Goal: Information Seeking & Learning: Learn about a topic

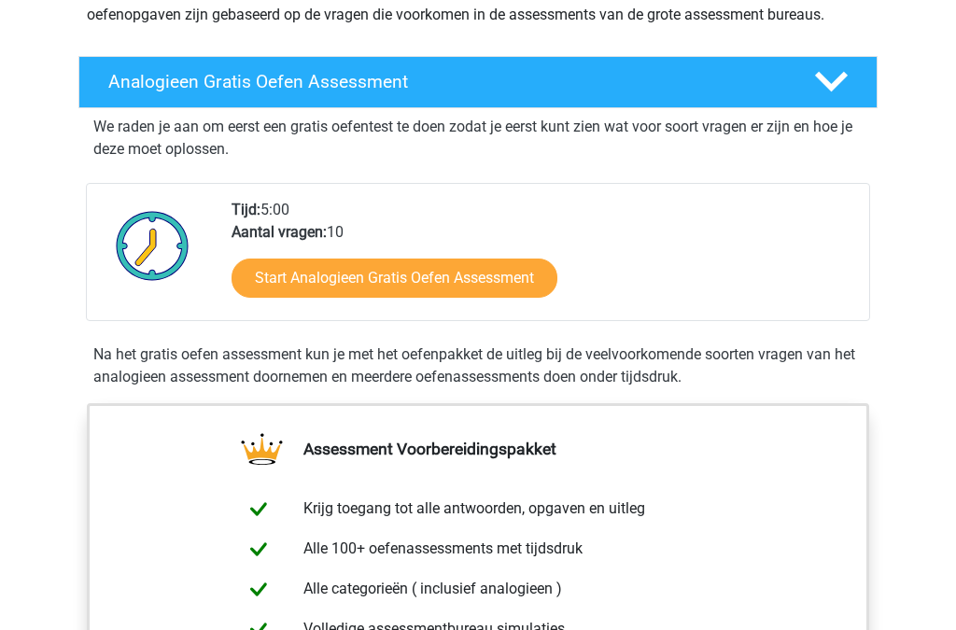
scroll to position [250, 0]
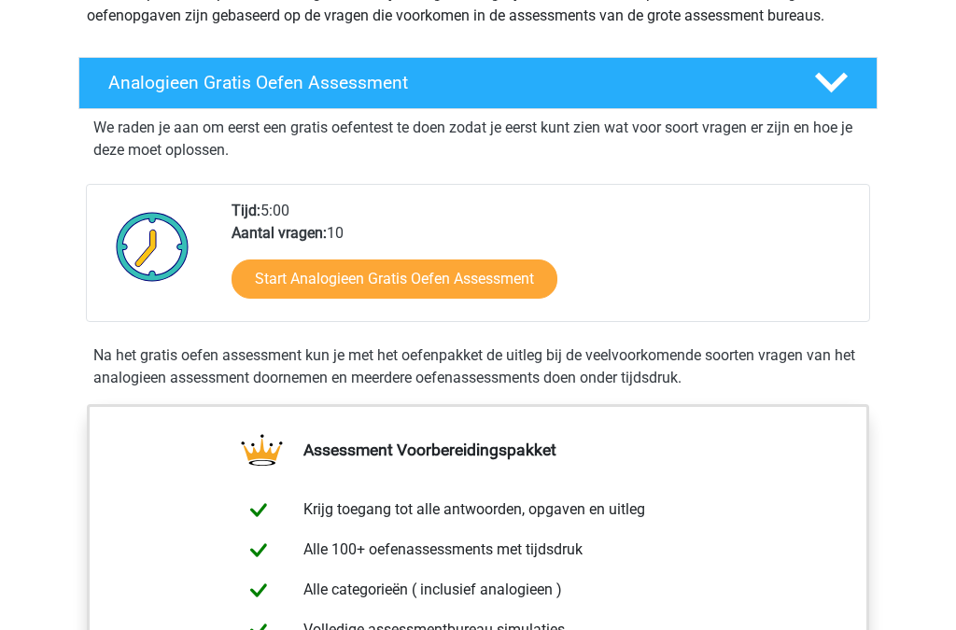
click at [838, 91] on icon at bounding box center [831, 83] width 33 height 33
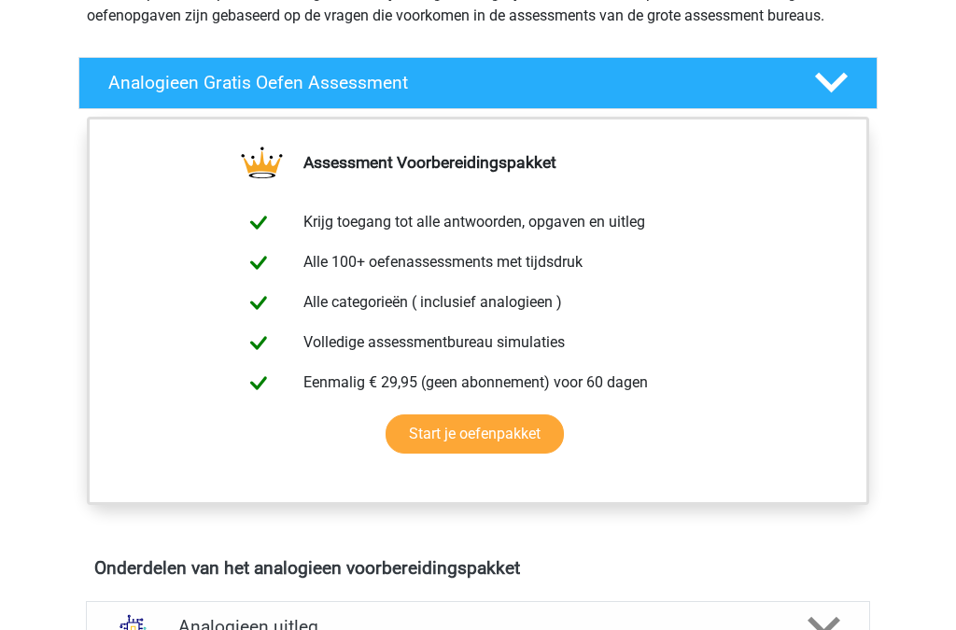
click at [858, 67] on div at bounding box center [829, 82] width 63 height 33
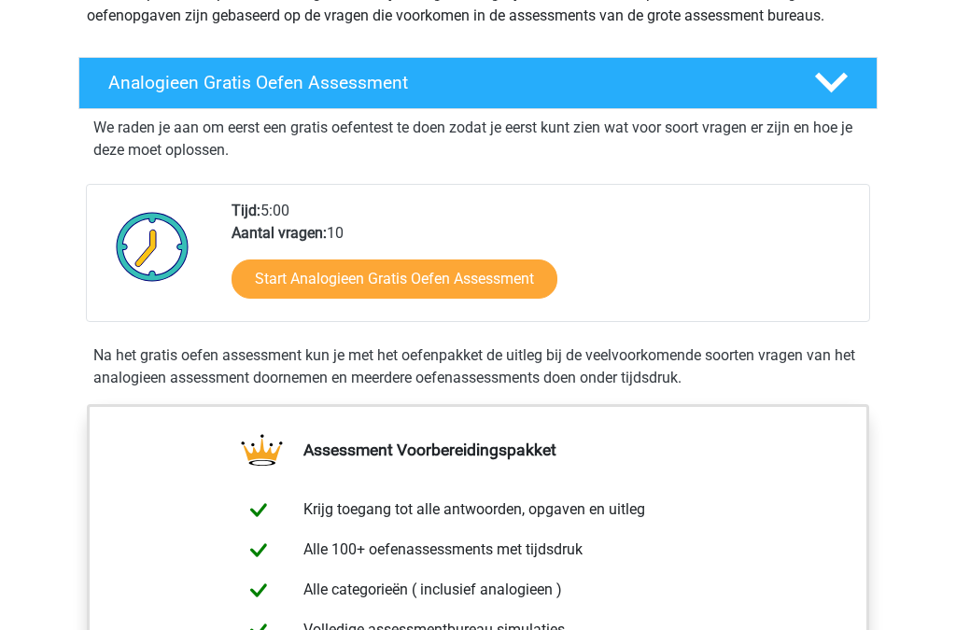
click at [496, 283] on link "Start Analogieen Gratis Oefen Assessment" at bounding box center [394, 278] width 326 height 39
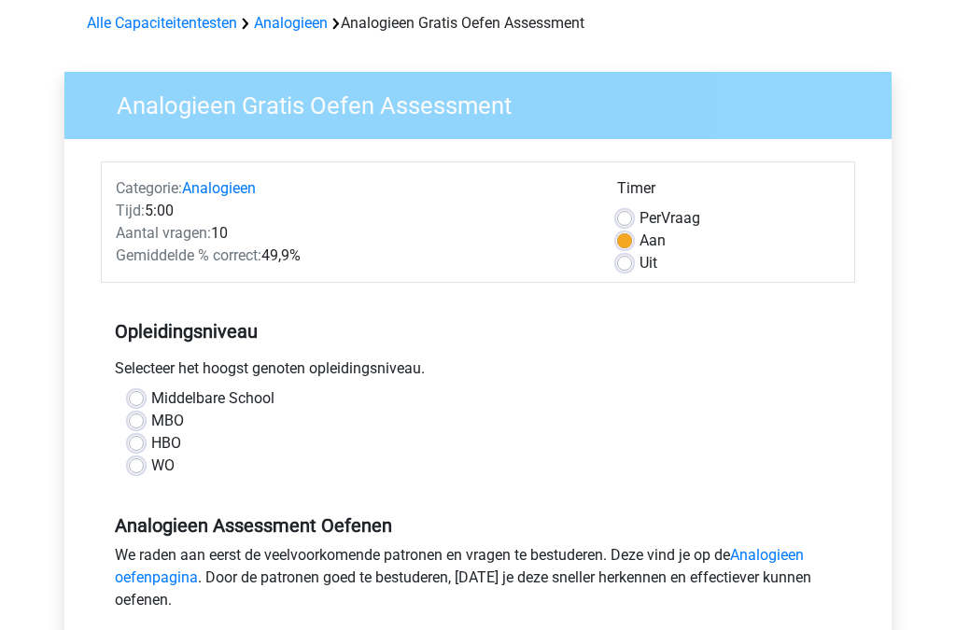
scroll to position [84, 0]
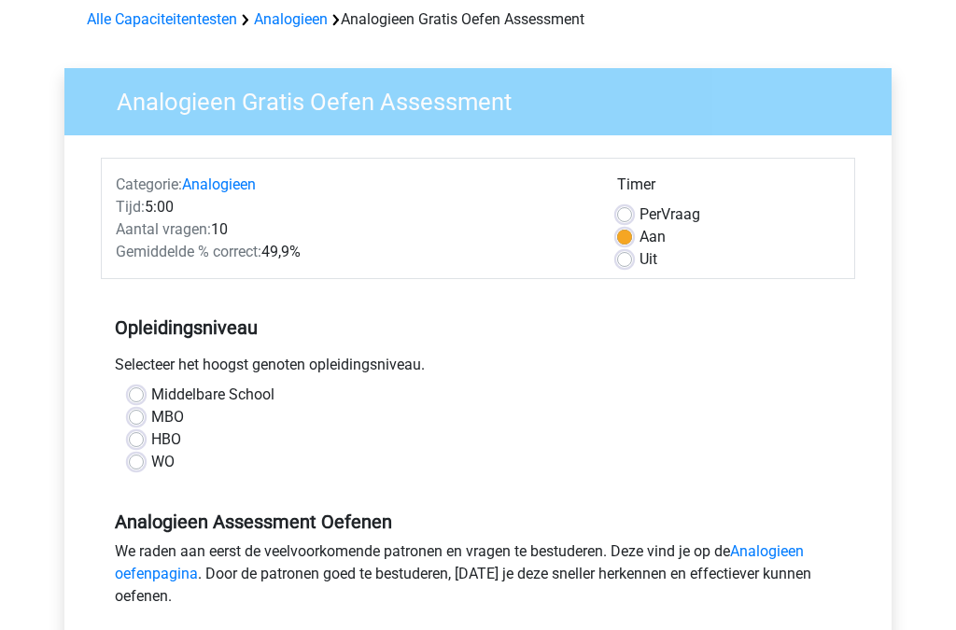
click at [151, 447] on label "HBO" at bounding box center [166, 440] width 30 height 22
click at [133, 447] on input "HBO" at bounding box center [136, 438] width 15 height 19
radio input "true"
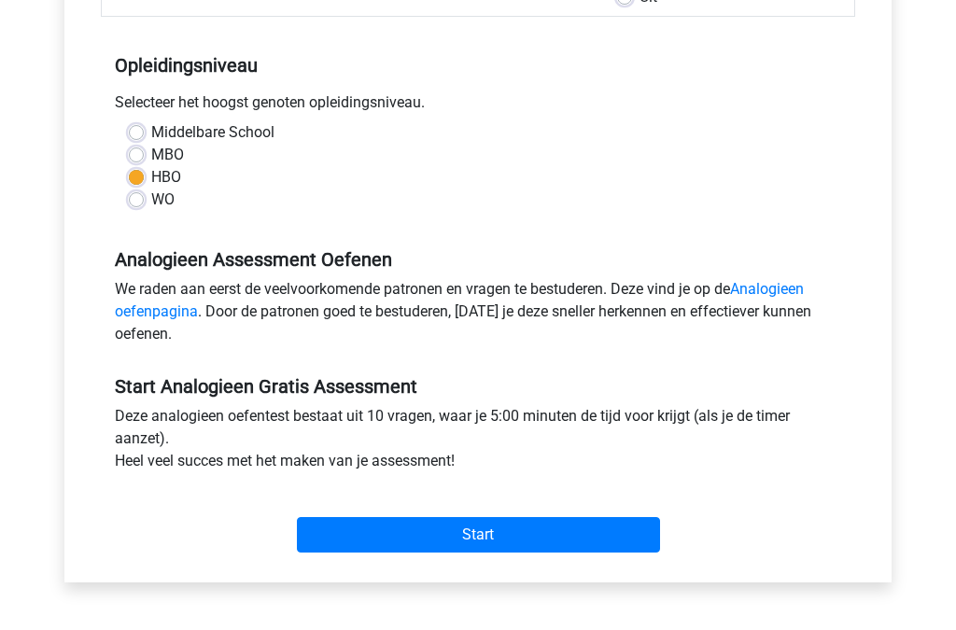
scroll to position [354, 0]
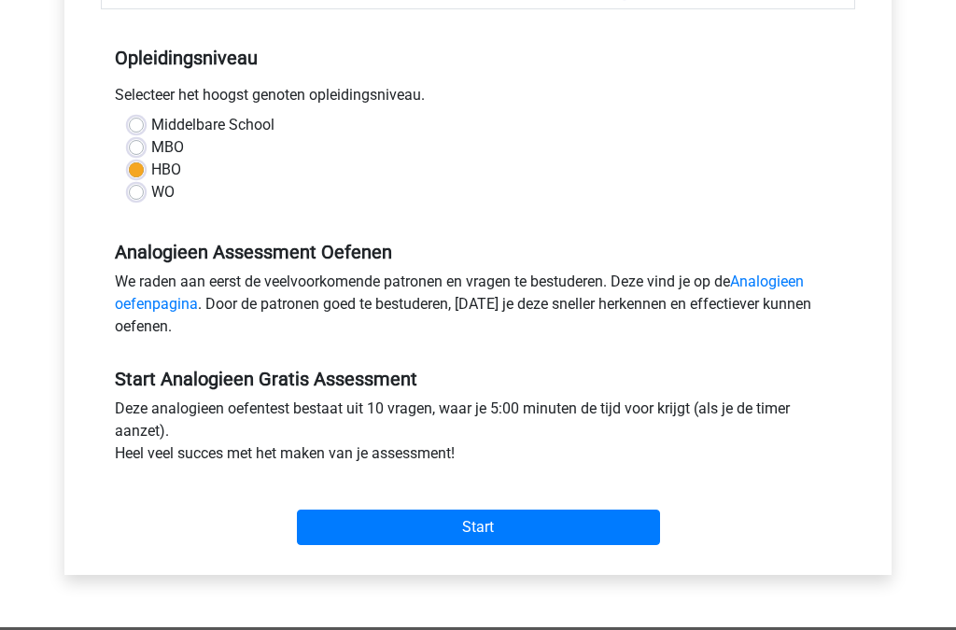
click at [770, 284] on link "Analogieen oefenpagina" at bounding box center [459, 293] width 689 height 40
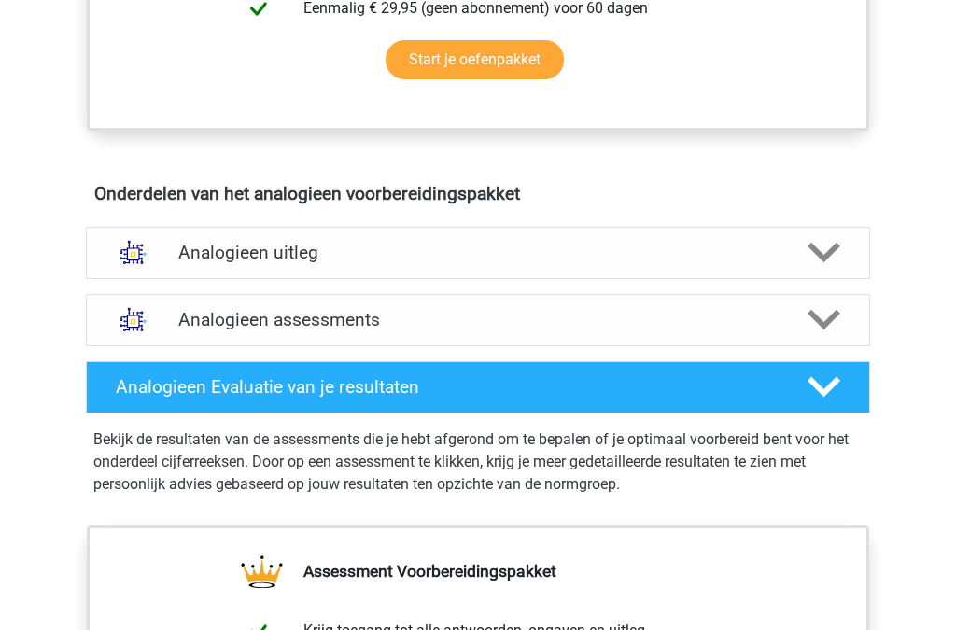
click at [818, 265] on icon at bounding box center [823, 253] width 33 height 33
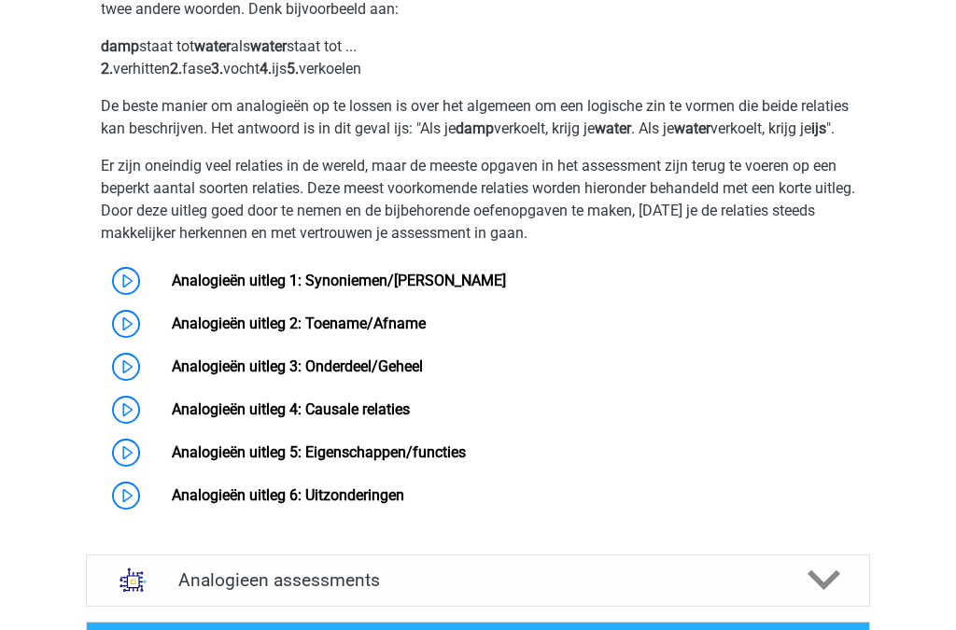
scroll to position [1231, 0]
click at [172, 289] on link "Analogieën uitleg 1: Synoniemen/[PERSON_NAME]" at bounding box center [339, 281] width 334 height 18
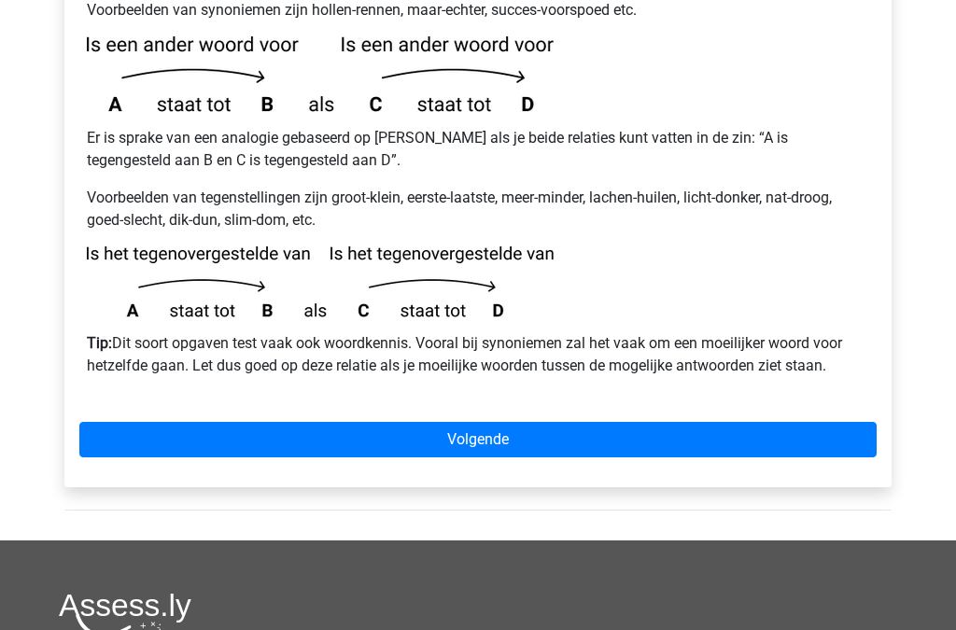
scroll to position [495, 0]
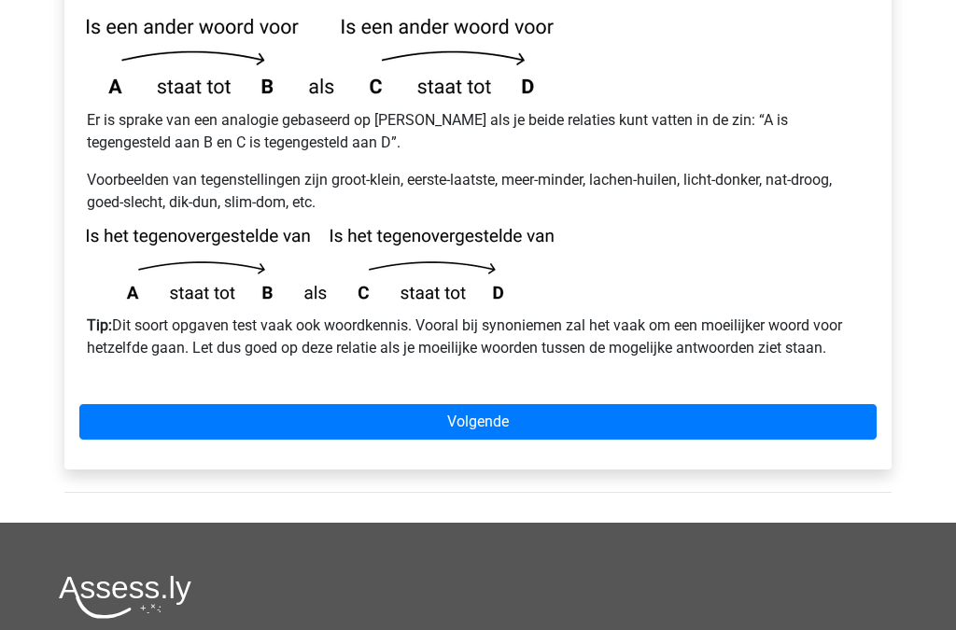
click at [629, 404] on link "Volgende" at bounding box center [477, 421] width 797 height 35
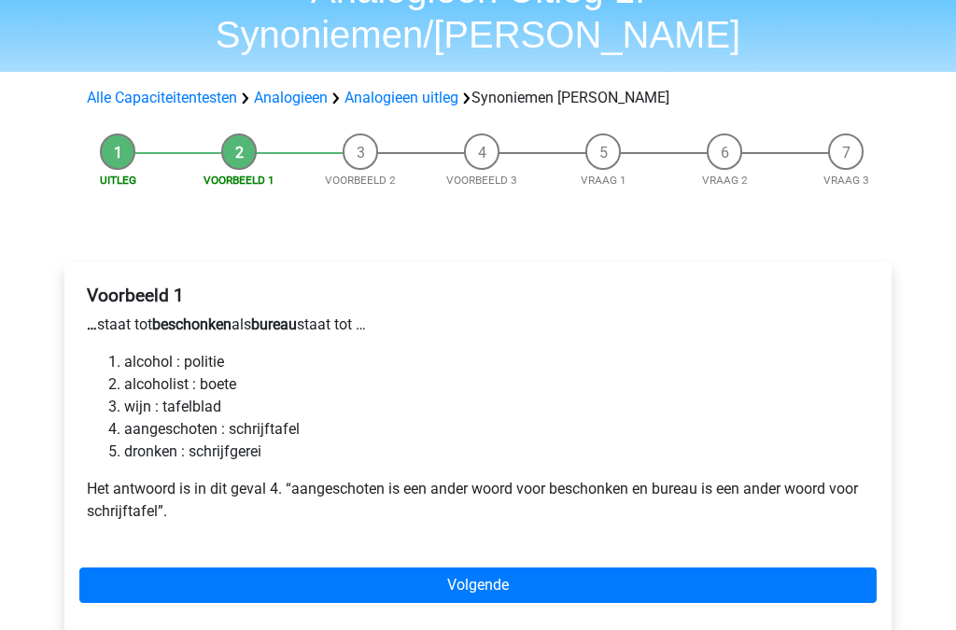
scroll to position [109, 0]
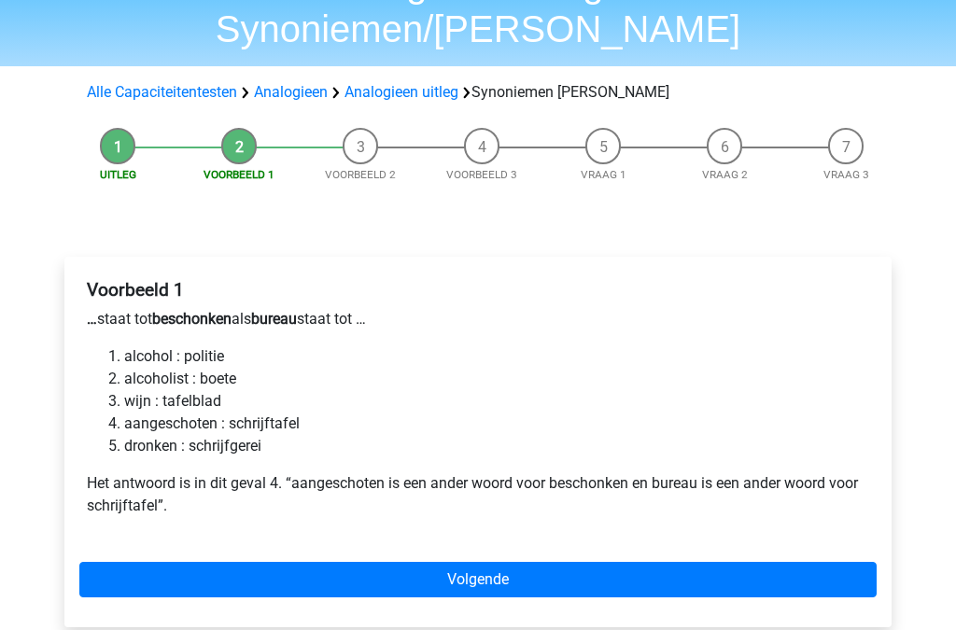
click at [503, 562] on link "Volgende" at bounding box center [477, 579] width 797 height 35
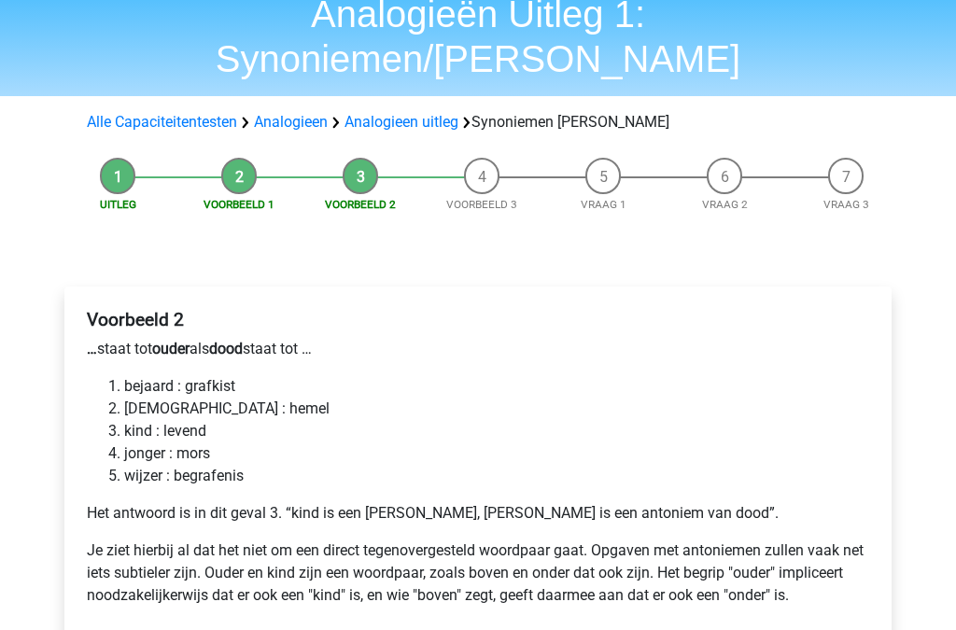
scroll to position [112, 0]
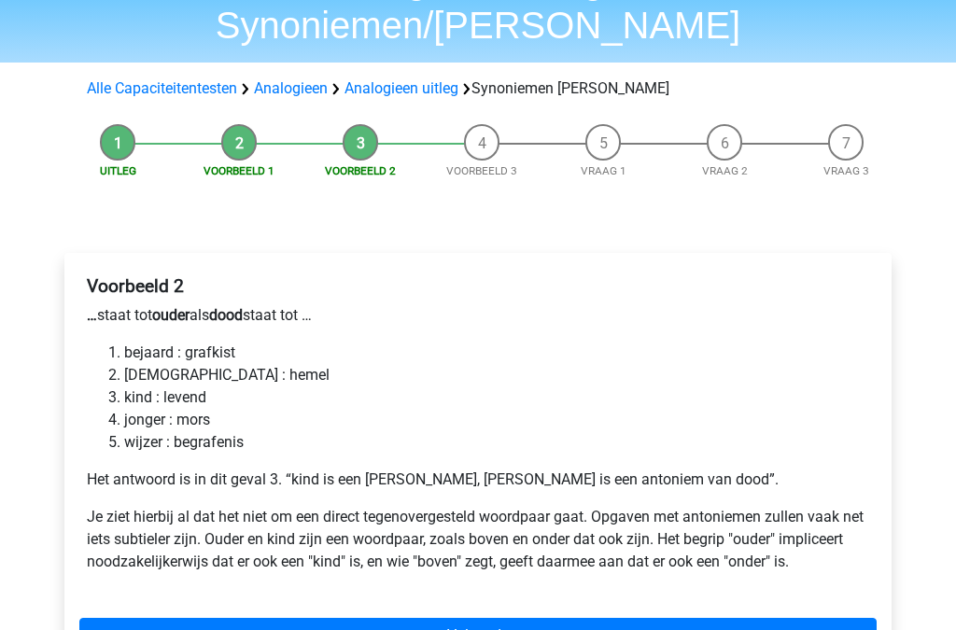
click at [446, 619] on link "Volgende" at bounding box center [477, 636] width 797 height 35
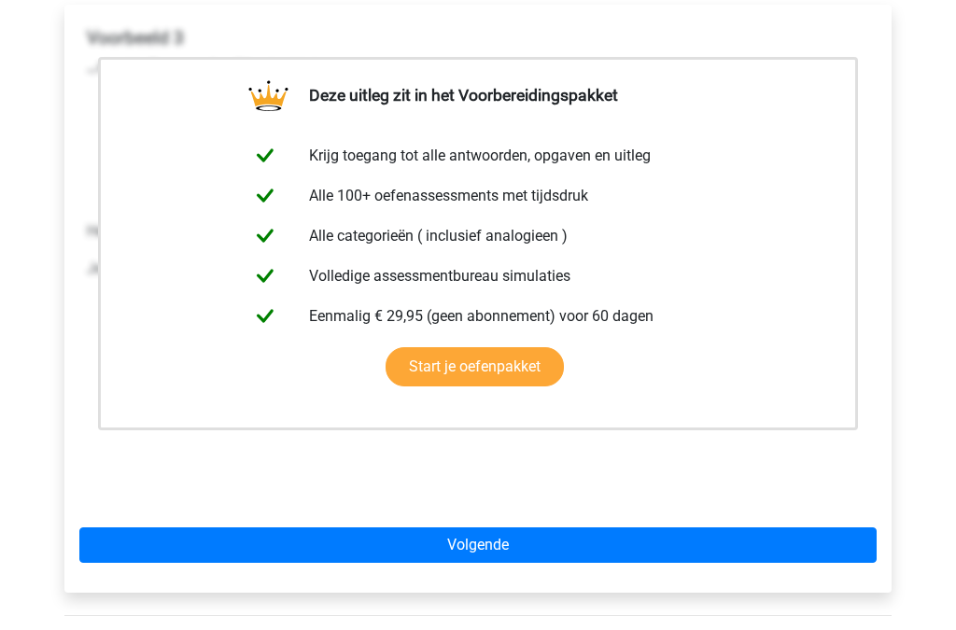
scroll to position [384, 0]
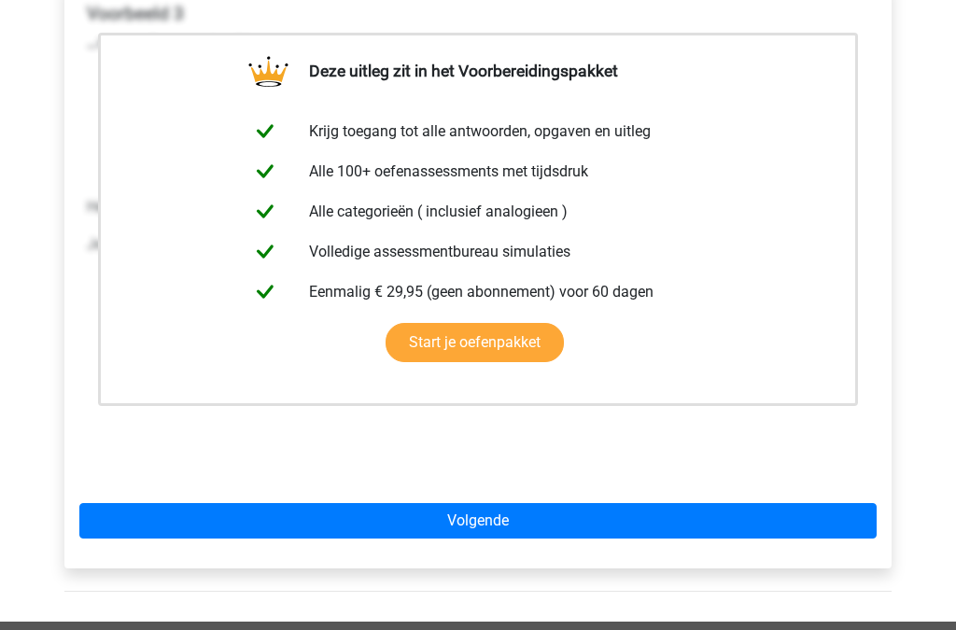
click at [498, 504] on link "Volgende" at bounding box center [477, 521] width 797 height 35
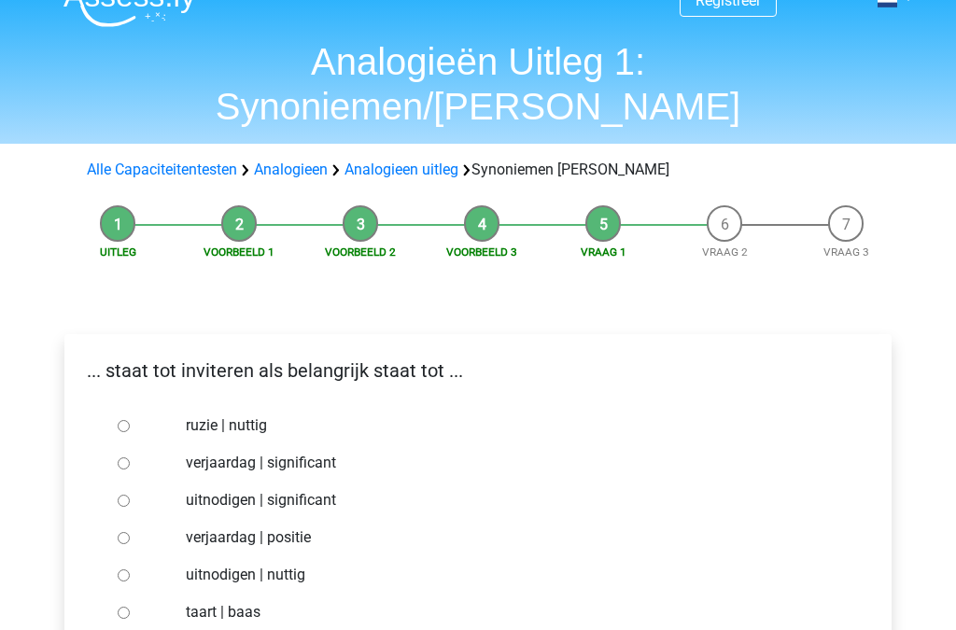
scroll to position [44, 0]
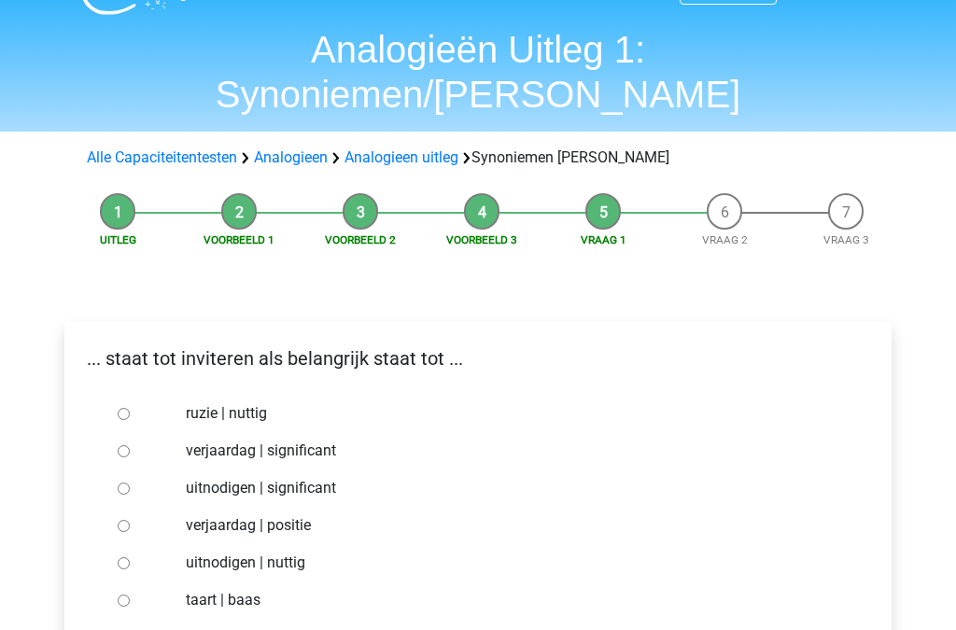
click at [130, 482] on input "uitnodigen | significant" at bounding box center [124, 488] width 12 height 12
radio input "true"
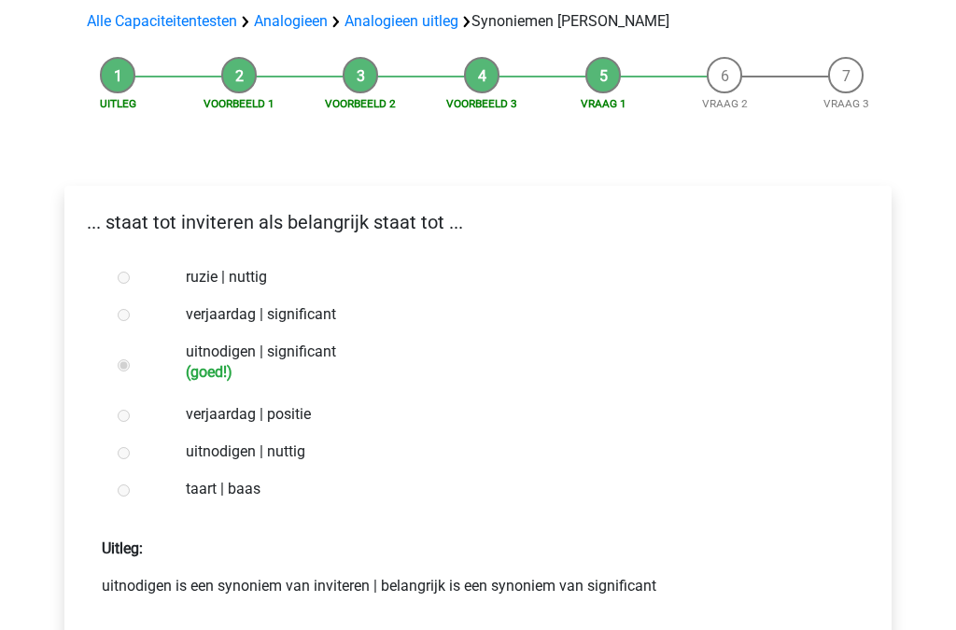
scroll to position [186, 0]
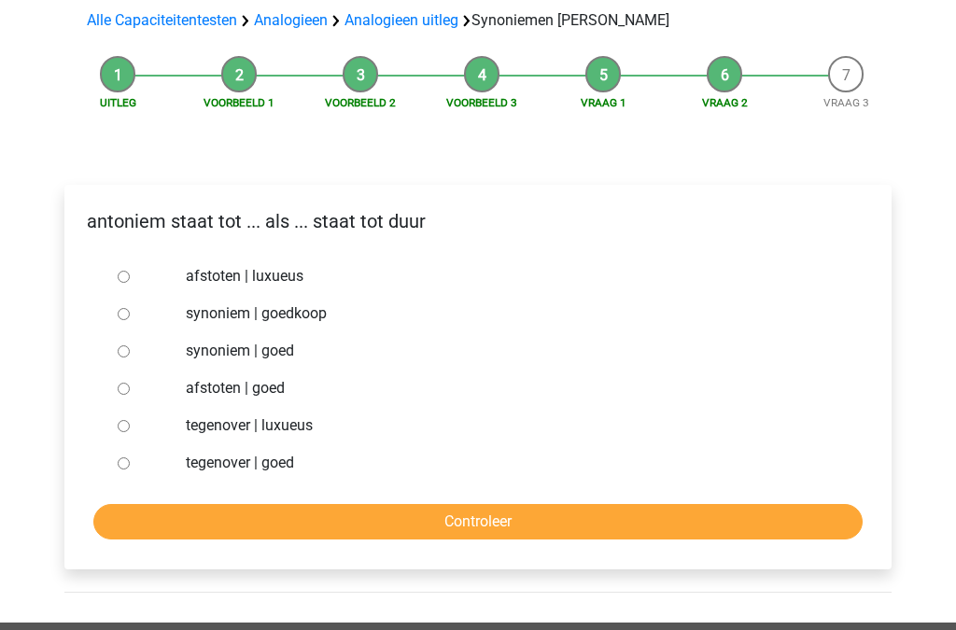
scroll to position [181, 0]
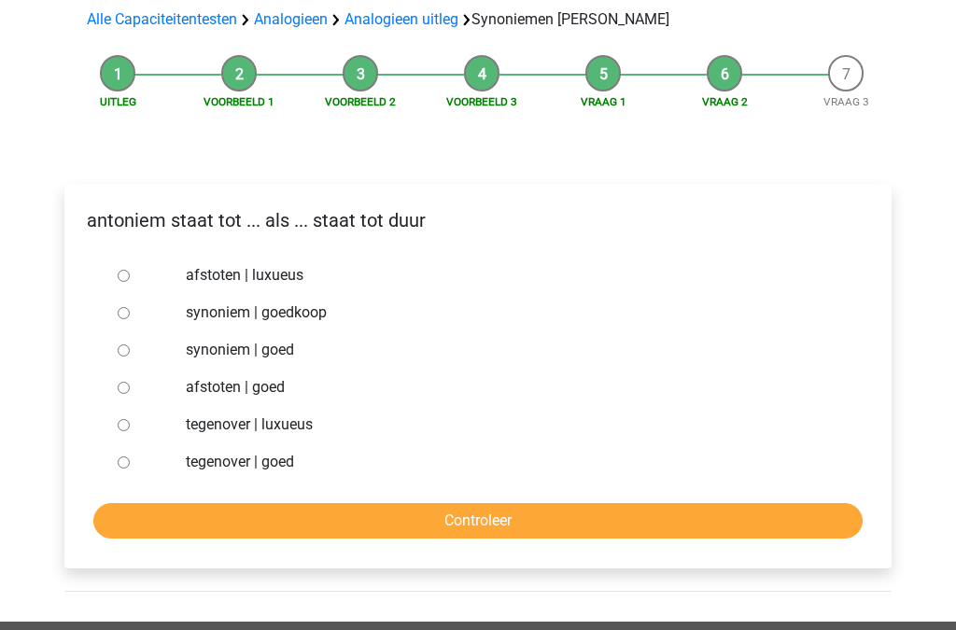
click at [129, 345] on input "synoniem | goed" at bounding box center [124, 351] width 12 height 12
radio input "true"
click at [383, 504] on input "Controleer" at bounding box center [477, 521] width 769 height 35
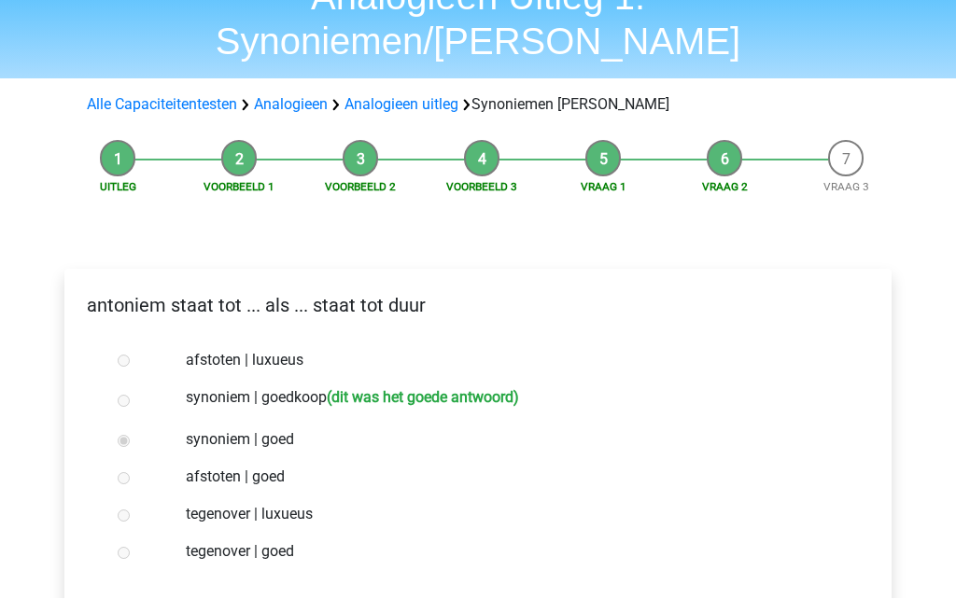
scroll to position [226, 0]
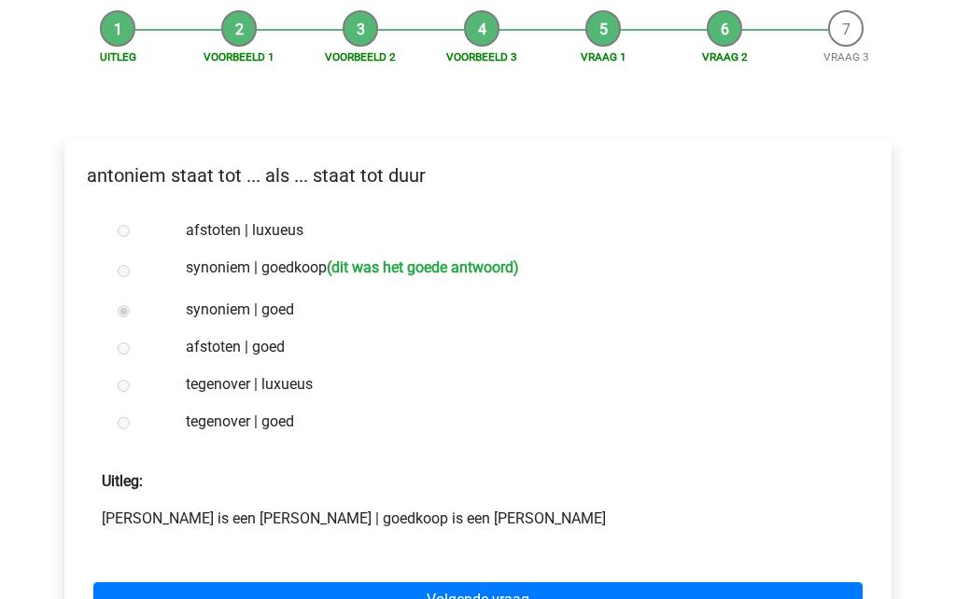
click at [495, 583] on link "Volgende vraag" at bounding box center [477, 600] width 769 height 35
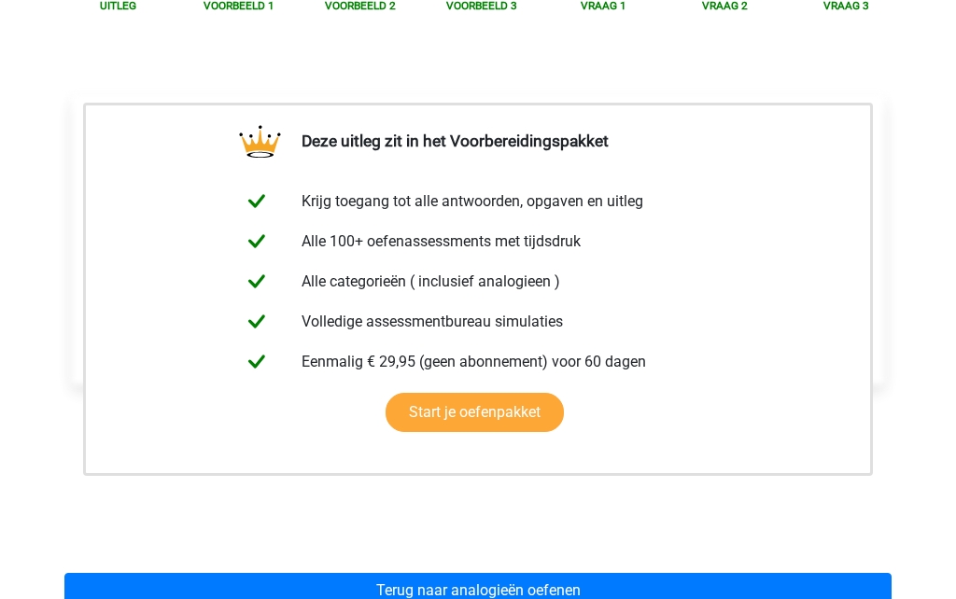
scroll to position [278, 0]
click at [503, 573] on link "Terug naar analogieën oefenen" at bounding box center [477, 590] width 827 height 35
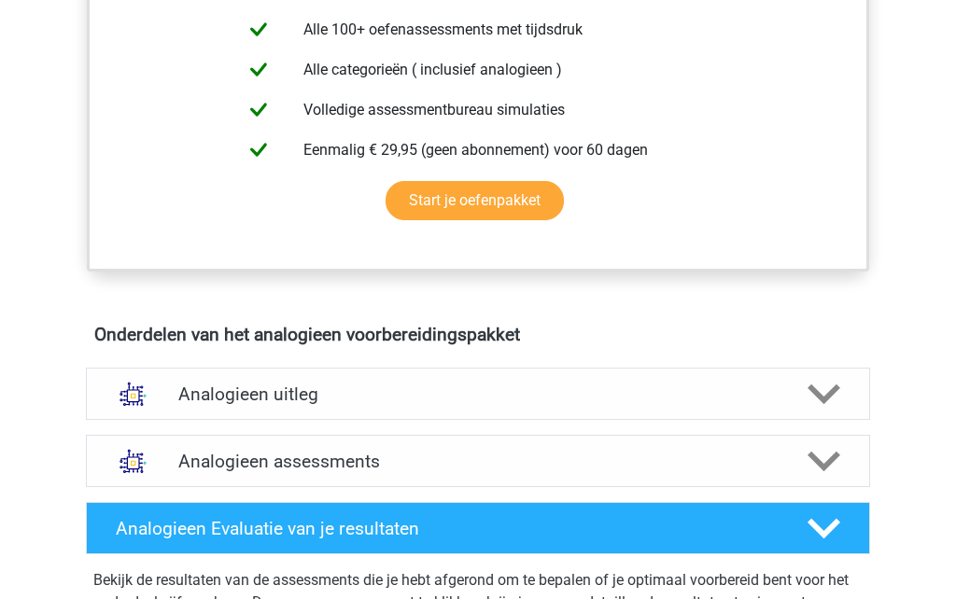
click at [817, 397] on polygon at bounding box center [823, 395] width 33 height 21
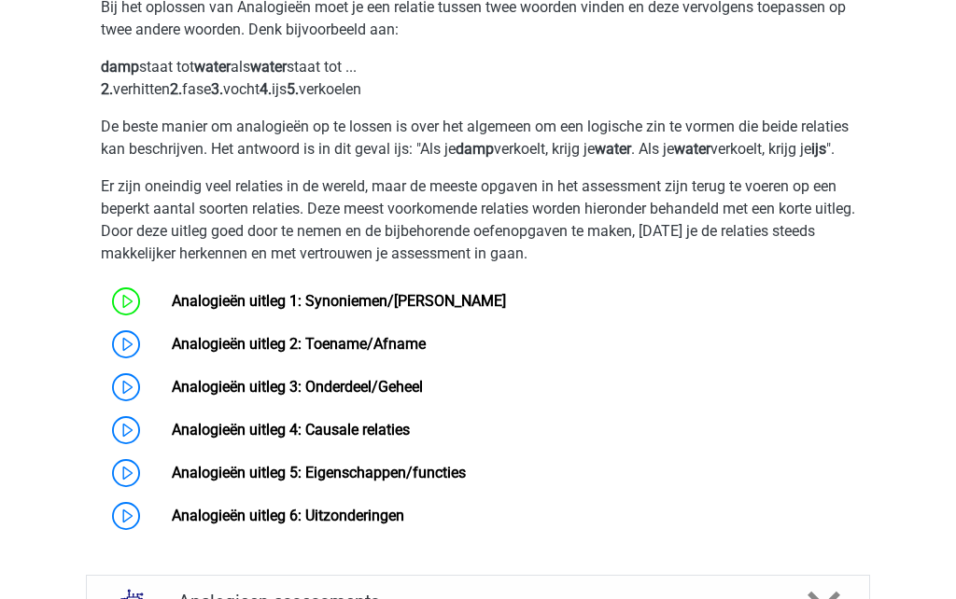
scroll to position [1208, 0]
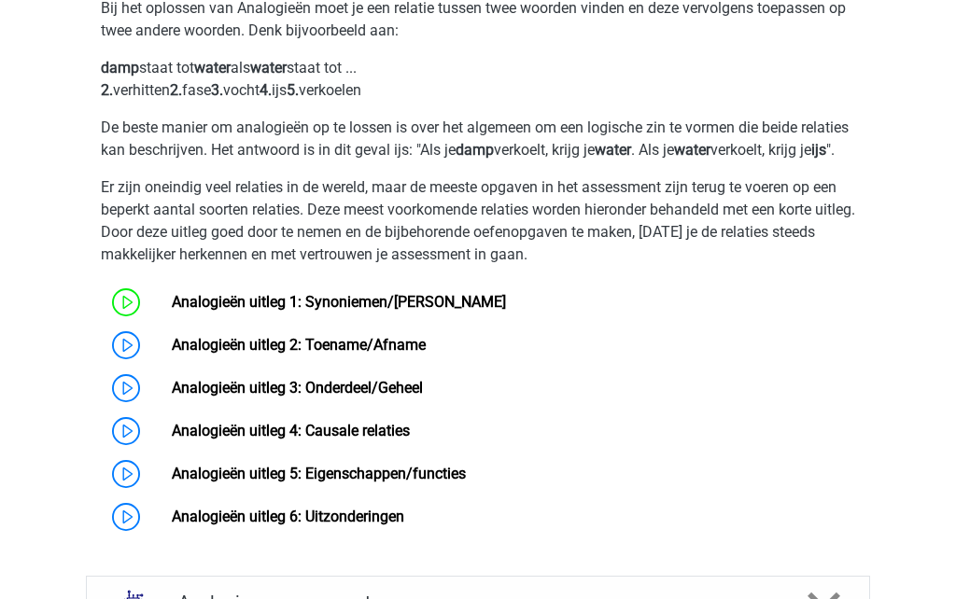
click at [172, 354] on link "Analogieën uitleg 2: Toename/Afname" at bounding box center [299, 345] width 254 height 18
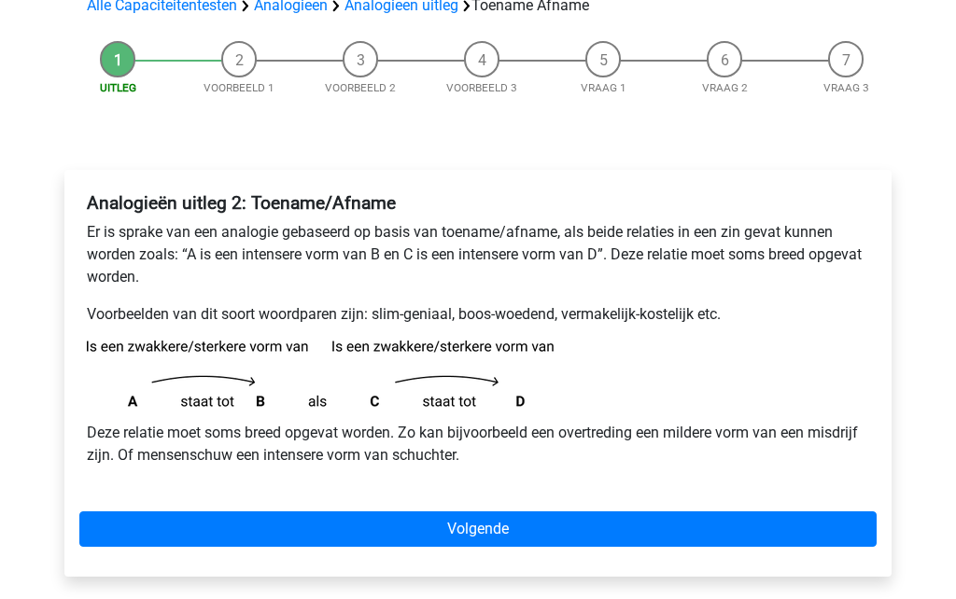
scroll to position [156, 0]
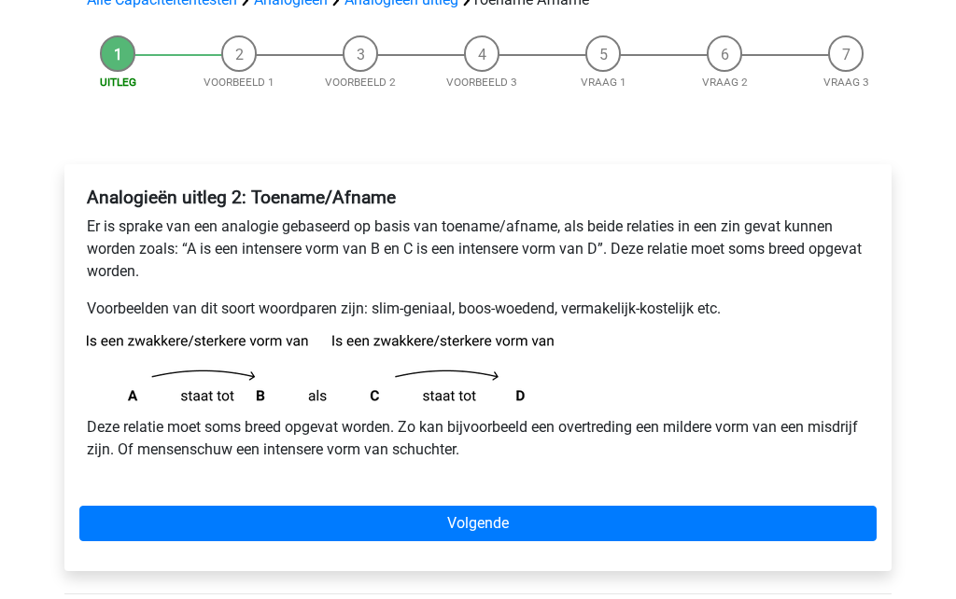
click at [523, 522] on link "Volgende" at bounding box center [477, 524] width 797 height 35
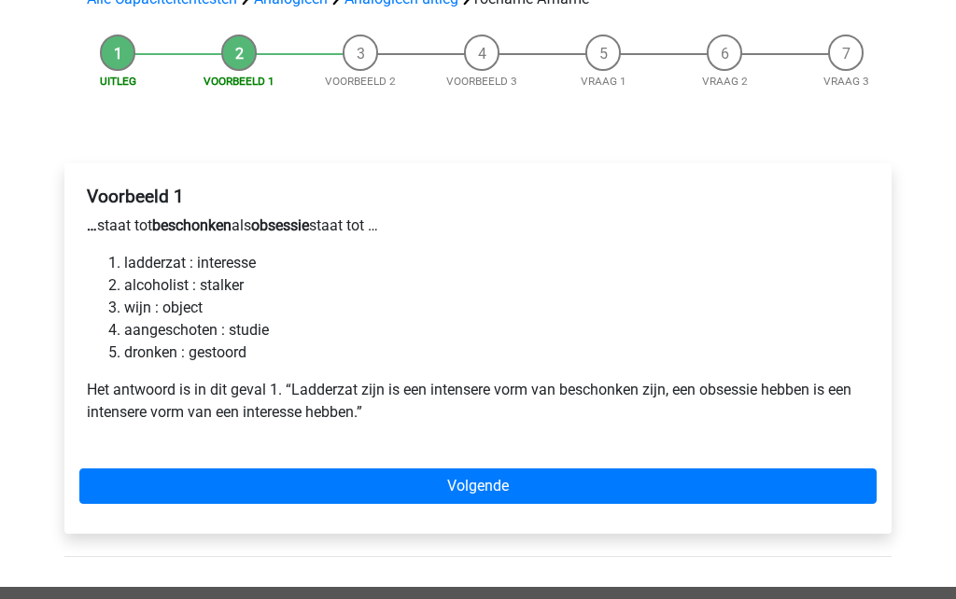
scroll to position [158, 0]
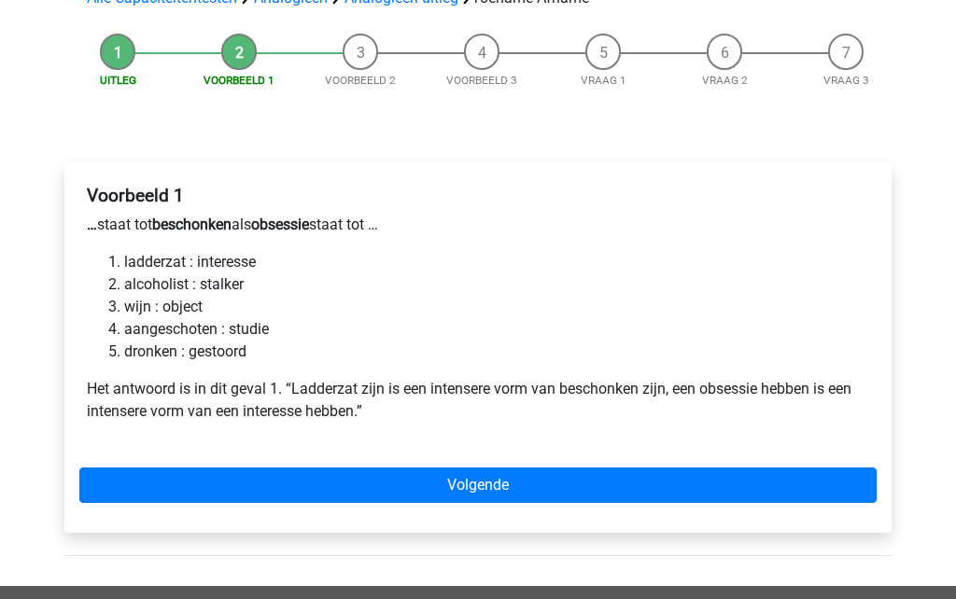
click at [506, 476] on link "Volgende" at bounding box center [477, 485] width 797 height 35
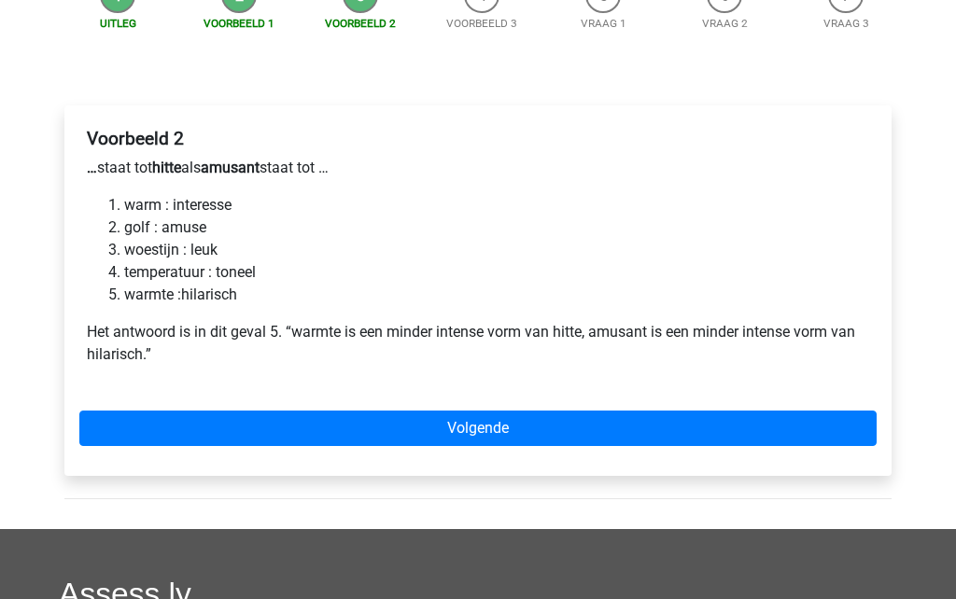
scroll to position [218, 0]
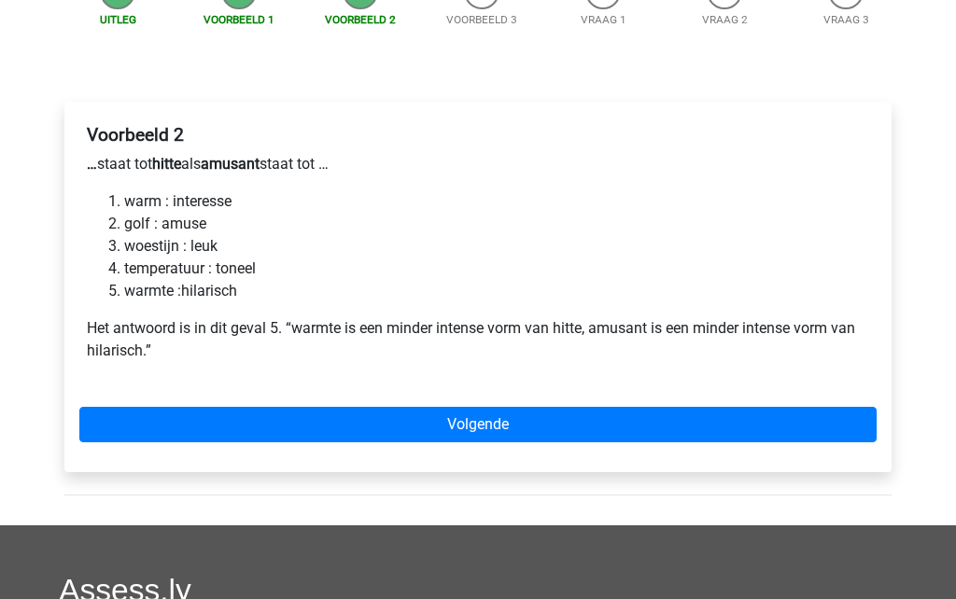
click at [482, 423] on link "Volgende" at bounding box center [477, 425] width 797 height 35
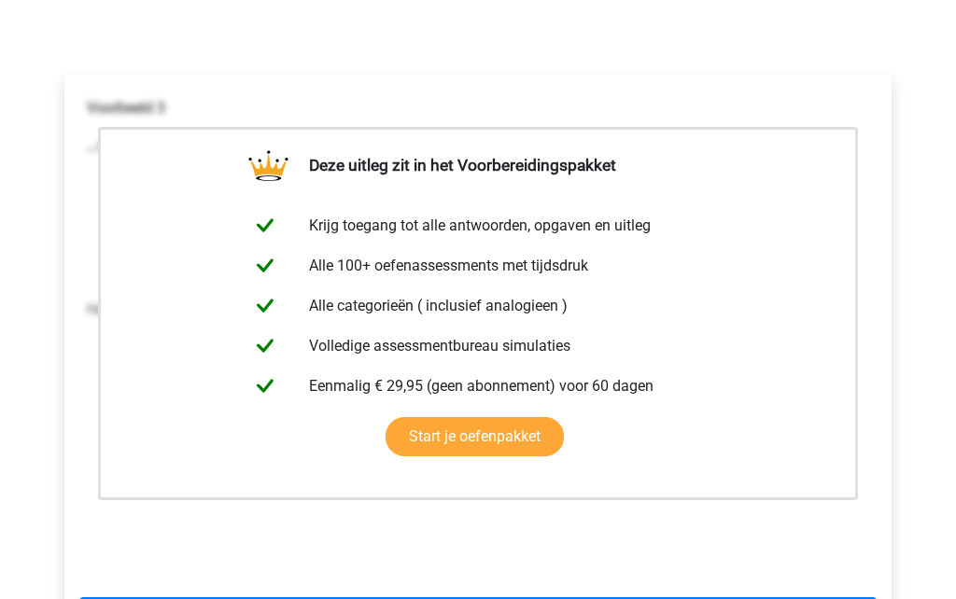
scroll to position [251, 0]
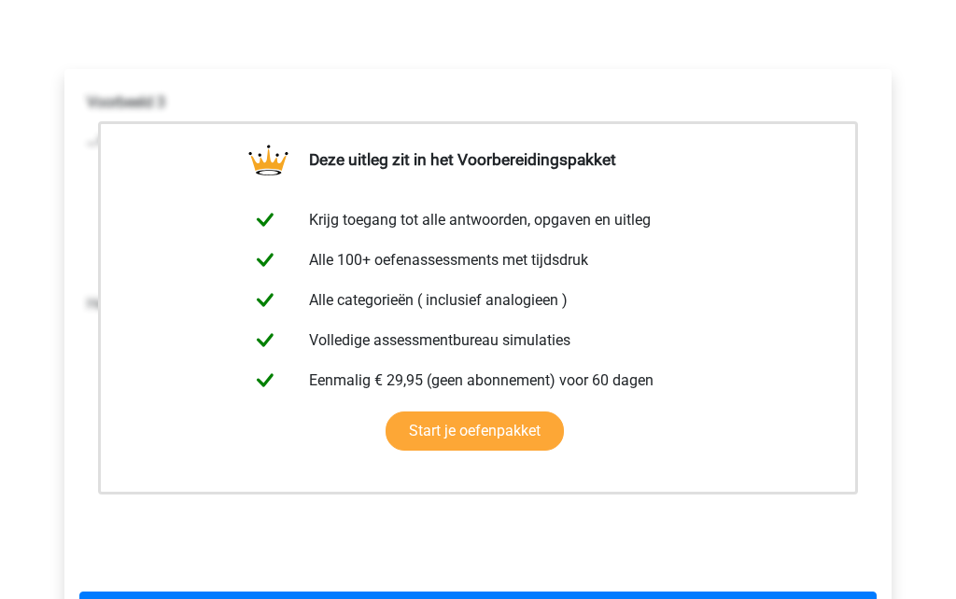
click at [474, 524] on div "Voorbeeld 3 … staat tot nat als luid staat tot … water : gehoorschade vochtig :…" at bounding box center [477, 327] width 797 height 485
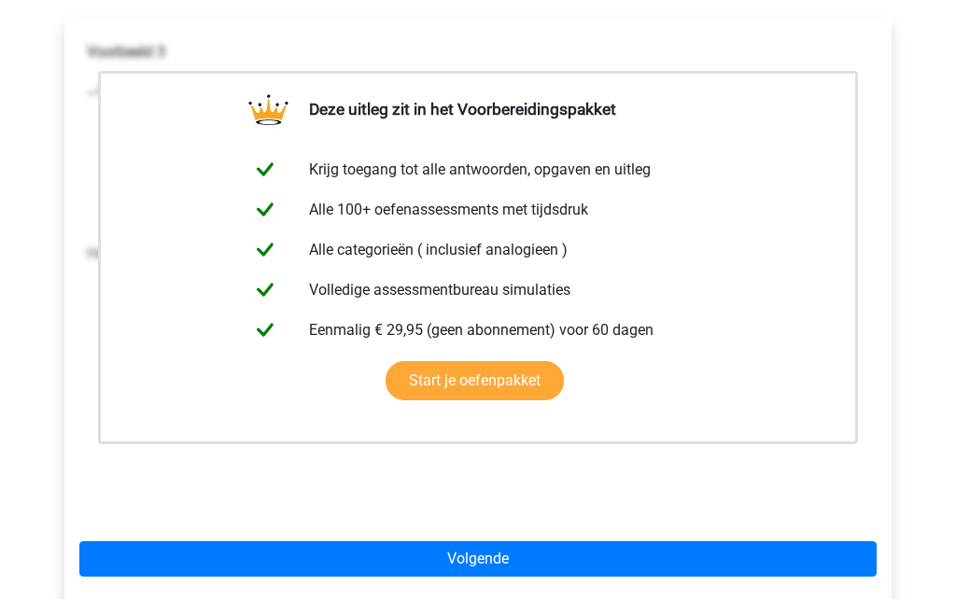
scroll to position [350, 0]
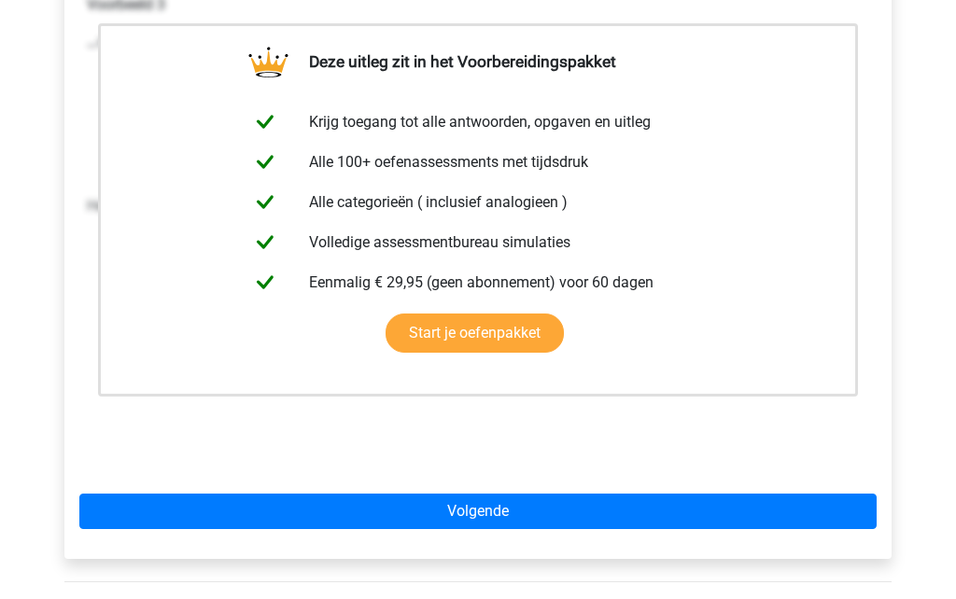
click at [489, 521] on link "Volgende" at bounding box center [477, 511] width 797 height 35
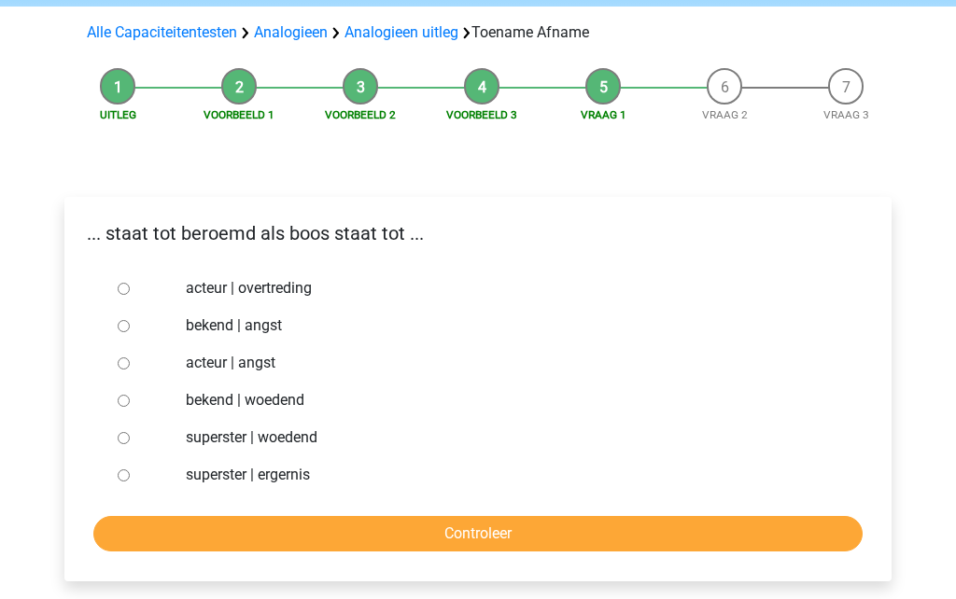
scroll to position [123, 0]
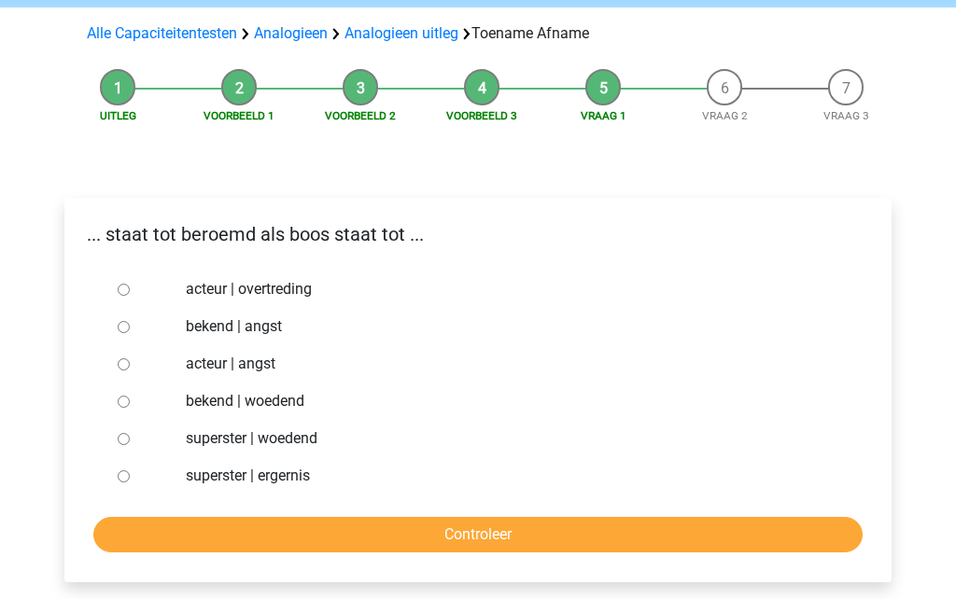
click at [125, 396] on input "bekend | woedend" at bounding box center [124, 402] width 12 height 12
radio input "true"
click at [481, 535] on input "Controleer" at bounding box center [477, 534] width 769 height 35
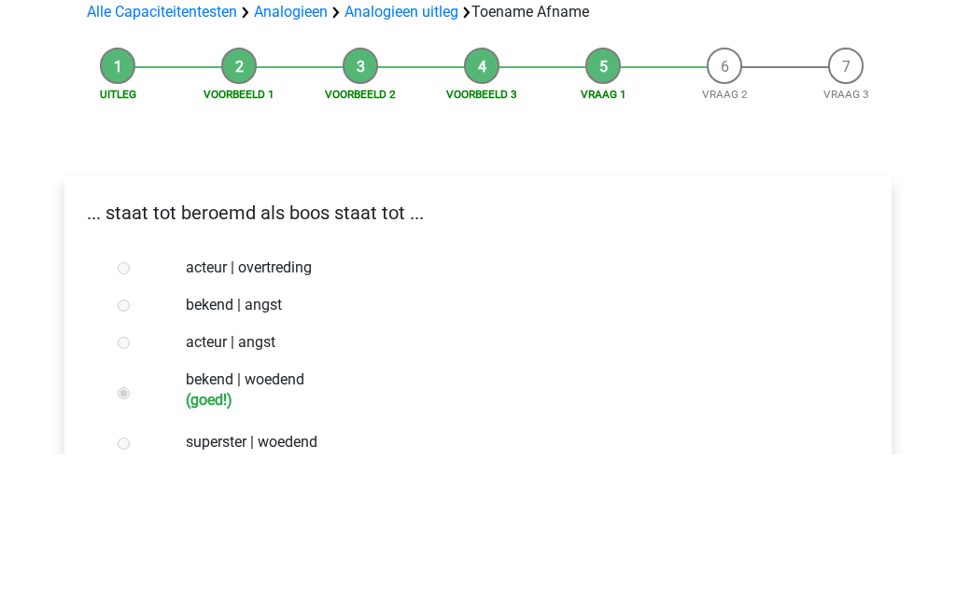
scroll to position [221, 0]
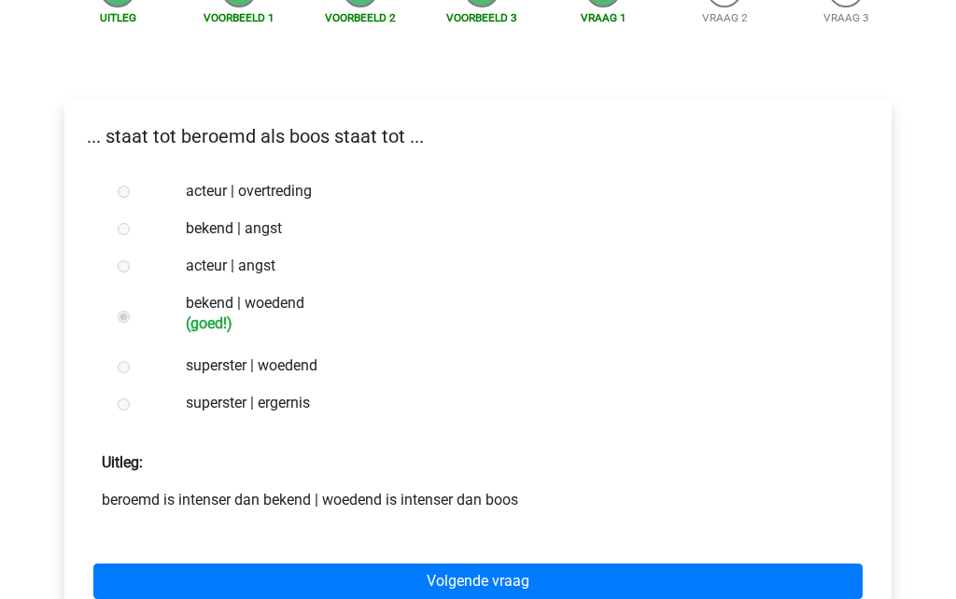
click at [490, 572] on link "Volgende vraag" at bounding box center [477, 581] width 769 height 35
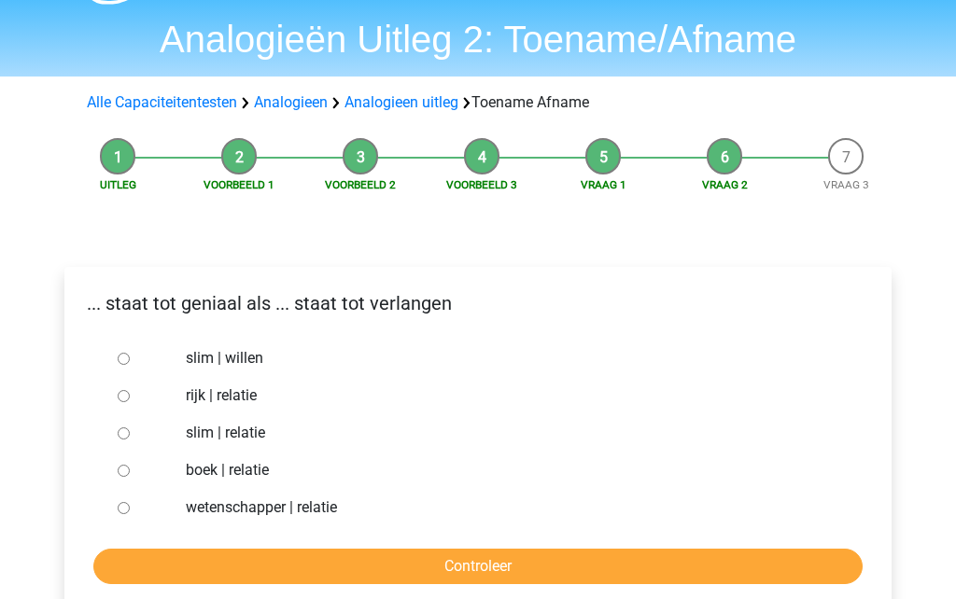
scroll to position [61, 0]
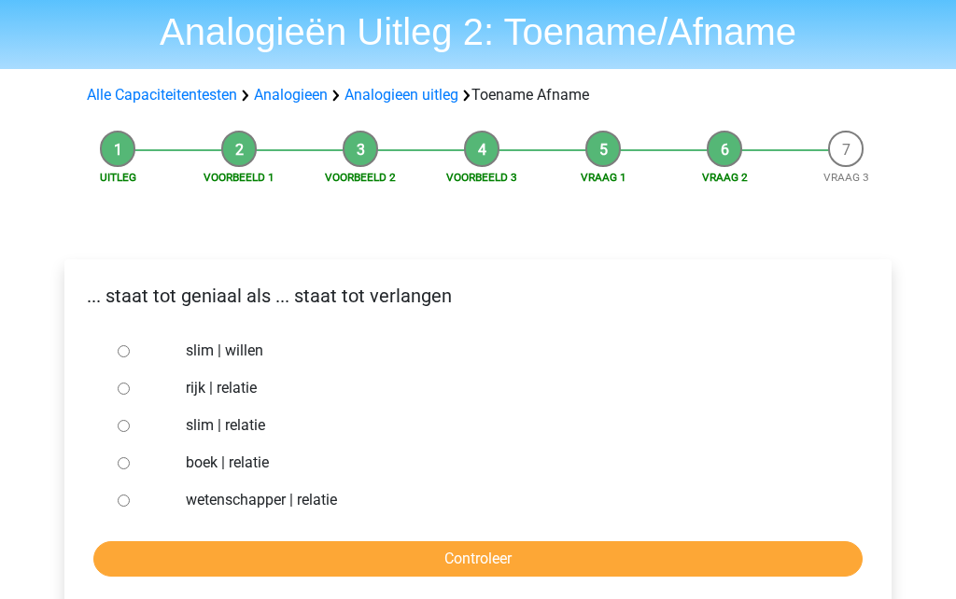
click at [126, 356] on input "slim | willen" at bounding box center [124, 352] width 12 height 12
radio input "true"
click at [415, 558] on input "Controleer" at bounding box center [477, 559] width 769 height 35
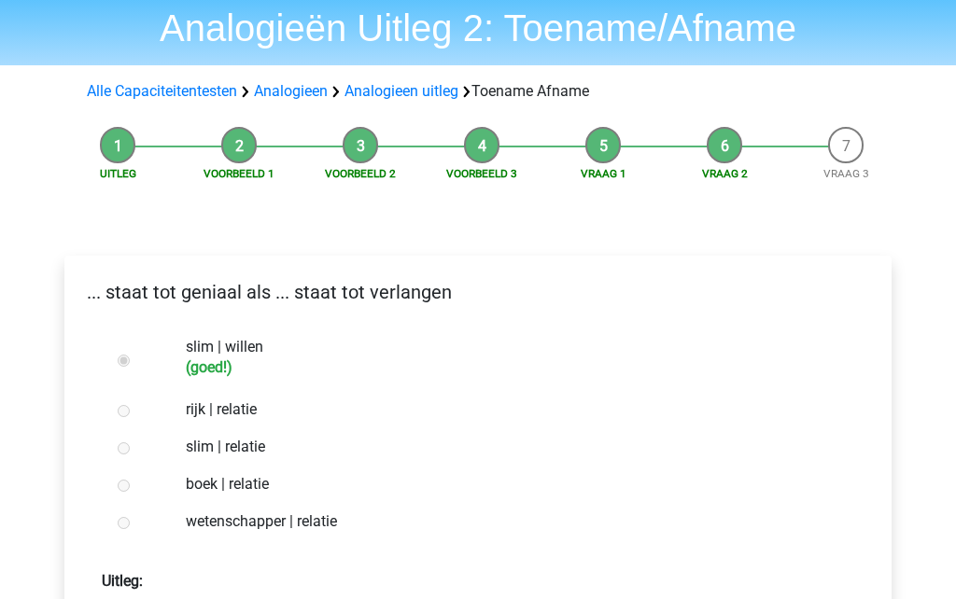
scroll to position [184, 0]
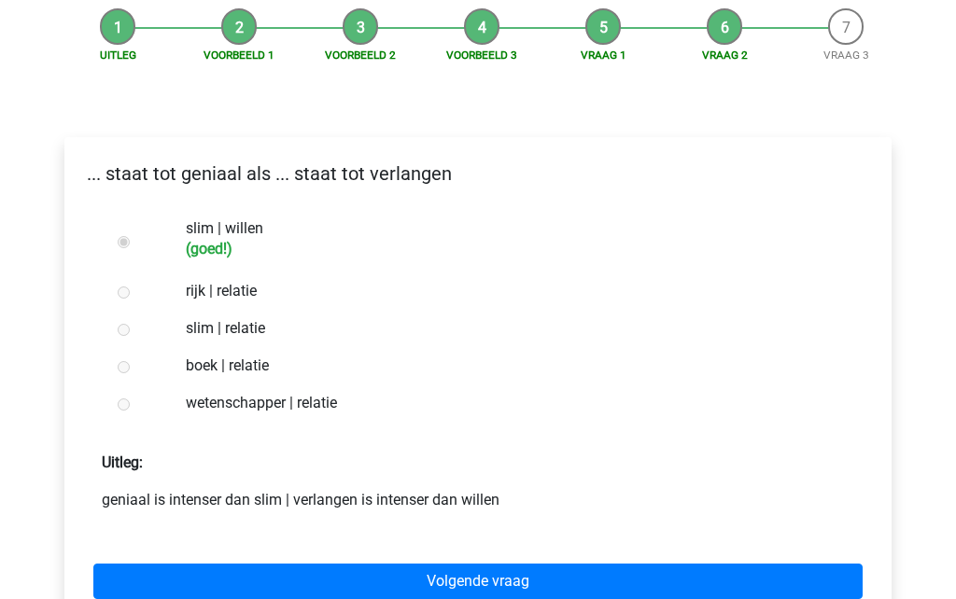
click at [494, 583] on link "Volgende vraag" at bounding box center [477, 581] width 769 height 35
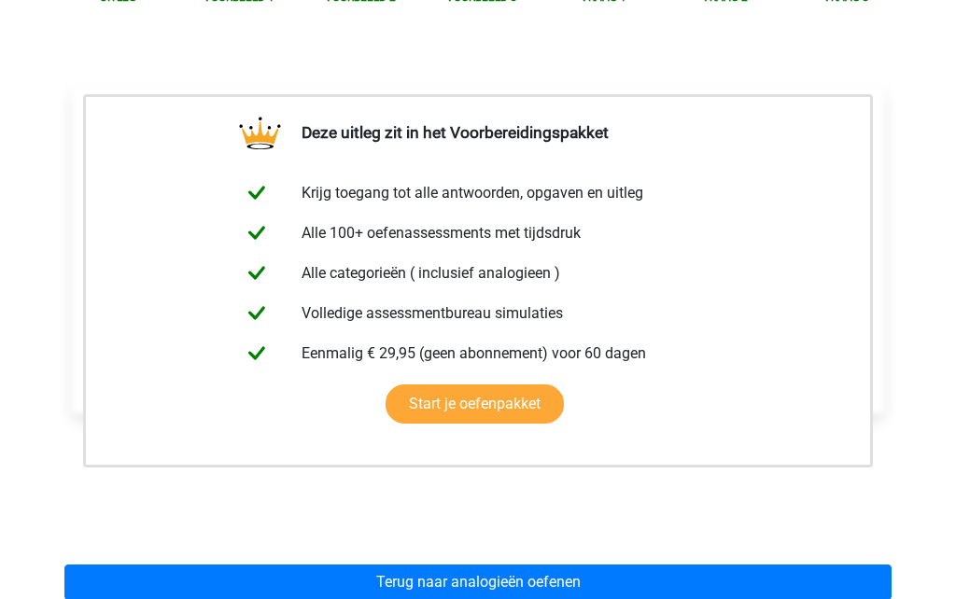
scroll to position [288, 0]
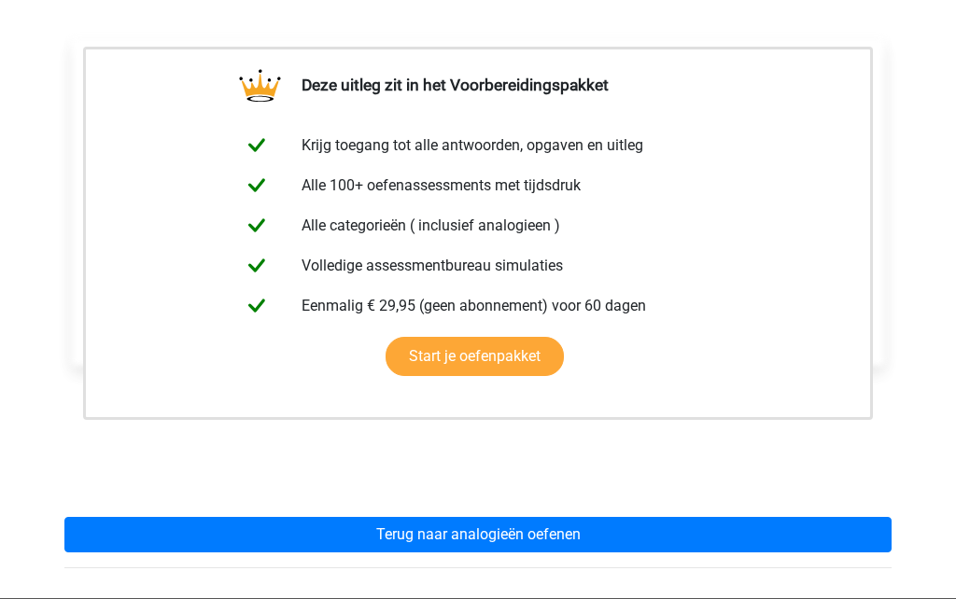
click at [505, 478] on div "amusant staat tot ... als ... staat tot fobie toneelstuk | vergissing toneelstu…" at bounding box center [477, 252] width 827 height 485
click at [495, 468] on div "amusant staat tot ... als ... staat tot fobie toneelstuk | vergissing toneelstu…" at bounding box center [477, 252] width 827 height 485
click at [496, 543] on link "Terug naar analogieën oefenen" at bounding box center [477, 535] width 827 height 35
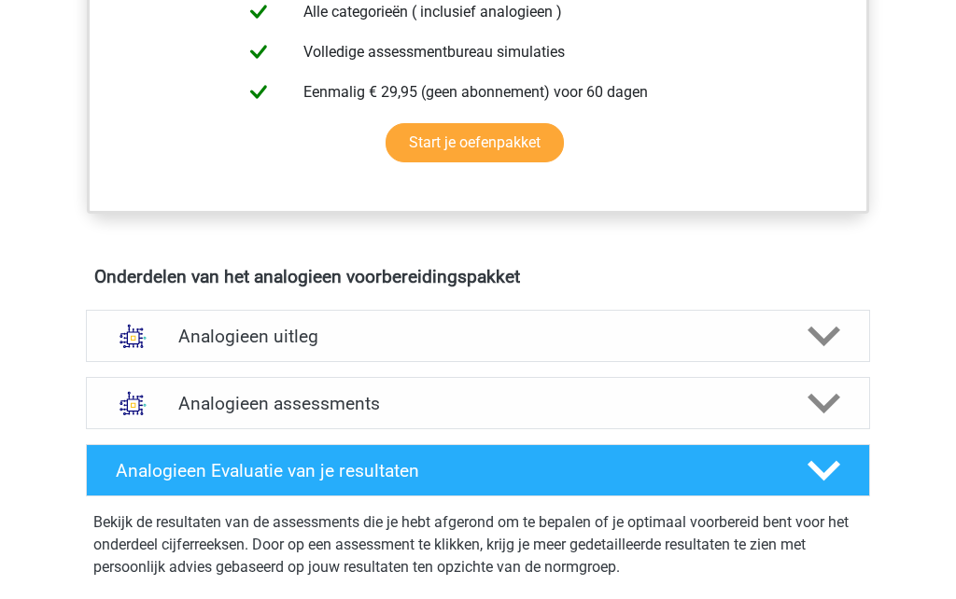
scroll to position [920, 0]
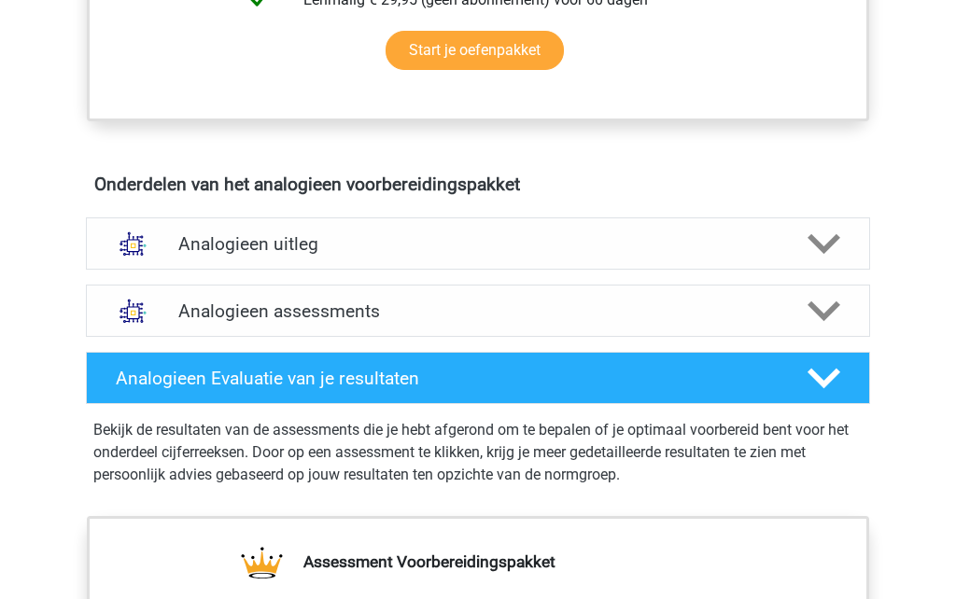
click at [673, 256] on div "Analogieen uitleg" at bounding box center [478, 244] width 784 height 52
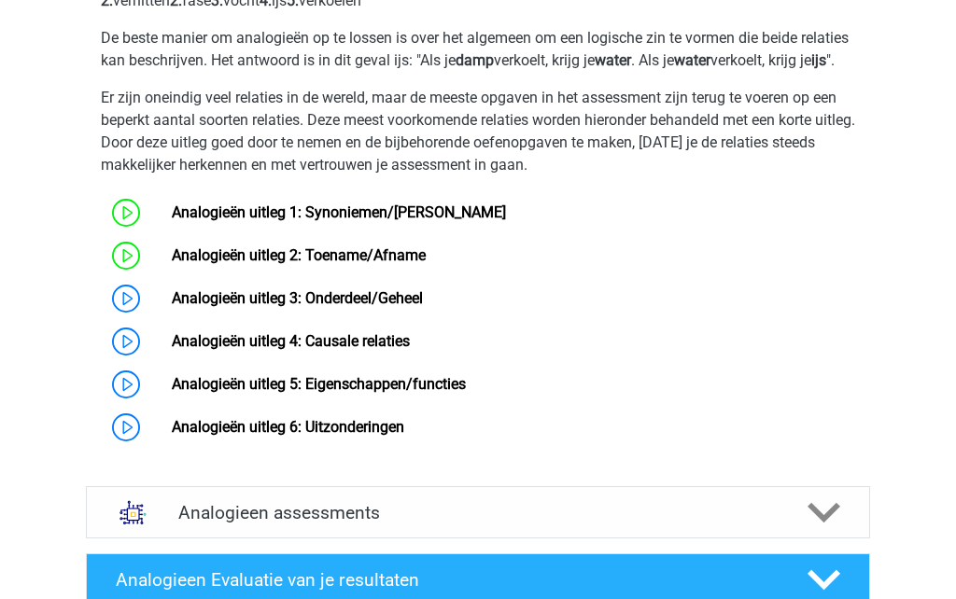
scroll to position [1302, 0]
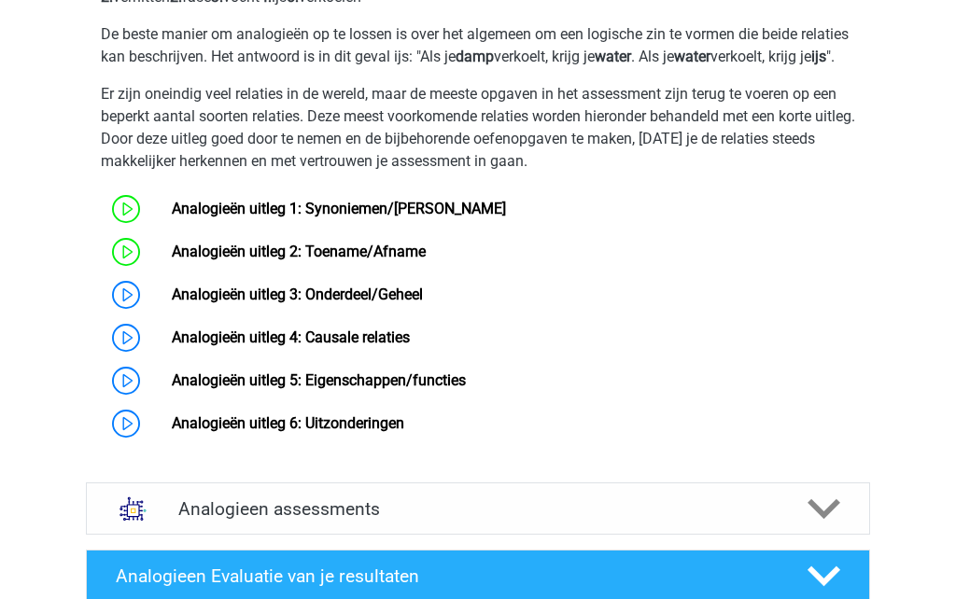
click at [172, 303] on link "Analogieën uitleg 3: Onderdeel/Geheel" at bounding box center [297, 295] width 251 height 18
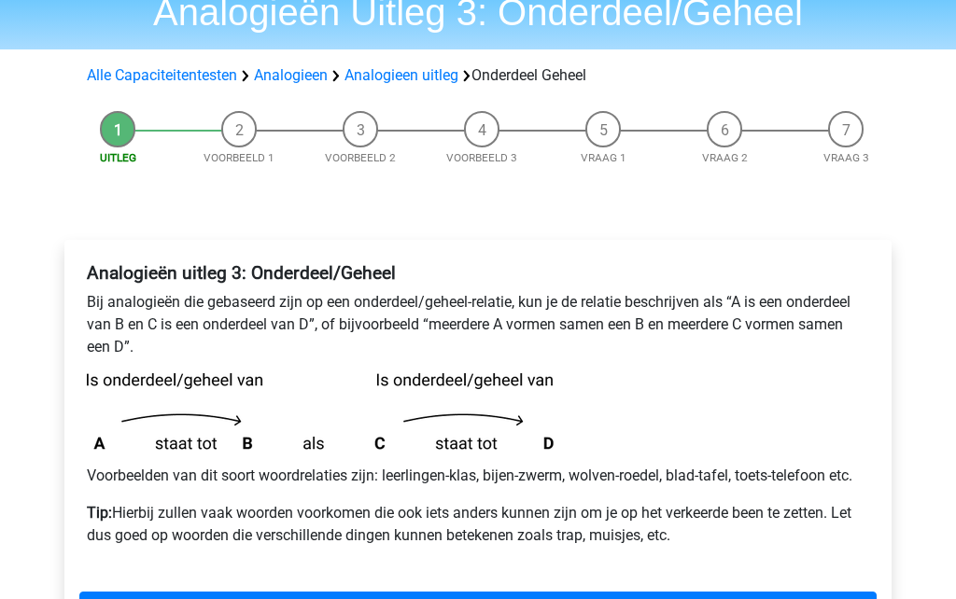
scroll to position [131, 0]
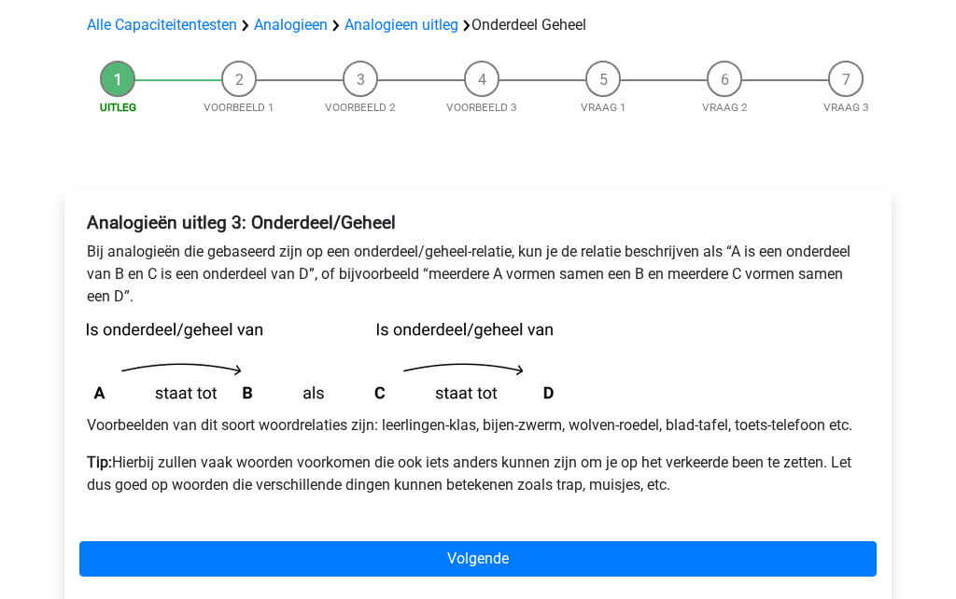
click at [544, 554] on link "Volgende" at bounding box center [477, 559] width 797 height 35
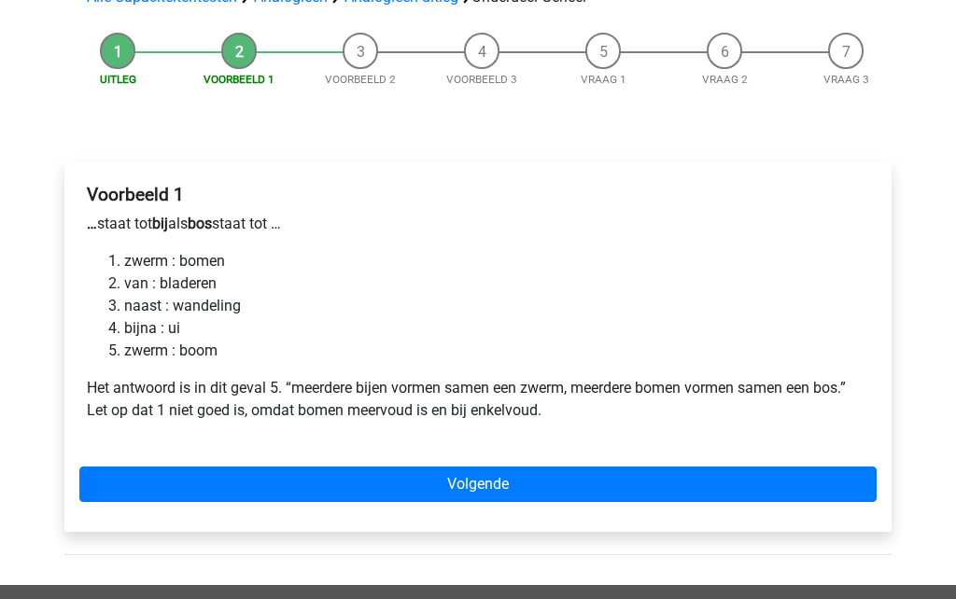
scroll to position [161, 0]
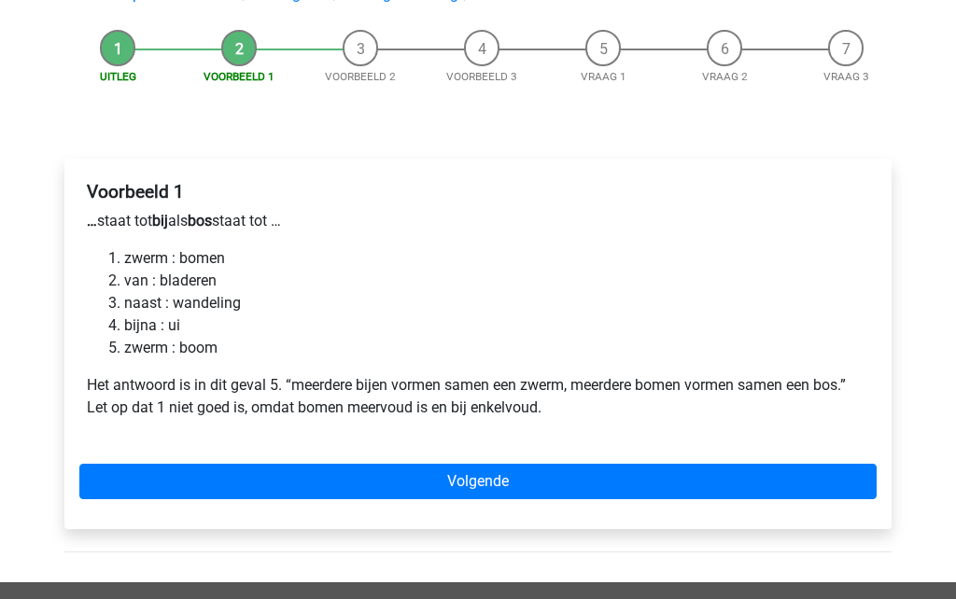
click at [533, 488] on link "Volgende" at bounding box center [477, 482] width 797 height 35
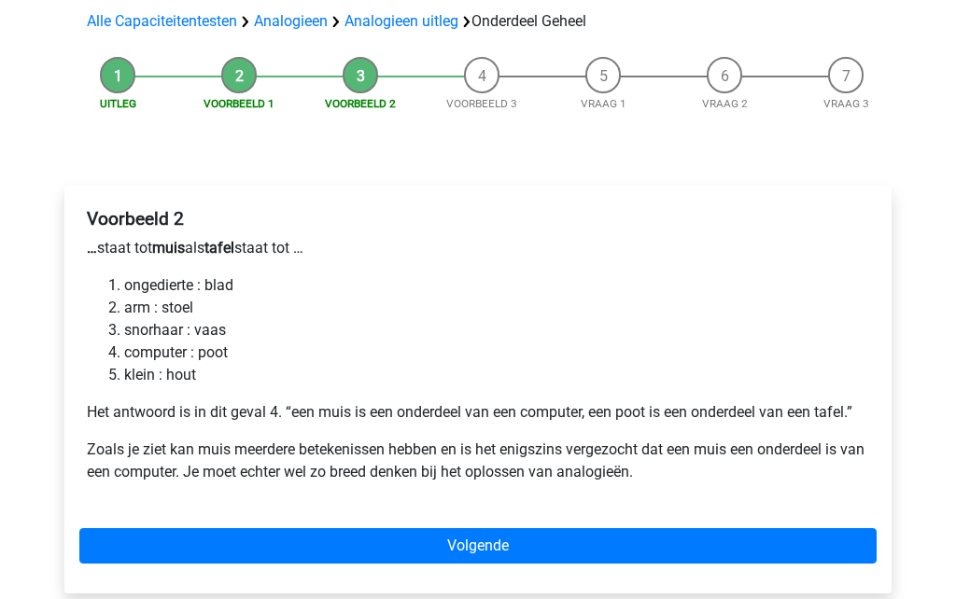
scroll to position [136, 0]
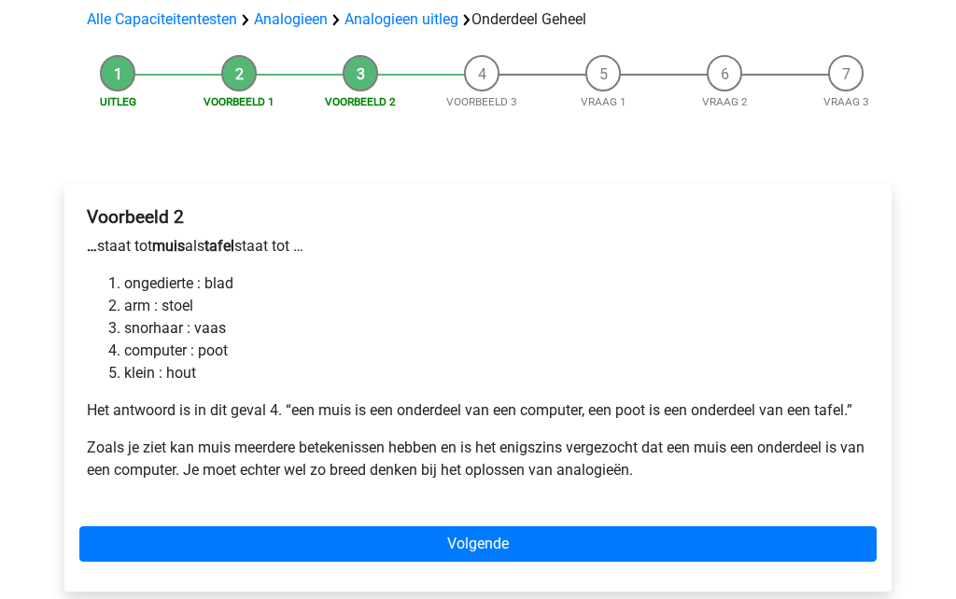
click at [433, 545] on link "Volgende" at bounding box center [477, 544] width 797 height 35
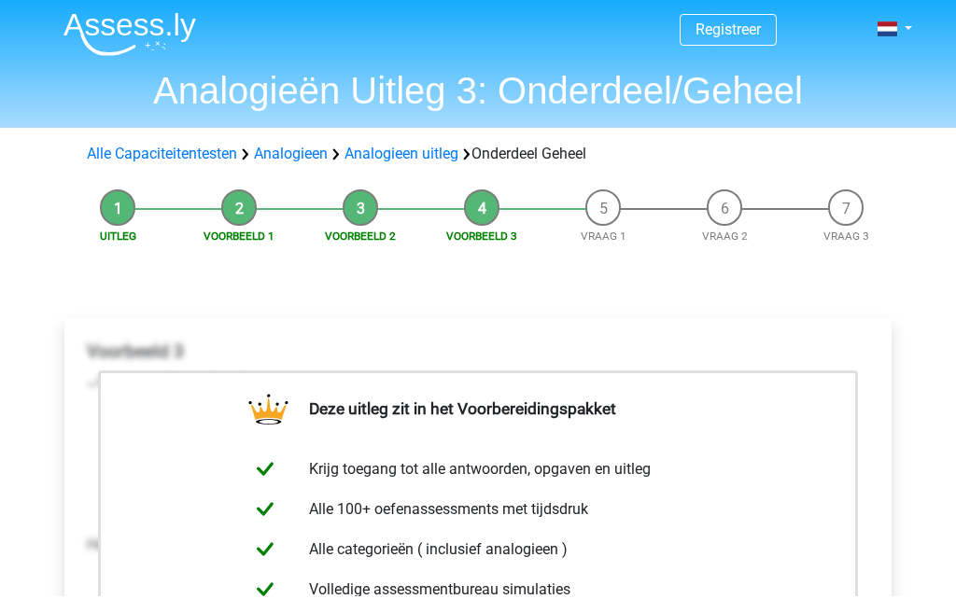
scroll to position [268, 0]
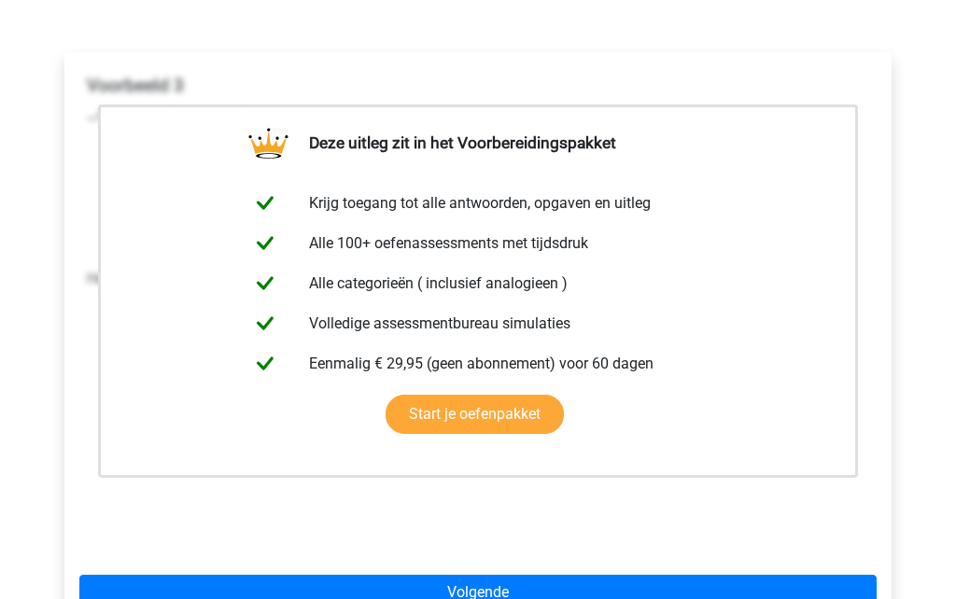
click at [429, 543] on div "Voorbeeld 3 … staat tot volume als serie staat tot … water : cijfers omvang : o…" at bounding box center [477, 310] width 797 height 485
click at [415, 525] on div "Voorbeeld 3 … staat tot volume als serie staat tot … water : cijfers omvang : o…" at bounding box center [477, 310] width 797 height 485
click at [412, 524] on div "Voorbeeld 3 … staat tot volume als serie staat tot … water : cijfers omvang : o…" at bounding box center [477, 310] width 797 height 485
click at [501, 596] on link "Volgende" at bounding box center [477, 593] width 797 height 35
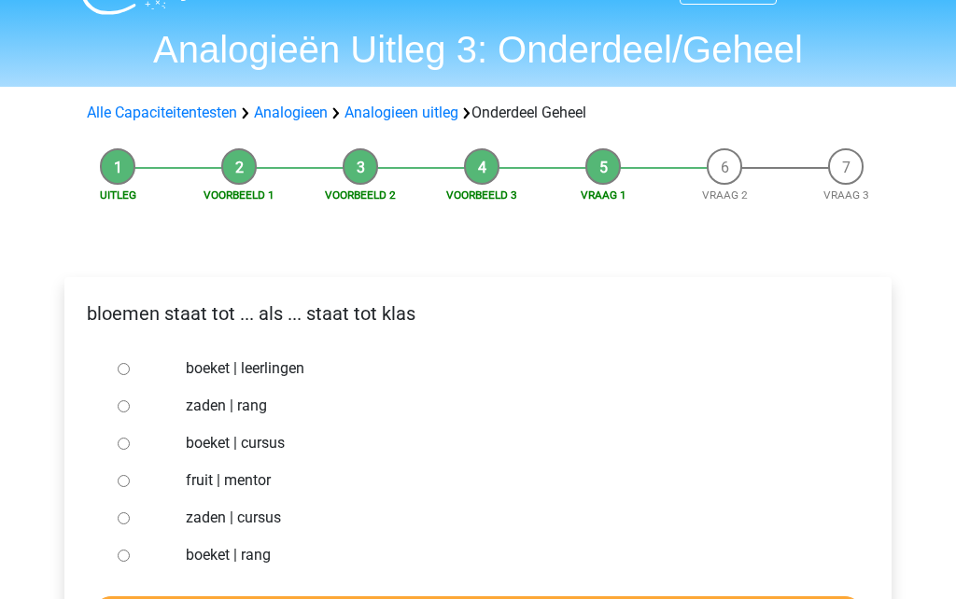
scroll to position [58, 0]
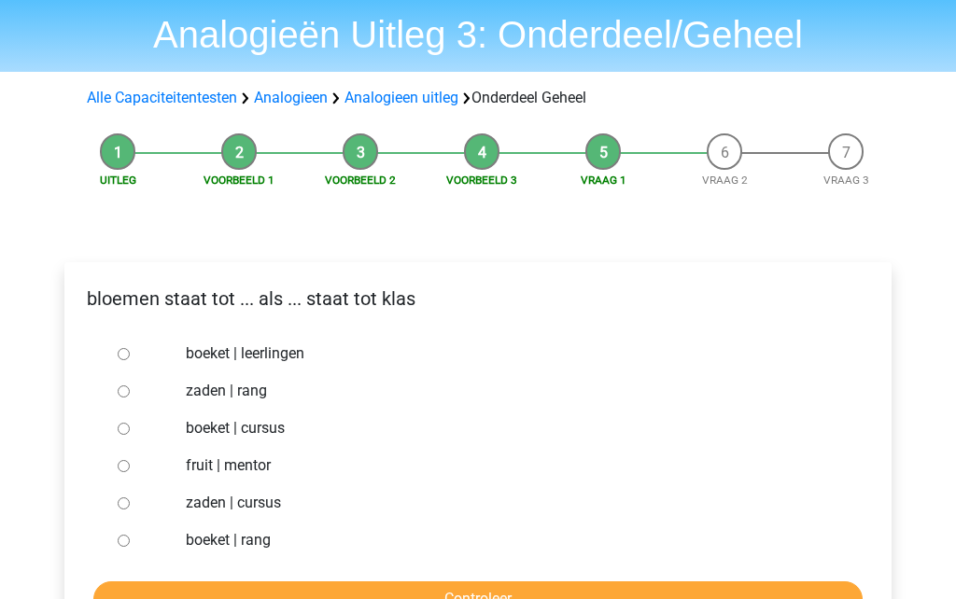
click at [276, 347] on label "boeket | leerlingen" at bounding box center [509, 354] width 646 height 22
click at [130, 349] on input "boeket | leerlingen" at bounding box center [124, 355] width 12 height 12
radio input "true"
click at [452, 596] on input "Controleer" at bounding box center [477, 599] width 769 height 35
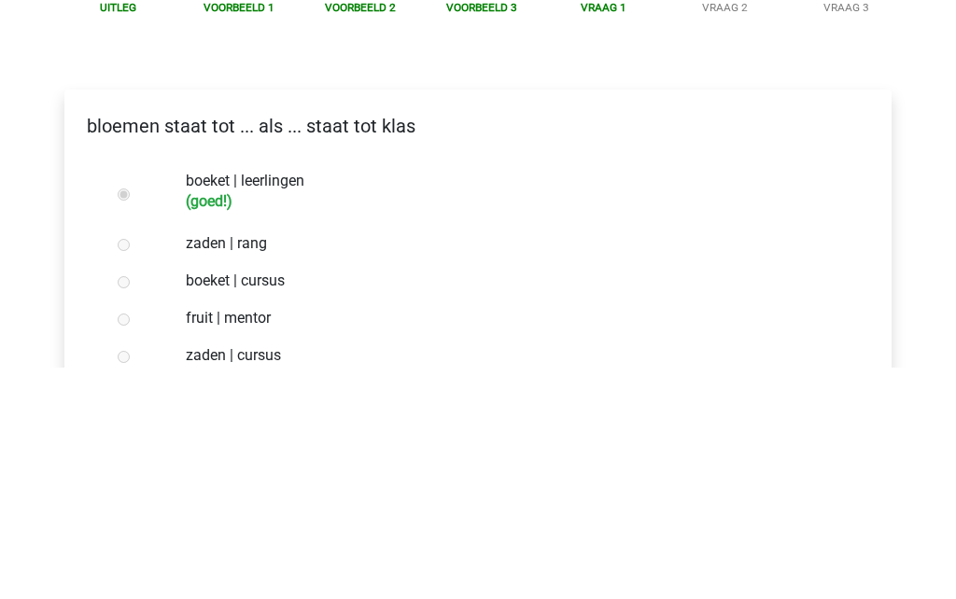
scroll to position [272, 0]
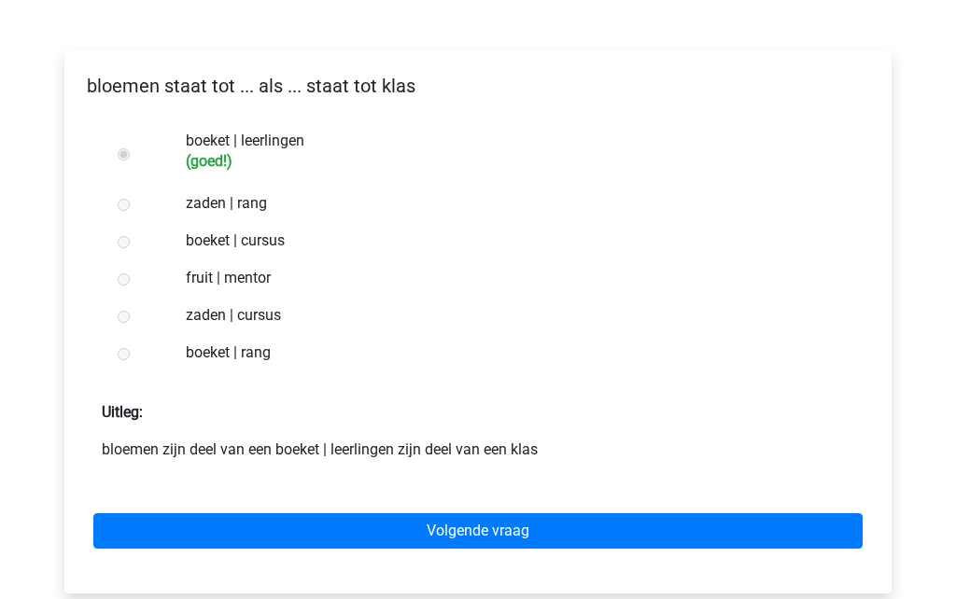
click at [474, 536] on link "Volgende vraag" at bounding box center [477, 530] width 769 height 35
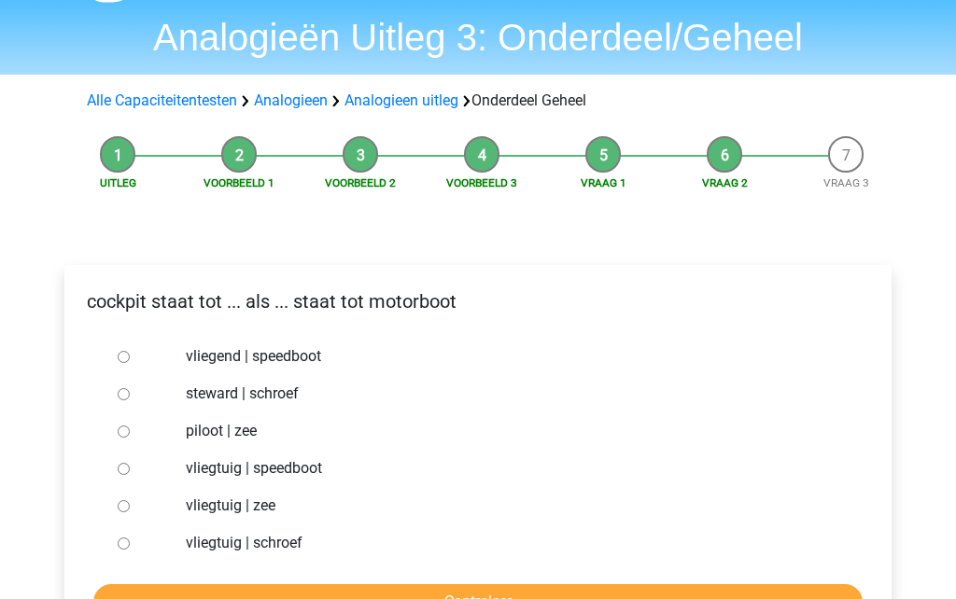
scroll to position [64, 0]
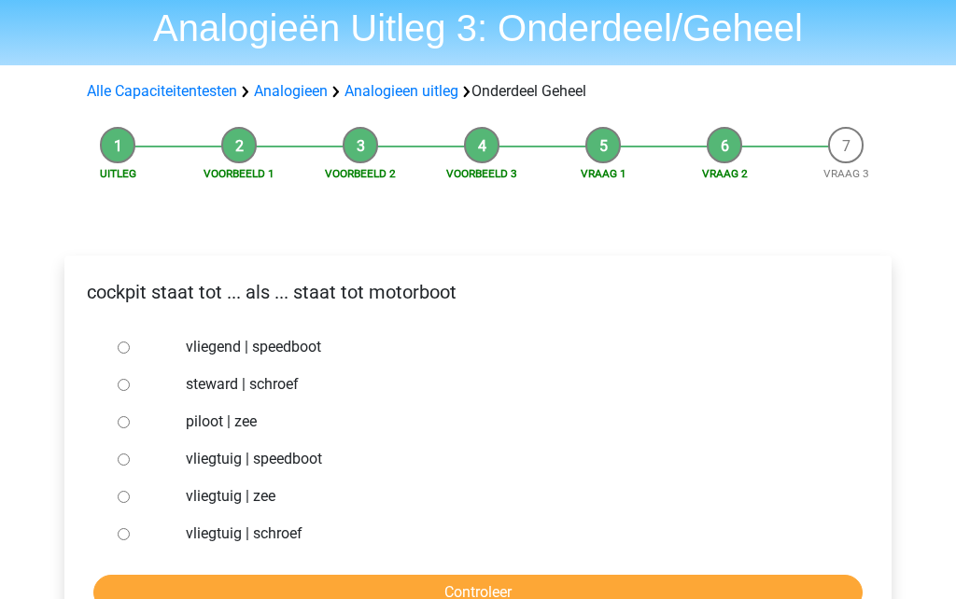
click at [122, 538] on input "vliegtuig | schroef" at bounding box center [124, 535] width 12 height 12
radio input "true"
click at [397, 591] on input "Controleer" at bounding box center [477, 593] width 769 height 35
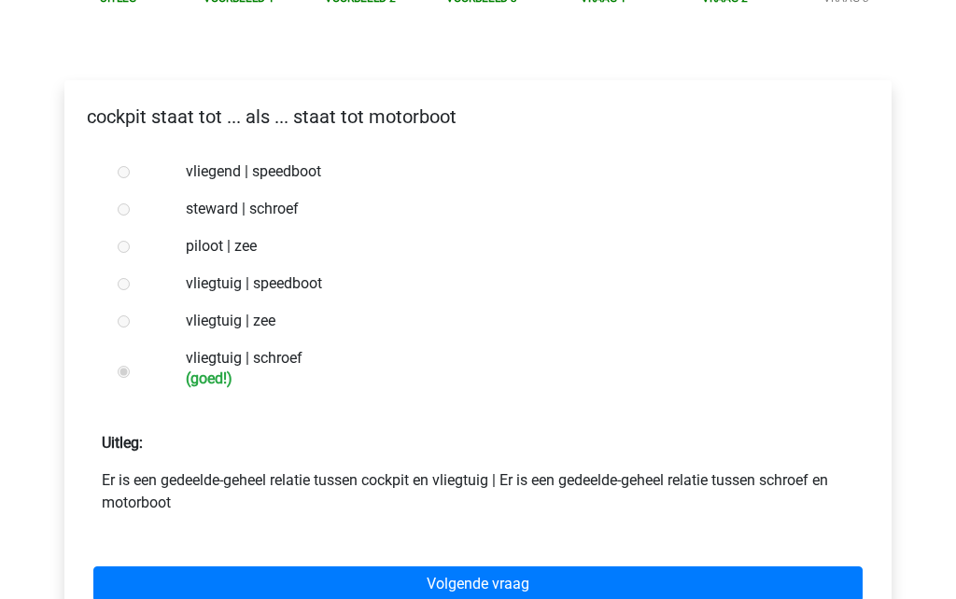
scroll to position [242, 0]
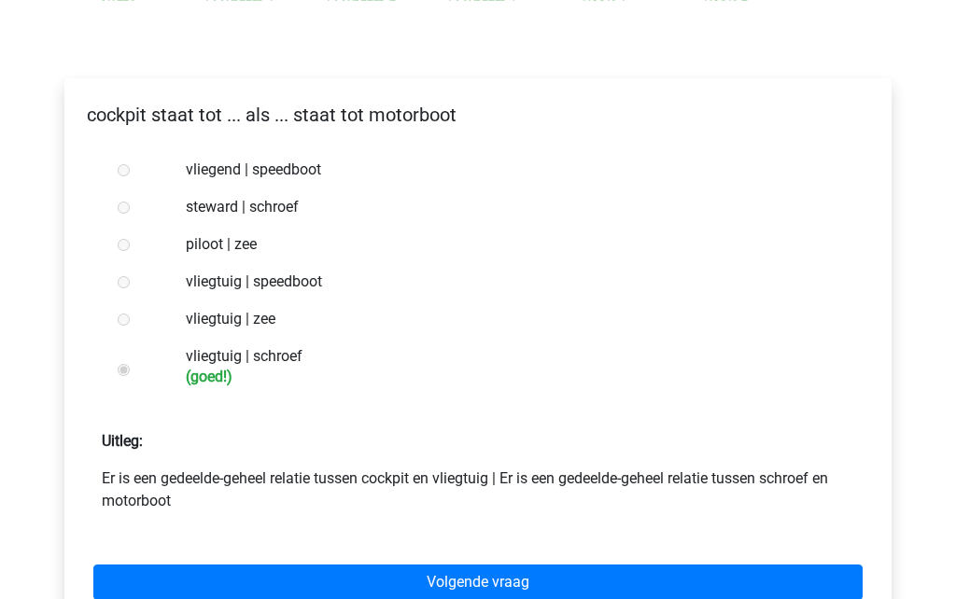
click at [476, 585] on link "Volgende vraag" at bounding box center [477, 582] width 769 height 35
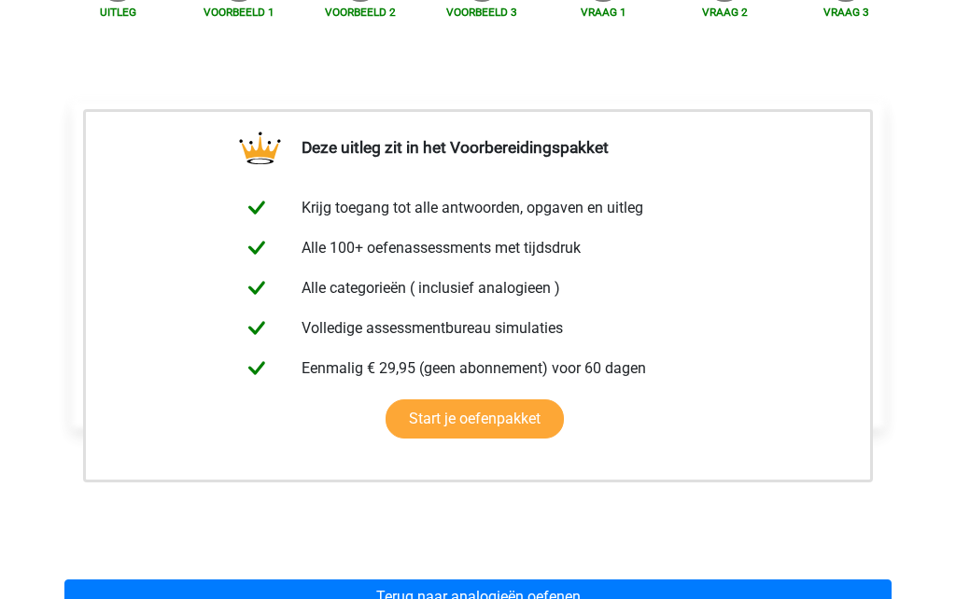
scroll to position [241, 0]
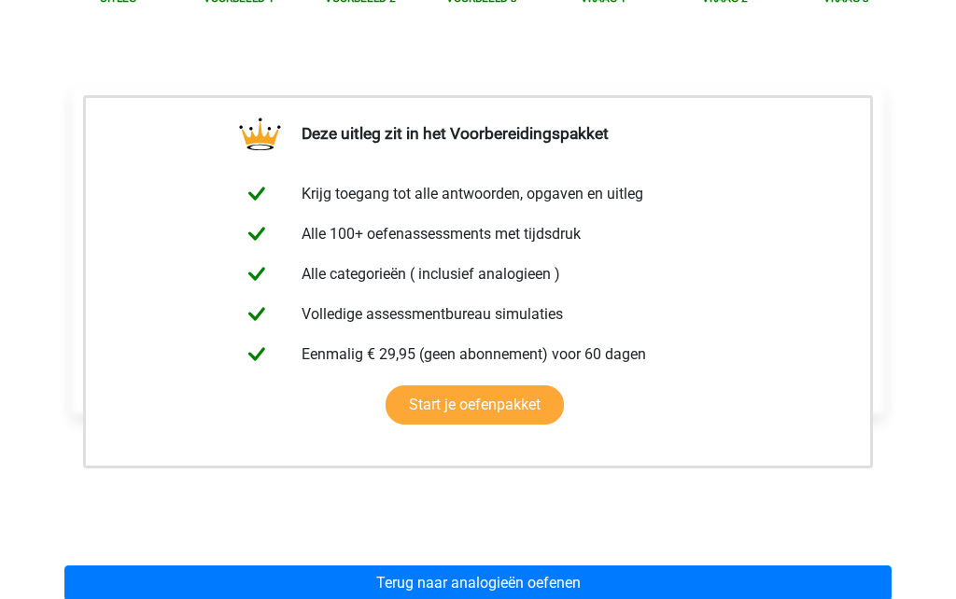
click at [504, 532] on div "relschoppers staat tot ... als bomen staat tot ... democratie | bos chaos | hou…" at bounding box center [477, 300] width 827 height 485
click at [518, 590] on link "Terug naar analogieën oefenen" at bounding box center [477, 582] width 827 height 35
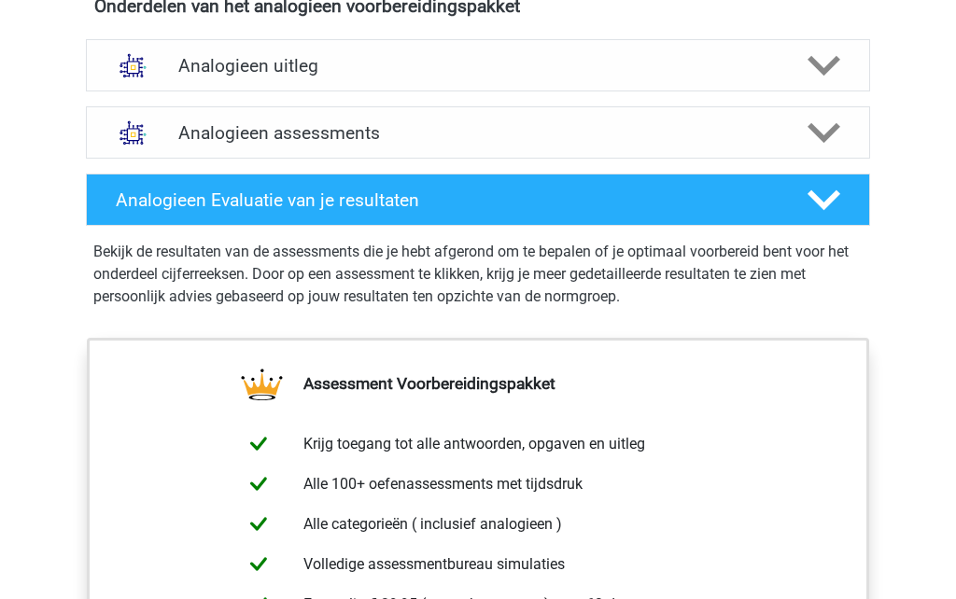
scroll to position [1098, 0]
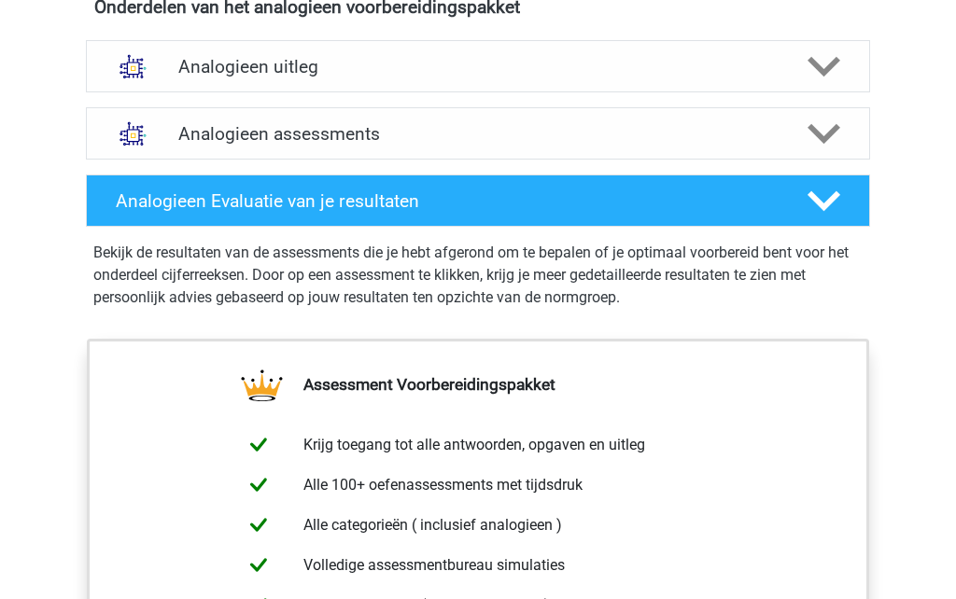
click at [828, 146] on icon at bounding box center [823, 134] width 33 height 33
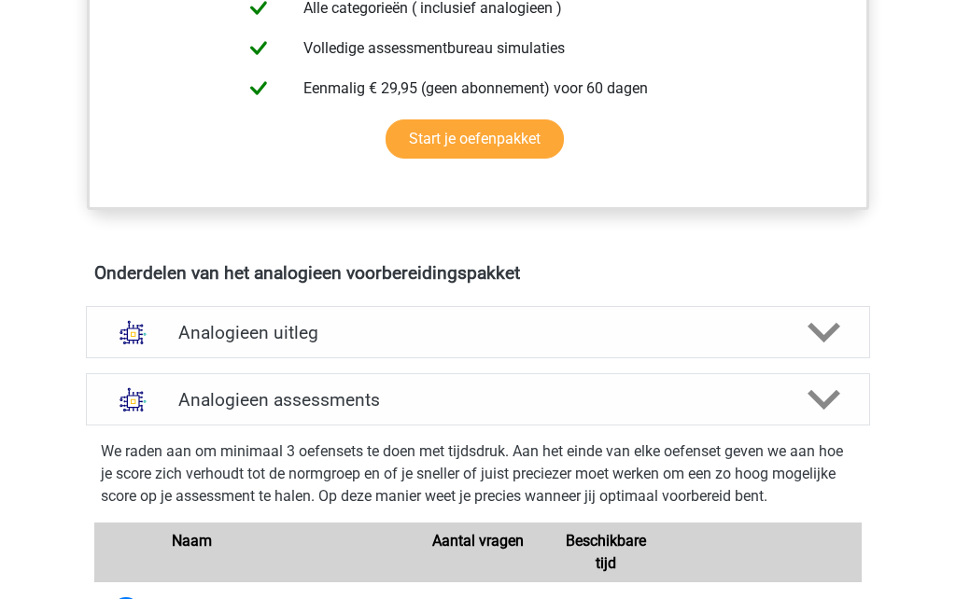
click at [816, 403] on polygon at bounding box center [823, 401] width 33 height 21
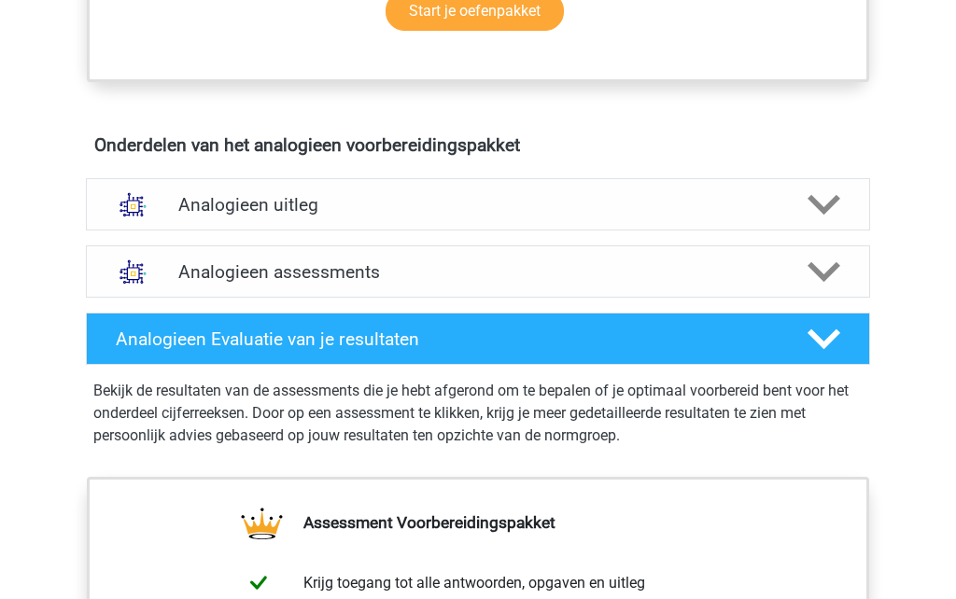
scroll to position [1002, 0]
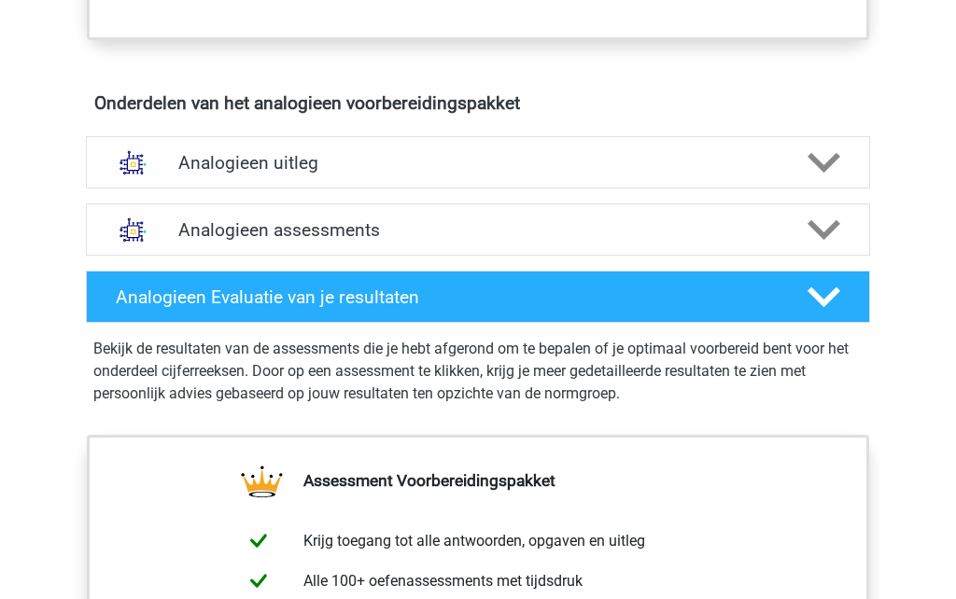
click at [821, 169] on polygon at bounding box center [823, 163] width 33 height 21
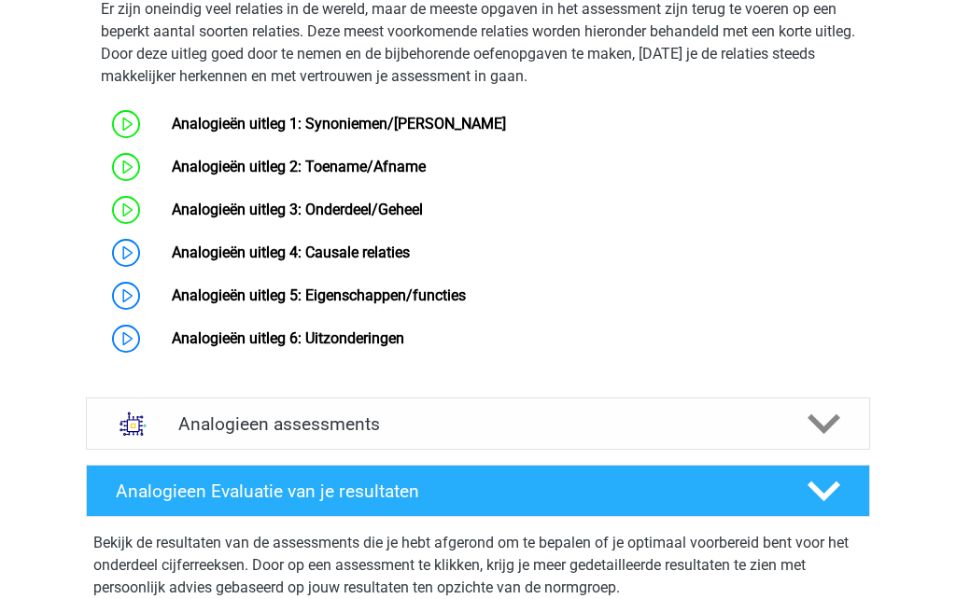
scroll to position [1386, 0]
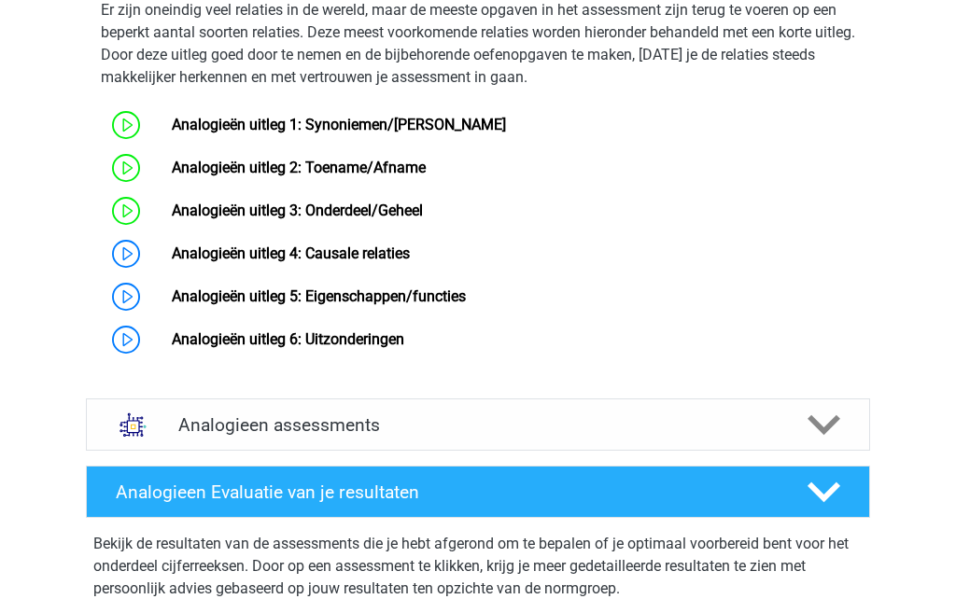
click at [172, 262] on link "Analogieën uitleg 4: Causale relaties" at bounding box center [291, 253] width 238 height 18
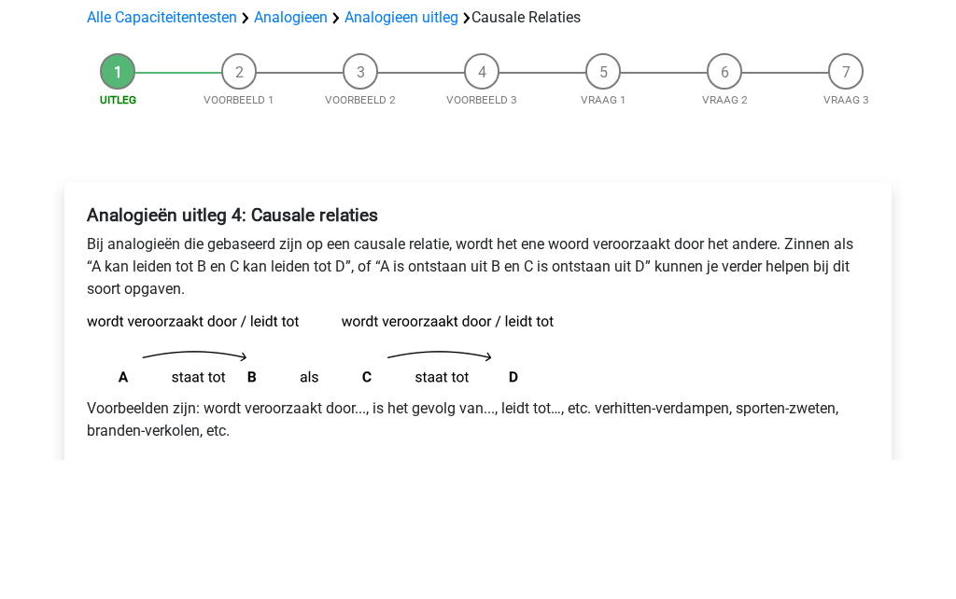
scroll to position [204, 0]
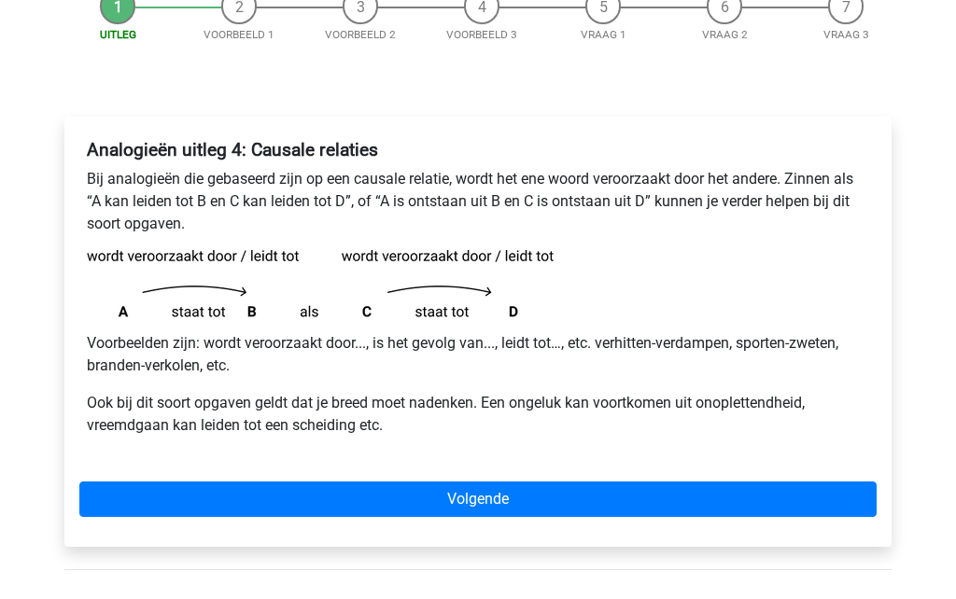
click at [576, 502] on link "Volgende" at bounding box center [477, 498] width 797 height 35
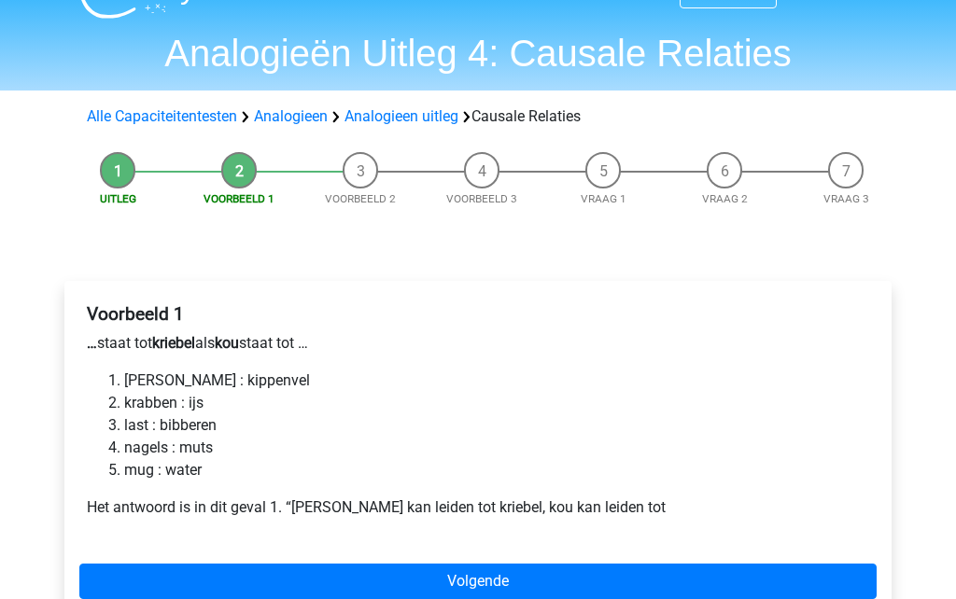
scroll to position [51, 0]
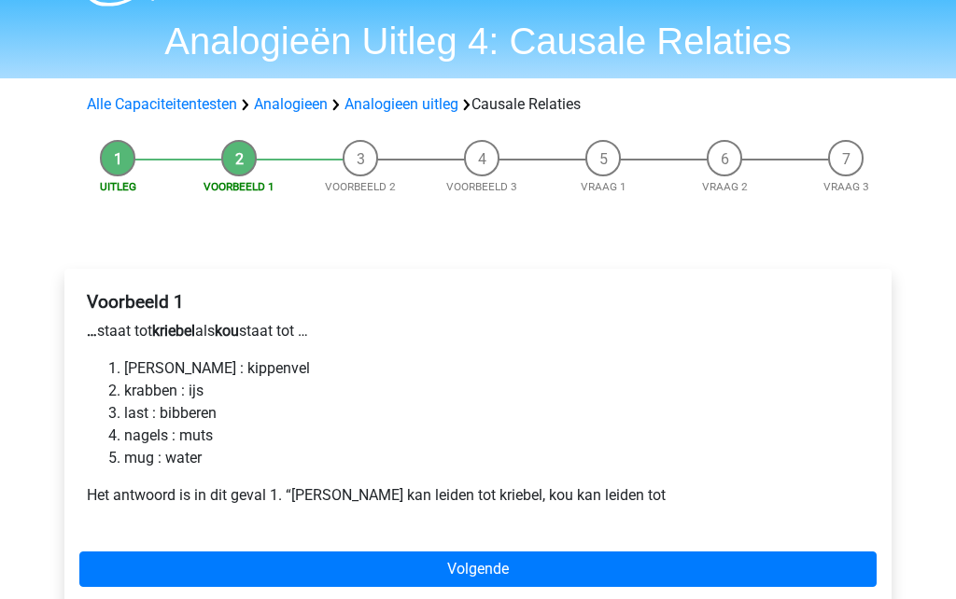
click at [166, 389] on li "krabben : ijs" at bounding box center [496, 392] width 745 height 22
click at [501, 559] on link "Volgende" at bounding box center [477, 569] width 797 height 35
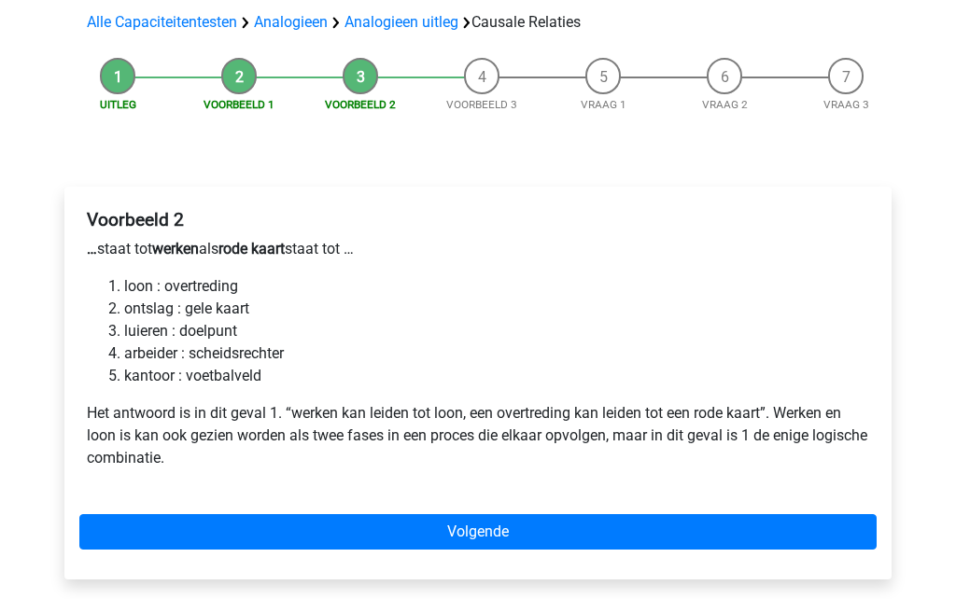
scroll to position [193, 0]
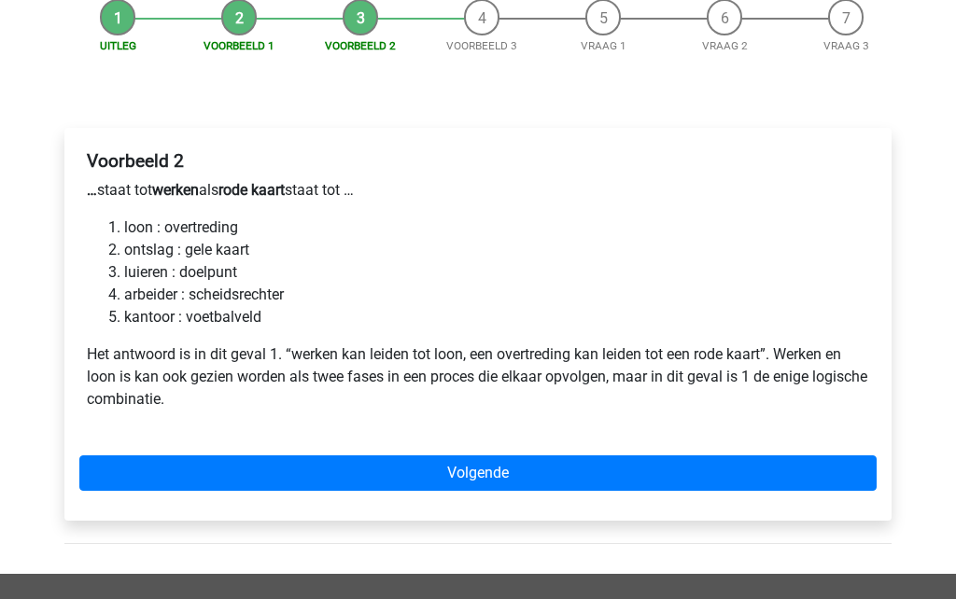
click at [493, 480] on link "Volgende" at bounding box center [477, 472] width 797 height 35
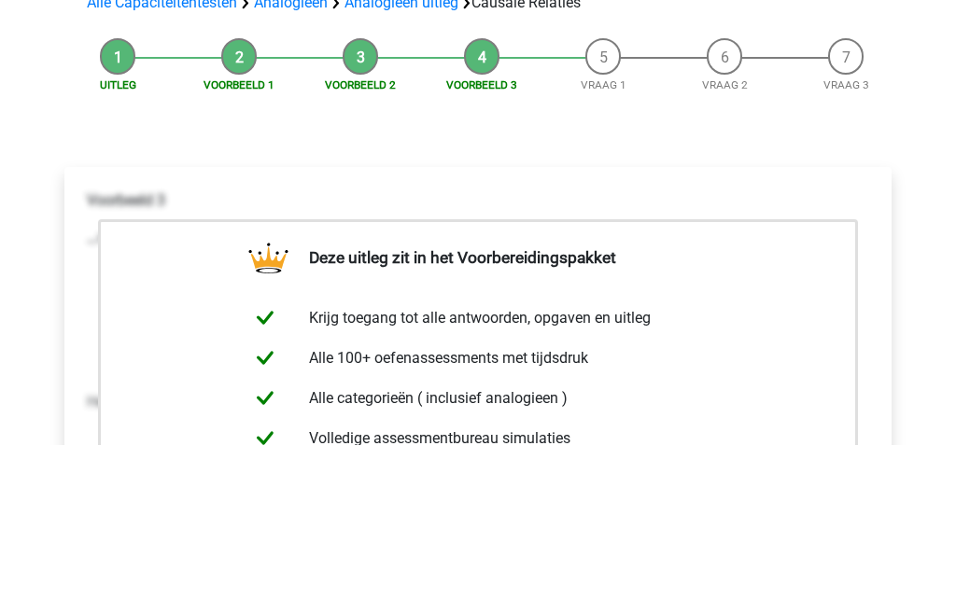
scroll to position [236, 0]
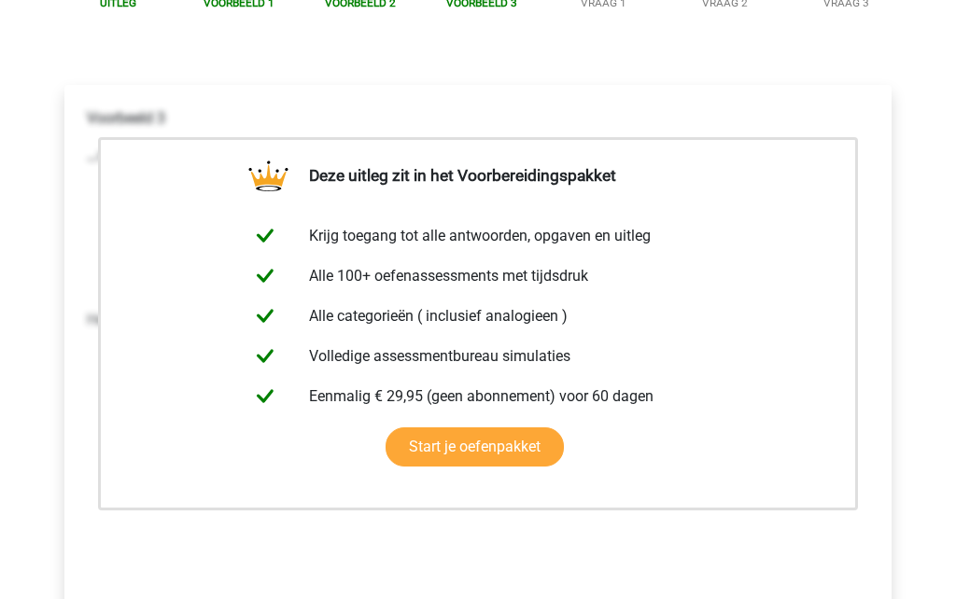
click at [499, 565] on div "Voorbeeld 3 … staat tot paren als overlijden staat tot … koppels : begrafenis b…" at bounding box center [477, 342] width 797 height 485
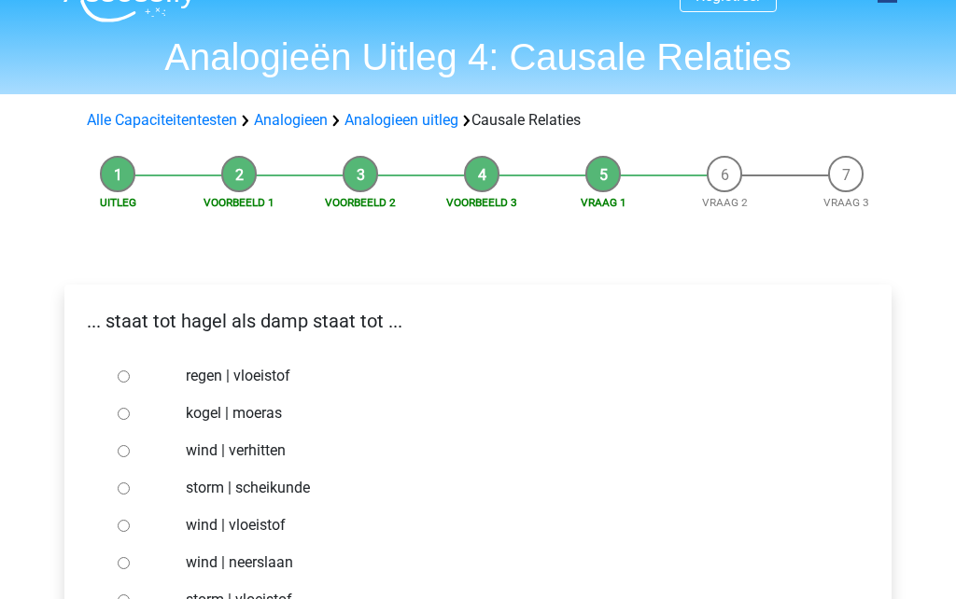
scroll to position [90, 0]
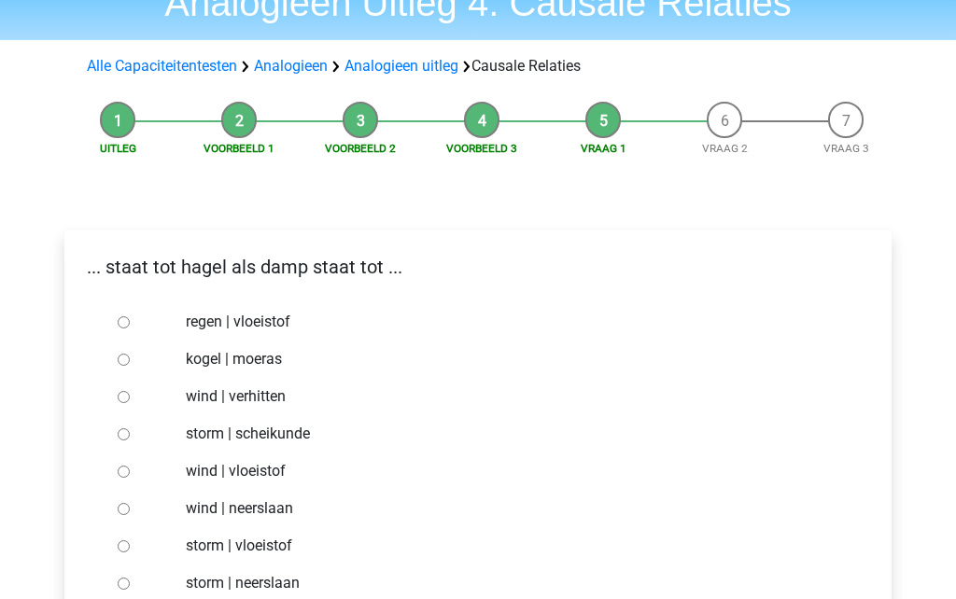
click at [266, 403] on label "wind | verhitten" at bounding box center [509, 397] width 646 height 22
click at [130, 403] on input "wind | verhitten" at bounding box center [124, 398] width 12 height 12
radio input "true"
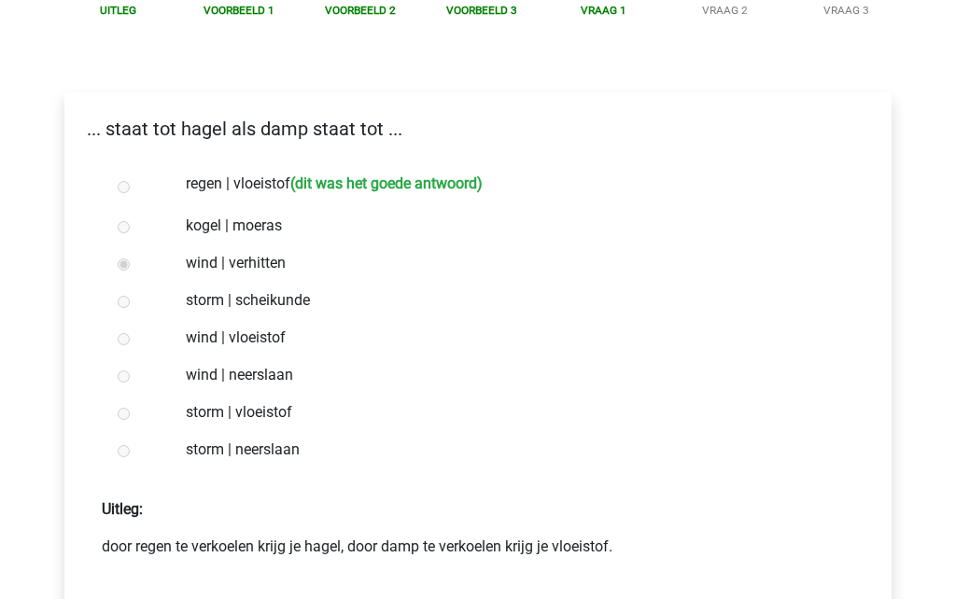
scroll to position [230, 0]
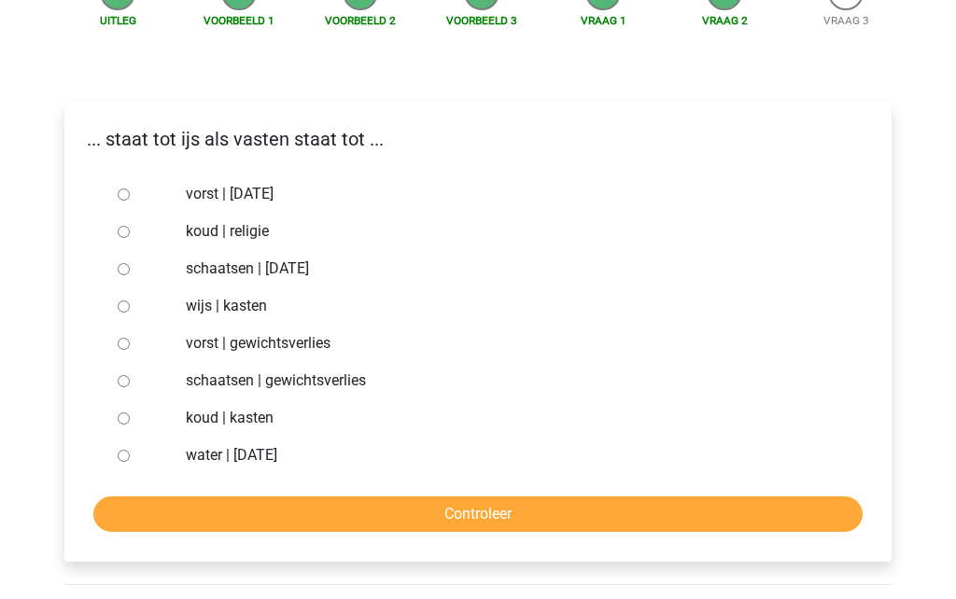
scroll to position [219, 0]
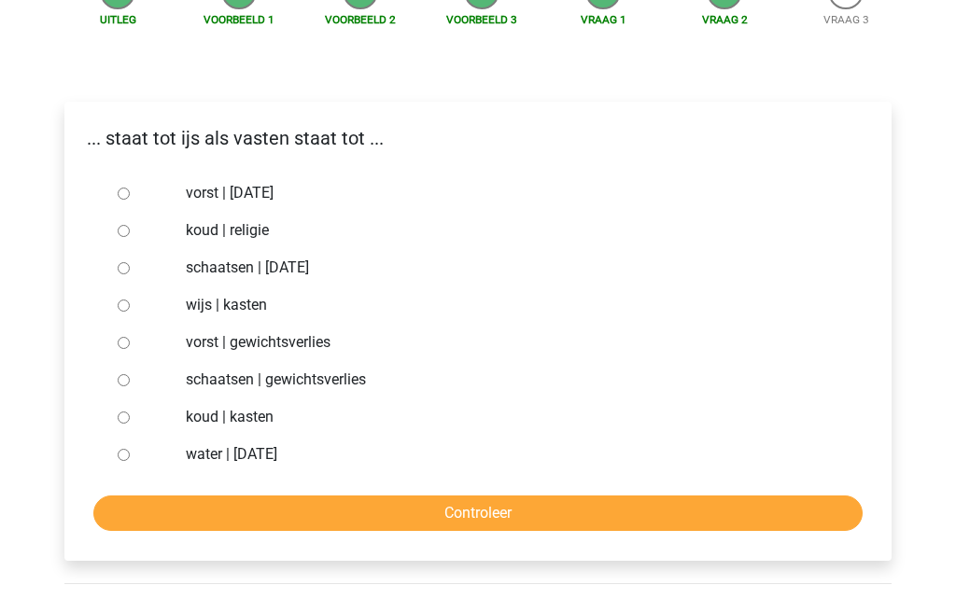
click at [295, 184] on label "vorst | [DATE]" at bounding box center [509, 193] width 646 height 22
click at [130, 188] on input "vorst | [DATE]" at bounding box center [124, 194] width 12 height 12
radio input "true"
click at [437, 531] on input "Controleer" at bounding box center [477, 512] width 769 height 35
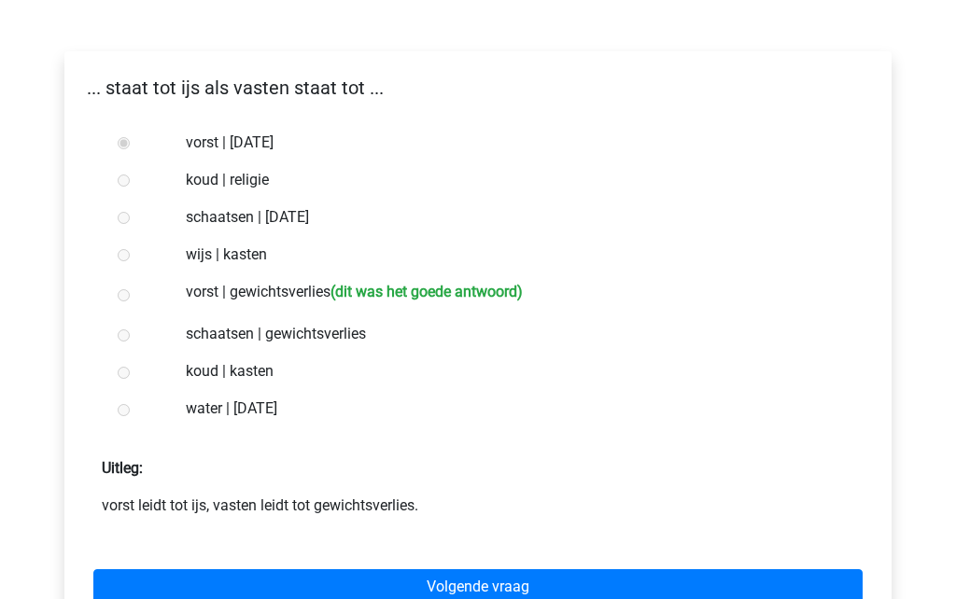
scroll to position [272, 0]
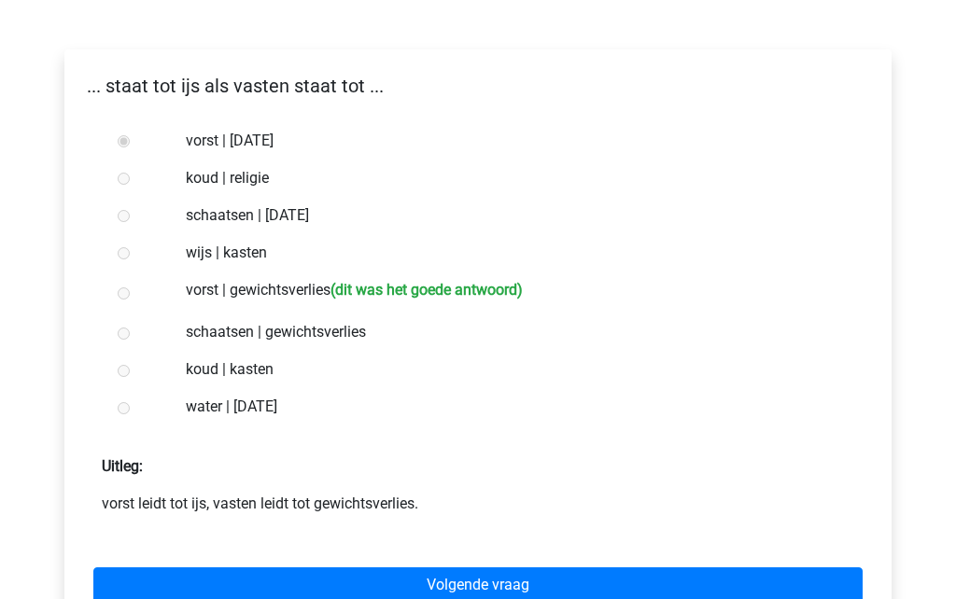
click at [447, 577] on link "Volgende vraag" at bounding box center [477, 584] width 769 height 35
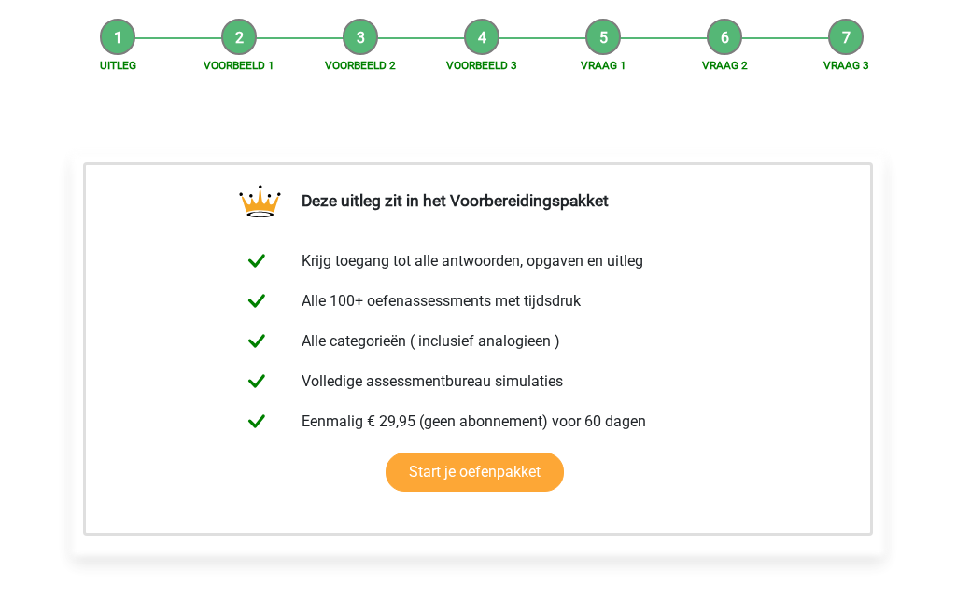
scroll to position [213, 0]
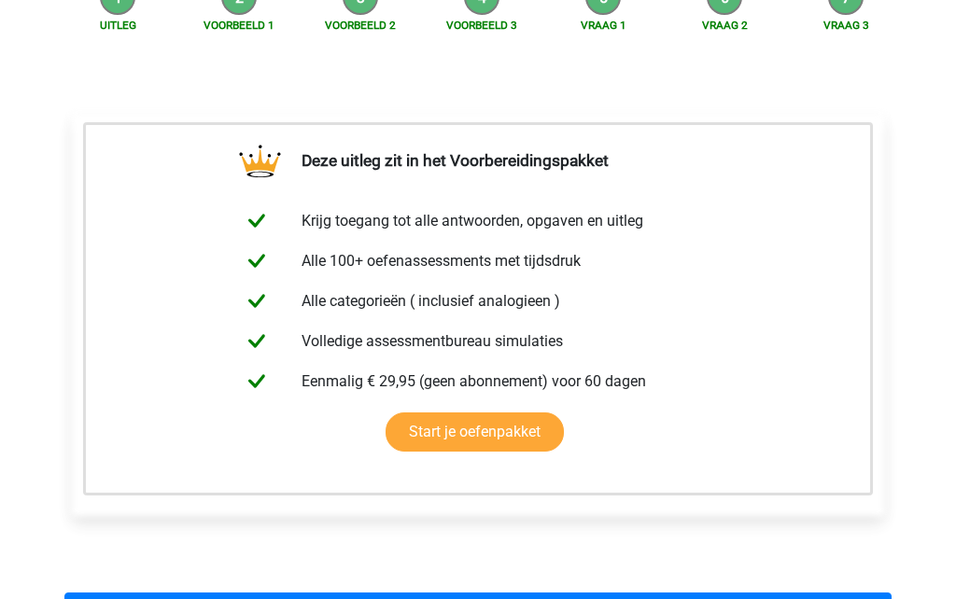
click at [503, 538] on div "... staat tot promoveren als ontwerpen staat tot ... professor | bouwen afstude…" at bounding box center [477, 328] width 827 height 485
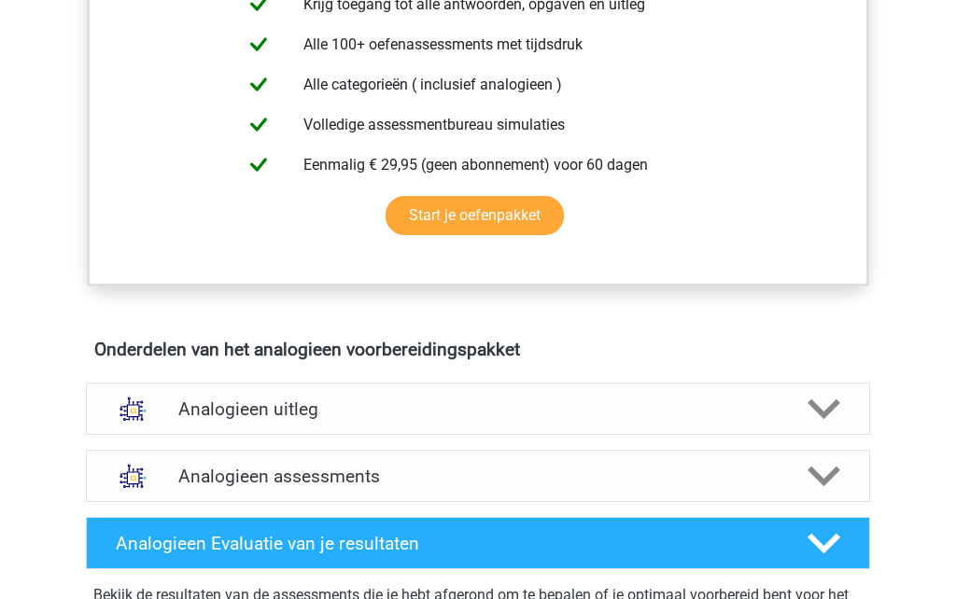
scroll to position [791, 0]
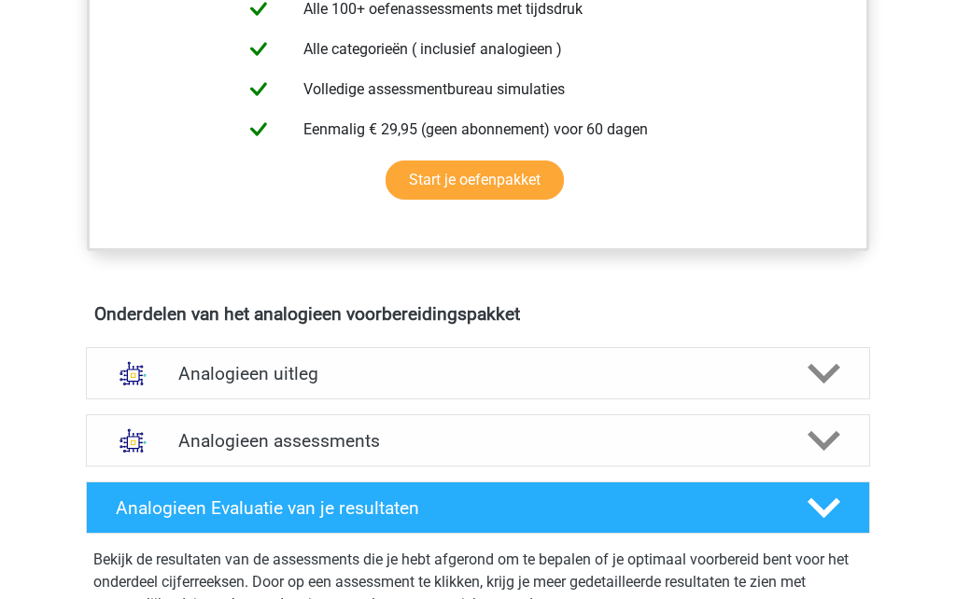
click at [523, 443] on h4 "Analogieen assessments" at bounding box center [477, 440] width 599 height 21
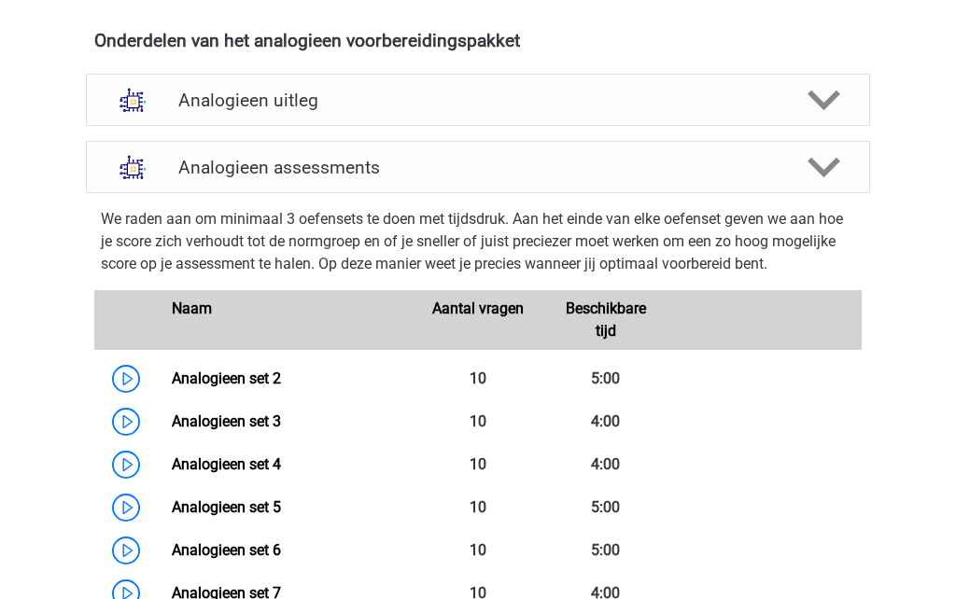
click at [754, 103] on h4 "Analogieen uitleg" at bounding box center [477, 100] width 599 height 21
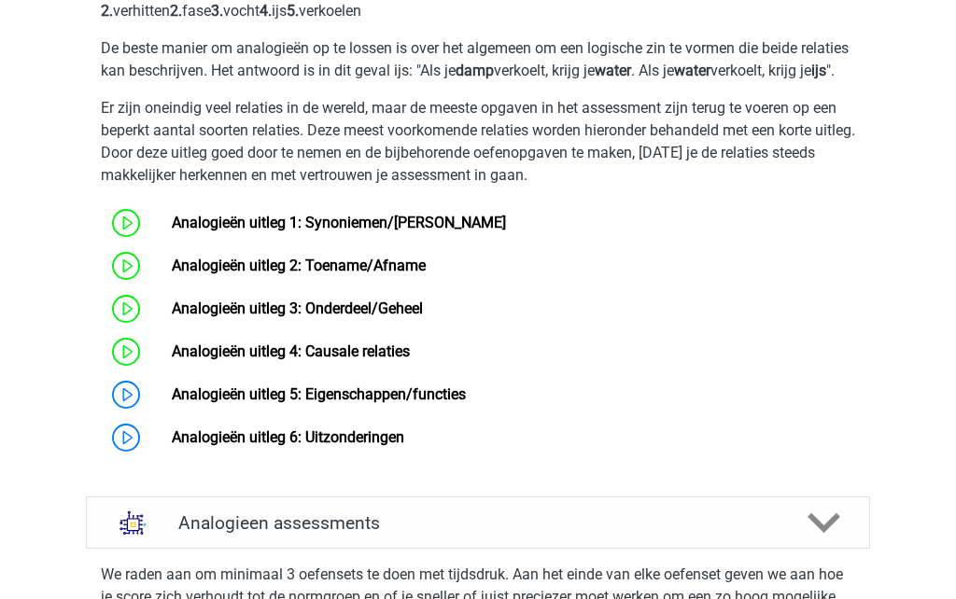
scroll to position [1316, 0]
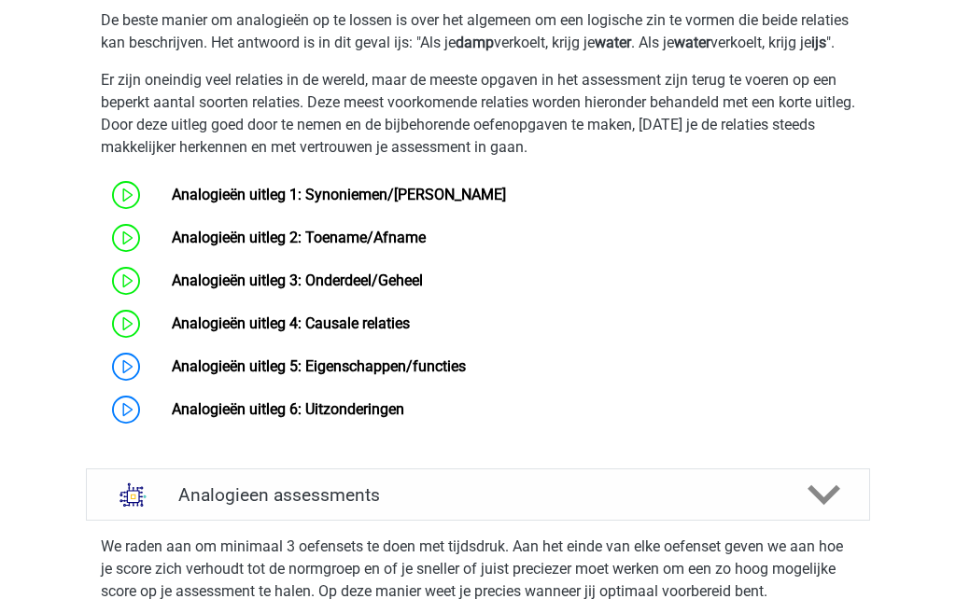
click at [466, 375] on link "Analogieën uitleg 5: Eigenschappen/functies" at bounding box center [319, 366] width 294 height 18
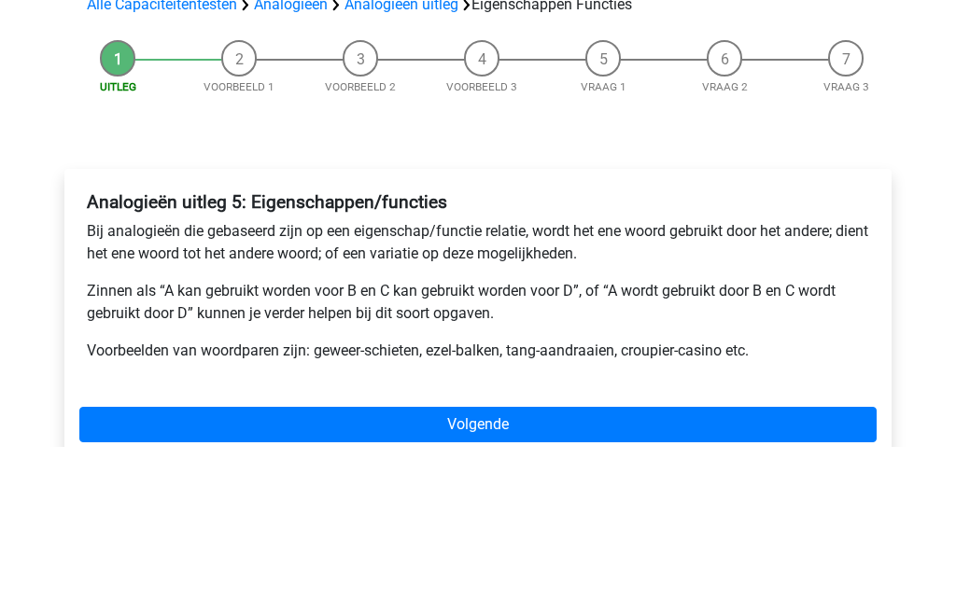
scroll to position [150, 0]
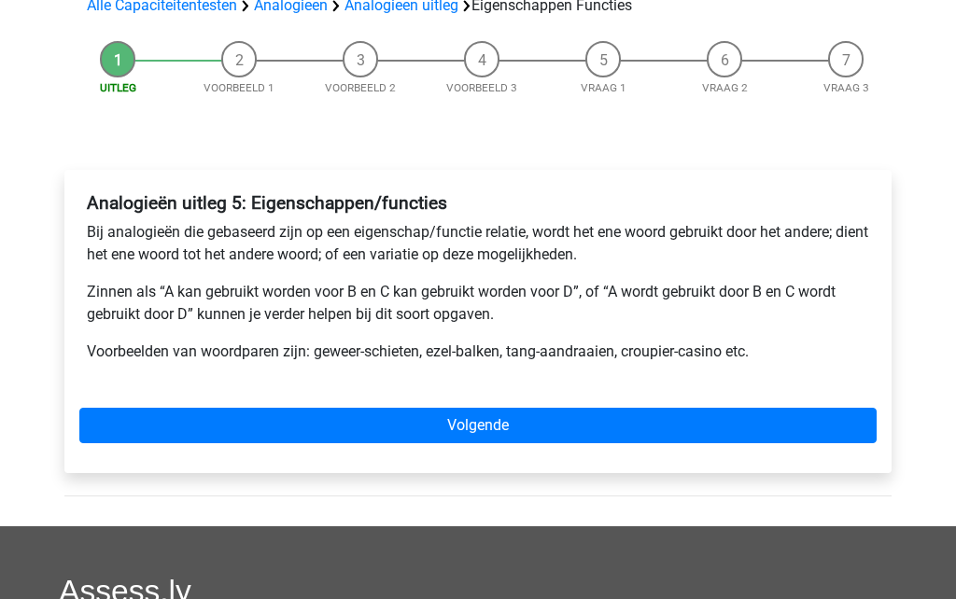
click at [496, 435] on link "Volgende" at bounding box center [477, 426] width 797 height 35
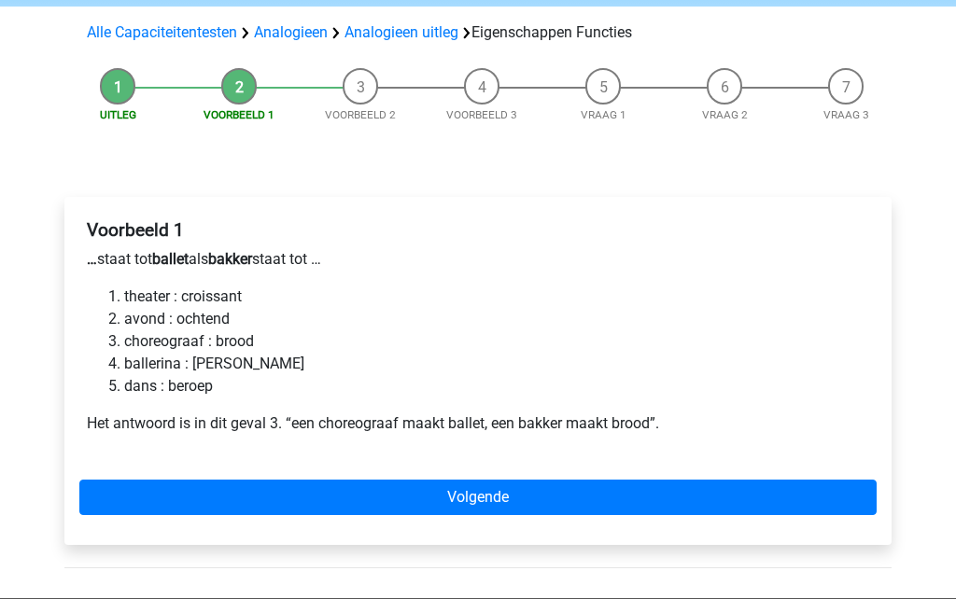
scroll to position [123, 0]
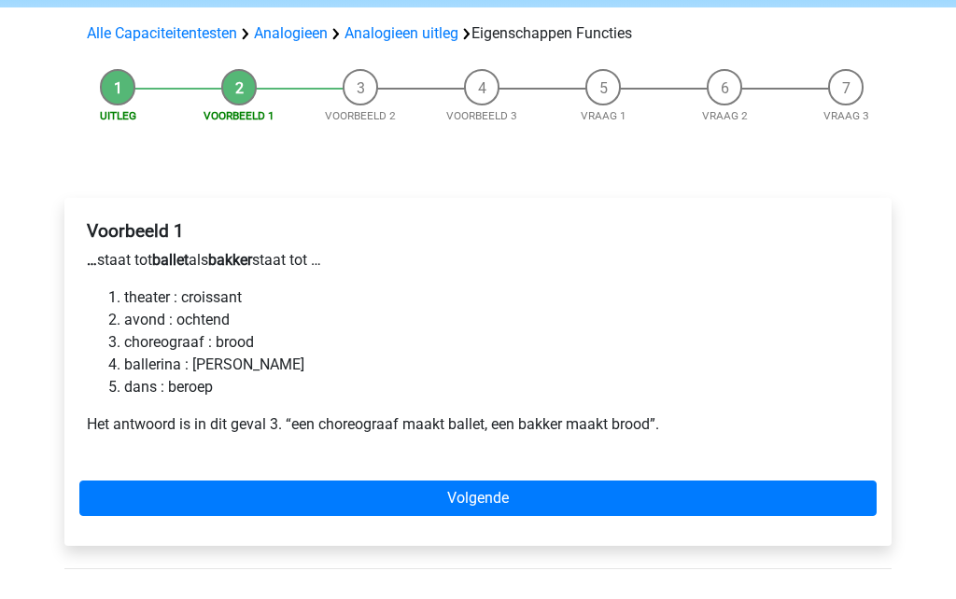
click at [346, 497] on link "Volgende" at bounding box center [477, 498] width 797 height 35
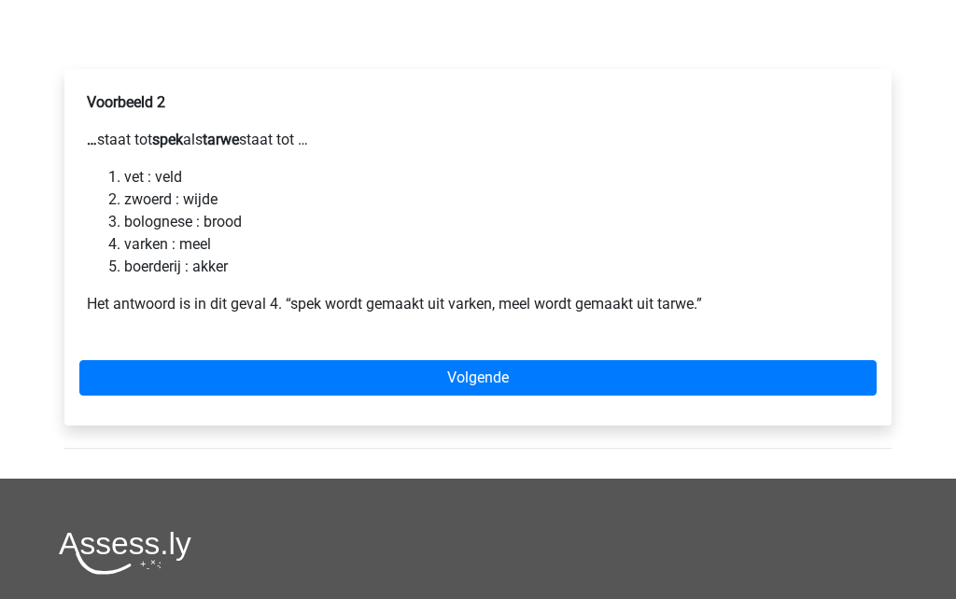
scroll to position [253, 0]
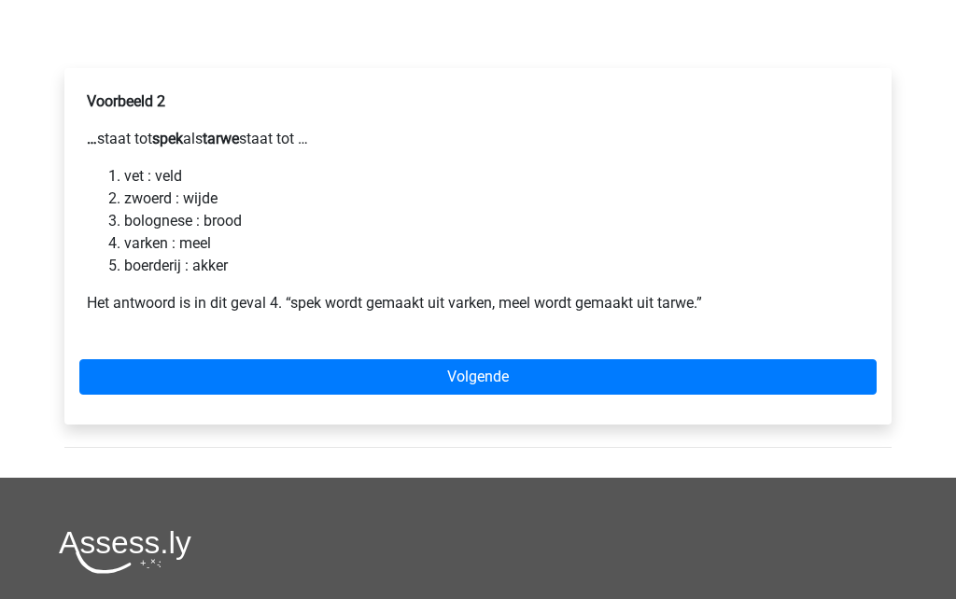
click at [434, 375] on link "Volgende" at bounding box center [477, 376] width 797 height 35
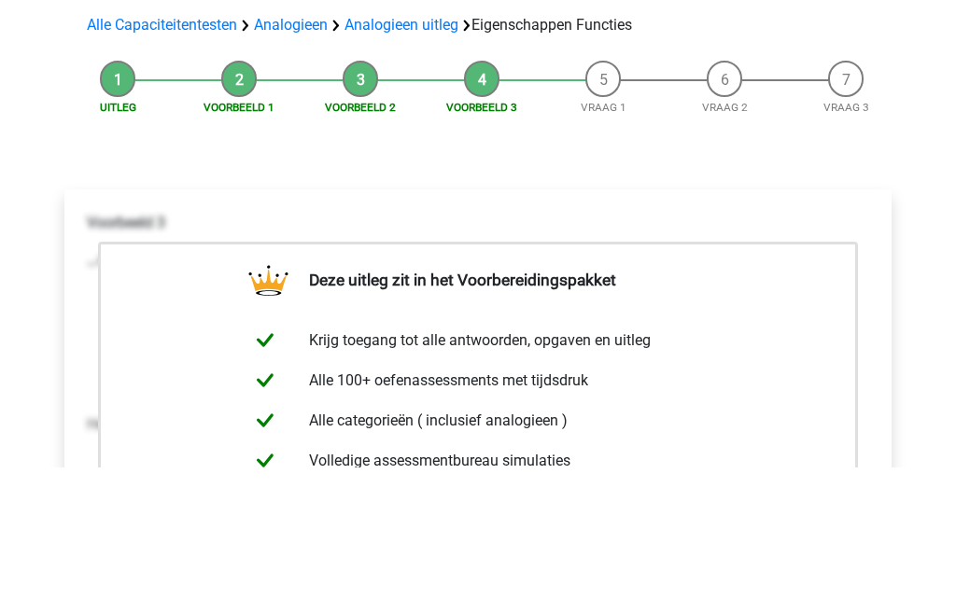
scroll to position [131, 0]
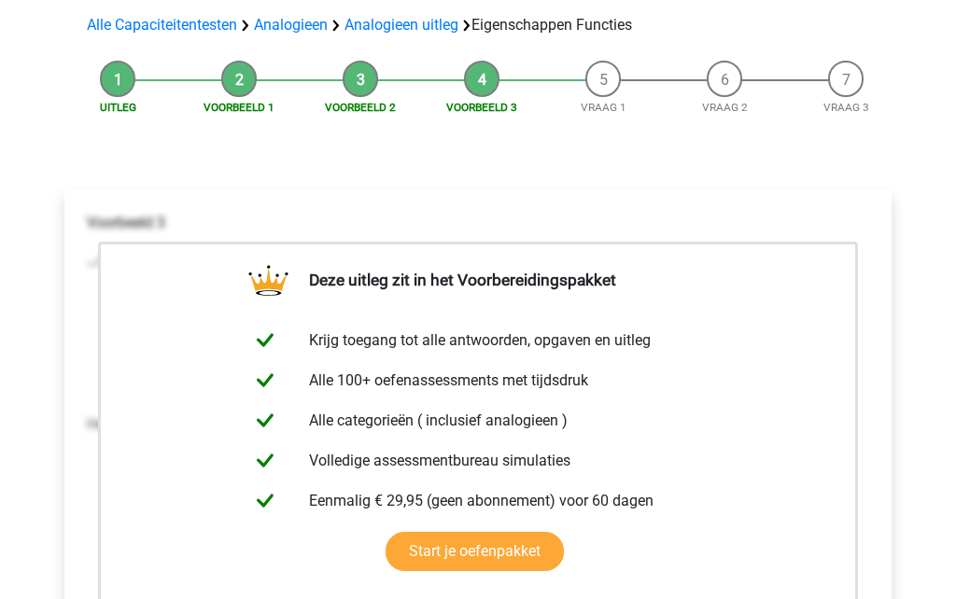
click at [553, 160] on div "Deze uitleg zit in het Voorbereidingspakket Krijg toegang tot alle antwoorden, …" at bounding box center [477, 492] width 857 height 678
click at [468, 598] on div "Voorbeeld 3 … staat tot soldaat als dienblad staat tot … strijd : bediening sla…" at bounding box center [477, 447] width 797 height 485
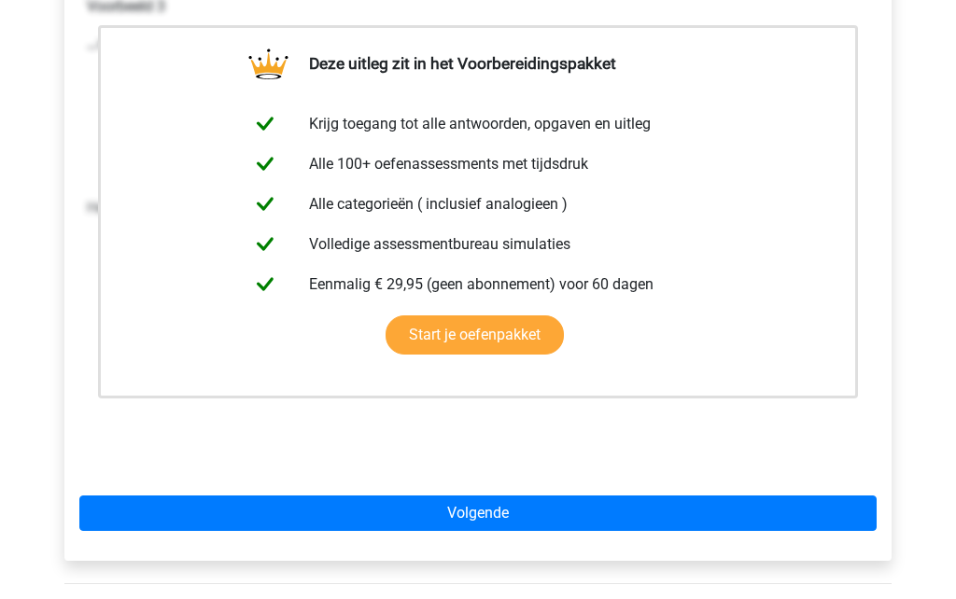
scroll to position [360, 0]
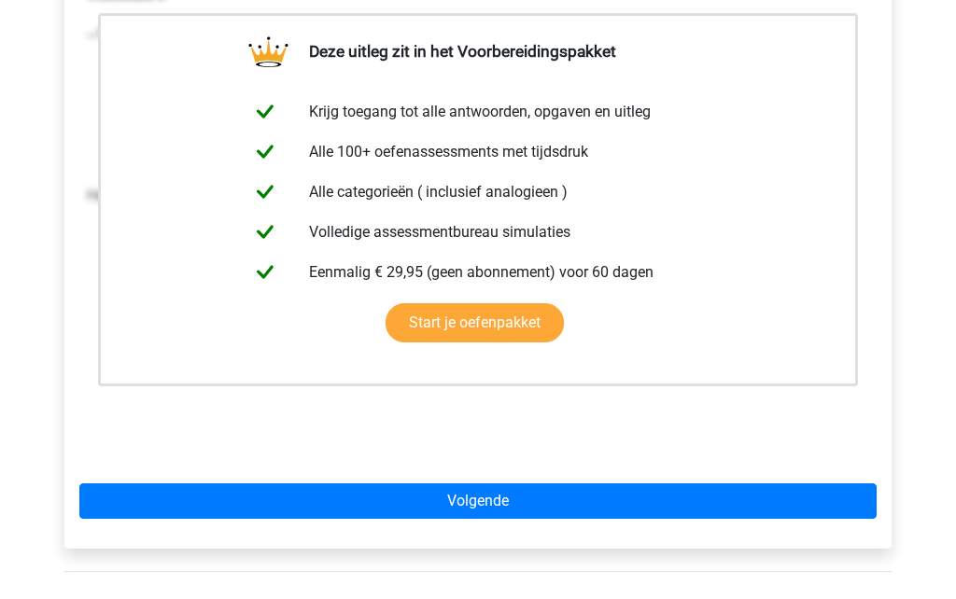
click at [485, 502] on link "Volgende" at bounding box center [477, 500] width 797 height 35
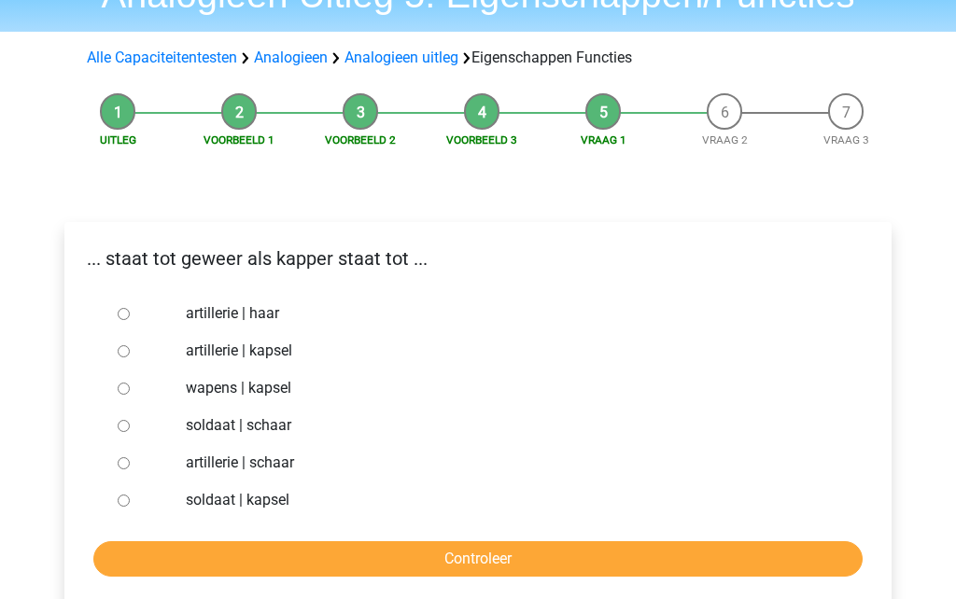
scroll to position [104, 0]
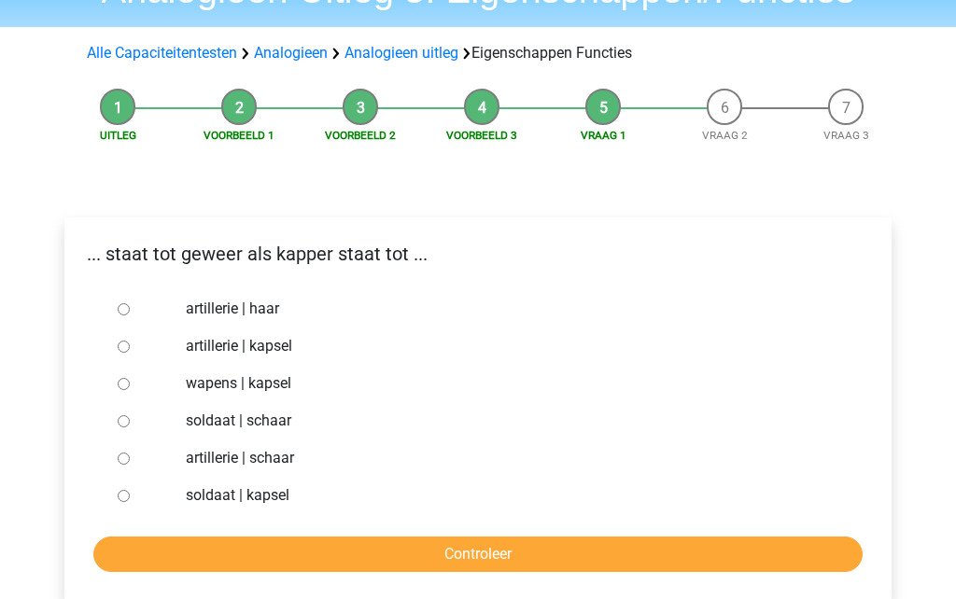
click at [130, 417] on input "soldaat | schaar" at bounding box center [124, 421] width 12 height 12
radio input "true"
click at [495, 545] on input "Controleer" at bounding box center [477, 554] width 769 height 35
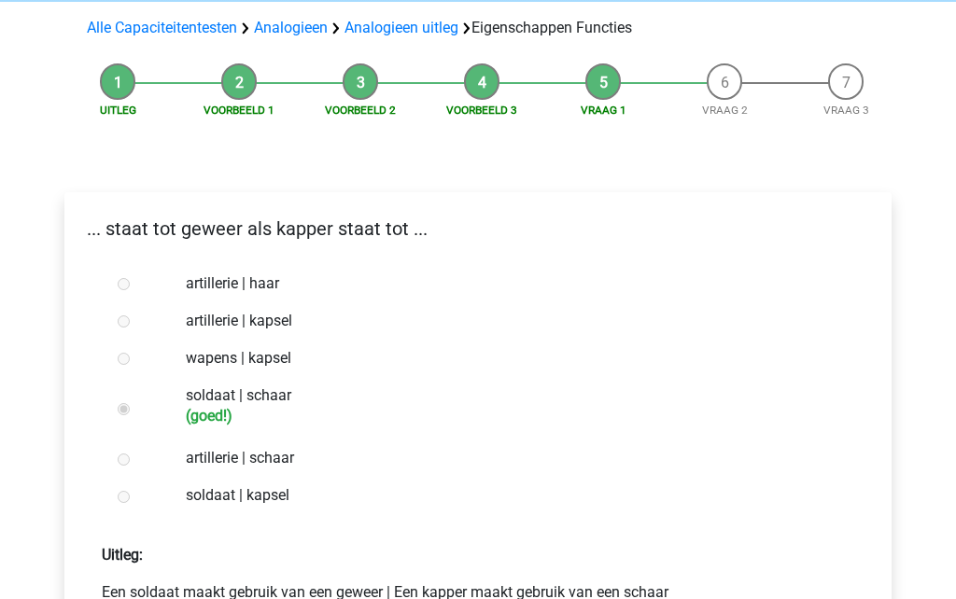
scroll to position [375, 0]
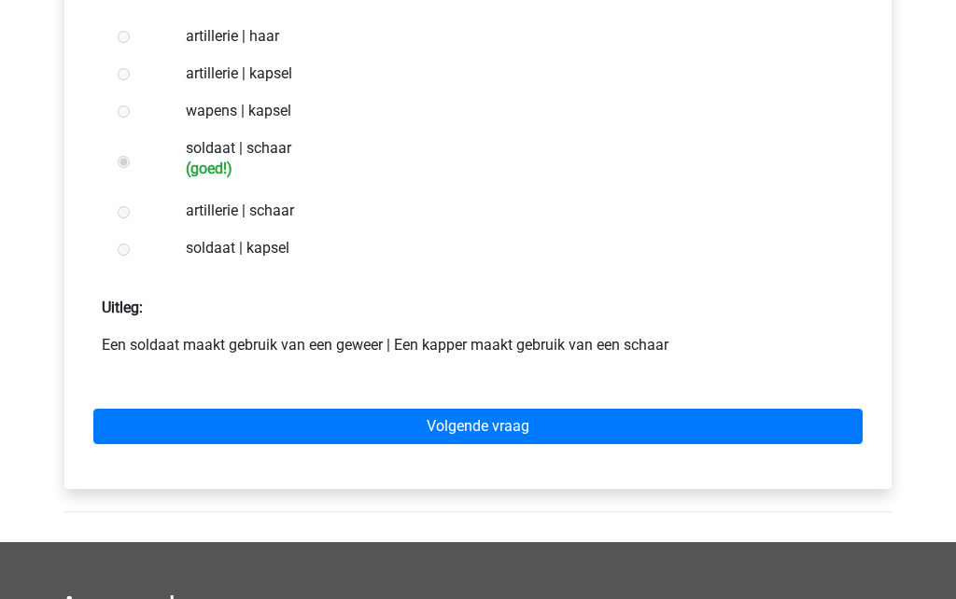
click at [508, 426] on link "Volgende vraag" at bounding box center [477, 427] width 769 height 35
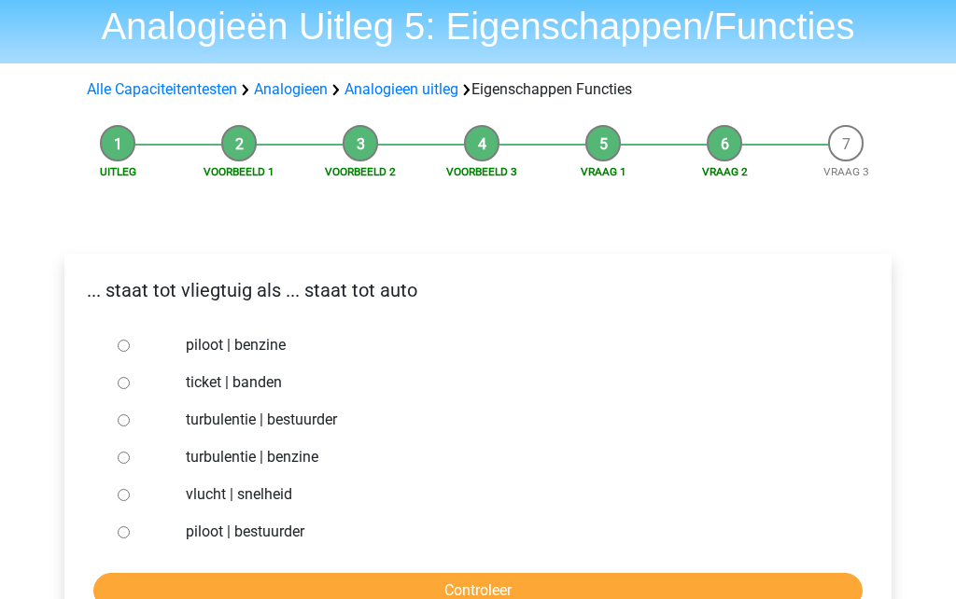
scroll to position [118, 0]
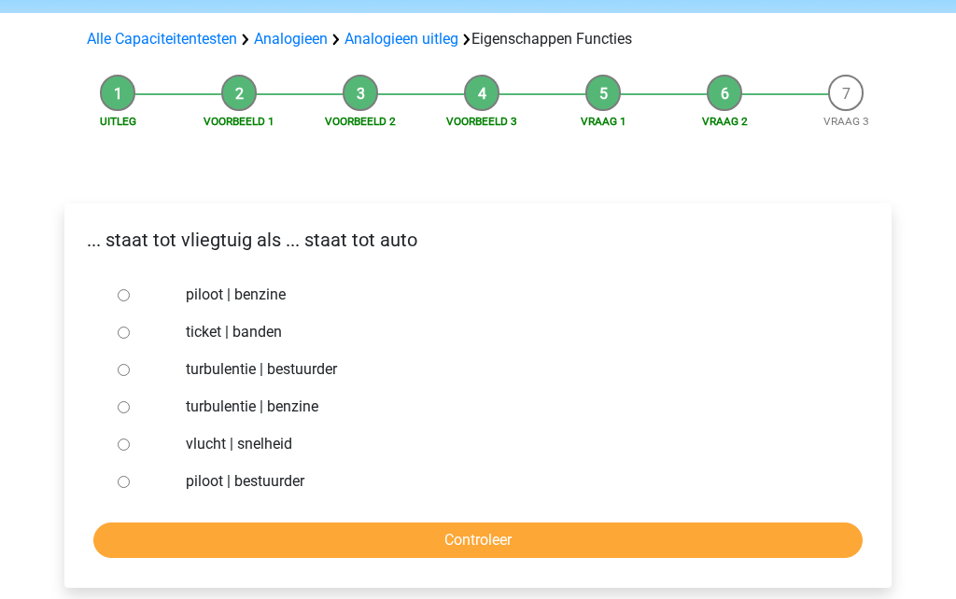
click at [128, 499] on div at bounding box center [141, 481] width 62 height 37
click at [125, 500] on div at bounding box center [141, 481] width 62 height 37
click at [125, 480] on input "piloot | bestuurder" at bounding box center [124, 482] width 12 height 12
radio input "true"
click at [415, 538] on input "Controleer" at bounding box center [477, 540] width 769 height 35
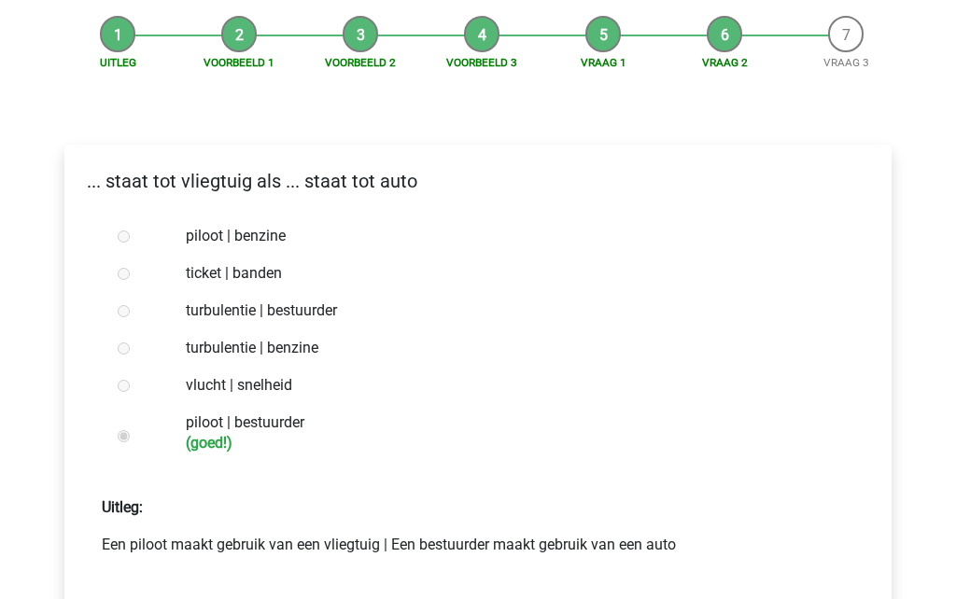
scroll to position [331, 0]
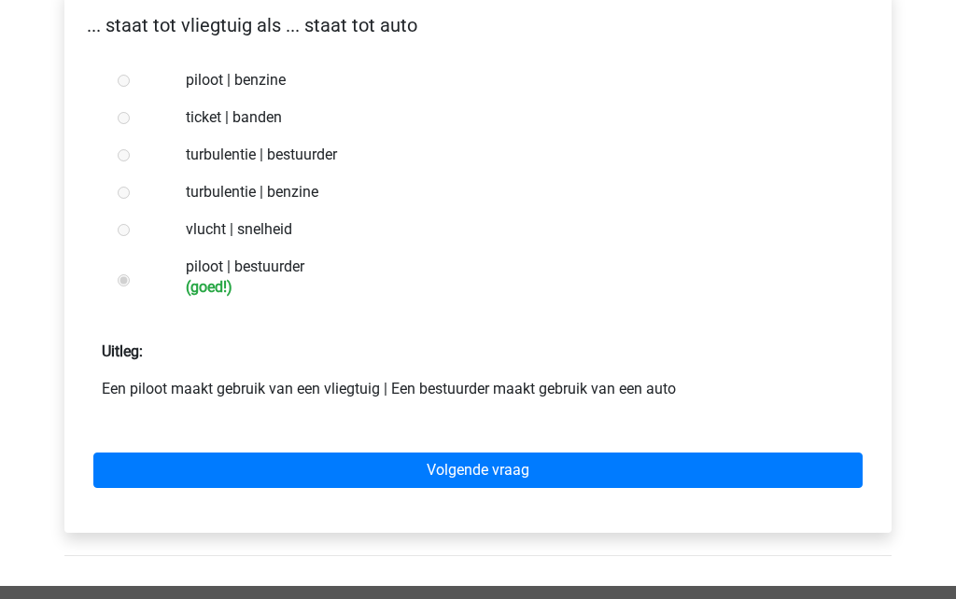
click at [472, 478] on link "Volgende vraag" at bounding box center [477, 471] width 769 height 35
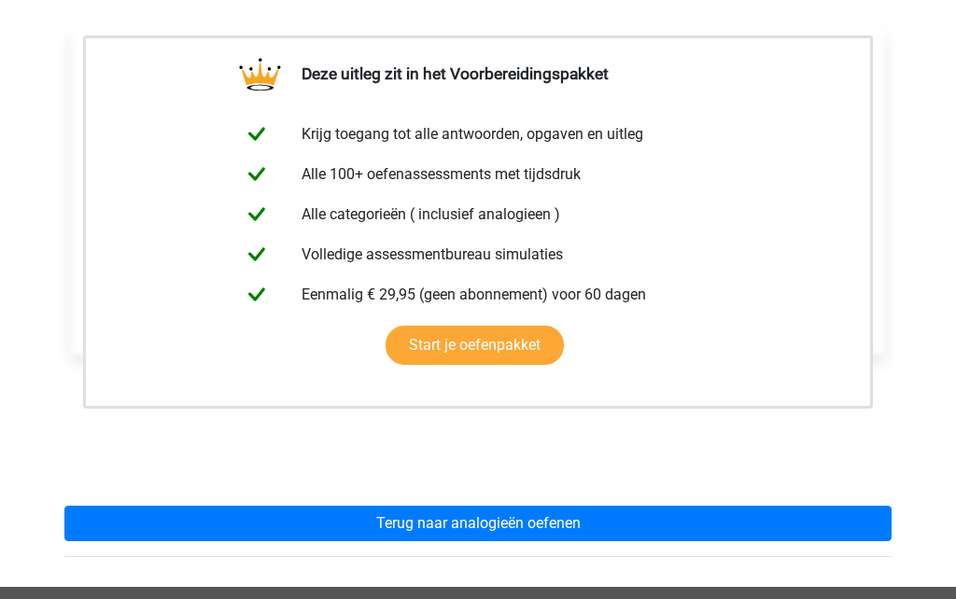
scroll to position [360, 0]
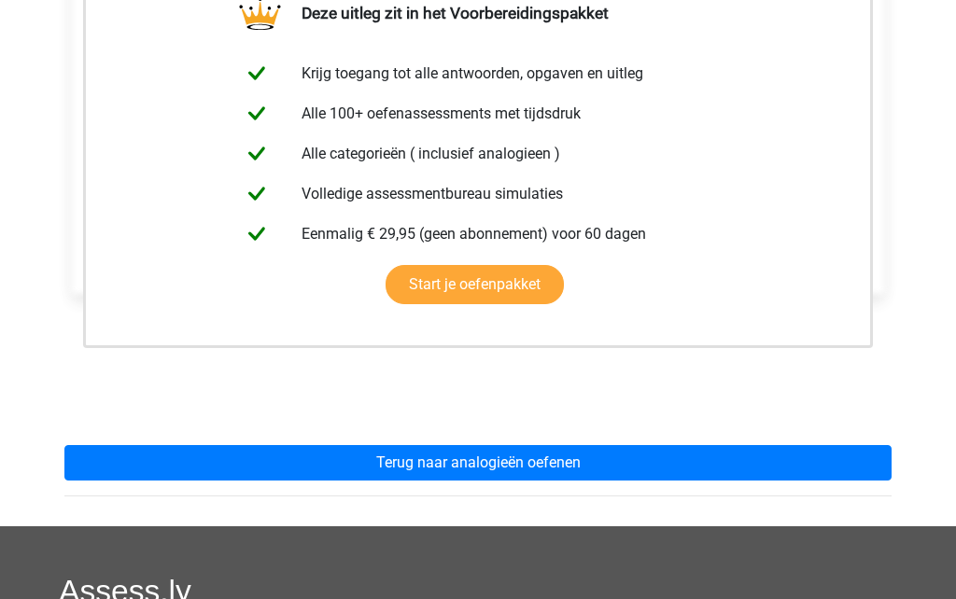
click at [516, 417] on div "prostitué staat tot ... als ... staat tot school mensenhandel | college strippe…" at bounding box center [477, 180] width 827 height 485
click at [522, 479] on link "Terug naar analogieën oefenen" at bounding box center [477, 463] width 827 height 35
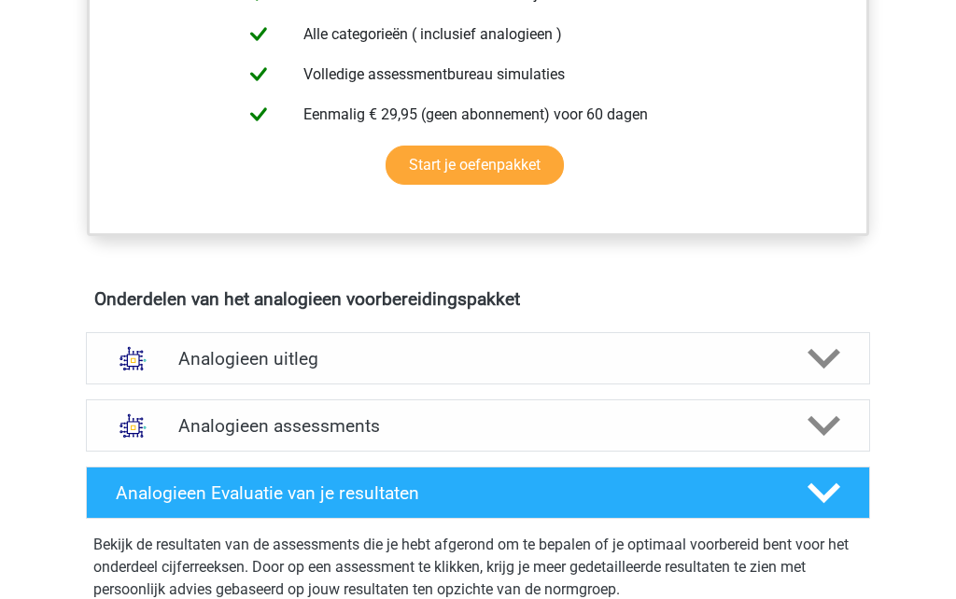
click at [619, 356] on h4 "Analogieen uitleg" at bounding box center [477, 359] width 599 height 21
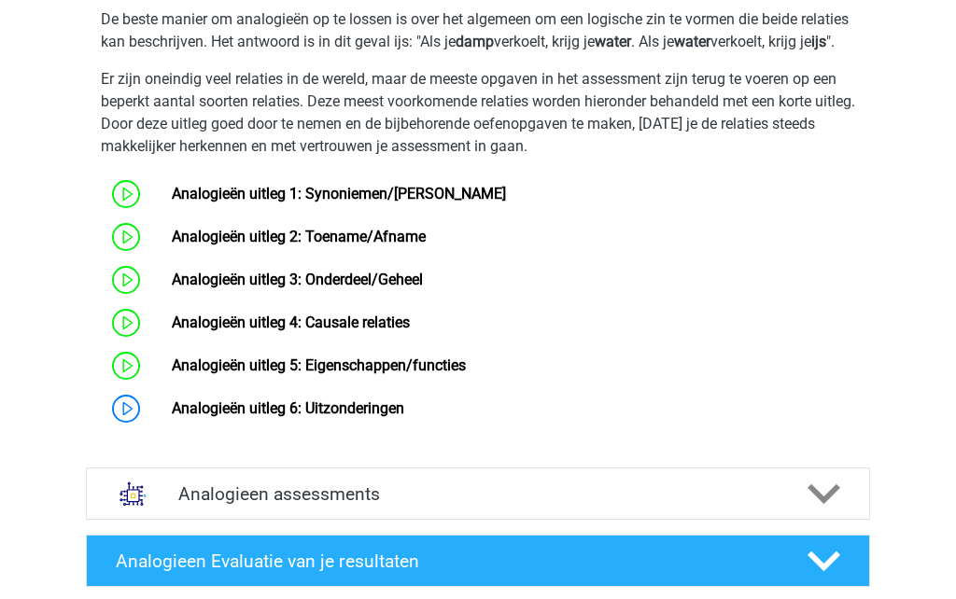
scroll to position [1317, 0]
click at [404, 417] on link "Analogieën uitleg 6: Uitzonderingen" at bounding box center [288, 408] width 232 height 18
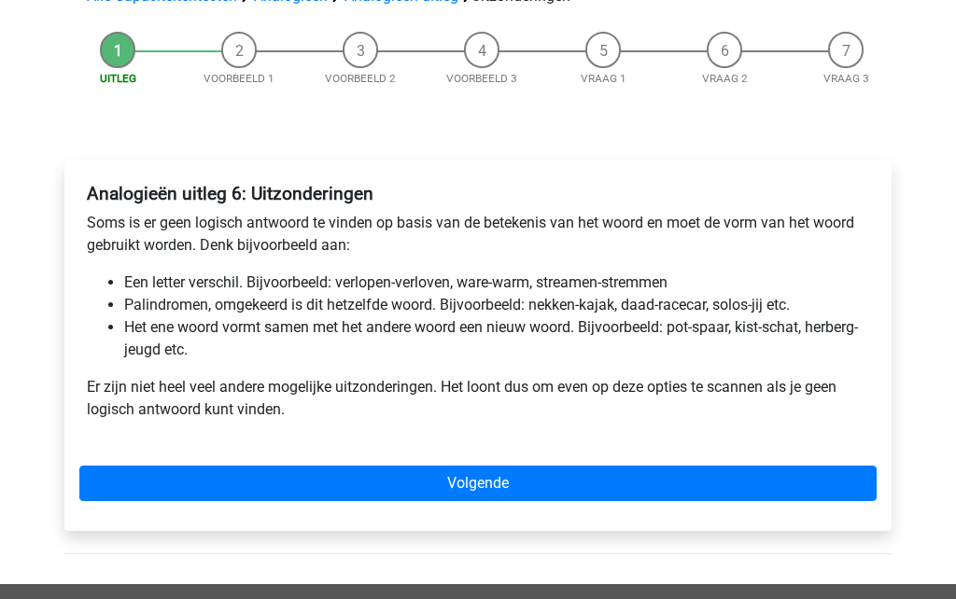
scroll to position [191, 0]
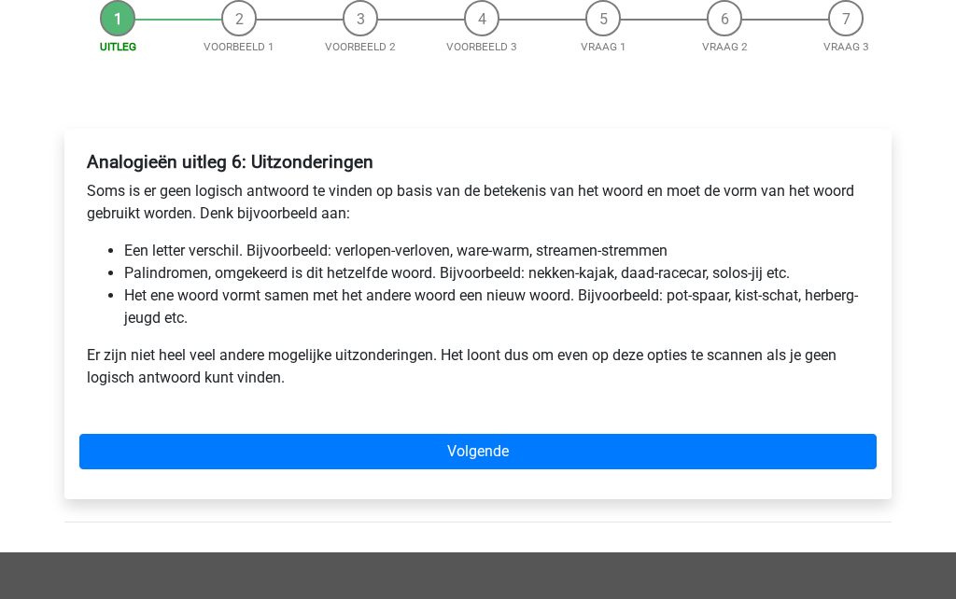
click at [490, 436] on link "Volgende" at bounding box center [477, 452] width 797 height 35
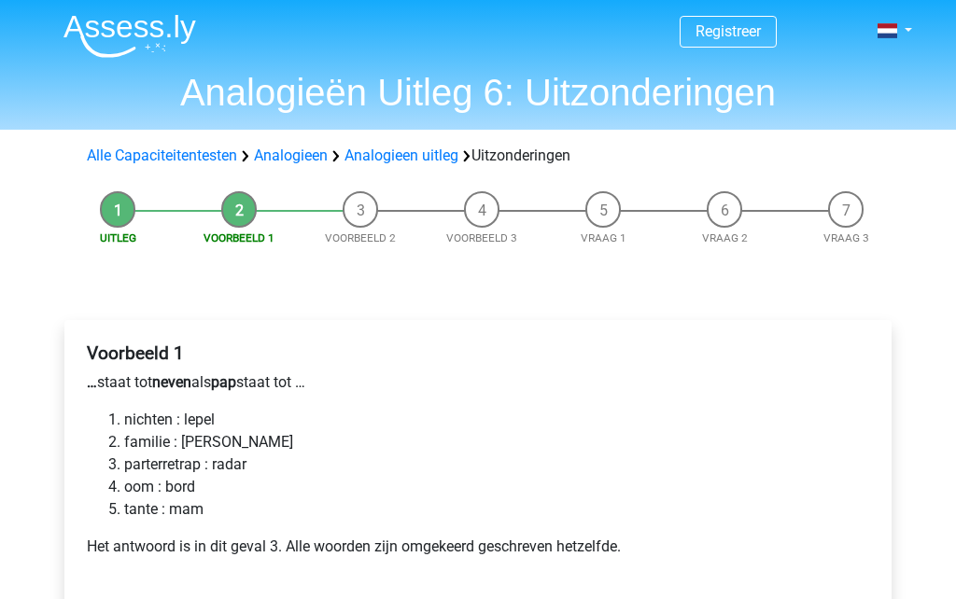
scroll to position [119, 0]
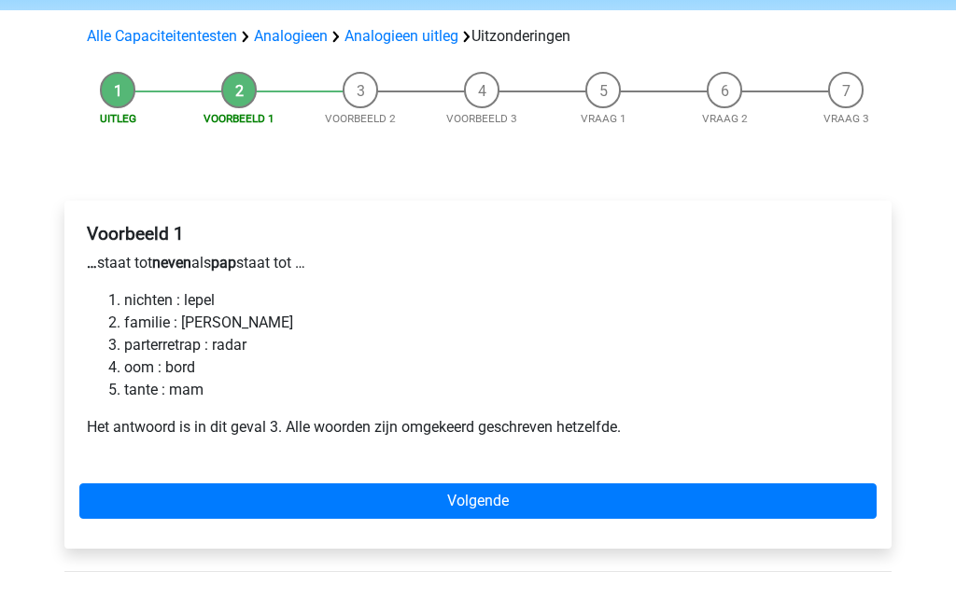
click at [215, 327] on li "familie : gersten" at bounding box center [496, 324] width 745 height 22
click at [408, 501] on link "Volgende" at bounding box center [477, 501] width 797 height 35
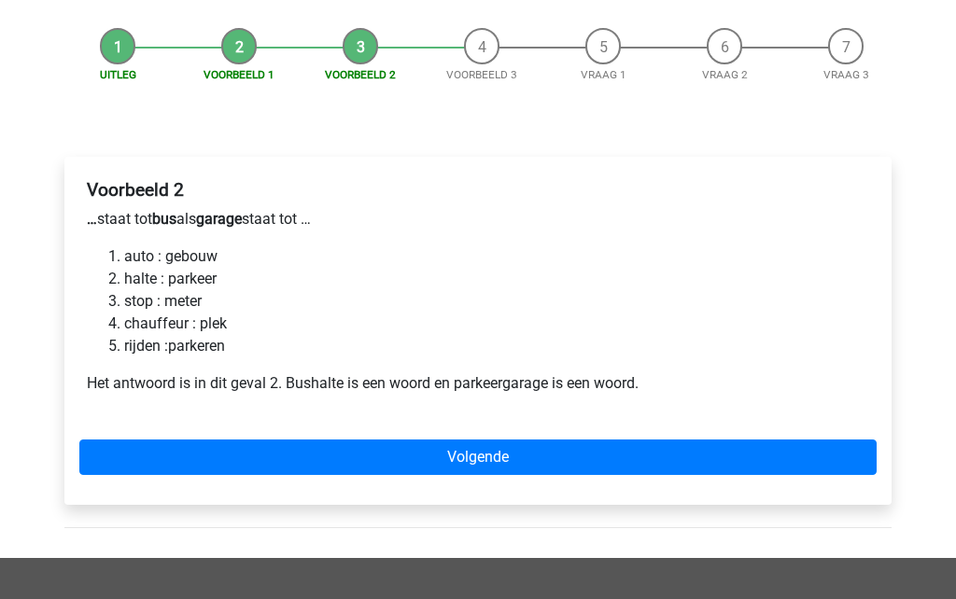
scroll to position [188, 0]
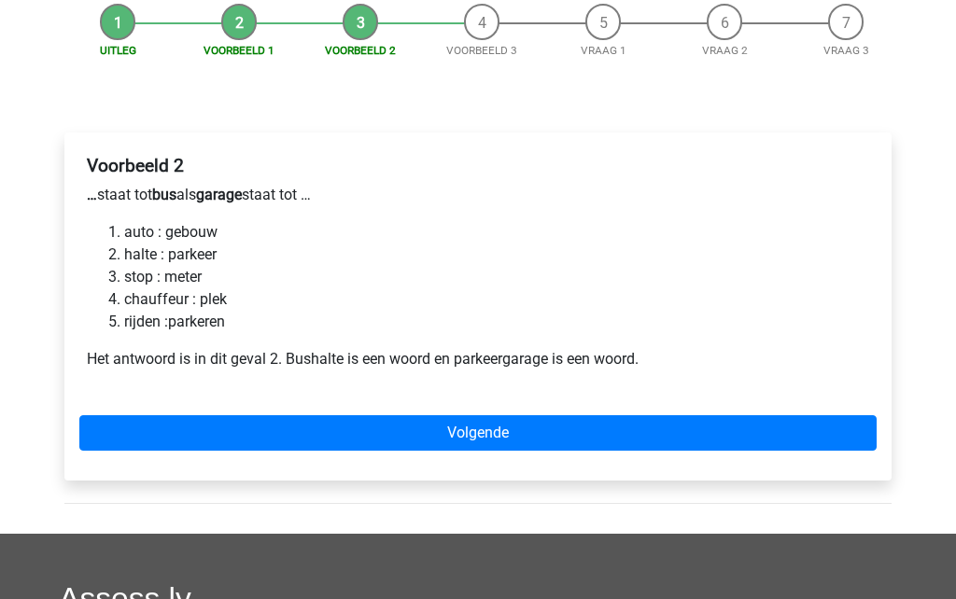
click at [459, 430] on link "Volgende" at bounding box center [477, 432] width 797 height 35
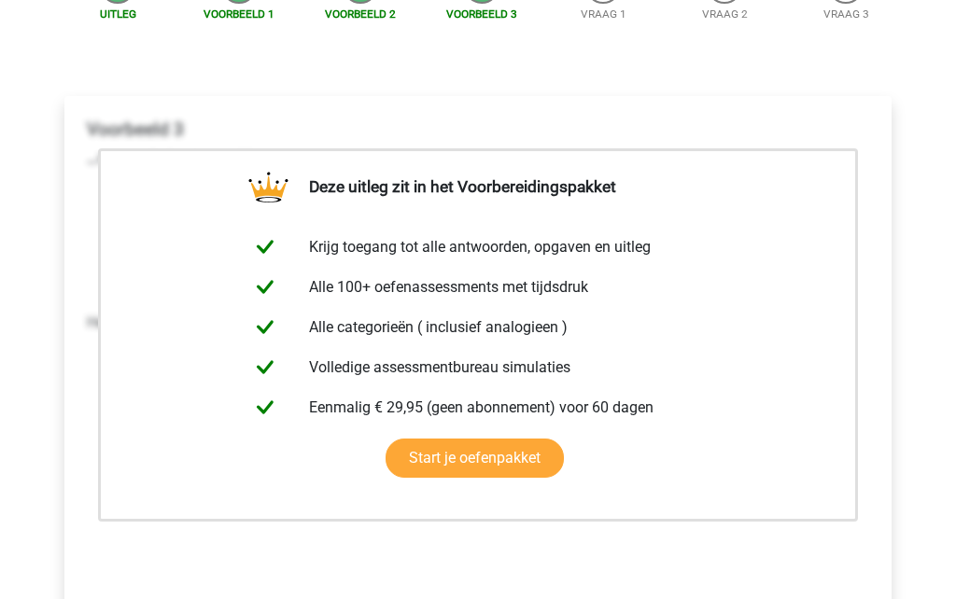
scroll to position [242, 0]
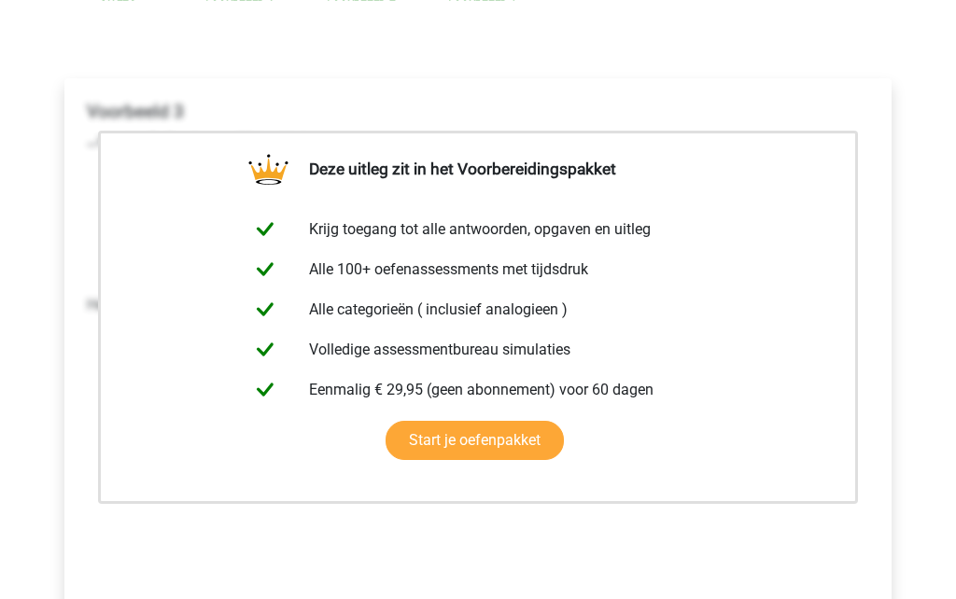
click at [421, 554] on div "Voorbeeld 3 … staat tot helm als geweld staat tot … soldaat : oorlog gras : [PE…" at bounding box center [477, 336] width 797 height 485
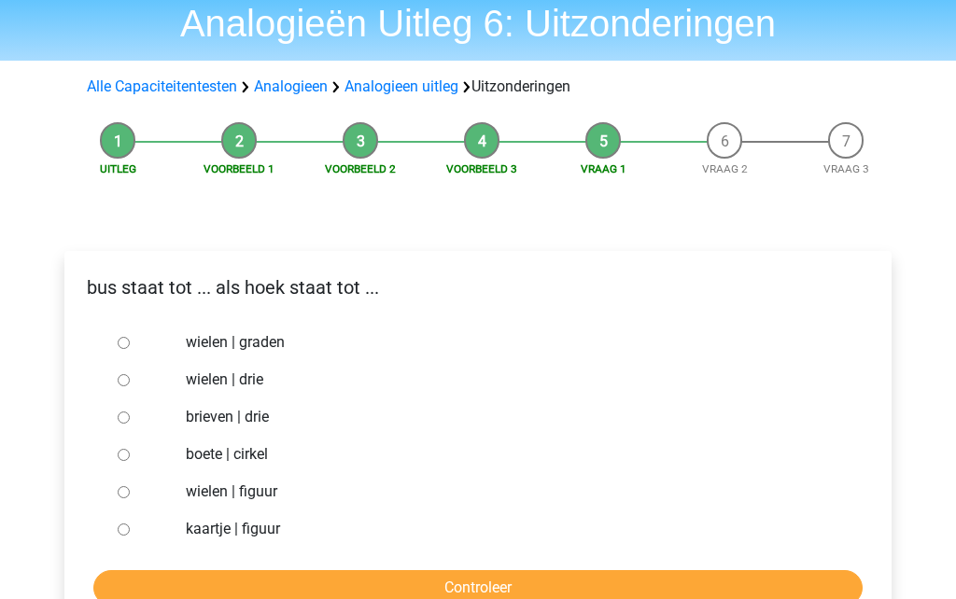
scroll to position [184, 0]
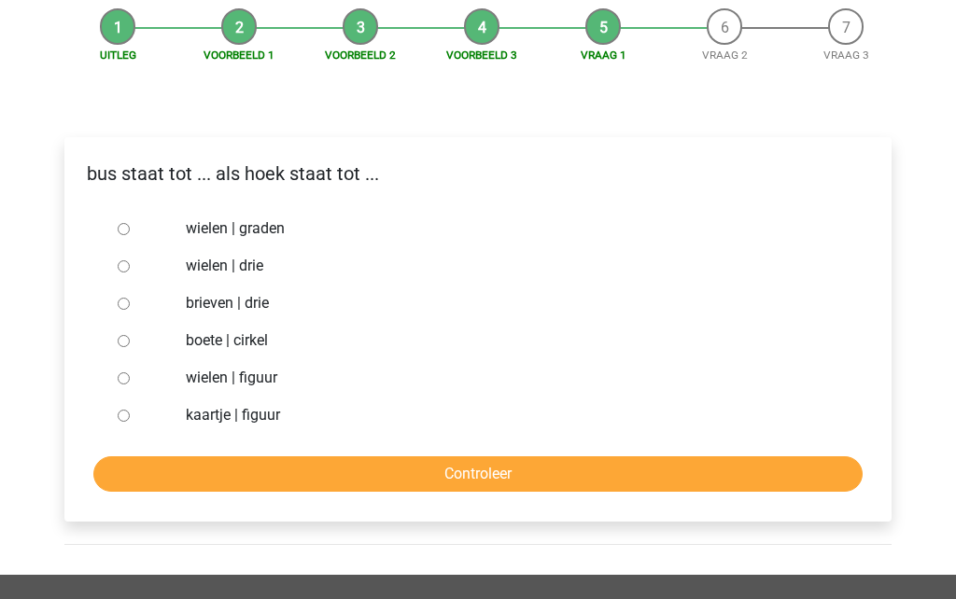
click at [139, 381] on div at bounding box center [141, 377] width 62 height 37
click at [120, 384] on input "wielen | figuur" at bounding box center [124, 378] width 12 height 12
radio input "true"
click at [428, 467] on input "Controleer" at bounding box center [477, 473] width 769 height 35
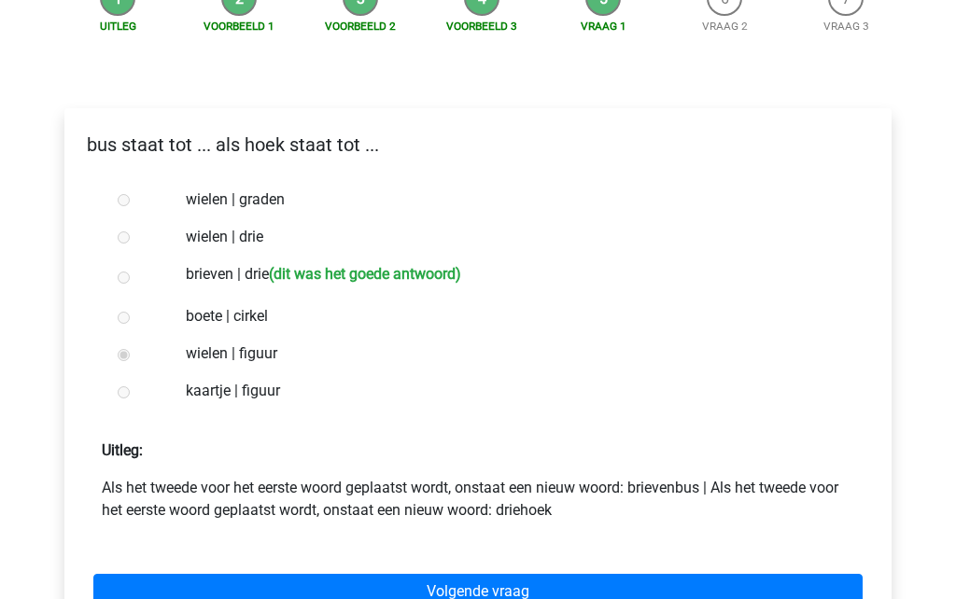
scroll to position [206, 0]
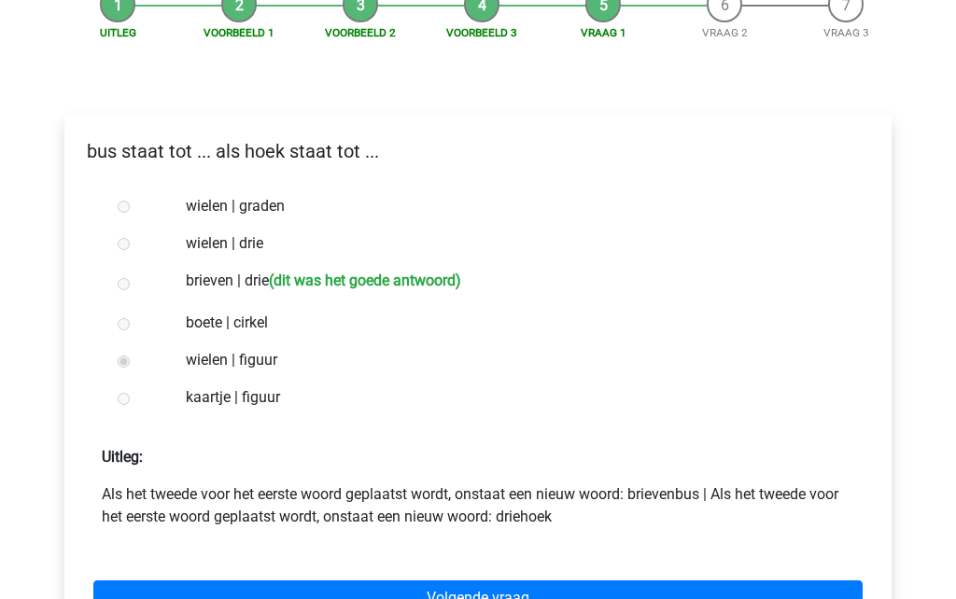
click at [476, 590] on link "Volgende vraag" at bounding box center [477, 597] width 769 height 35
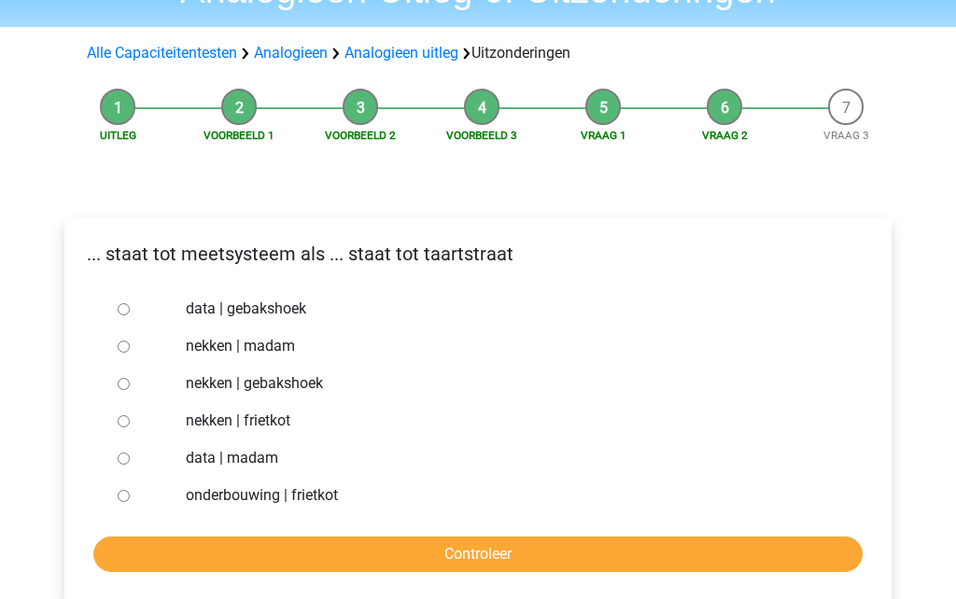
scroll to position [148, 0]
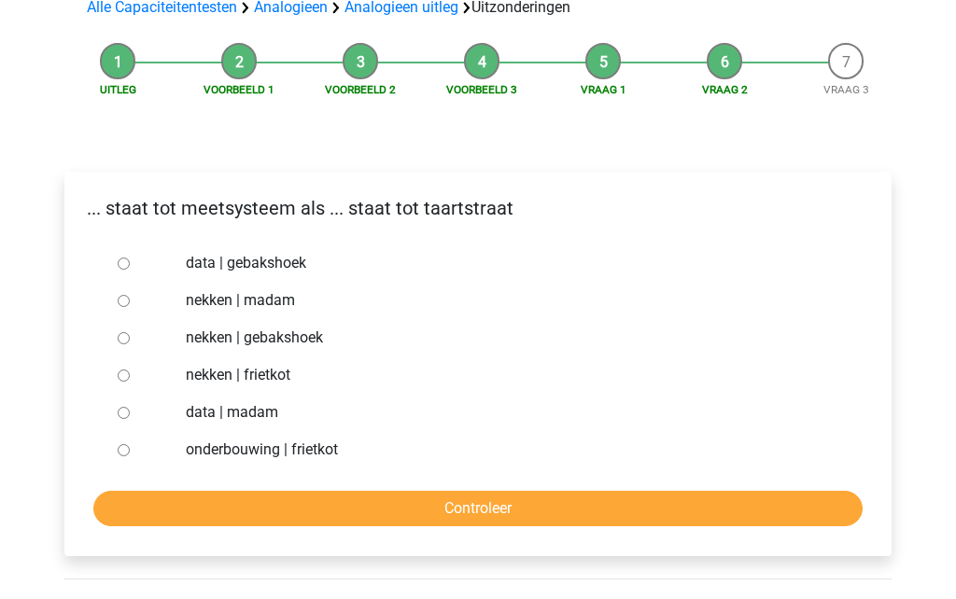
click at [115, 420] on div at bounding box center [141, 413] width 62 height 37
click at [128, 419] on input "data | madam" at bounding box center [124, 414] width 12 height 12
radio input "true"
click at [425, 504] on input "Controleer" at bounding box center [477, 509] width 769 height 35
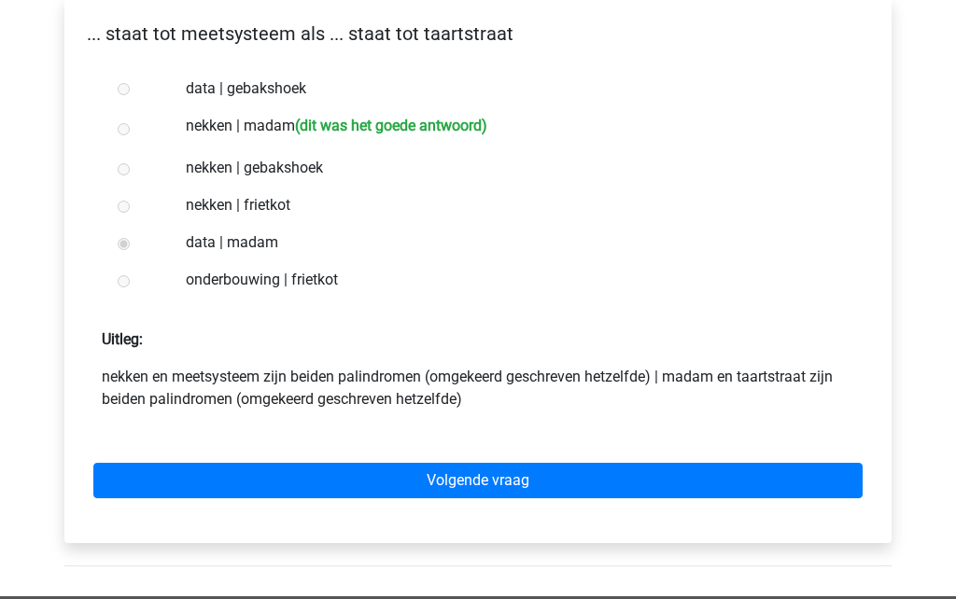
scroll to position [326, 0]
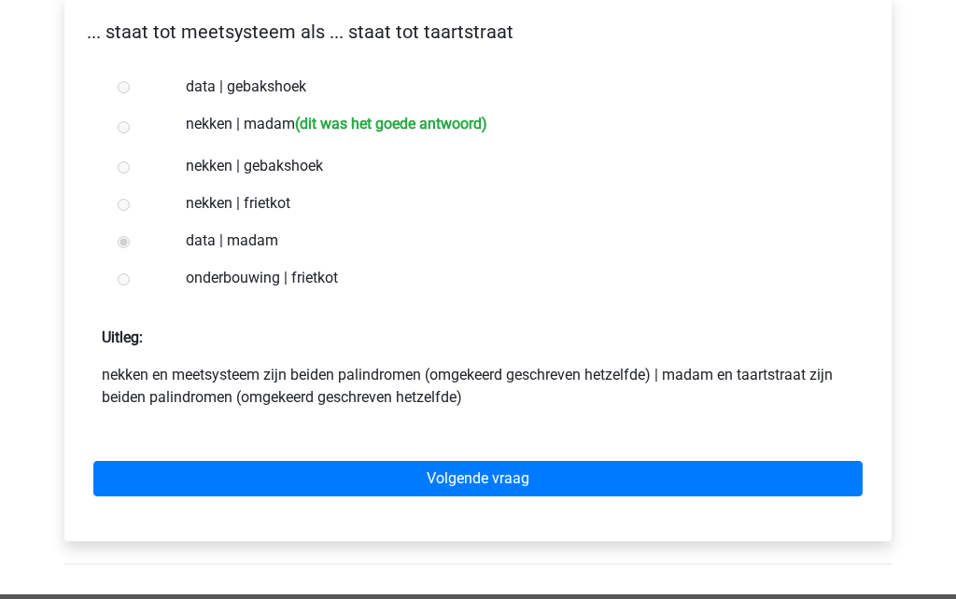
click at [469, 479] on link "Volgende vraag" at bounding box center [477, 478] width 769 height 35
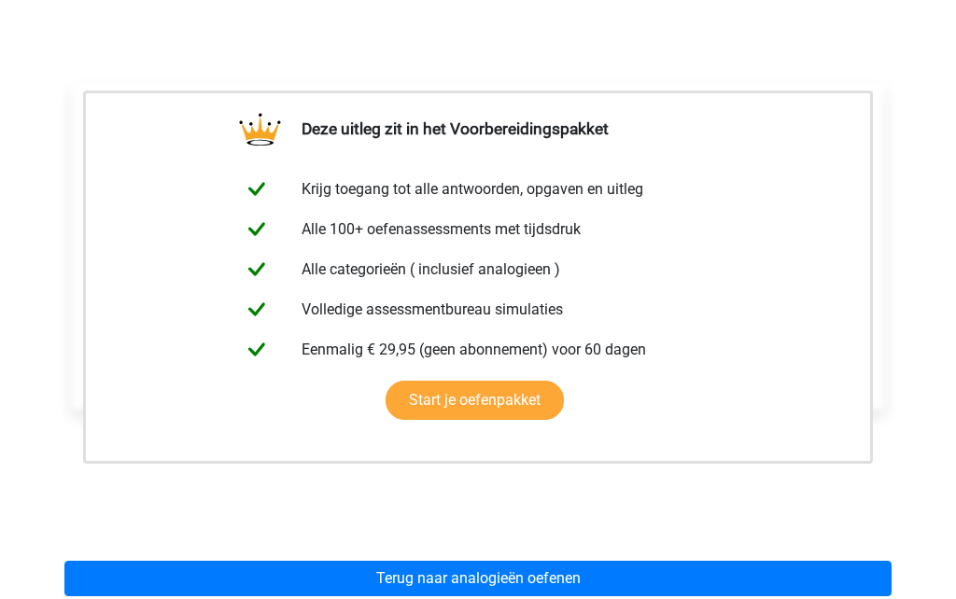
scroll to position [358, 0]
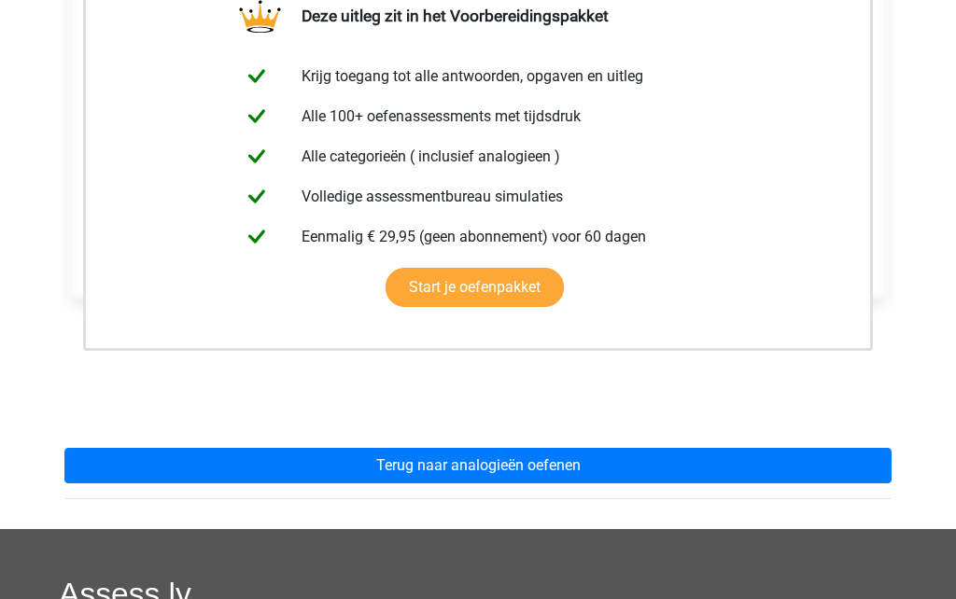
click at [536, 474] on link "Terug naar analogieën oefenen" at bounding box center [477, 465] width 827 height 35
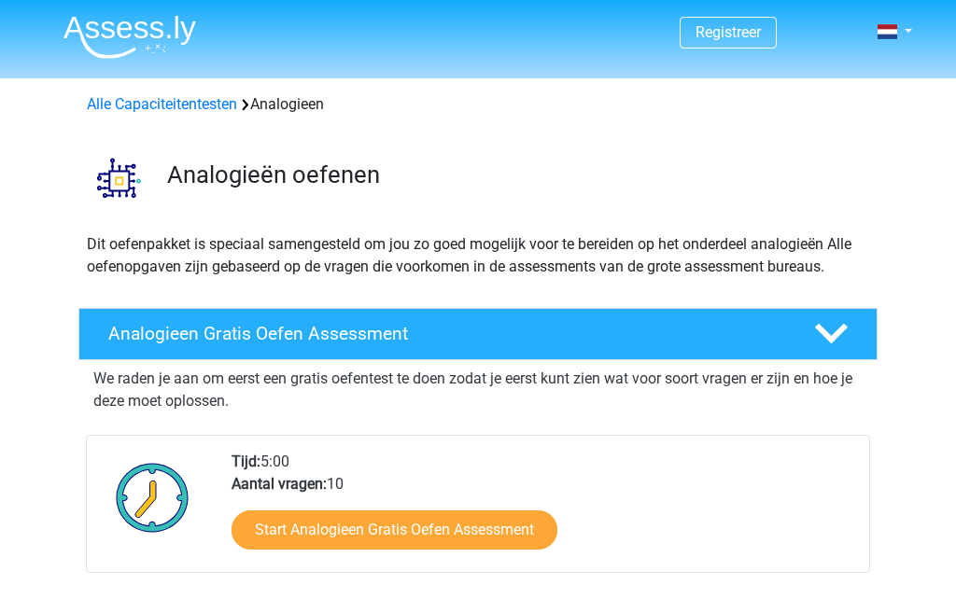
click at [460, 542] on link "Start Analogieen Gratis Oefen Assessment" at bounding box center [394, 529] width 326 height 39
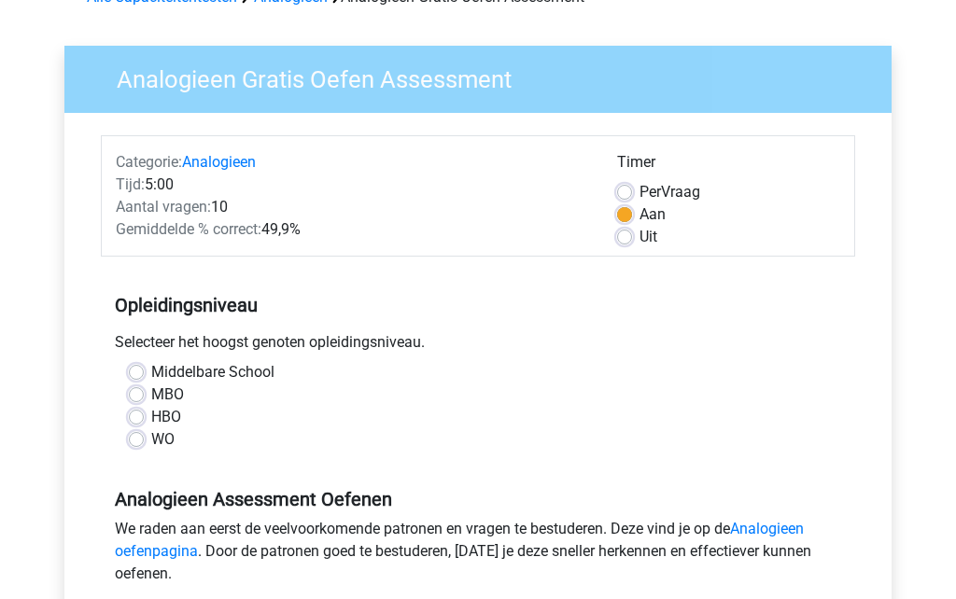
scroll to position [118, 0]
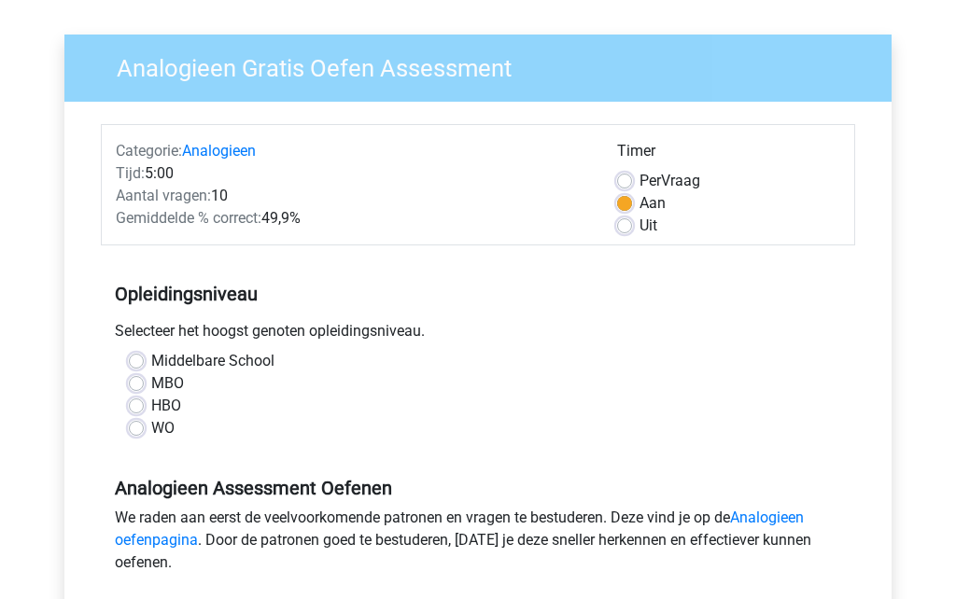
click at [127, 369] on div "Middelbare School MBO HBO WO" at bounding box center [478, 396] width 726 height 90
click at [151, 413] on label "HBO" at bounding box center [166, 407] width 30 height 22
click at [131, 413] on input "HBO" at bounding box center [136, 405] width 15 height 19
radio input "true"
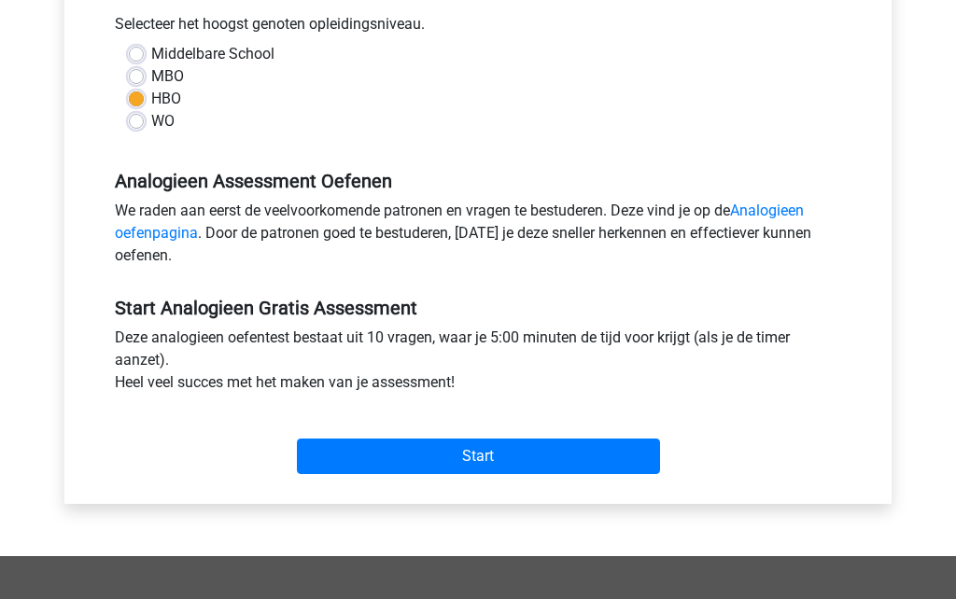
scroll to position [429, 0]
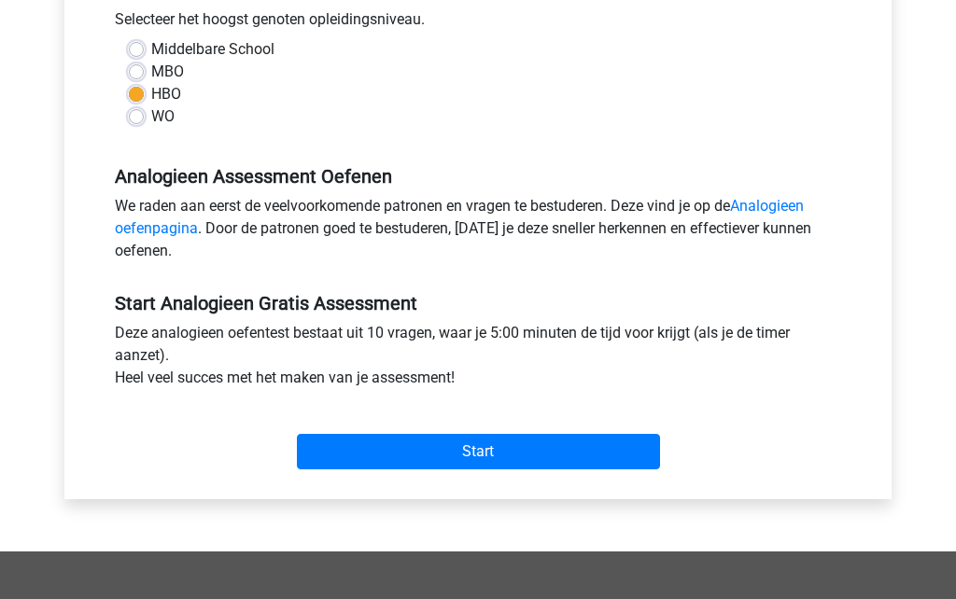
click at [510, 461] on input "Start" at bounding box center [478, 452] width 363 height 35
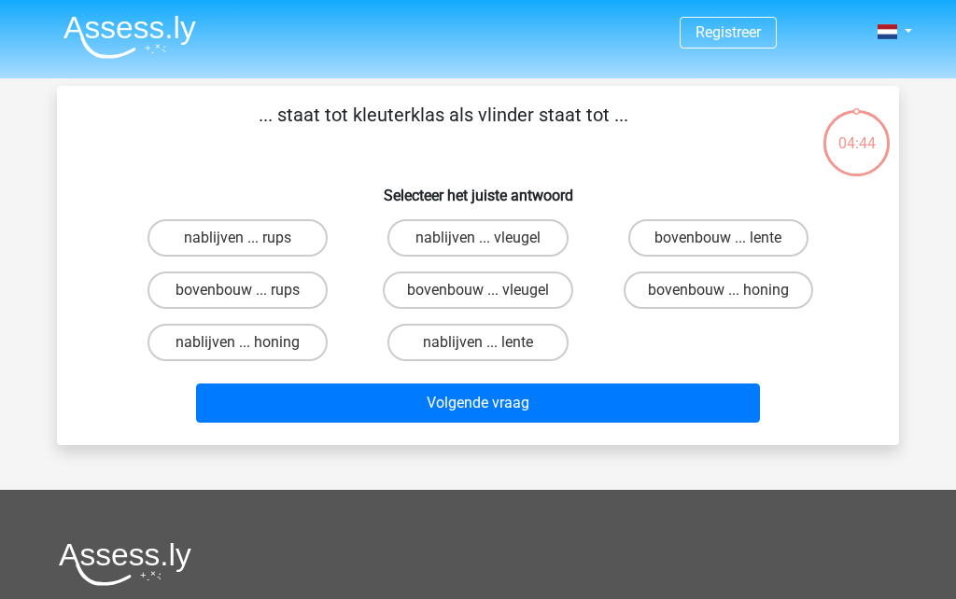
click at [279, 289] on label "bovenbouw ... rups" at bounding box center [237, 290] width 180 height 37
click at [250, 290] on input "bovenbouw ... rups" at bounding box center [244, 296] width 12 height 12
radio input "true"
click at [500, 409] on button "Volgende vraag" at bounding box center [478, 403] width 565 height 39
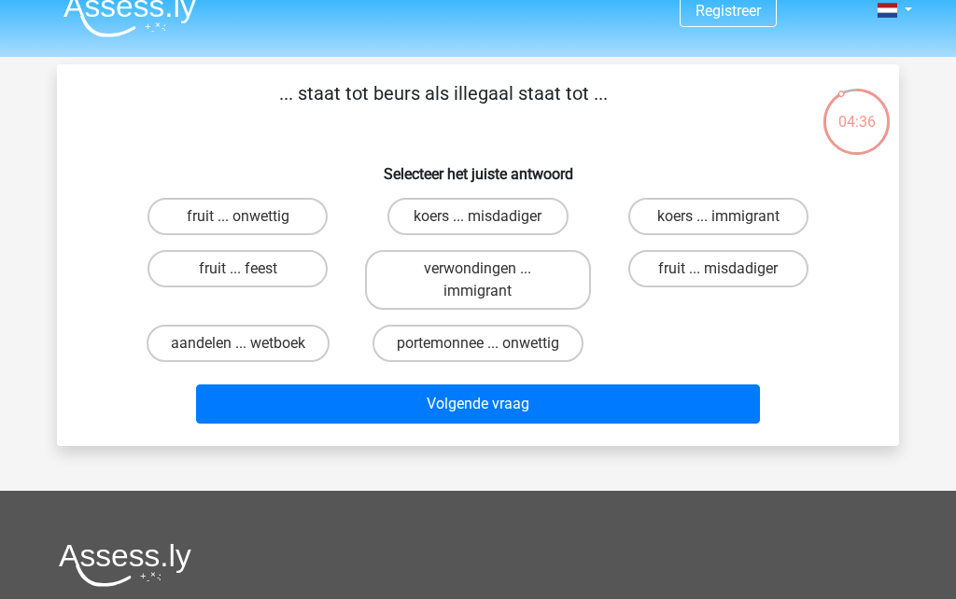
scroll to position [19, 0]
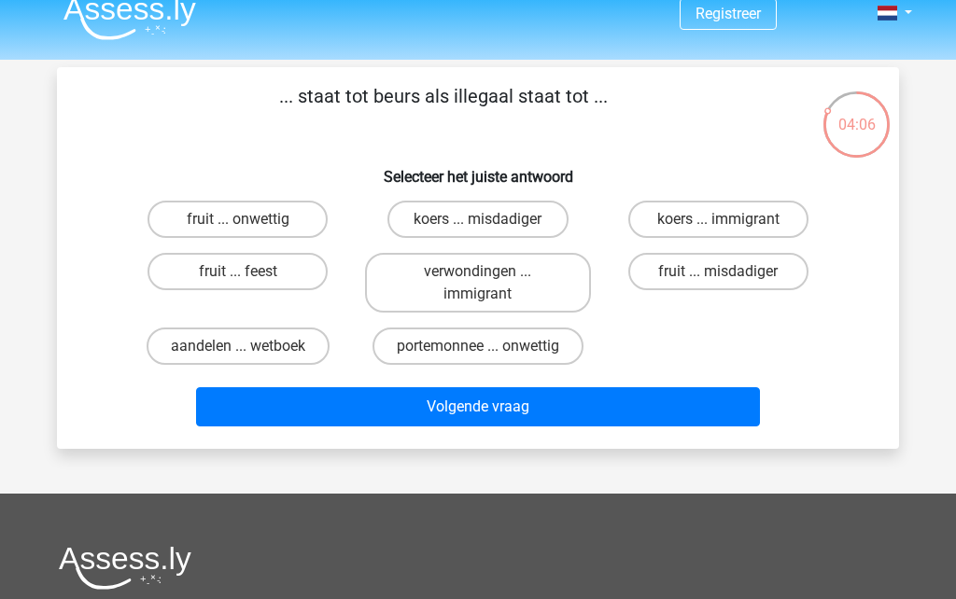
click at [517, 349] on label "portemonnee ... onwettig" at bounding box center [477, 346] width 211 height 37
click at [490, 349] on input "portemonnee ... onwettig" at bounding box center [484, 352] width 12 height 12
radio input "true"
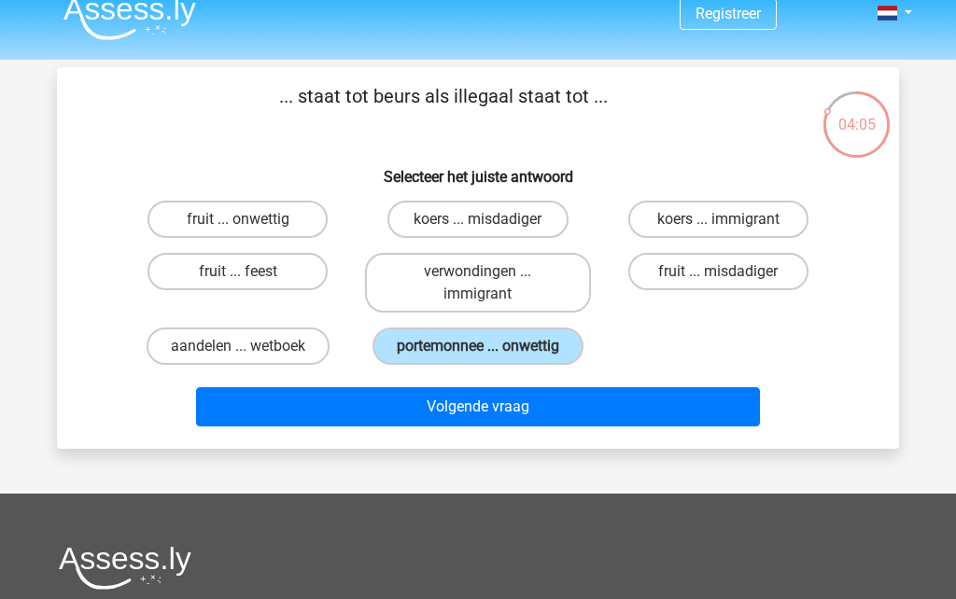
click at [495, 426] on button "Volgende vraag" at bounding box center [478, 406] width 565 height 39
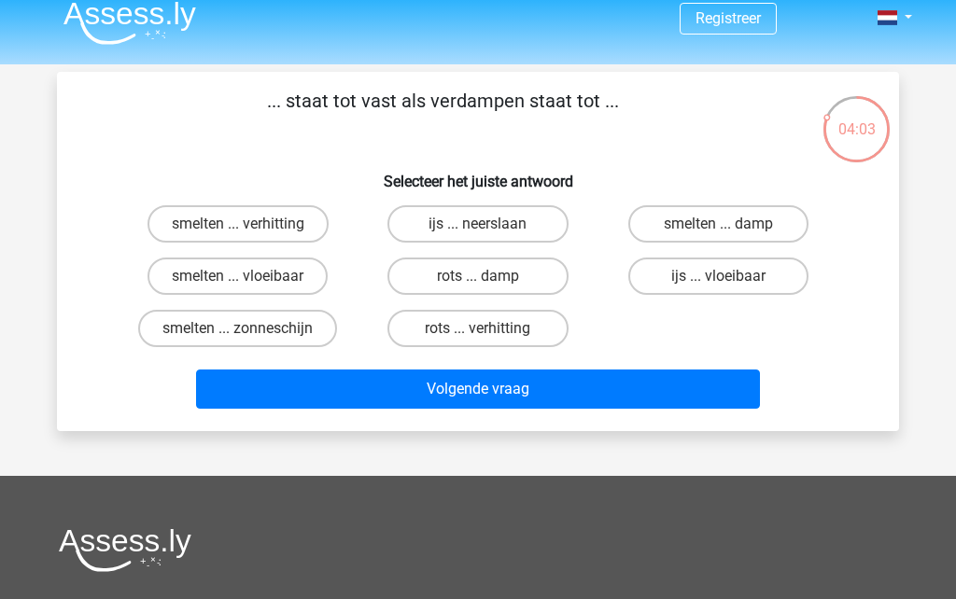
scroll to position [12, 0]
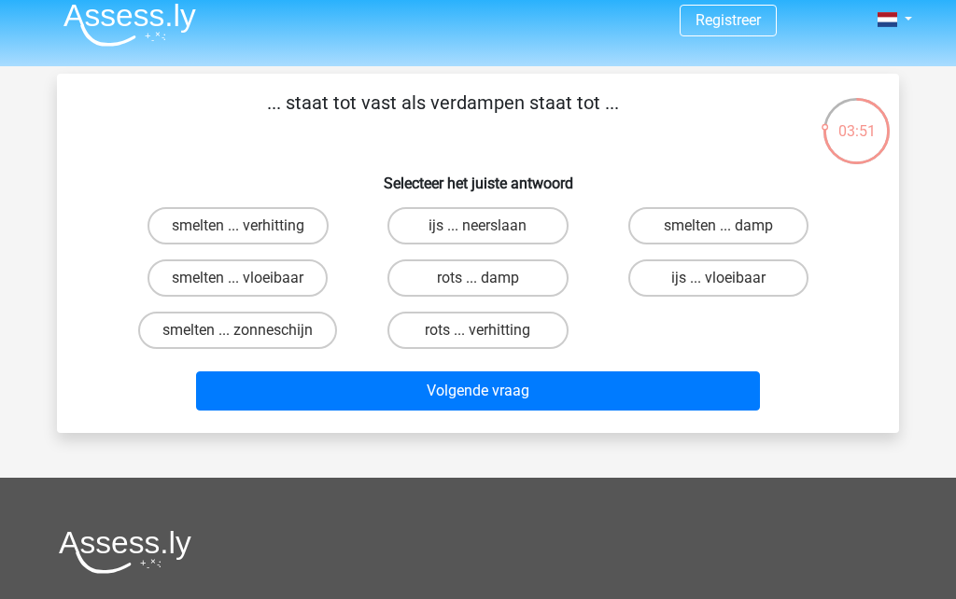
click at [288, 229] on label "smelten ... verhitting" at bounding box center [237, 225] width 181 height 37
click at [250, 229] on input "smelten ... verhitting" at bounding box center [244, 232] width 12 height 12
radio input "true"
click at [543, 396] on button "Volgende vraag" at bounding box center [478, 390] width 565 height 39
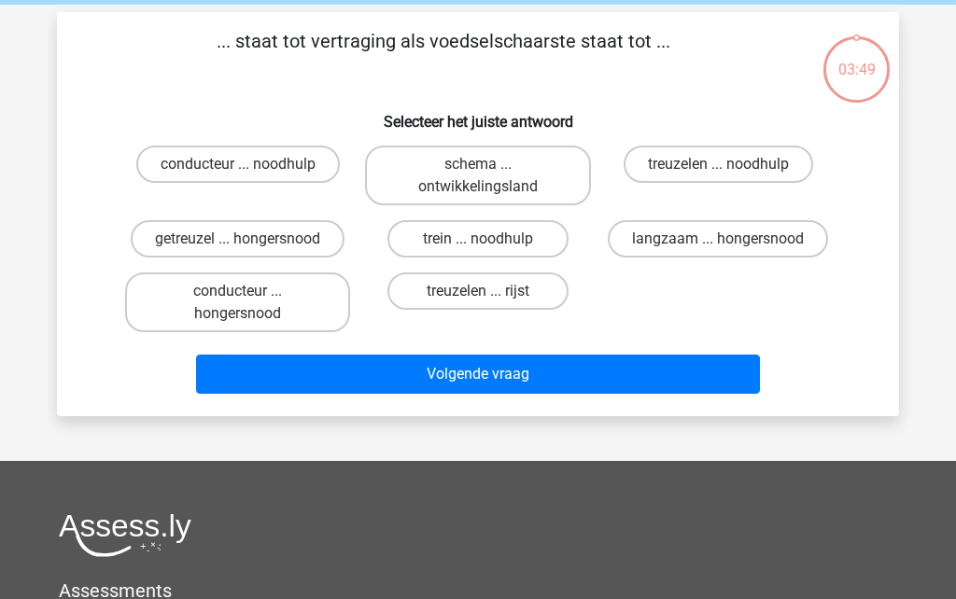
scroll to position [86, 0]
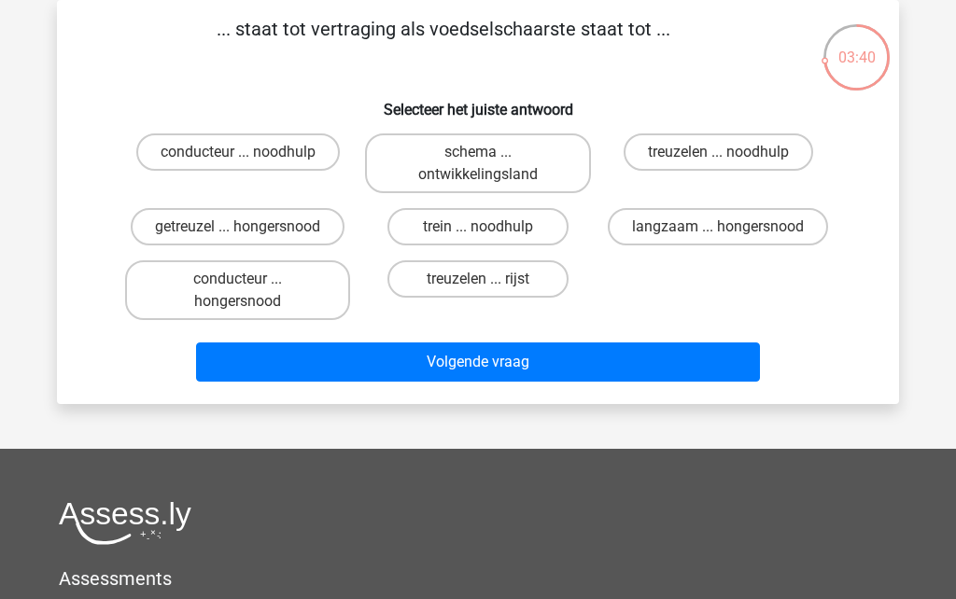
click at [540, 235] on label "trein ... noodhulp" at bounding box center [477, 226] width 180 height 37
click at [490, 235] on input "trein ... noodhulp" at bounding box center [484, 233] width 12 height 12
radio input "true"
click at [520, 376] on button "Volgende vraag" at bounding box center [478, 361] width 565 height 39
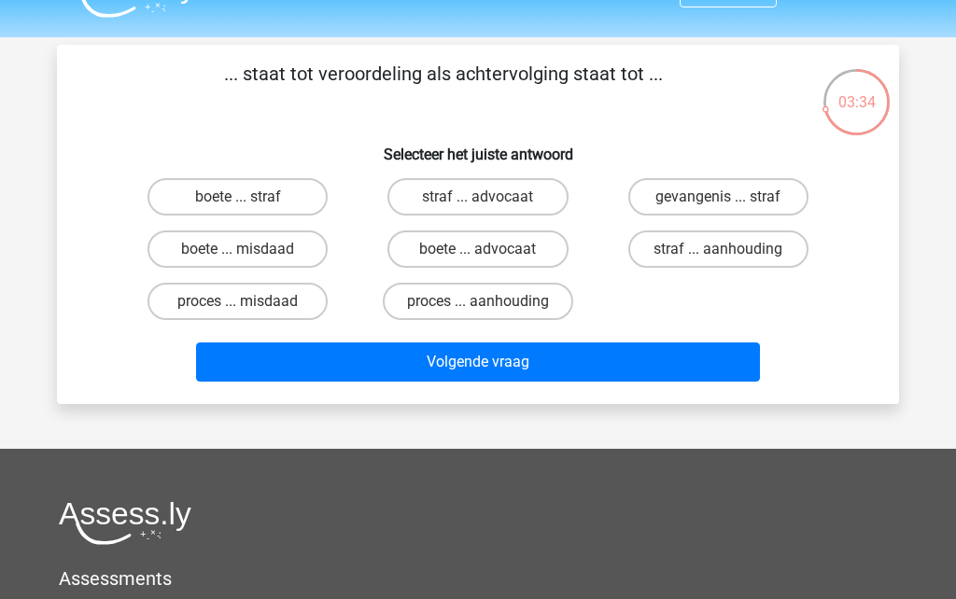
scroll to position [41, 0]
click at [711, 254] on label "straf ... aanhouding" at bounding box center [718, 248] width 180 height 37
click at [718, 254] on input "straf ... aanhouding" at bounding box center [724, 255] width 12 height 12
radio input "true"
click at [593, 370] on button "Volgende vraag" at bounding box center [478, 361] width 565 height 39
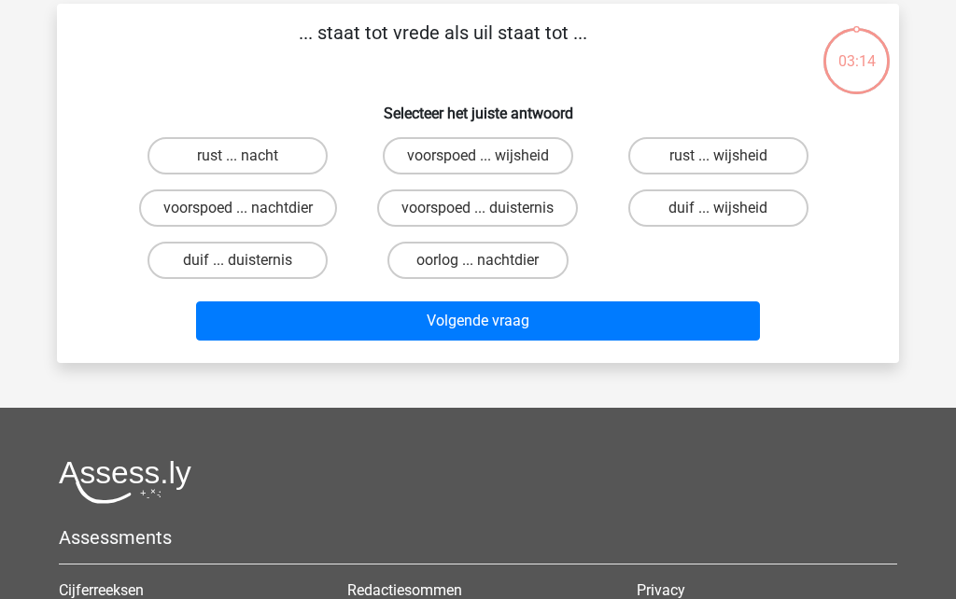
scroll to position [86, 0]
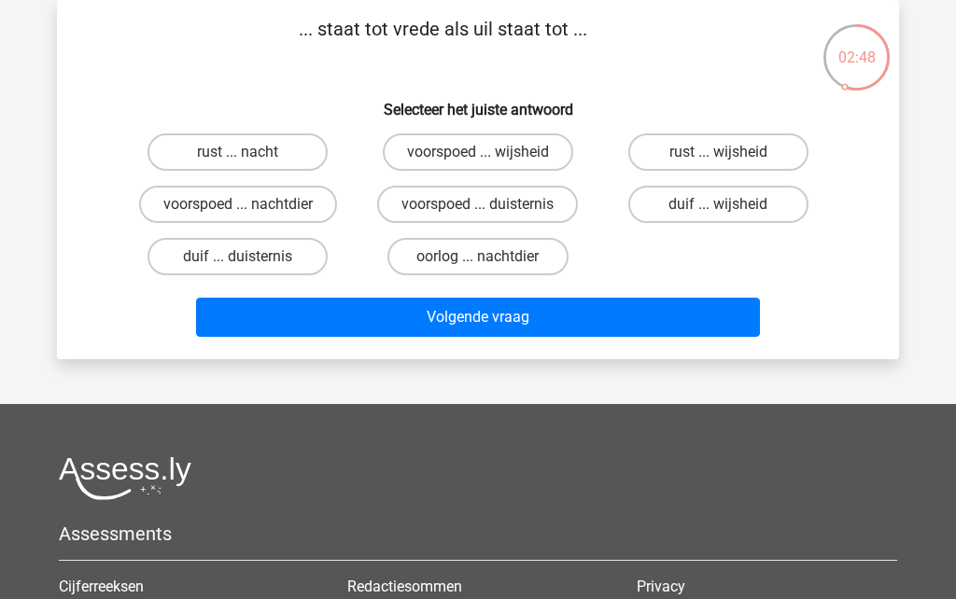
click at [276, 147] on label "rust ... nacht" at bounding box center [237, 151] width 180 height 37
click at [250, 152] on input "rust ... nacht" at bounding box center [244, 158] width 12 height 12
radio input "true"
click at [544, 326] on button "Volgende vraag" at bounding box center [478, 317] width 565 height 39
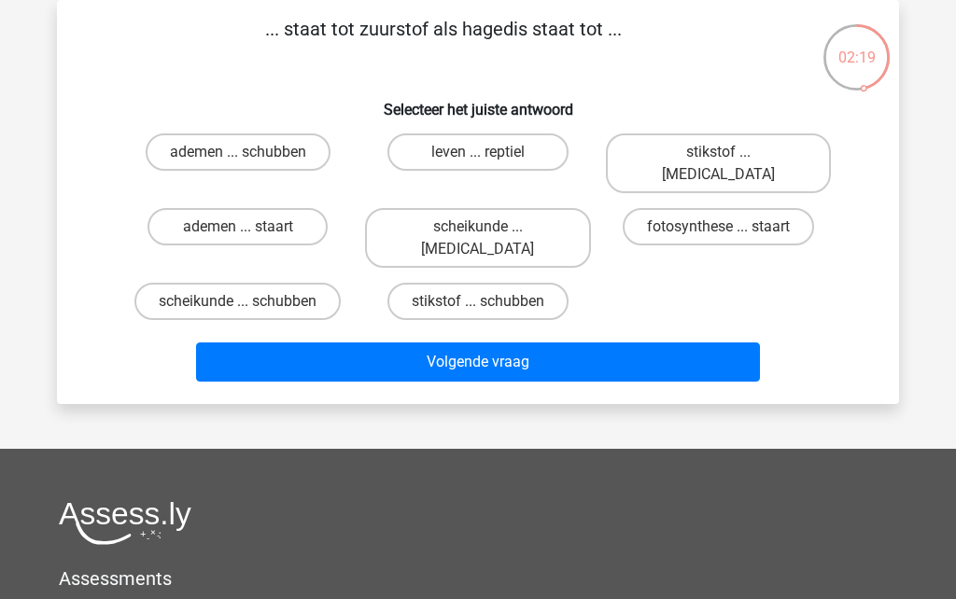
click at [286, 212] on label "ademen ... staart" at bounding box center [237, 226] width 180 height 37
click at [250, 227] on input "ademen ... staart" at bounding box center [244, 233] width 12 height 12
radio input "true"
click at [520, 342] on button "Volgende vraag" at bounding box center [478, 361] width 565 height 39
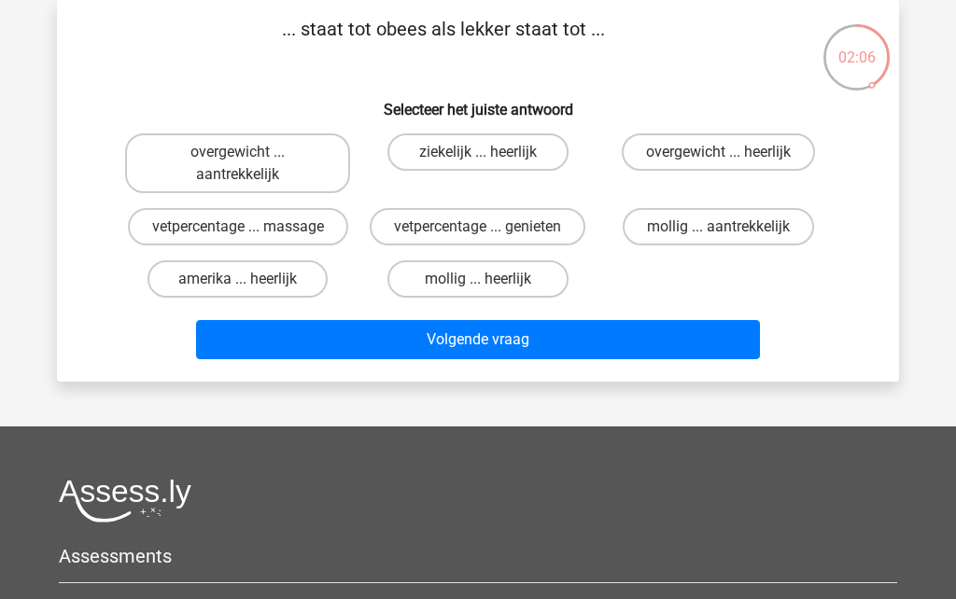
click at [730, 156] on input "overgewicht ... heerlijk" at bounding box center [724, 158] width 12 height 12
radio input "true"
click at [570, 337] on button "Volgende vraag" at bounding box center [478, 339] width 565 height 39
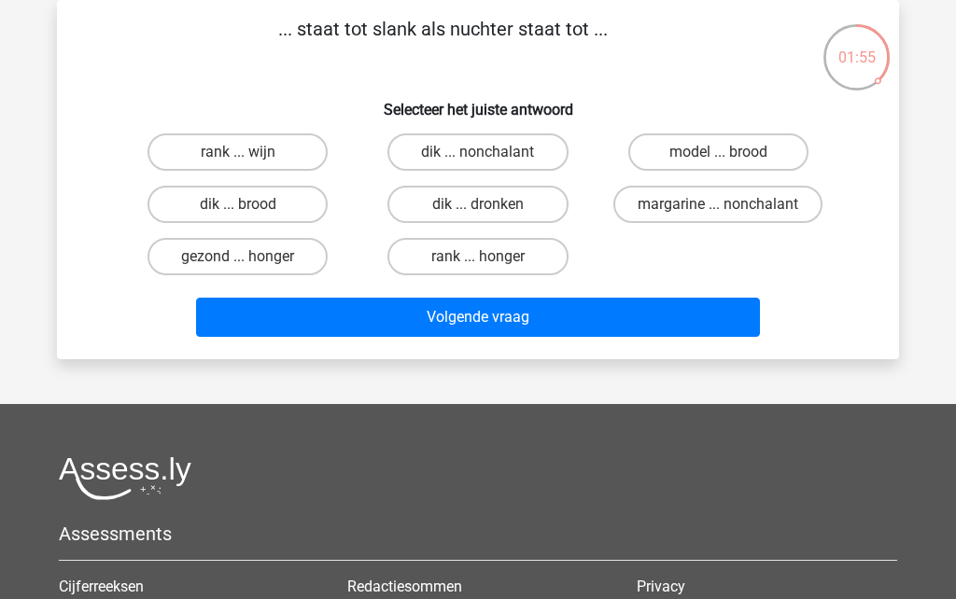
click at [486, 204] on input "dik ... dronken" at bounding box center [484, 210] width 12 height 12
radio input "true"
click at [504, 317] on button "Volgende vraag" at bounding box center [478, 317] width 565 height 39
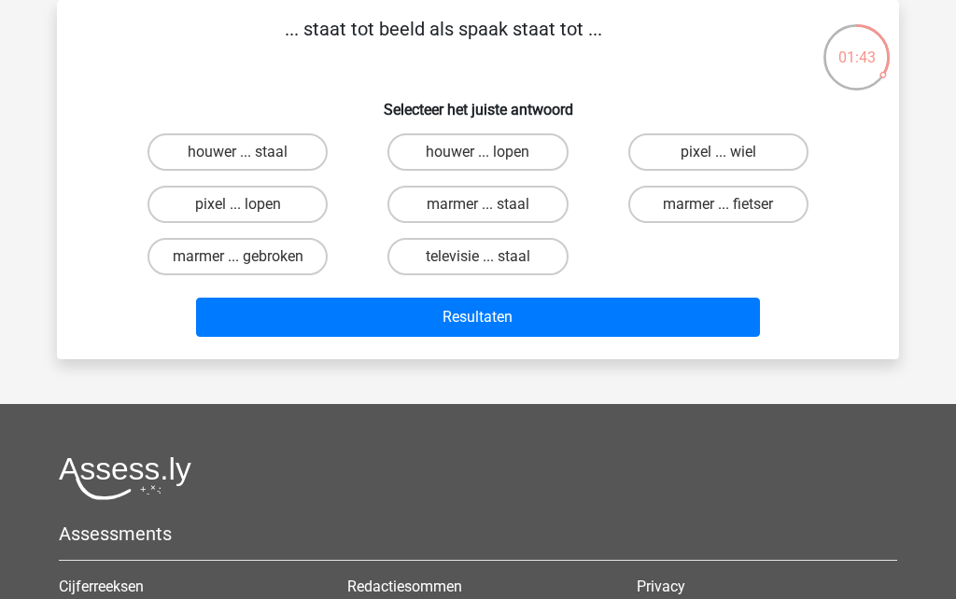
click at [683, 205] on label "marmer ... fietser" at bounding box center [718, 204] width 180 height 37
click at [718, 205] on input "marmer ... fietser" at bounding box center [724, 210] width 12 height 12
radio input "true"
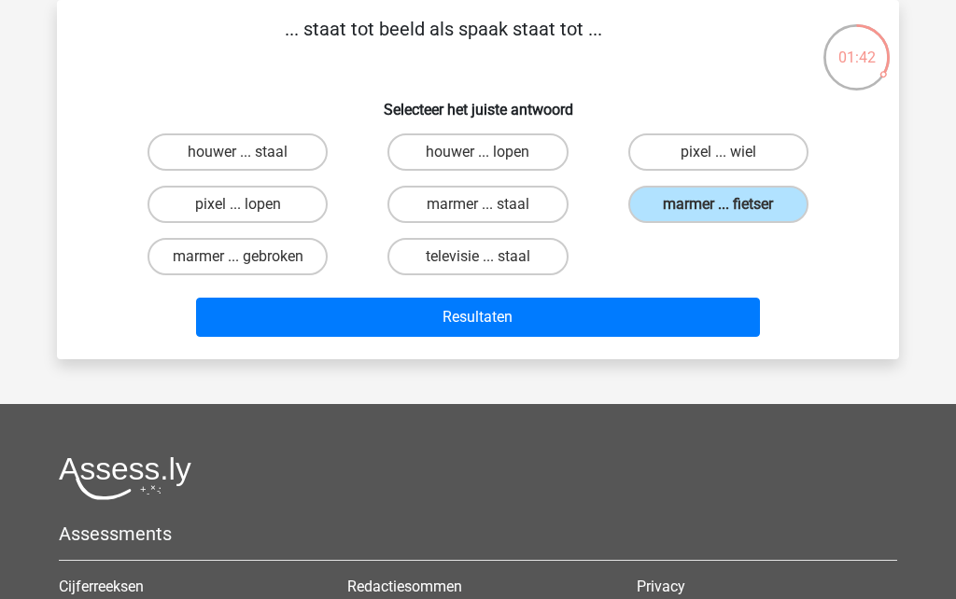
click at [506, 328] on button "Resultaten" at bounding box center [478, 317] width 565 height 39
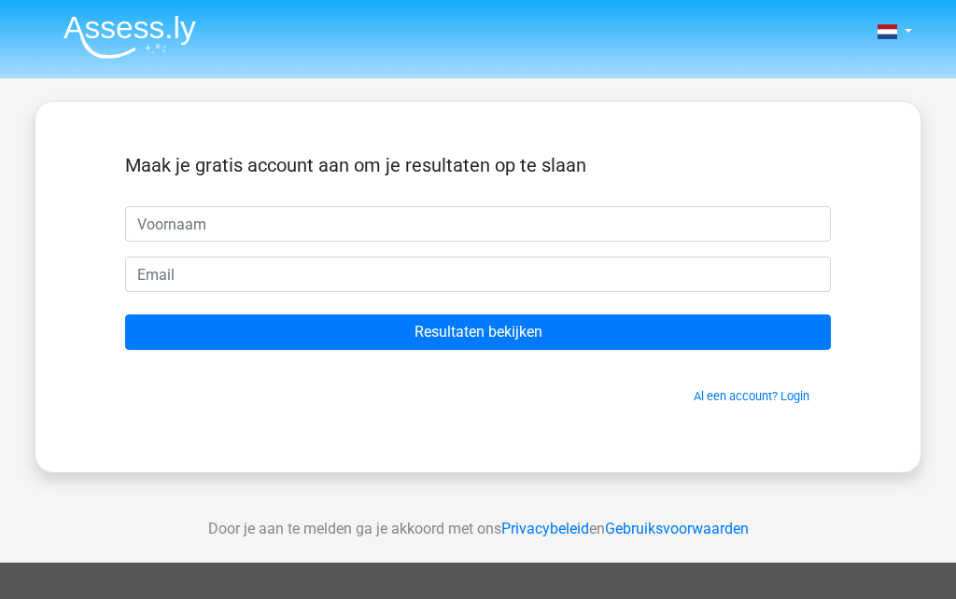
click at [535, 347] on input "Resultaten bekijken" at bounding box center [477, 331] width 705 height 35
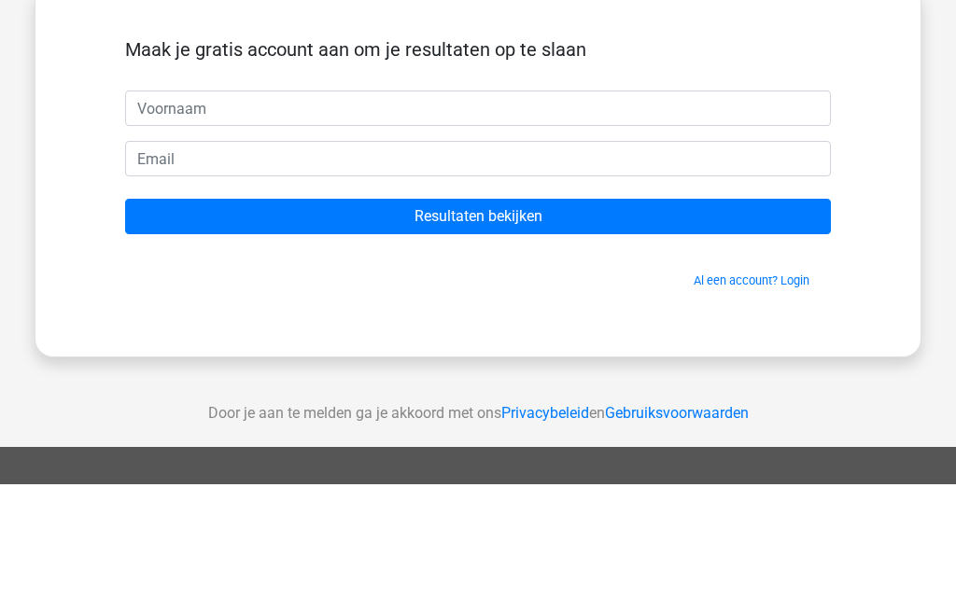
scroll to position [116, 0]
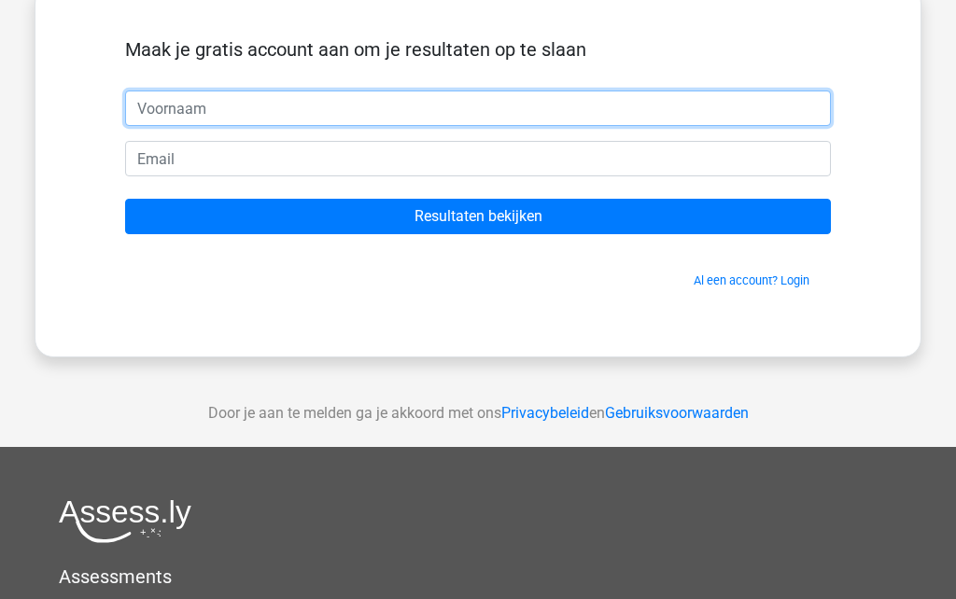
click at [556, 102] on input "text" at bounding box center [477, 108] width 705 height 35
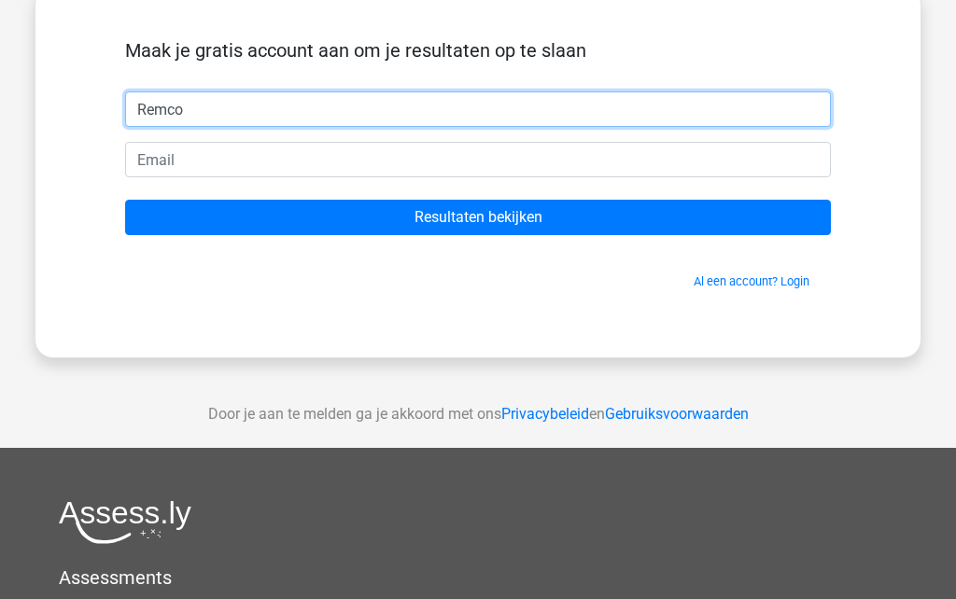
type input "Remco"
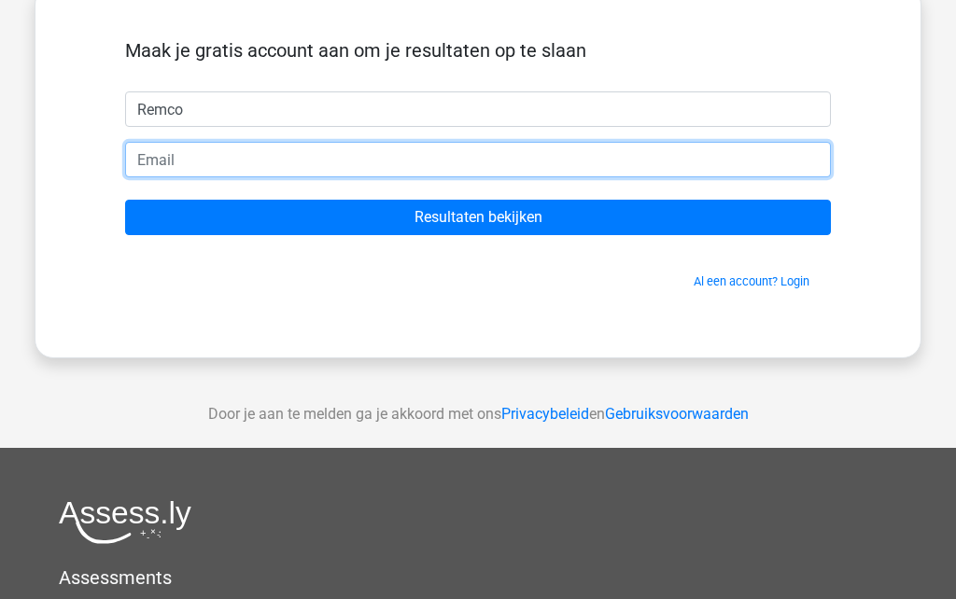
click at [437, 160] on input "email" at bounding box center [477, 159] width 705 height 35
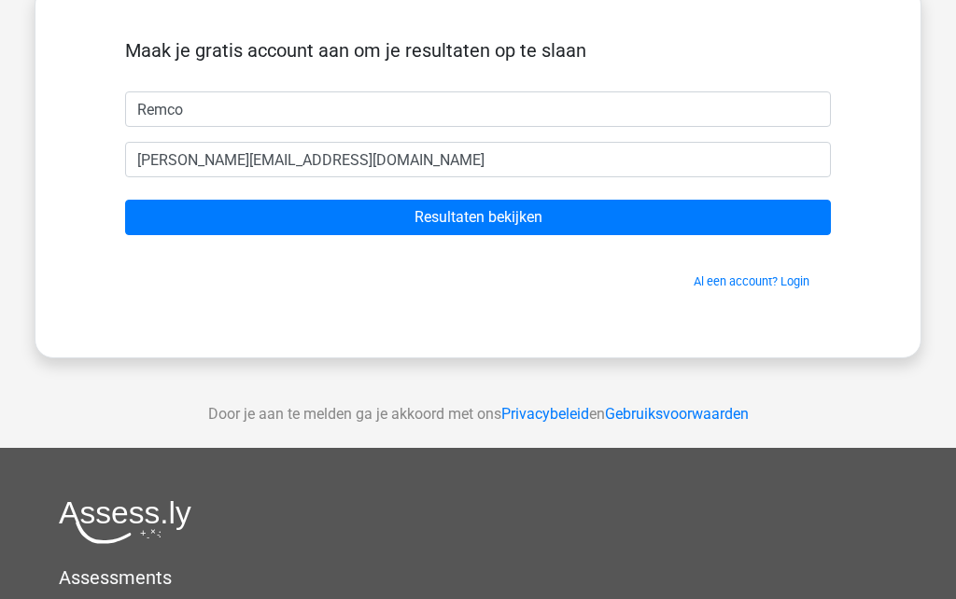
scroll to position [116, 0]
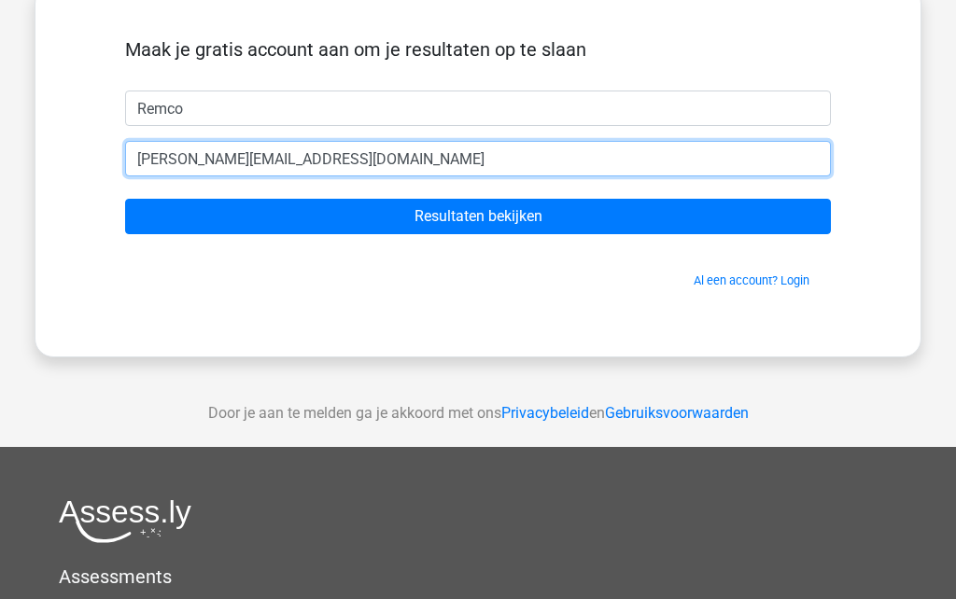
type input "[EMAIL_ADDRESS][DOMAIN_NAME]"
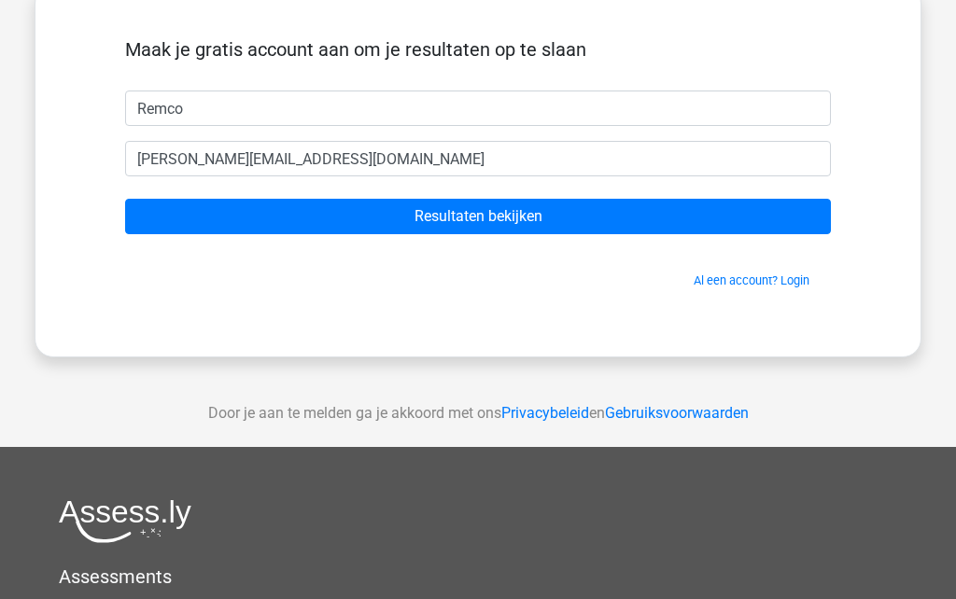
click at [553, 221] on input "Resultaten bekijken" at bounding box center [477, 216] width 705 height 35
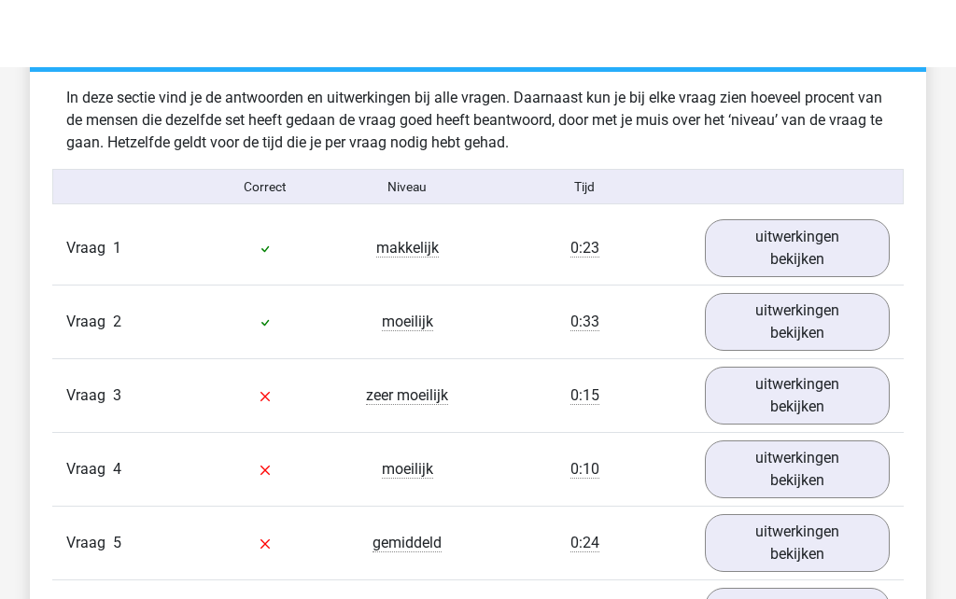
scroll to position [1387, 0]
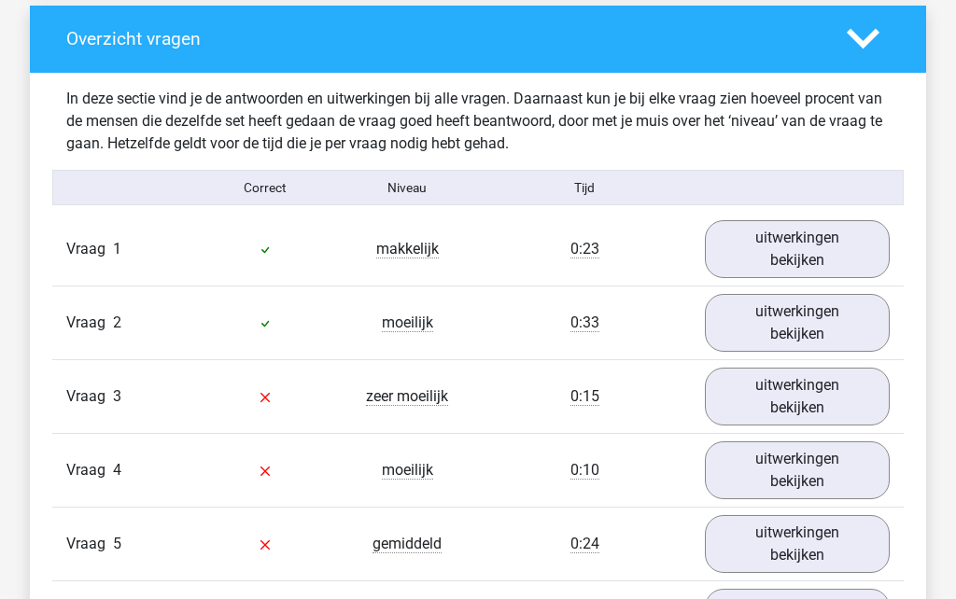
click at [837, 234] on link "uitwerkingen bekijken" at bounding box center [797, 249] width 185 height 58
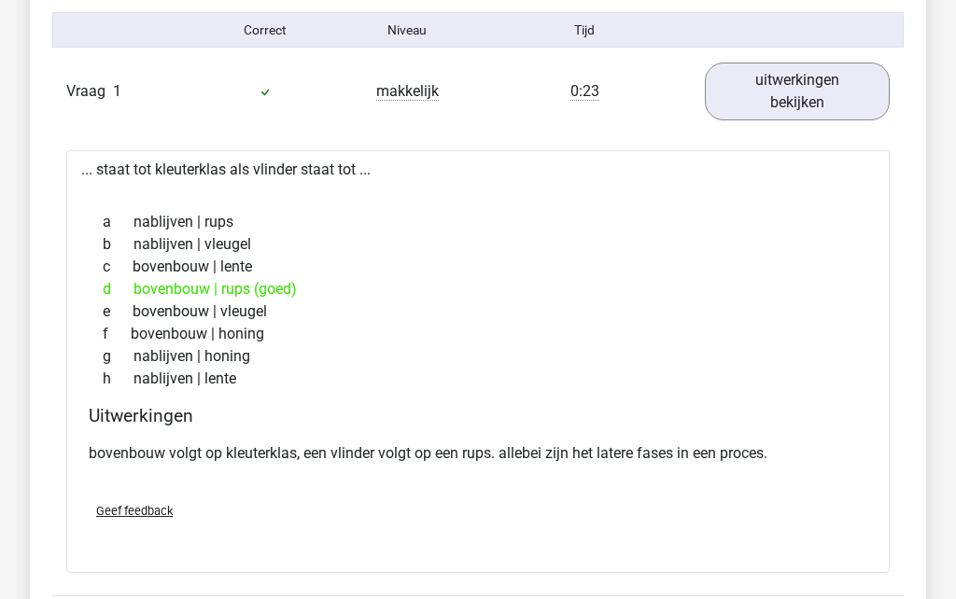
scroll to position [1543, 0]
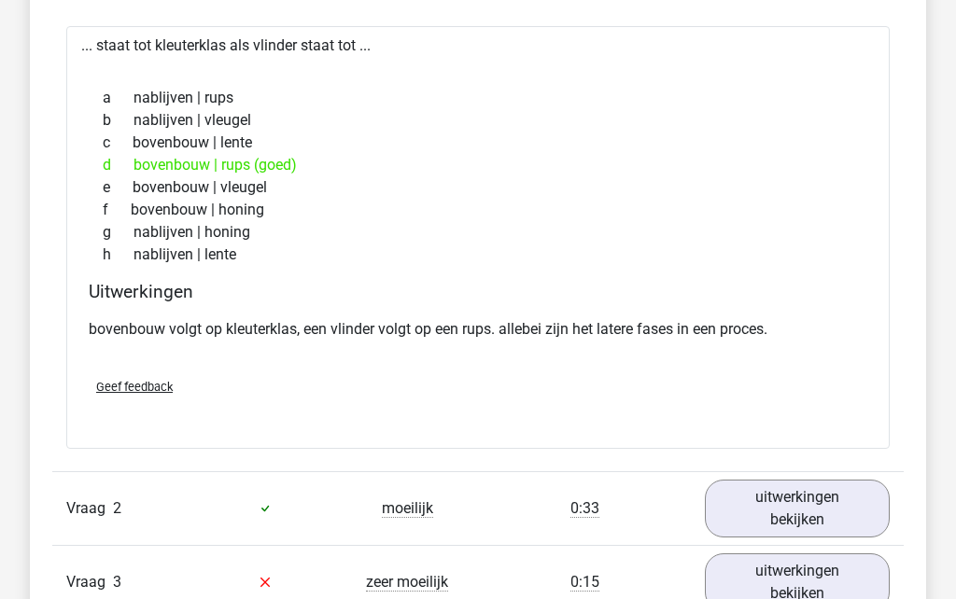
click at [802, 512] on link "uitwerkingen bekijken" at bounding box center [797, 510] width 185 height 58
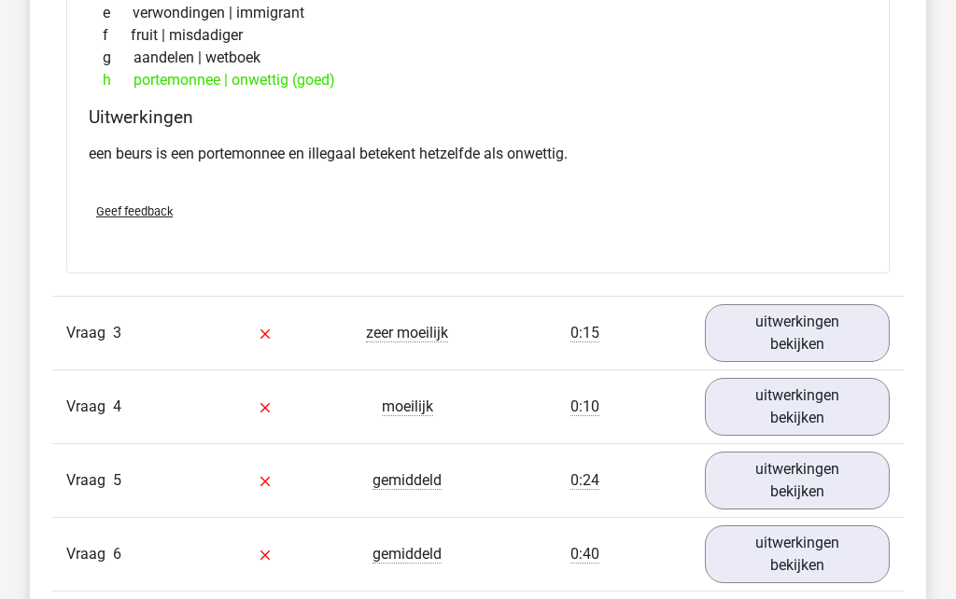
scroll to position [2384, 0]
click at [816, 342] on link "uitwerkingen bekijken" at bounding box center [797, 333] width 185 height 58
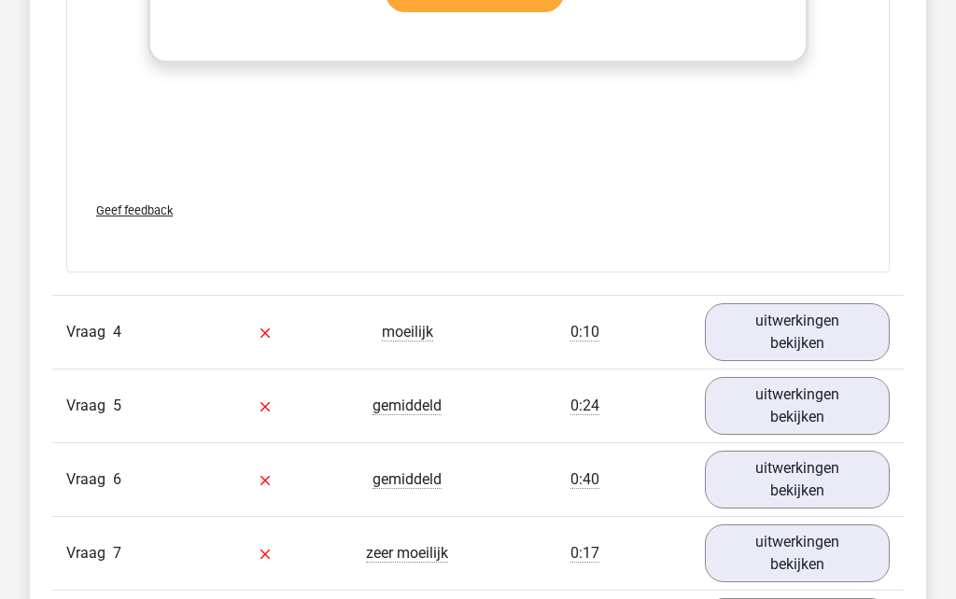
scroll to position [3449, 0]
click at [799, 330] on link "uitwerkingen bekijken" at bounding box center [797, 331] width 185 height 58
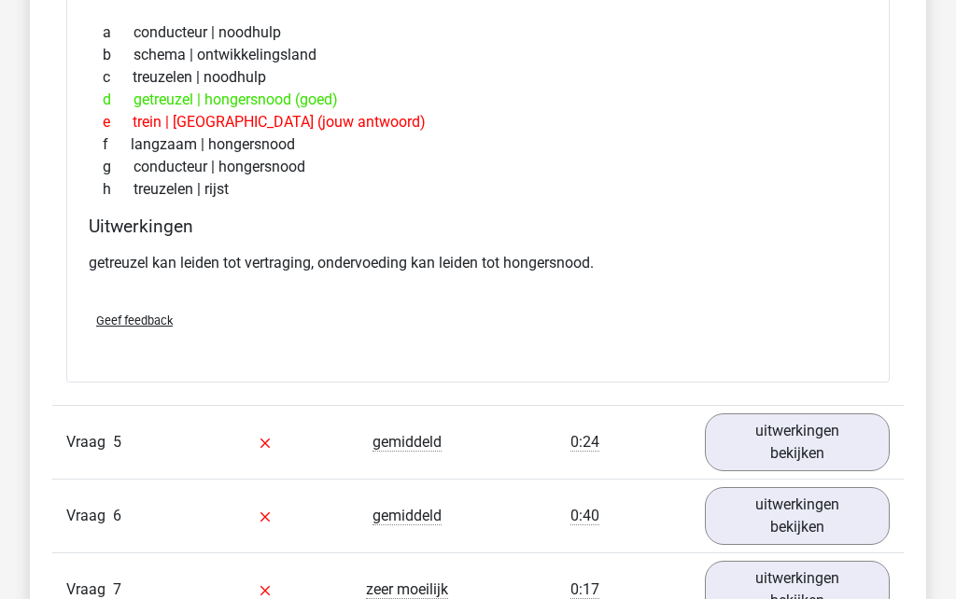
scroll to position [3955, 0]
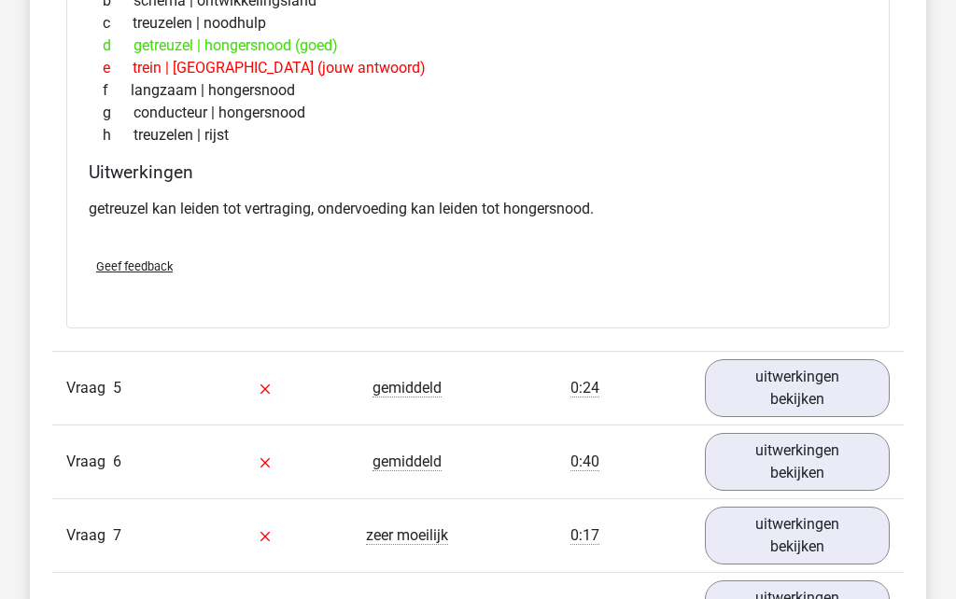
click at [762, 401] on link "uitwerkingen bekijken" at bounding box center [797, 388] width 185 height 58
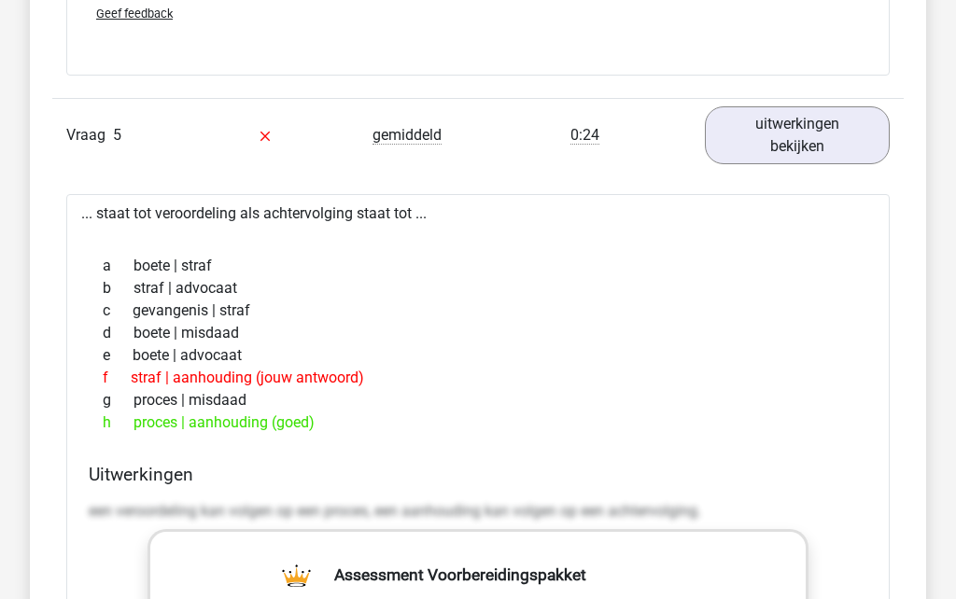
scroll to position [4208, 0]
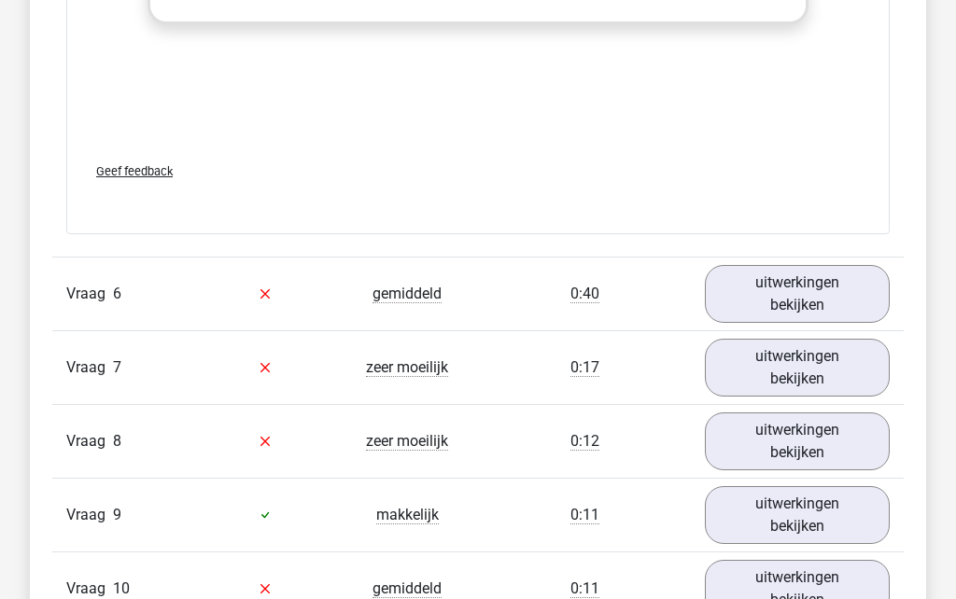
click at [801, 304] on link "uitwerkingen bekijken" at bounding box center [797, 295] width 185 height 58
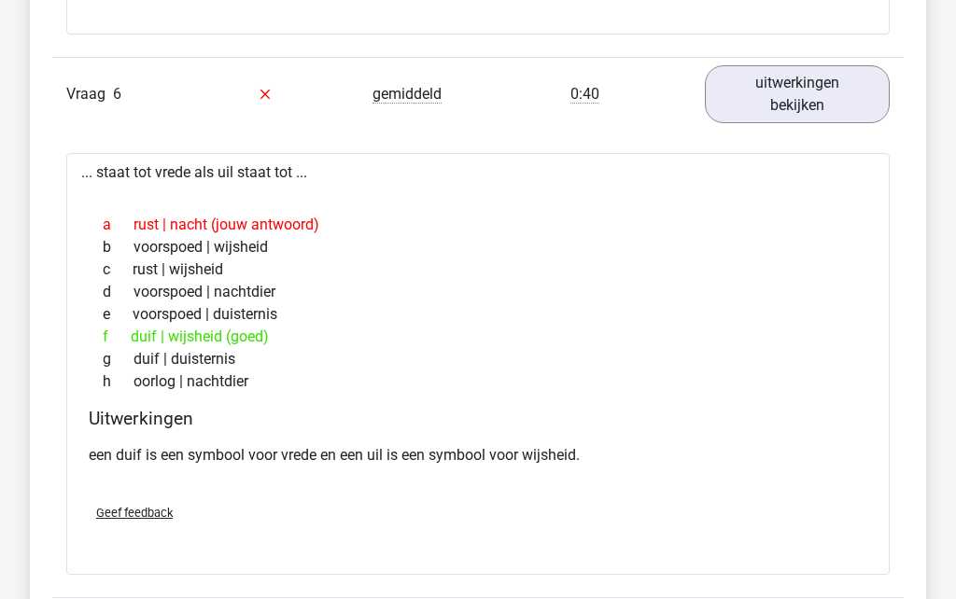
scroll to position [5312, 0]
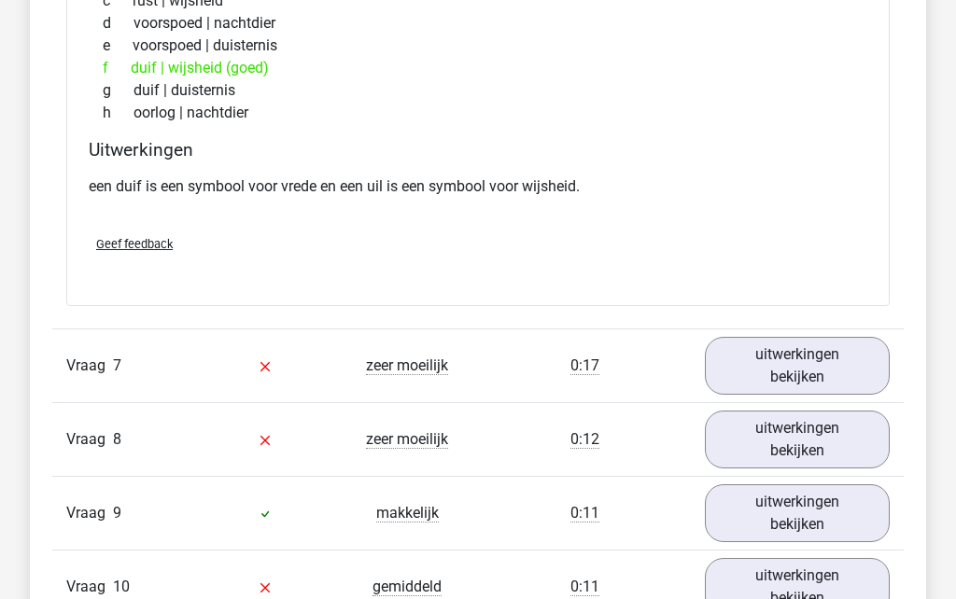
click at [809, 379] on link "uitwerkingen bekijken" at bounding box center [797, 366] width 185 height 58
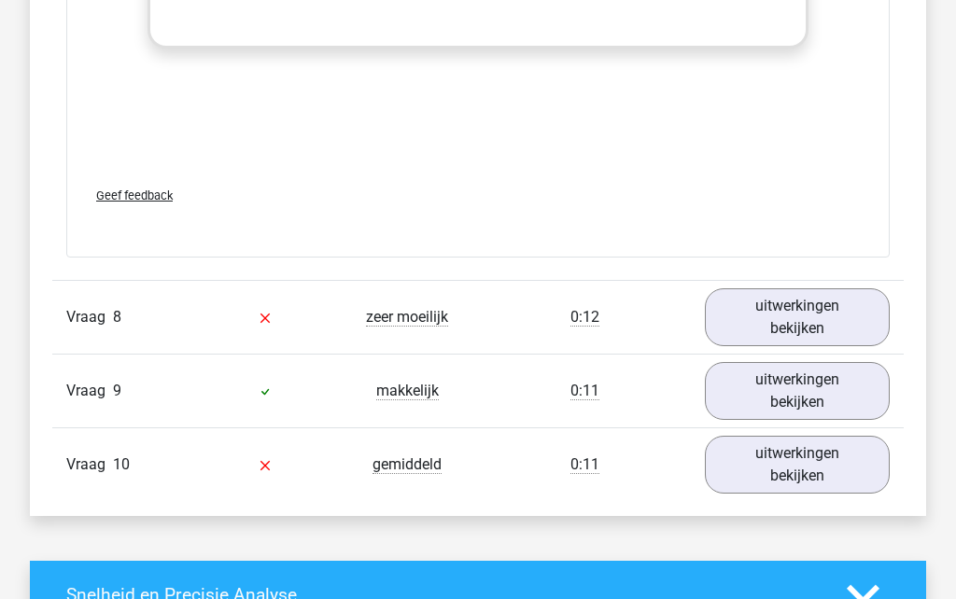
scroll to position [6739, 0]
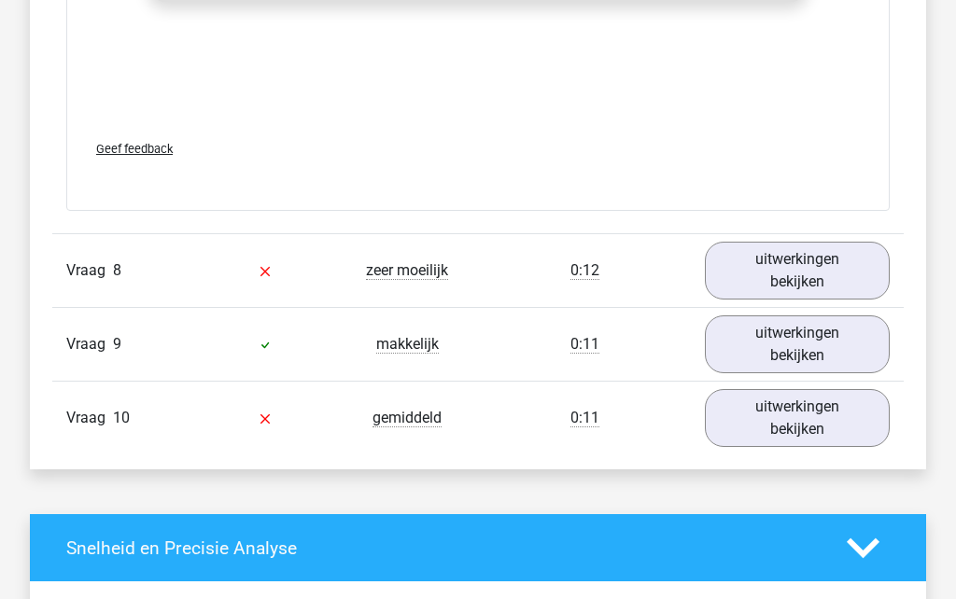
click at [831, 269] on link "uitwerkingen bekijken" at bounding box center [797, 271] width 185 height 58
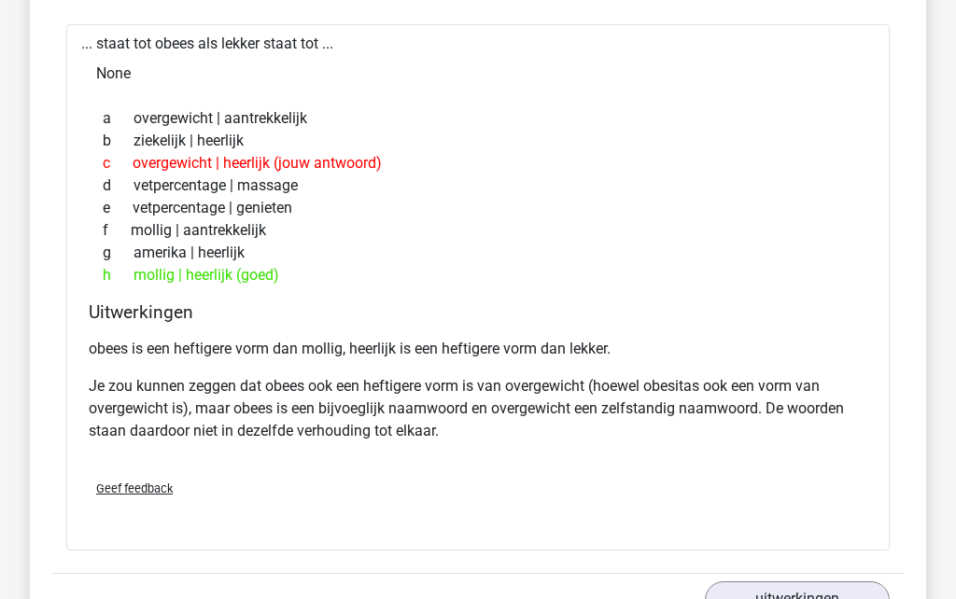
scroll to position [7064, 0]
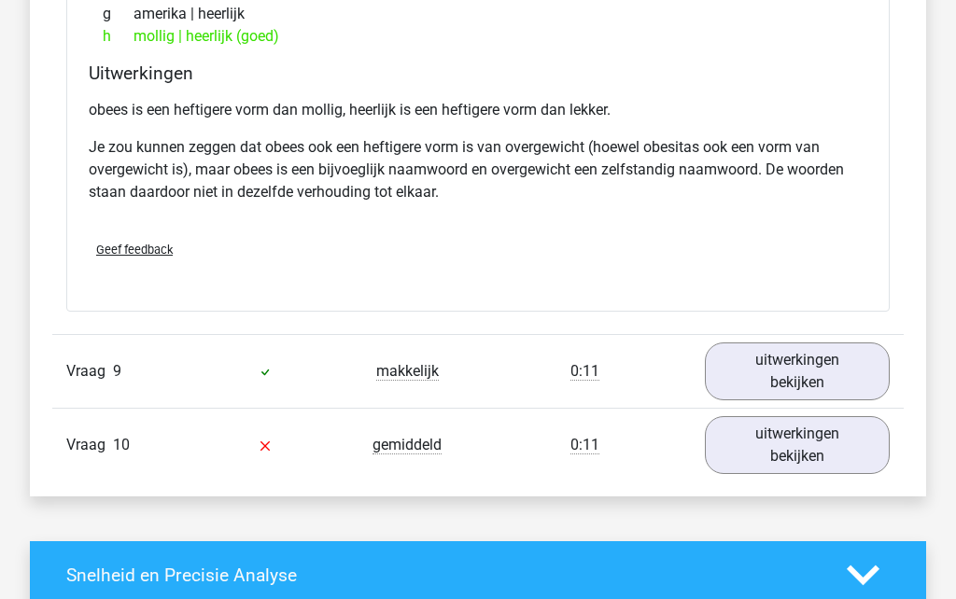
click at [817, 370] on link "uitwerkingen bekijken" at bounding box center [797, 372] width 185 height 58
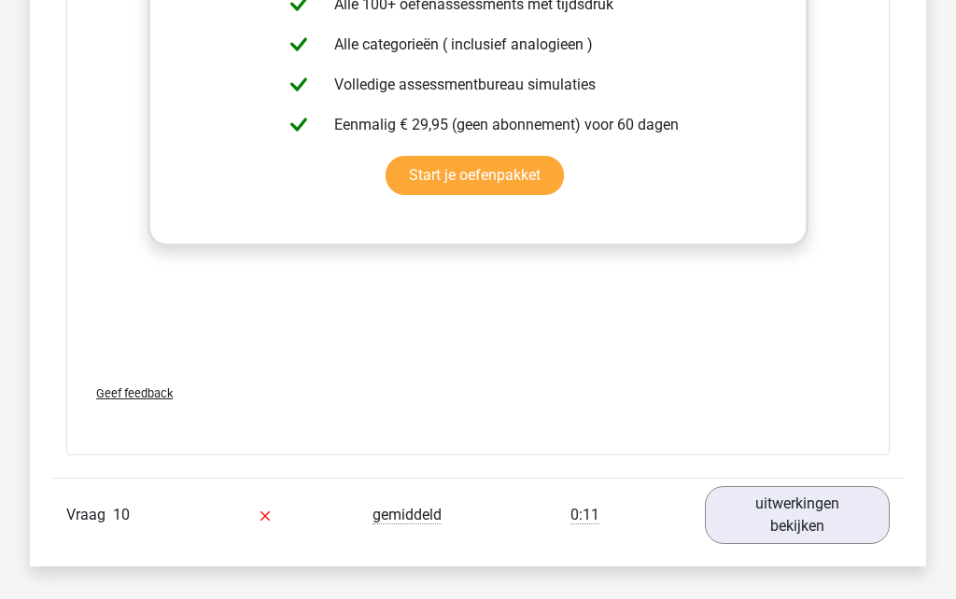
scroll to position [8262, 0]
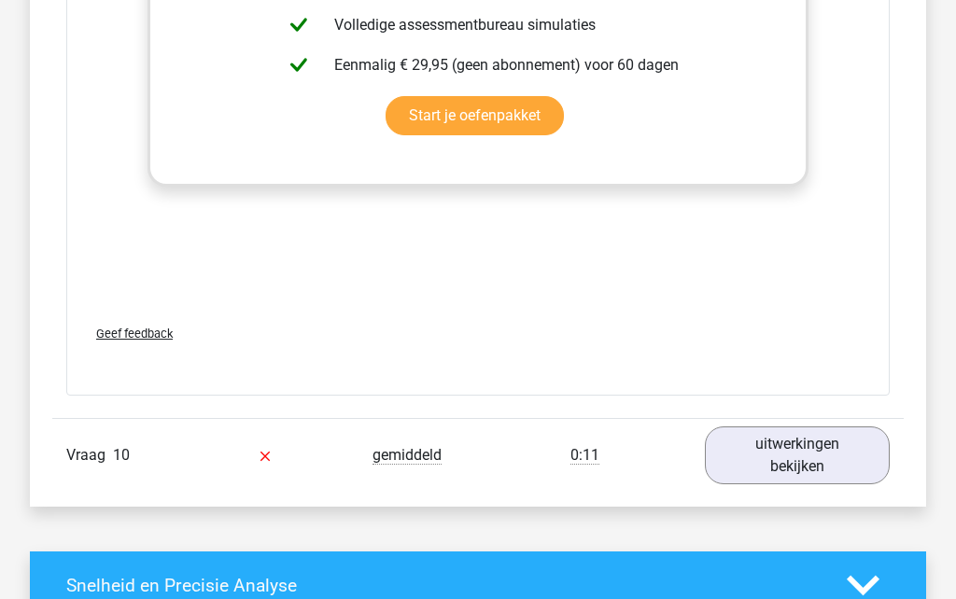
click at [809, 461] on link "uitwerkingen bekijken" at bounding box center [797, 455] width 185 height 58
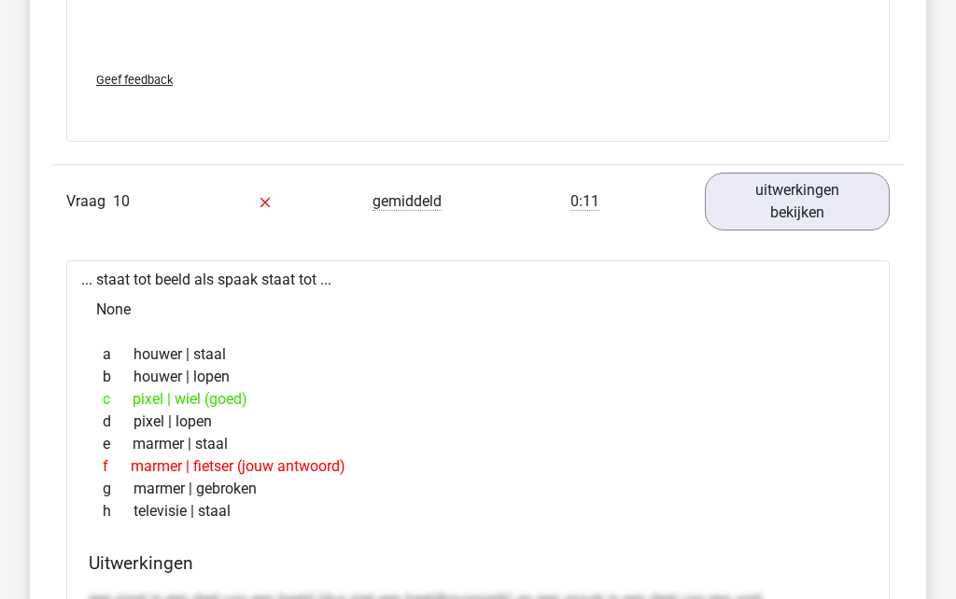
scroll to position [8507, 0]
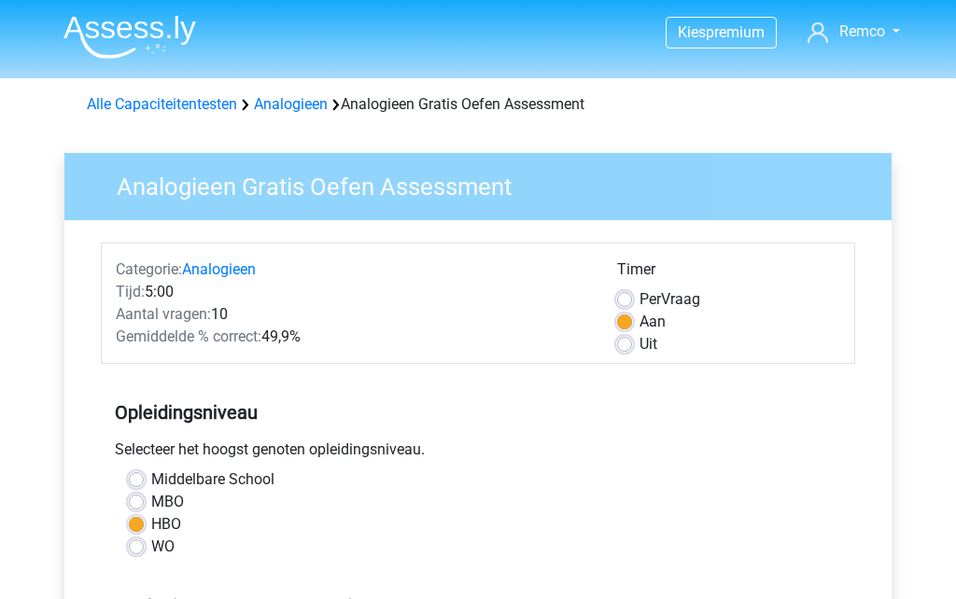
click at [91, 36] on img at bounding box center [129, 37] width 133 height 44
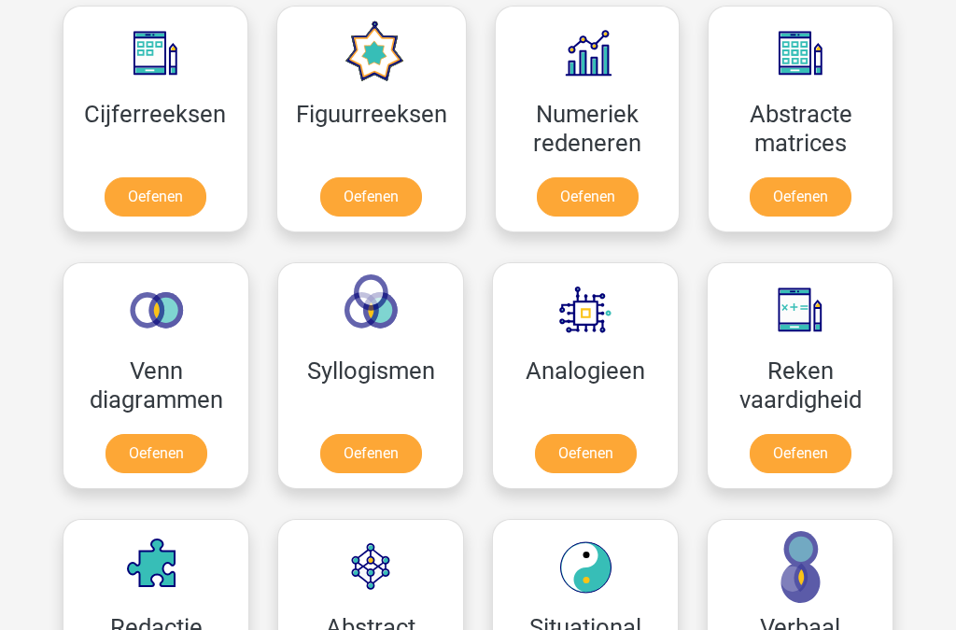
scroll to position [832, 0]
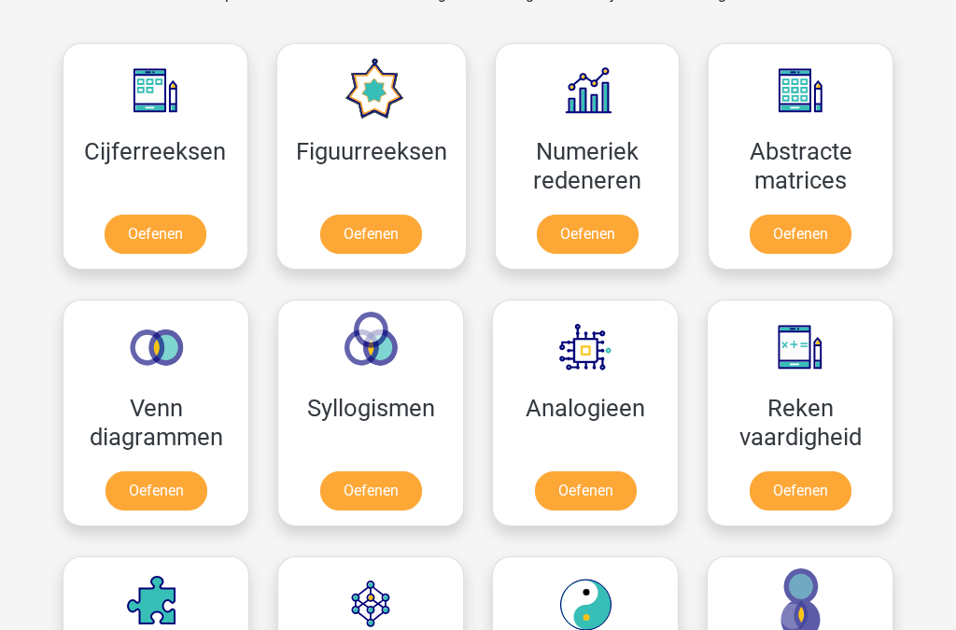
click at [125, 230] on link "Oefenen" at bounding box center [156, 234] width 102 height 39
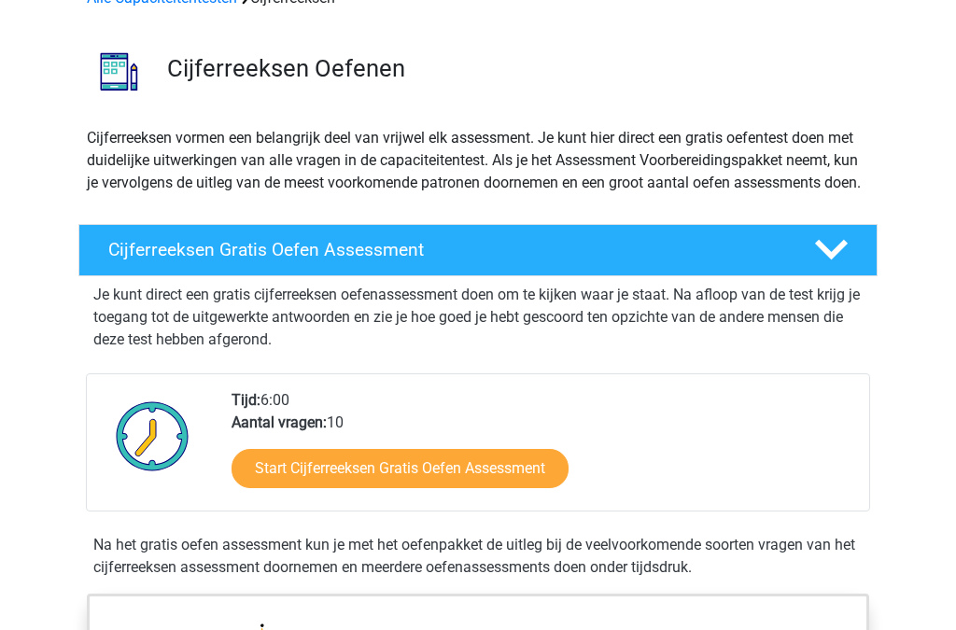
scroll to position [133, 0]
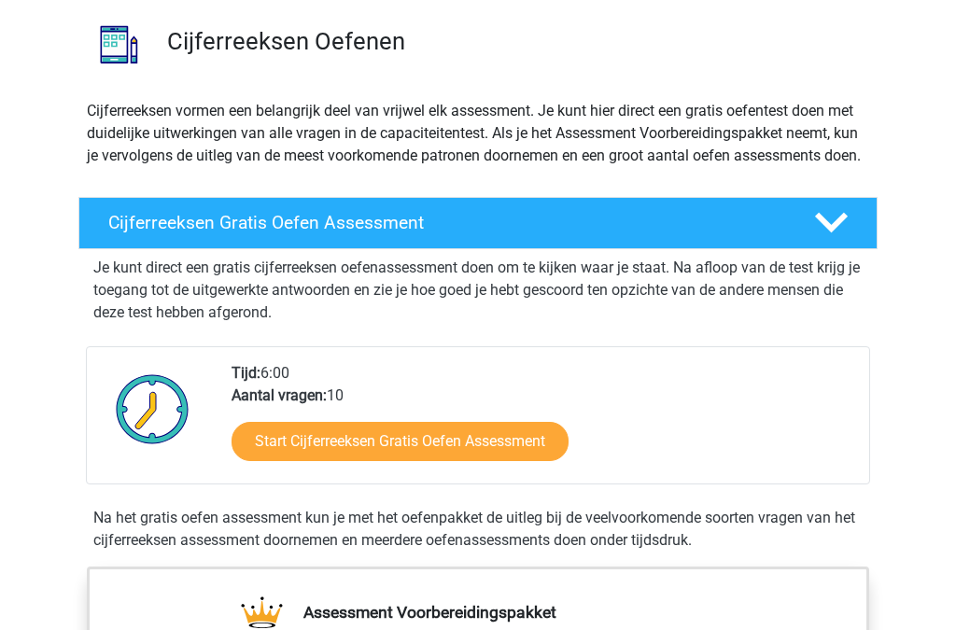
click at [526, 462] on link "Start Cijferreeksen Gratis Oefen Assessment" at bounding box center [399, 442] width 337 height 39
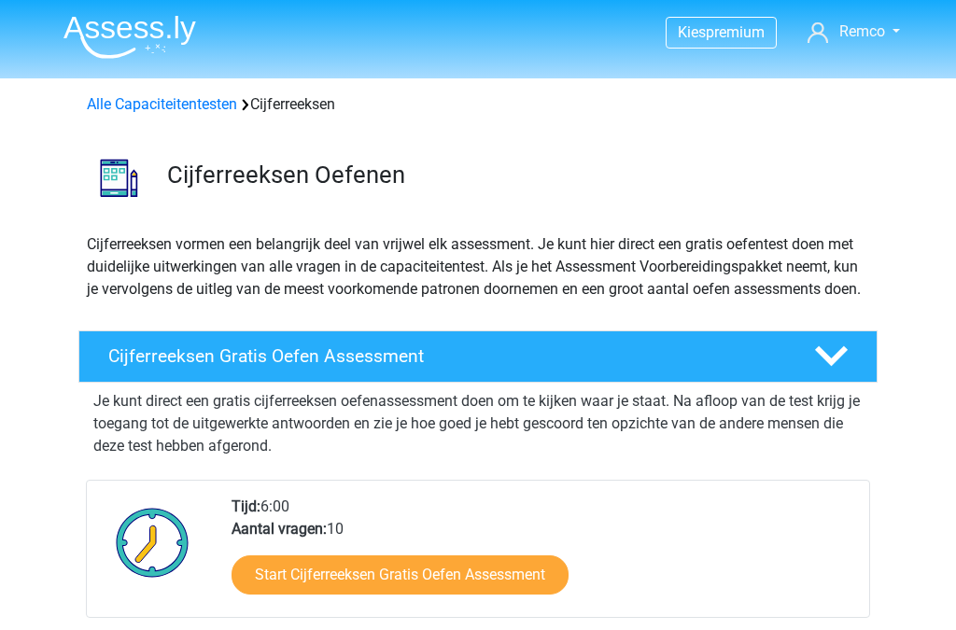
scroll to position [183, 0]
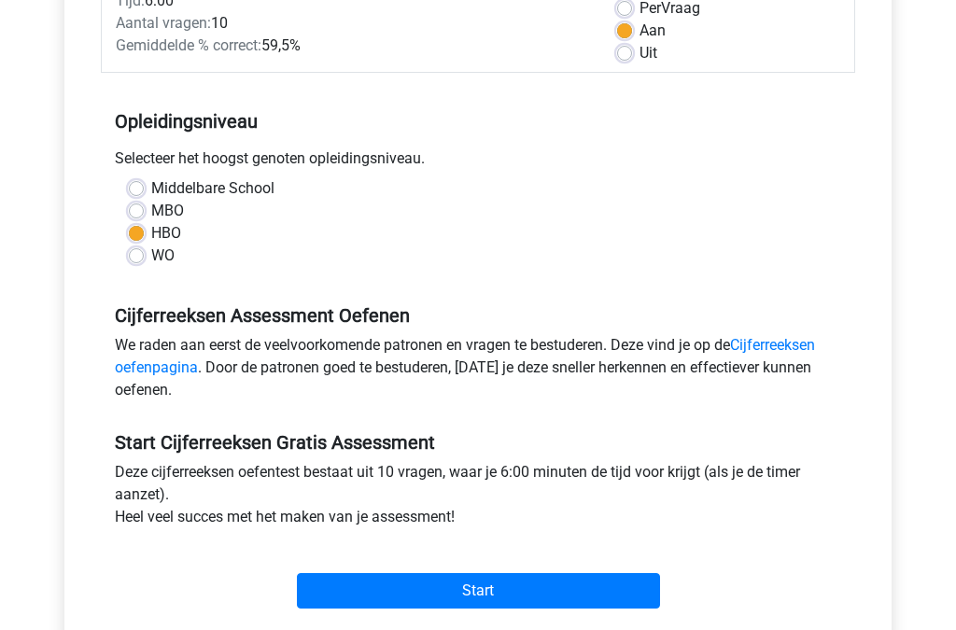
scroll to position [384, 0]
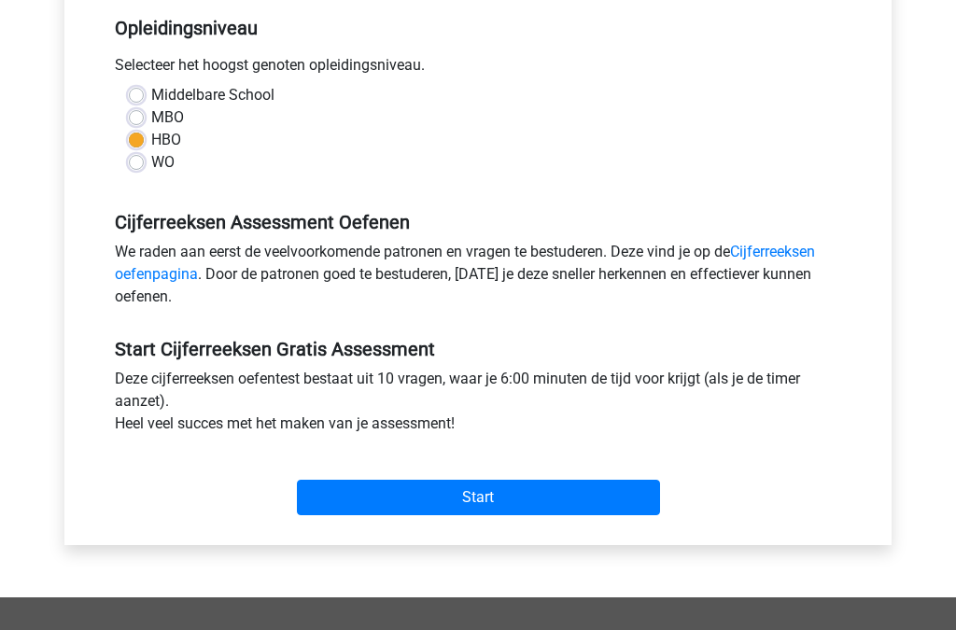
click at [583, 503] on input "Start" at bounding box center [478, 498] width 363 height 35
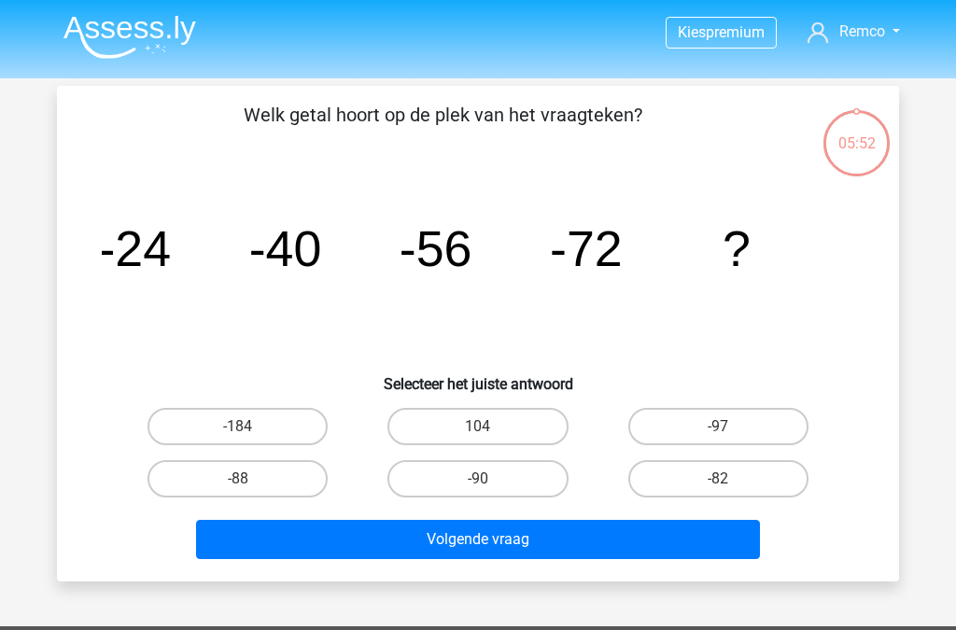
click at [259, 482] on label "-88" at bounding box center [237, 478] width 180 height 37
click at [250, 482] on input "-88" at bounding box center [244, 485] width 12 height 12
radio input "true"
click at [517, 553] on button "Volgende vraag" at bounding box center [478, 539] width 565 height 39
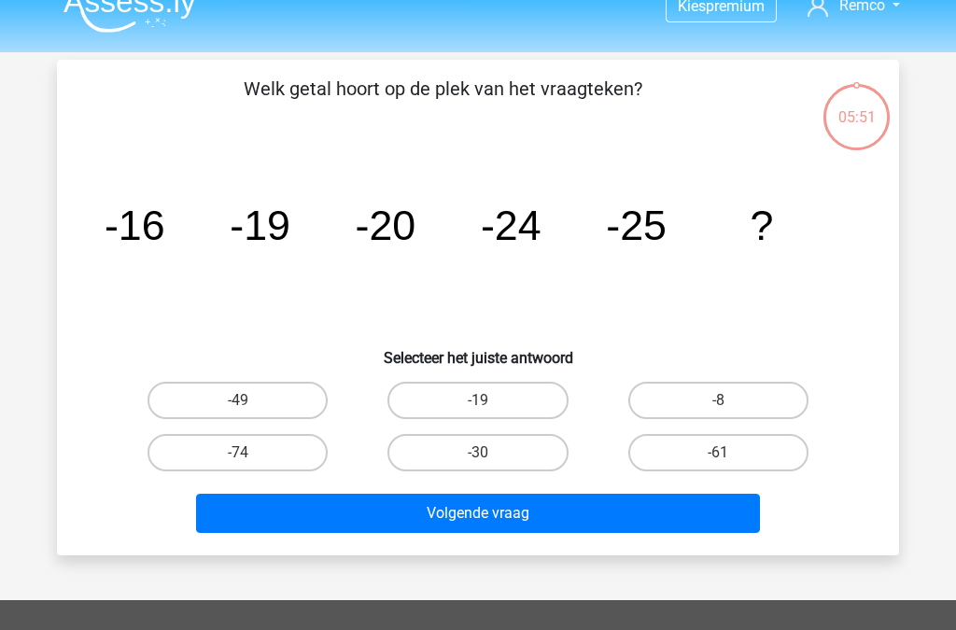
scroll to position [86, 0]
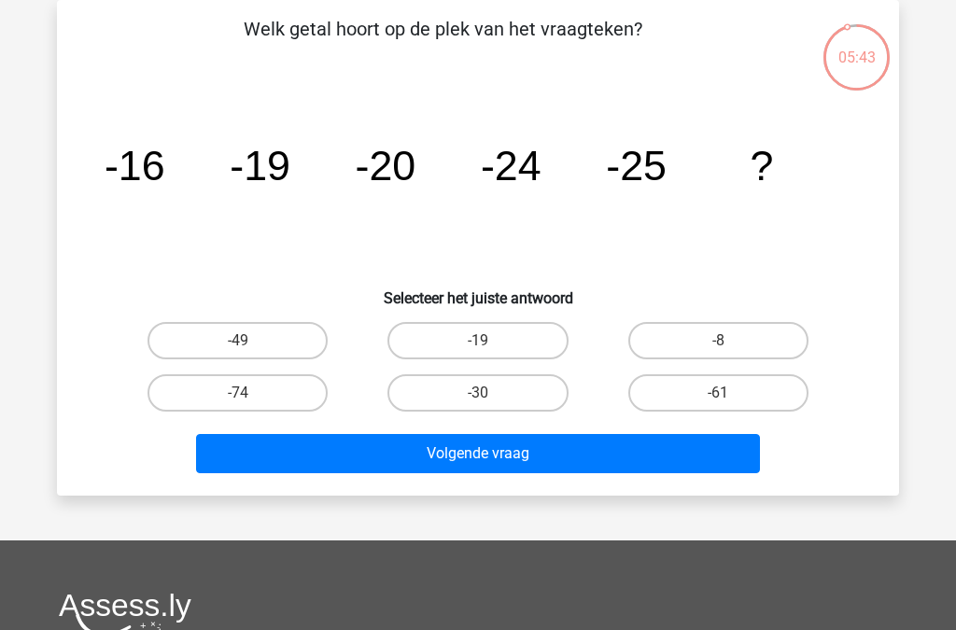
click at [526, 397] on label "-30" at bounding box center [477, 392] width 180 height 37
click at [490, 397] on input "-30" at bounding box center [484, 399] width 12 height 12
radio input "true"
click at [536, 456] on button "Volgende vraag" at bounding box center [478, 453] width 565 height 39
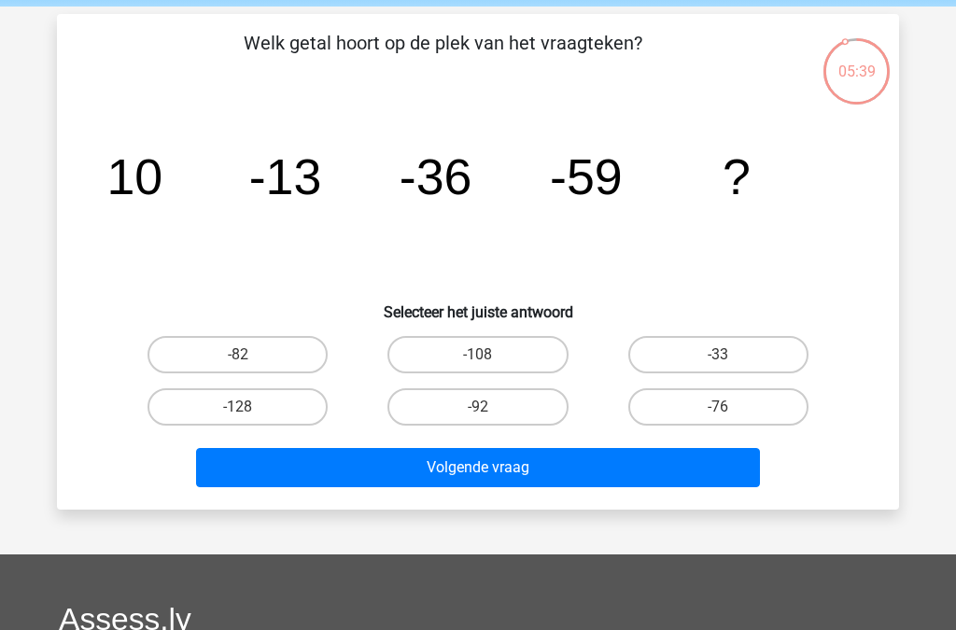
scroll to position [0, 0]
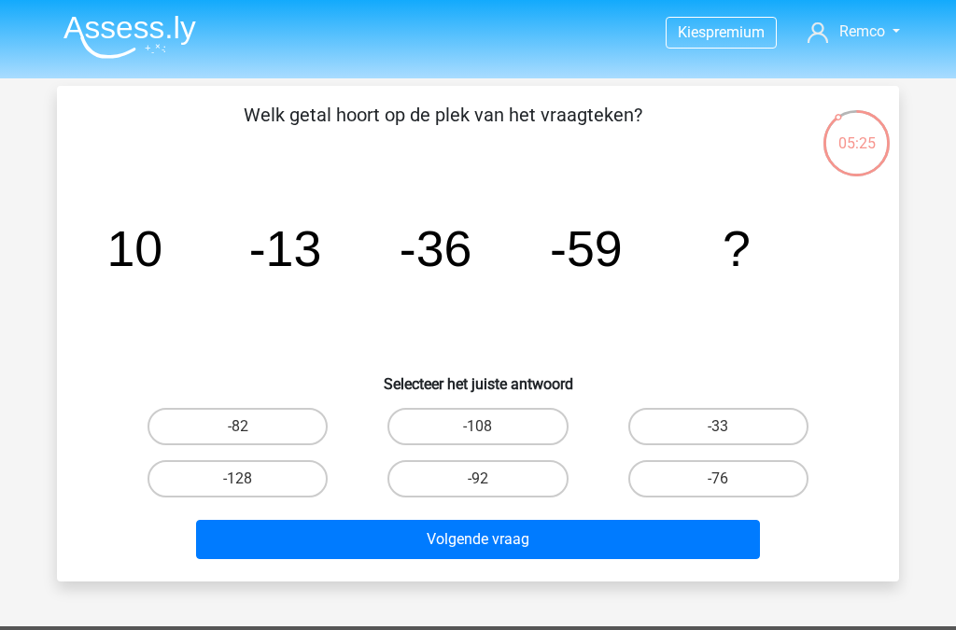
click at [301, 437] on label "-82" at bounding box center [237, 426] width 180 height 37
click at [250, 437] on input "-82" at bounding box center [244, 432] width 12 height 12
radio input "true"
click at [549, 540] on button "Volgende vraag" at bounding box center [478, 539] width 565 height 39
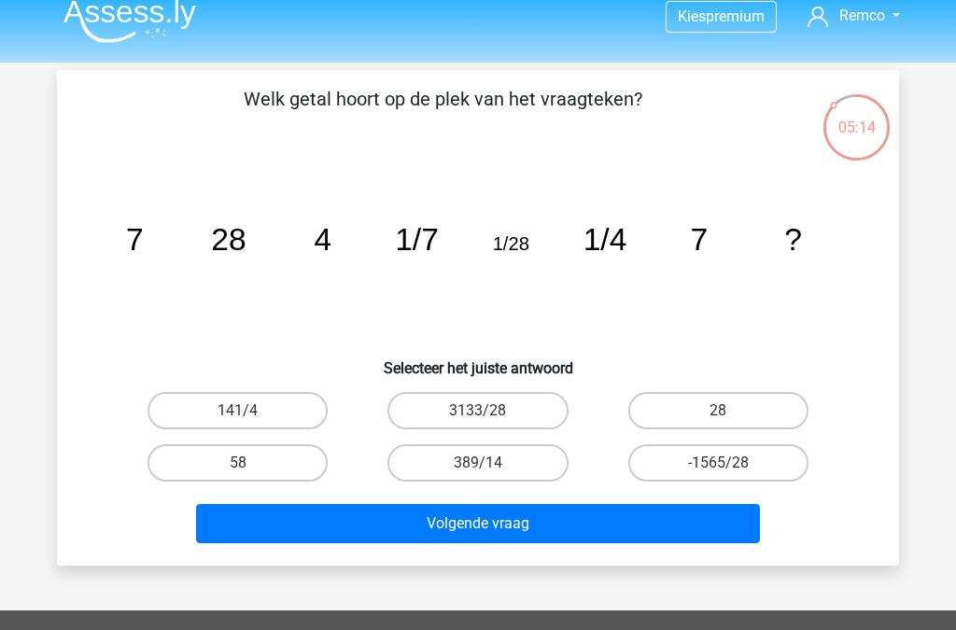
scroll to position [17, 0]
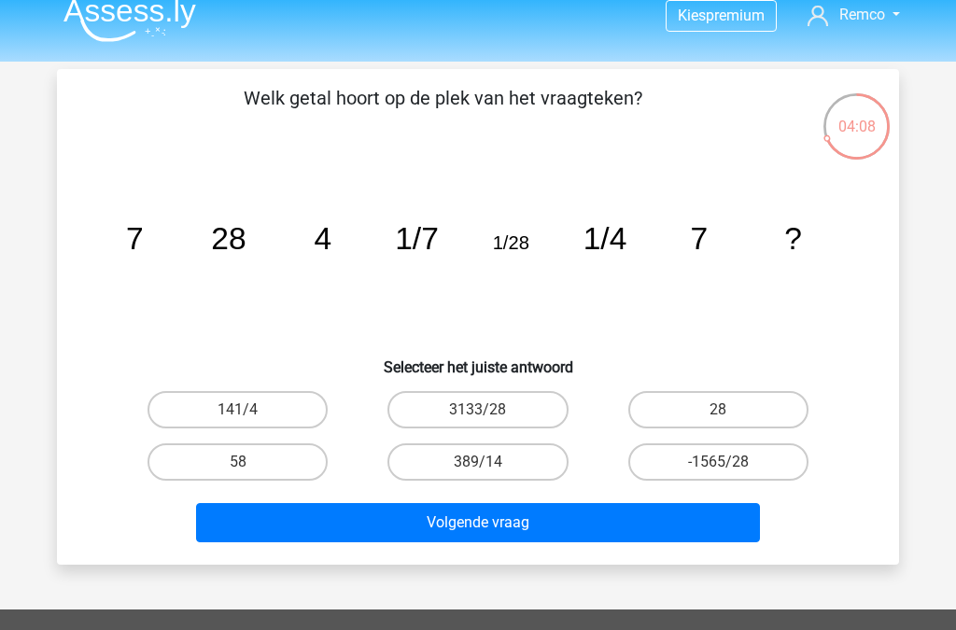
click at [734, 405] on label "28" at bounding box center [718, 409] width 180 height 37
click at [730, 410] on input "28" at bounding box center [724, 416] width 12 height 12
radio input "true"
click at [588, 536] on button "Volgende vraag" at bounding box center [478, 522] width 565 height 39
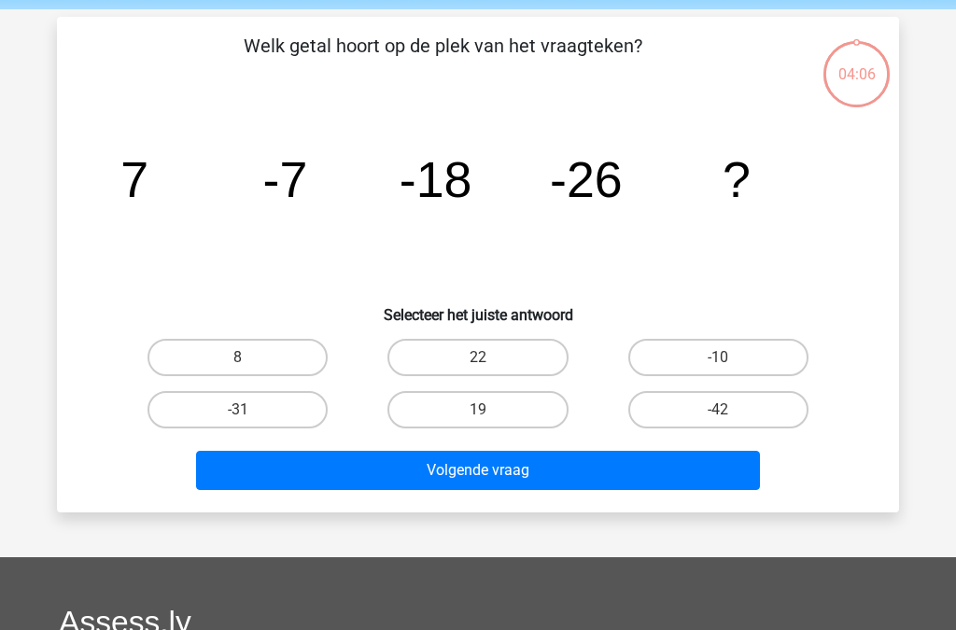
scroll to position [86, 0]
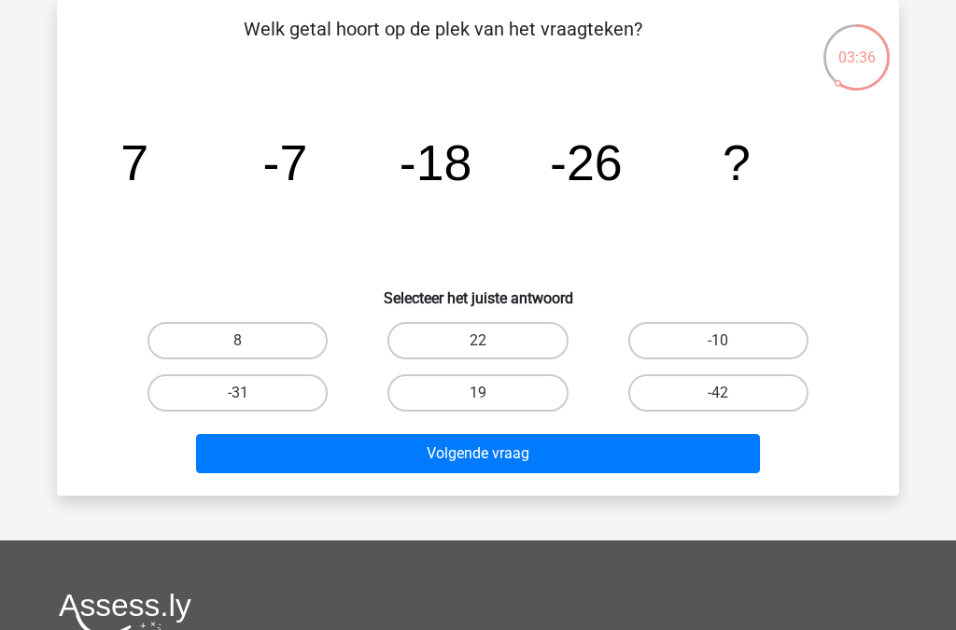
click at [267, 388] on label "-31" at bounding box center [237, 392] width 180 height 37
click at [250, 393] on input "-31" at bounding box center [244, 399] width 12 height 12
radio input "true"
click at [459, 454] on button "Volgende vraag" at bounding box center [478, 453] width 565 height 39
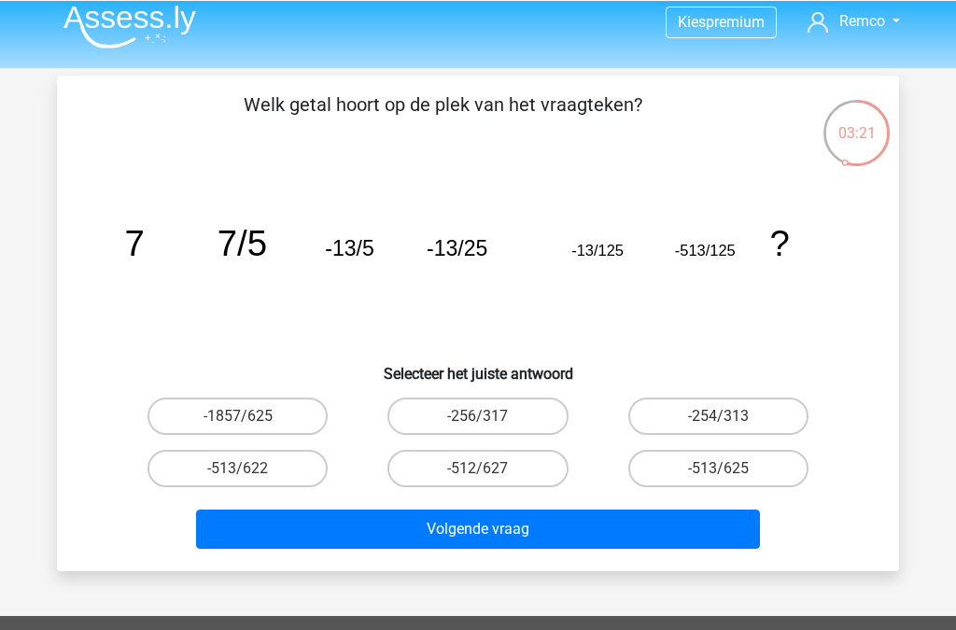
scroll to position [8, 0]
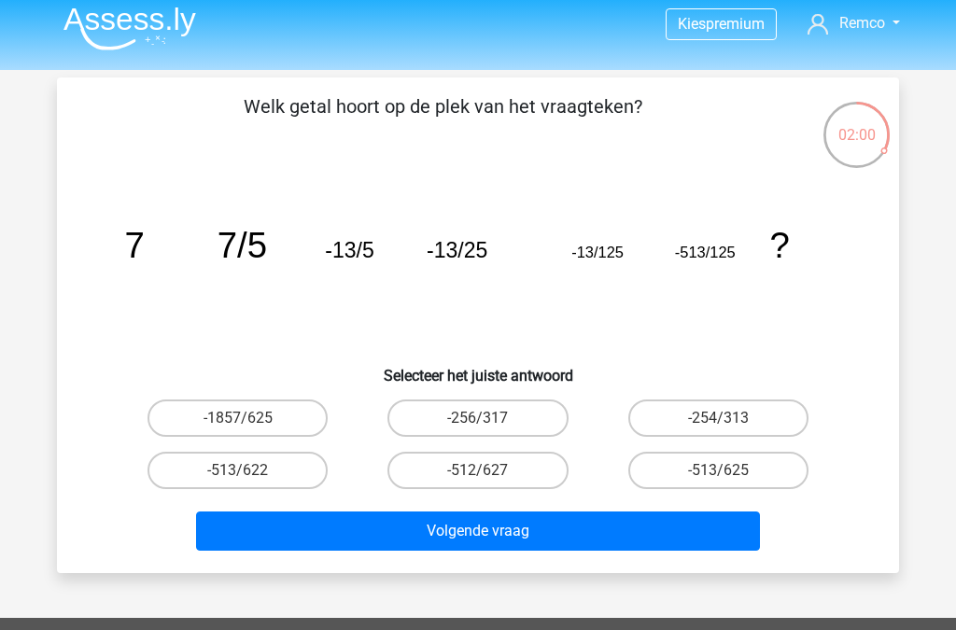
click at [714, 478] on label "-513/625" at bounding box center [718, 470] width 180 height 37
click at [718, 478] on input "-513/625" at bounding box center [724, 476] width 12 height 12
radio input "true"
click at [648, 537] on button "Volgende vraag" at bounding box center [478, 530] width 565 height 39
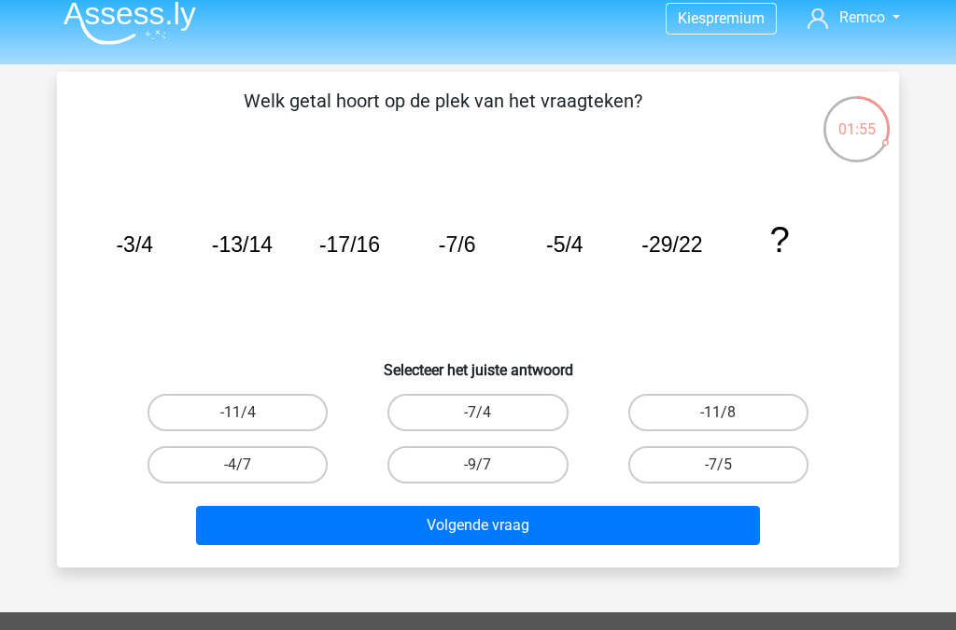
scroll to position [5, 0]
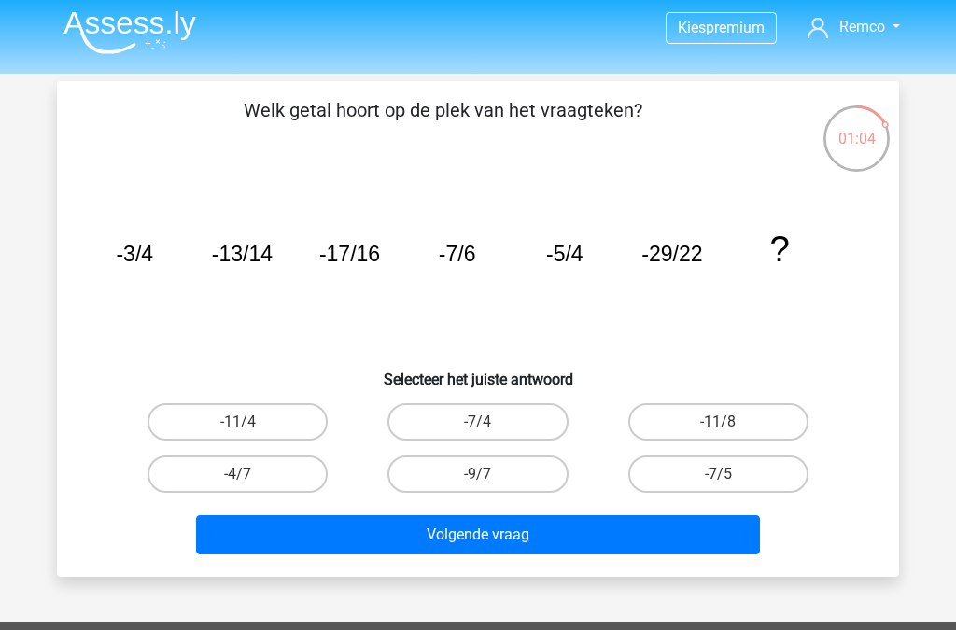
click at [537, 550] on button "Volgende vraag" at bounding box center [478, 534] width 565 height 39
click at [264, 430] on label "-11/4" at bounding box center [237, 421] width 180 height 37
click at [250, 430] on input "-11/4" at bounding box center [244, 428] width 12 height 12
radio input "true"
click at [528, 547] on button "Volgende vraag" at bounding box center [478, 534] width 565 height 39
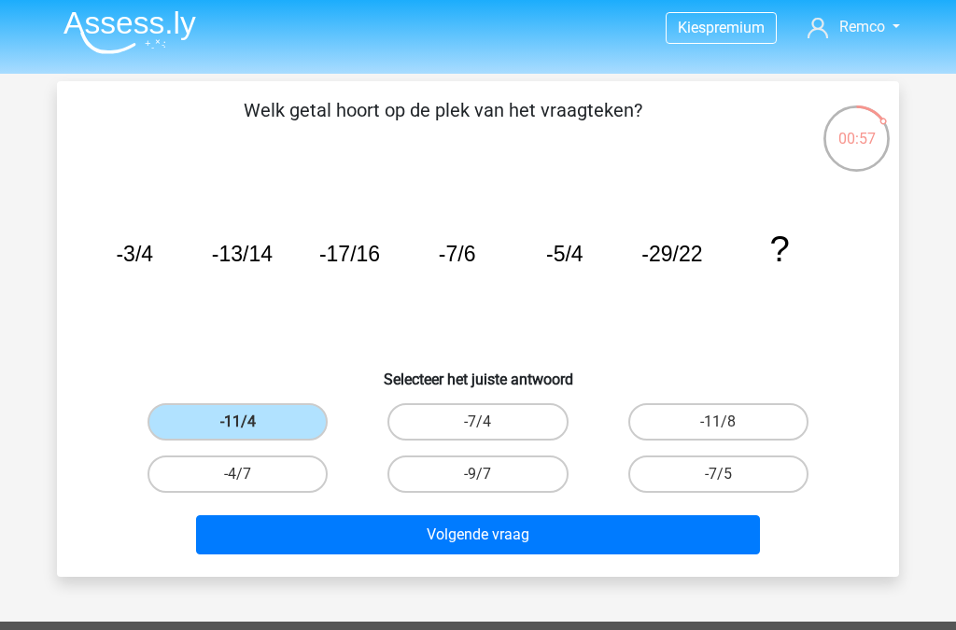
click at [544, 550] on button "Volgende vraag" at bounding box center [478, 534] width 565 height 39
click at [480, 535] on button "Volgende vraag" at bounding box center [478, 534] width 565 height 39
click at [181, 433] on label "-11/4" at bounding box center [237, 421] width 180 height 37
click at [238, 433] on input "-11/4" at bounding box center [244, 428] width 12 height 12
click at [511, 547] on button "Volgende vraag" at bounding box center [478, 534] width 565 height 39
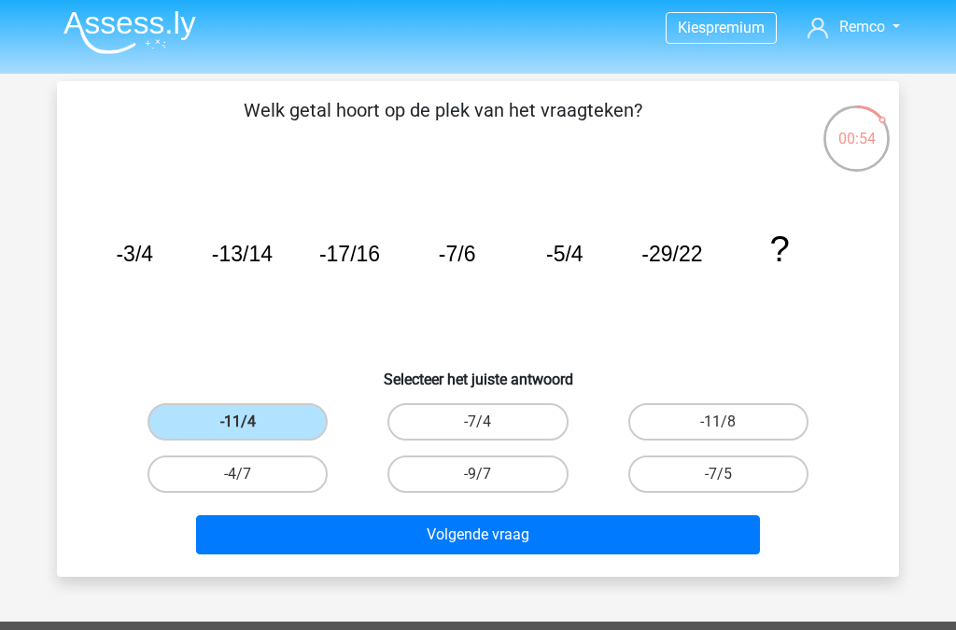
click at [517, 533] on button "Volgende vraag" at bounding box center [478, 534] width 565 height 39
click at [517, 426] on label "-7/4" at bounding box center [477, 421] width 180 height 37
click at [490, 426] on input "-7/4" at bounding box center [484, 428] width 12 height 12
radio input "true"
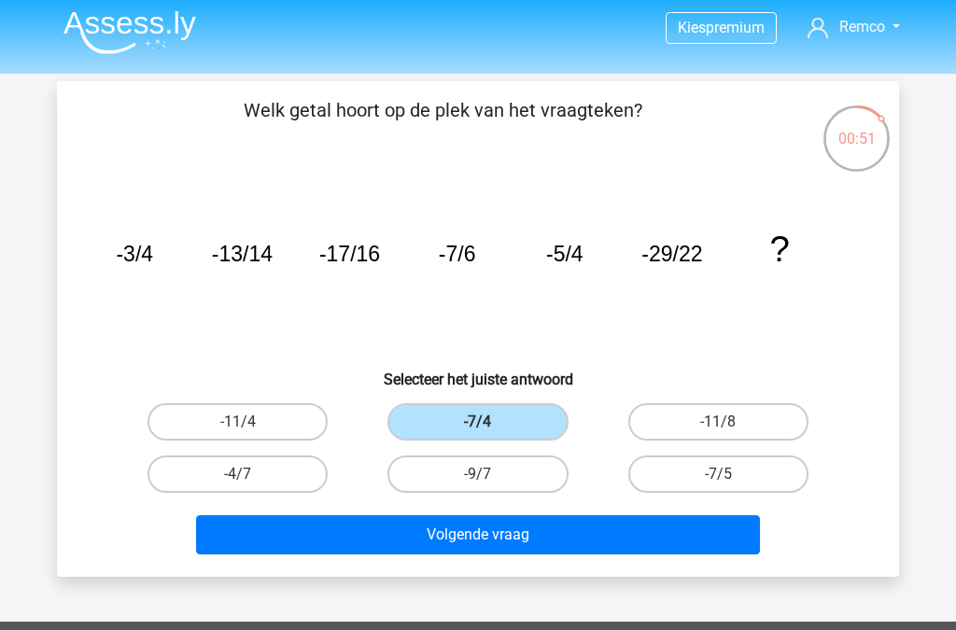
click at [733, 434] on label "-11/8" at bounding box center [718, 421] width 180 height 37
click at [730, 434] on input "-11/8" at bounding box center [724, 428] width 12 height 12
radio input "true"
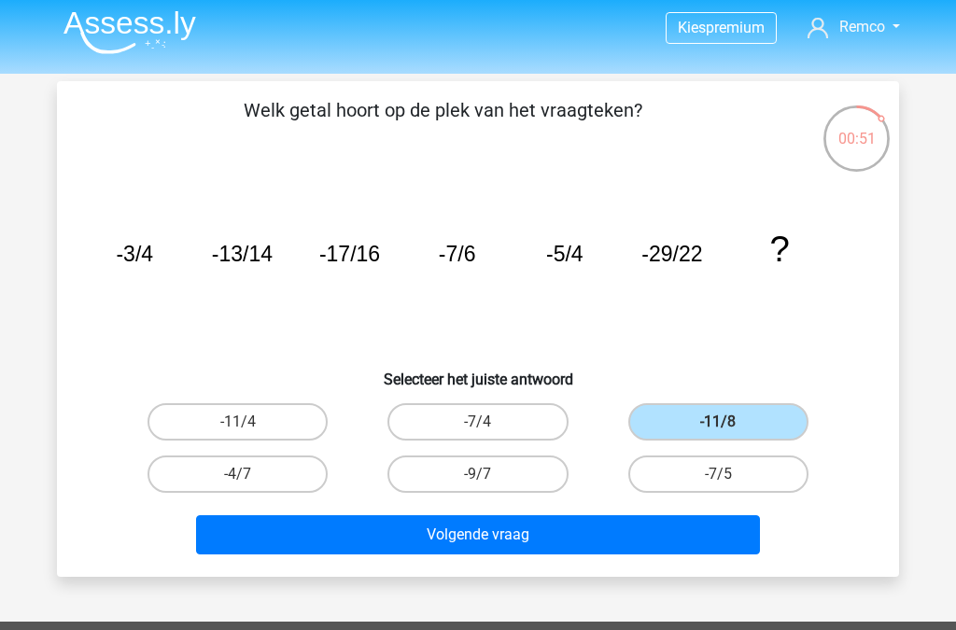
click at [621, 543] on button "Volgende vraag" at bounding box center [478, 534] width 565 height 39
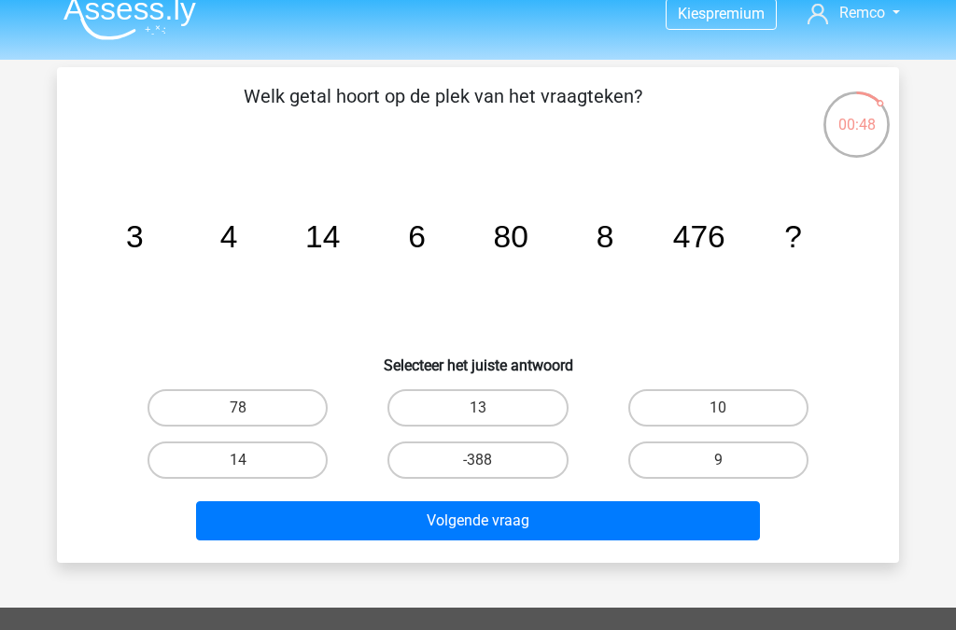
scroll to position [15, 0]
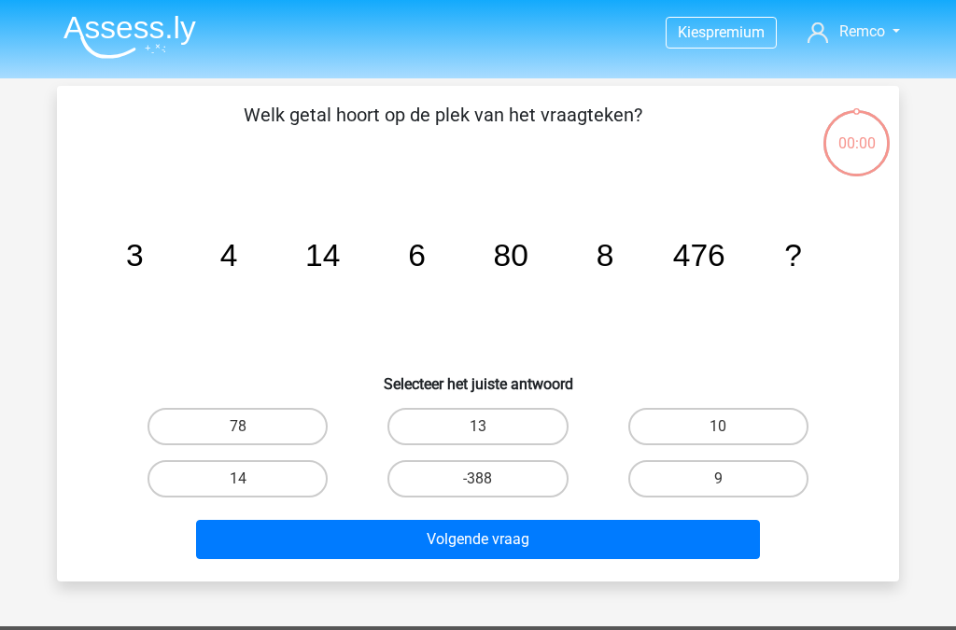
scroll to position [65, 0]
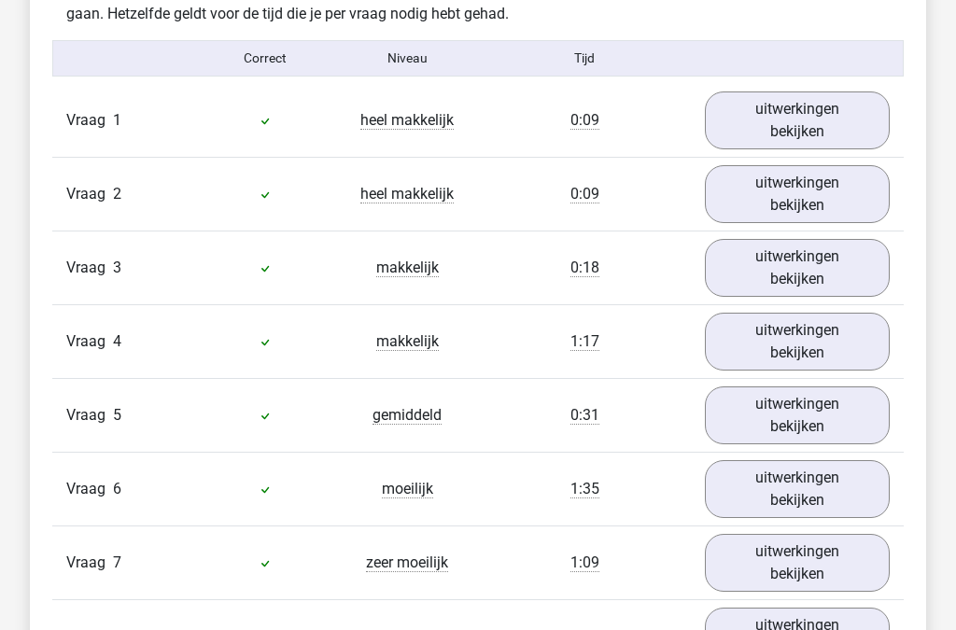
scroll to position [1563, 0]
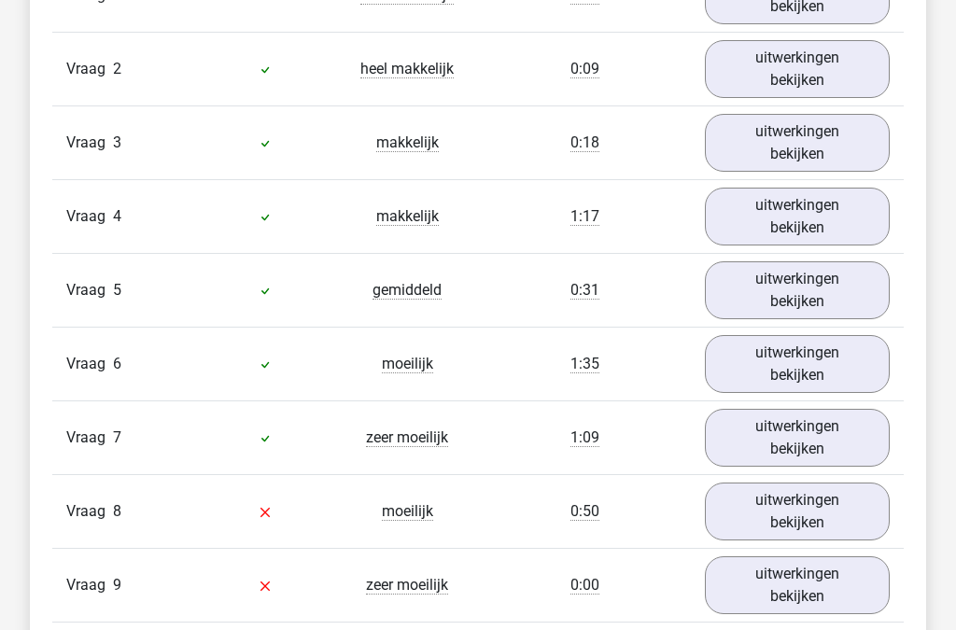
click at [794, 454] on link "uitwerkingen bekijken" at bounding box center [797, 439] width 185 height 58
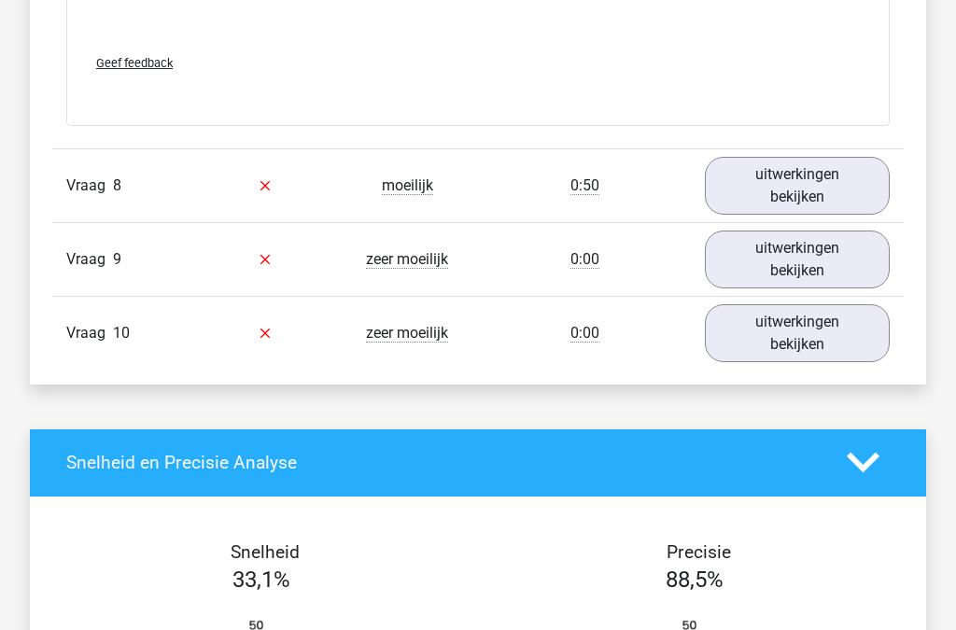
scroll to position [3103, 0]
click at [816, 197] on link "uitwerkingen bekijken" at bounding box center [797, 186] width 185 height 58
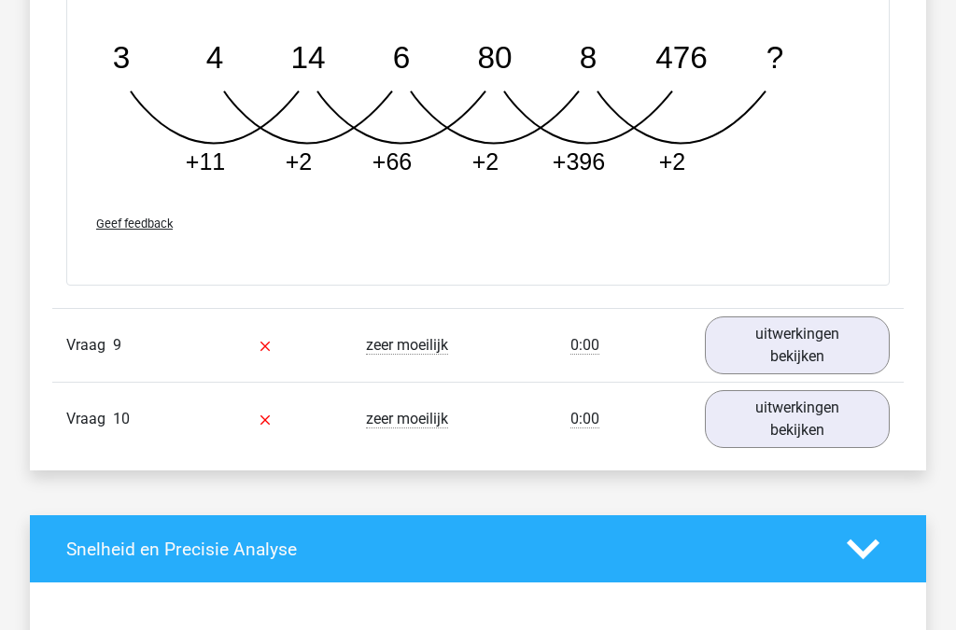
scroll to position [3930, 0]
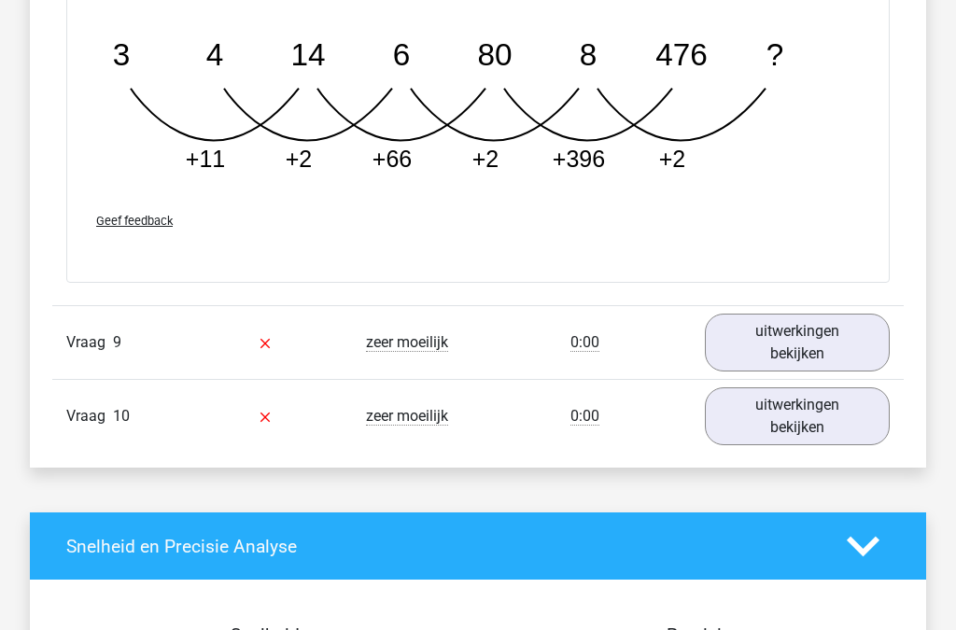
click at [825, 345] on link "uitwerkingen bekijken" at bounding box center [797, 343] width 185 height 58
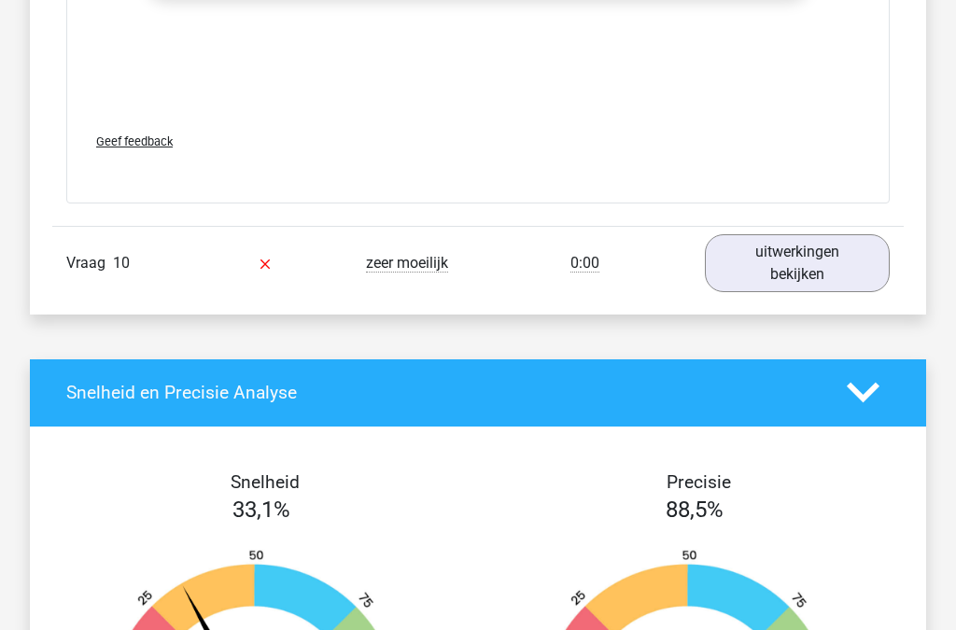
scroll to position [5219, 0]
click at [823, 256] on link "uitwerkingen bekijken" at bounding box center [797, 263] width 185 height 58
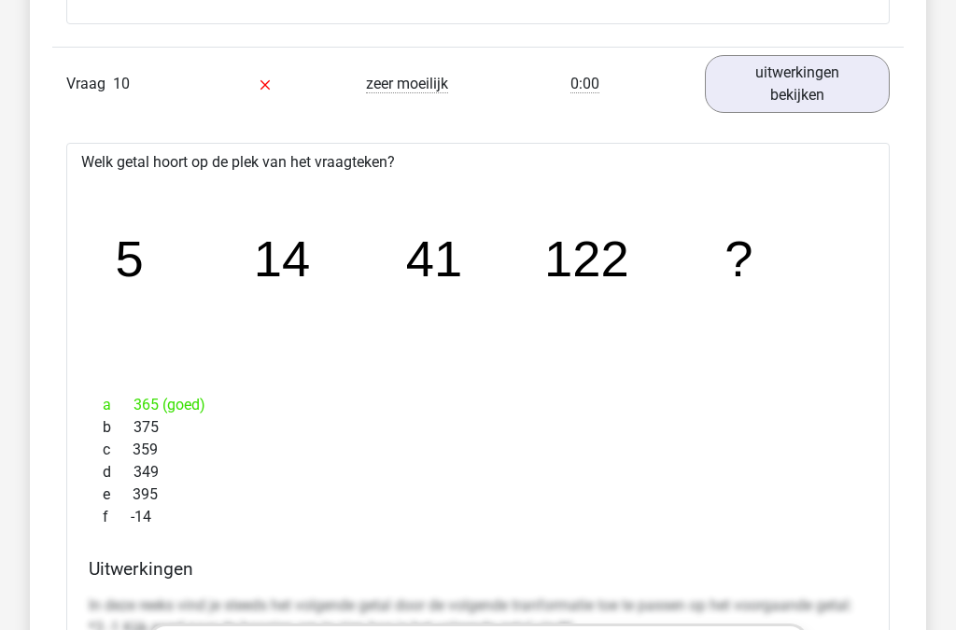
scroll to position [5319, 0]
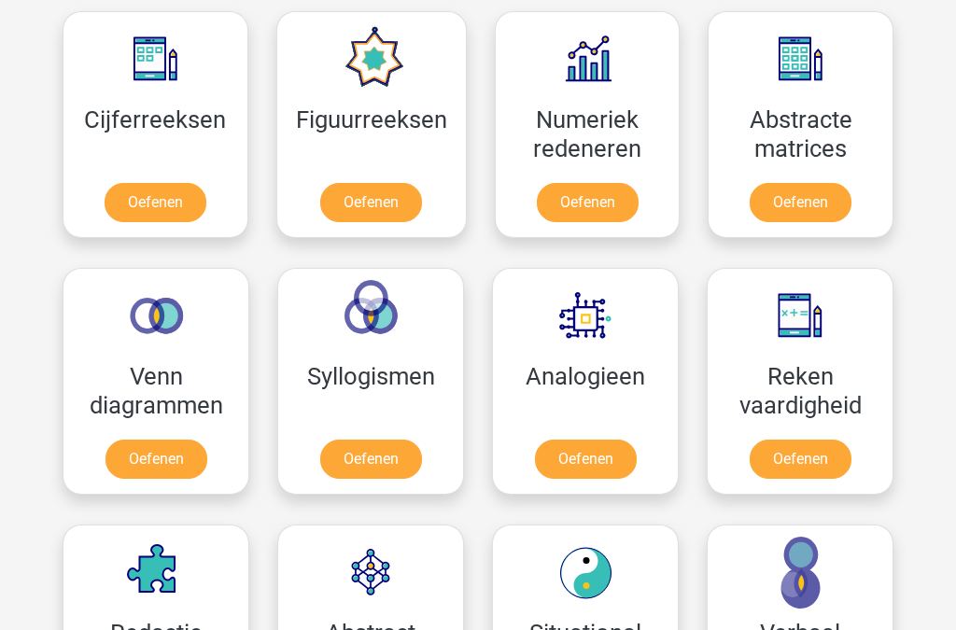
scroll to position [875, 0]
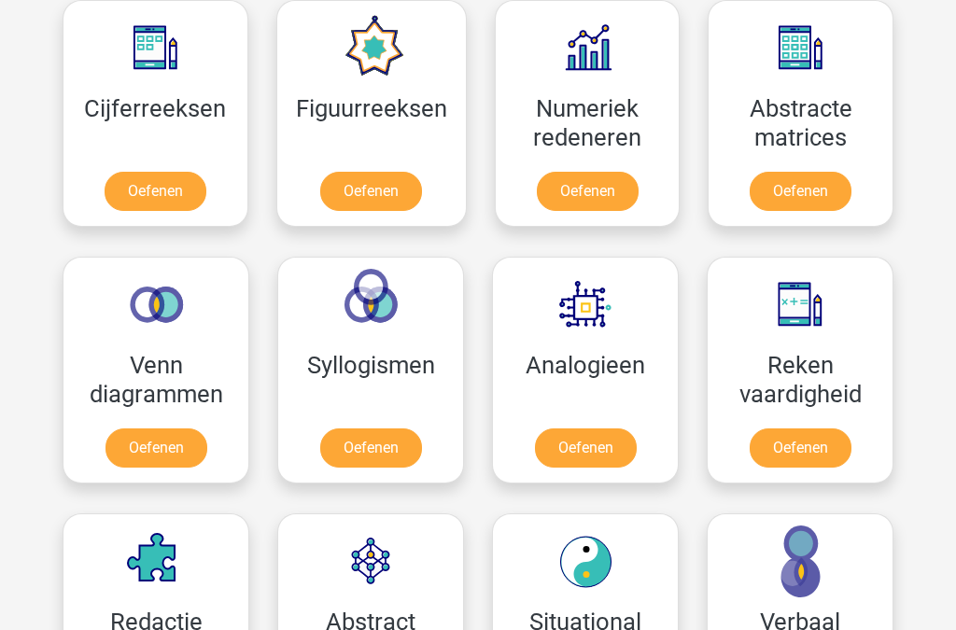
click at [819, 444] on link "Oefenen" at bounding box center [800, 447] width 102 height 39
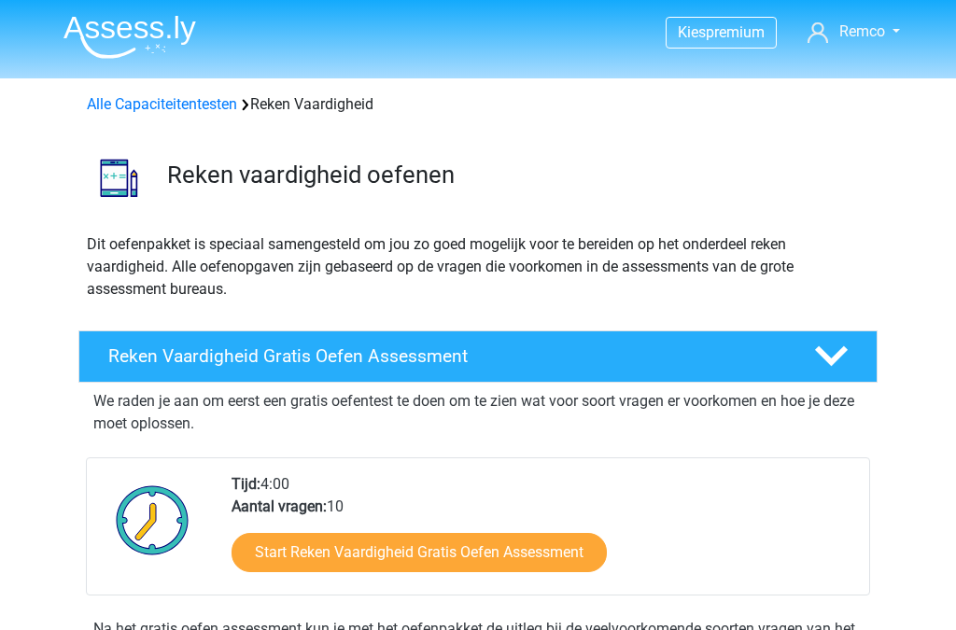
click at [509, 551] on link "Start Reken Vaardigheid Gratis Oefen Assessment" at bounding box center [418, 552] width 375 height 39
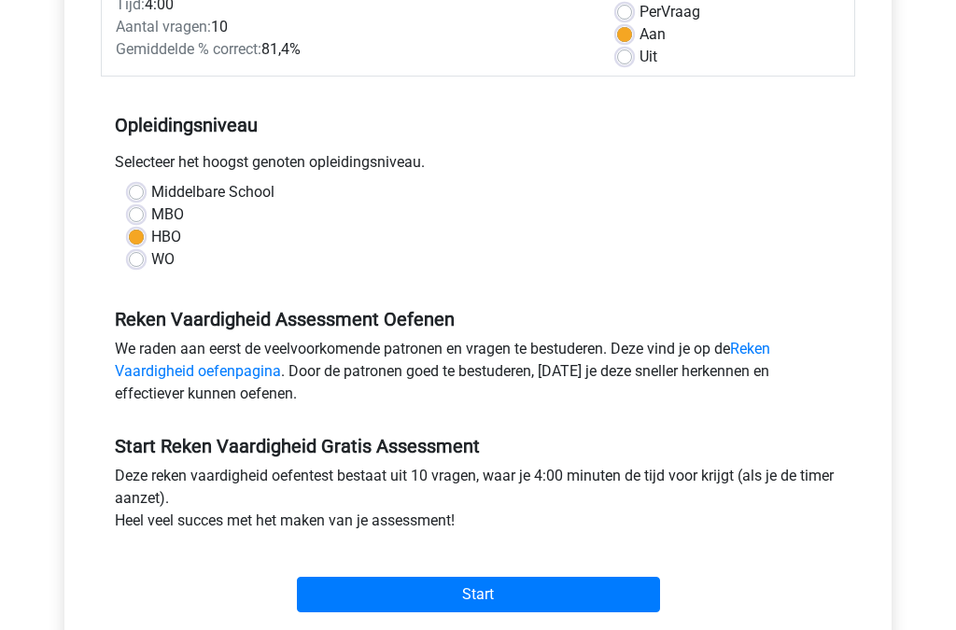
scroll to position [299, 0]
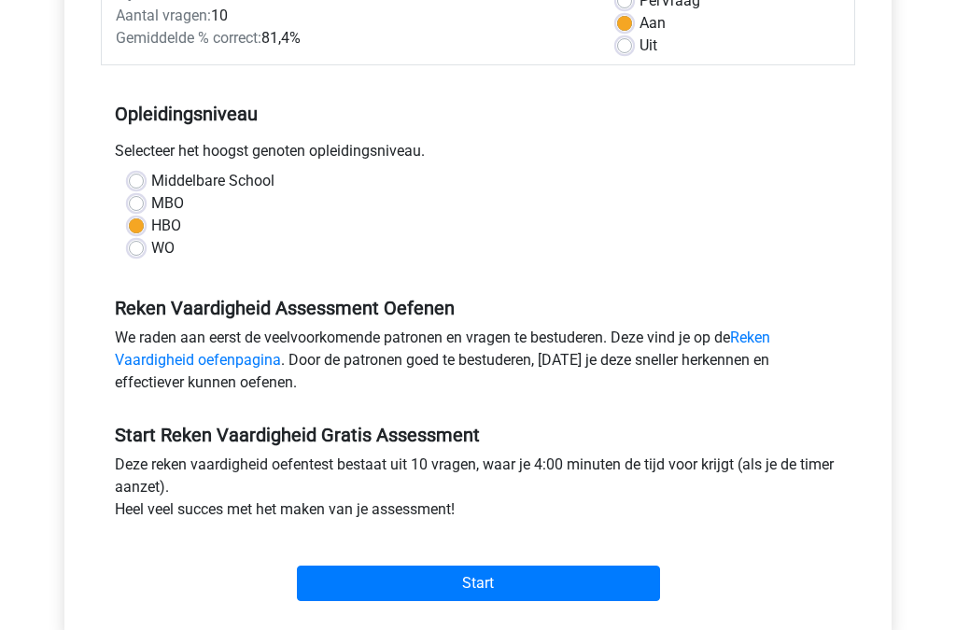
click at [541, 583] on input "Start" at bounding box center [478, 582] width 363 height 35
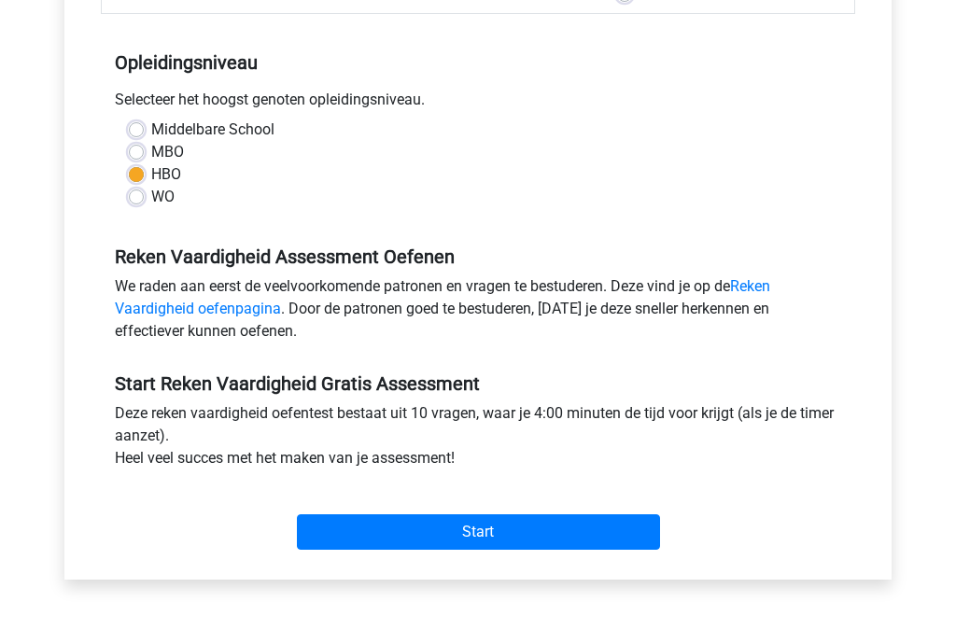
click at [548, 532] on input "Start" at bounding box center [478, 532] width 363 height 35
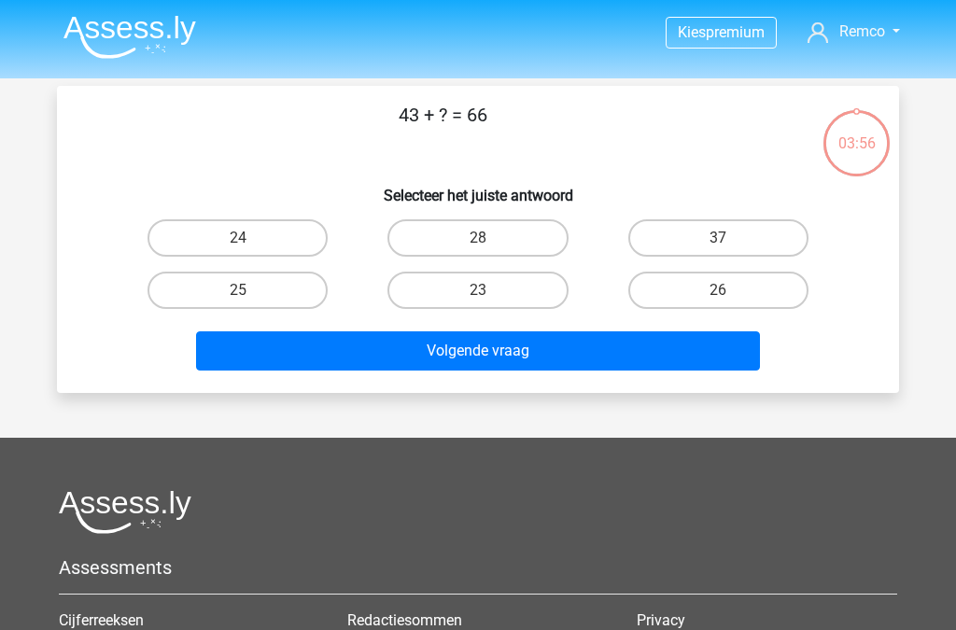
click at [531, 290] on label "23" at bounding box center [477, 290] width 180 height 37
click at [490, 290] on input "23" at bounding box center [484, 296] width 12 height 12
radio input "true"
click at [515, 344] on button "Volgende vraag" at bounding box center [478, 350] width 565 height 39
click at [747, 243] on label "5" at bounding box center [718, 237] width 180 height 37
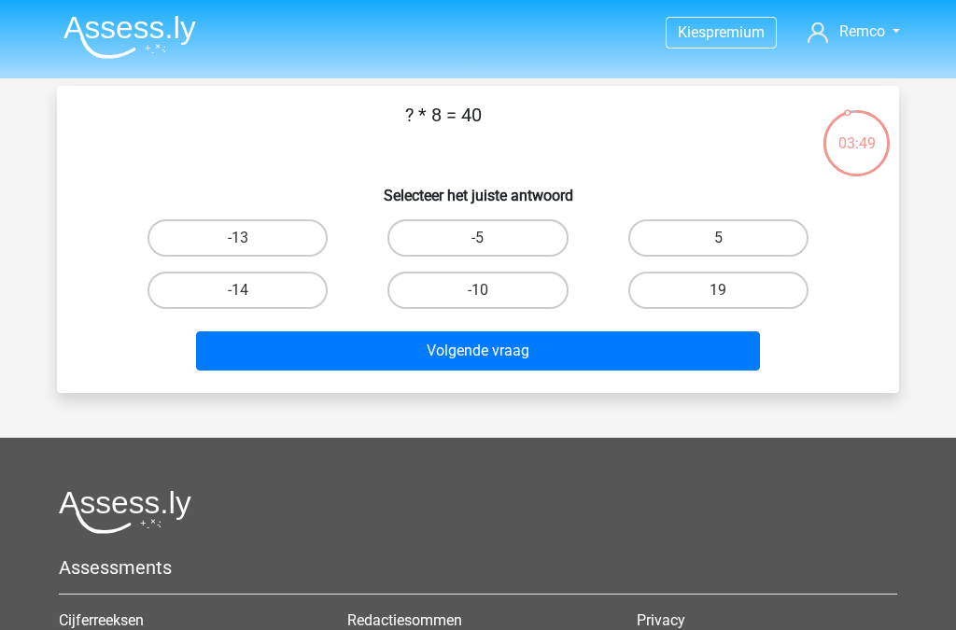
click at [730, 243] on input "5" at bounding box center [724, 244] width 12 height 12
radio input "true"
click at [603, 355] on button "Volgende vraag" at bounding box center [478, 350] width 565 height 39
click at [519, 246] on label "14" at bounding box center [477, 237] width 180 height 37
click at [490, 246] on input "14" at bounding box center [484, 244] width 12 height 12
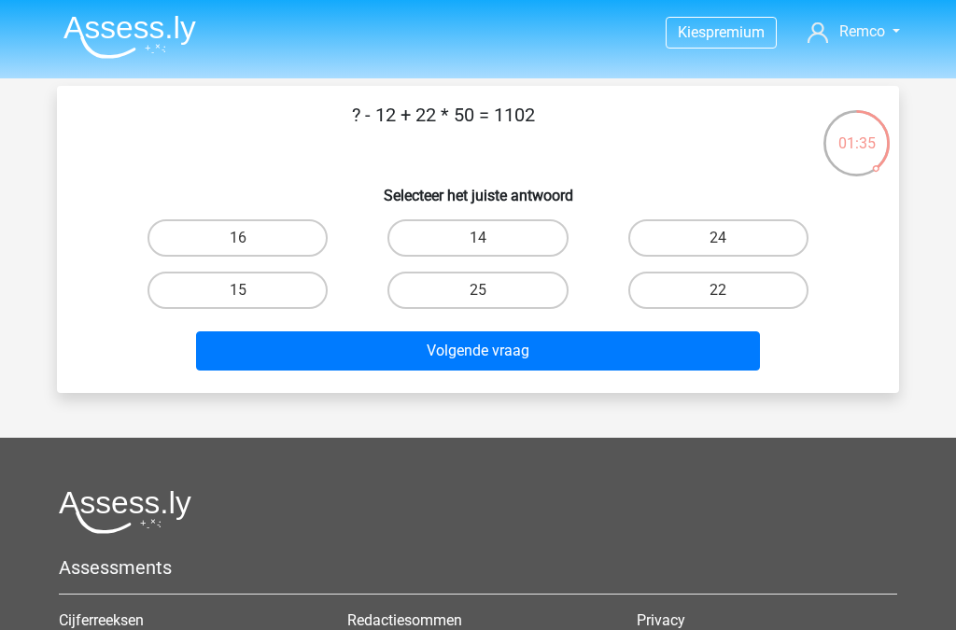
radio input "true"
click at [652, 370] on button "Volgende vraag" at bounding box center [478, 350] width 565 height 39
click at [521, 294] on label "11" at bounding box center [477, 290] width 180 height 37
click at [490, 294] on input "11" at bounding box center [484, 296] width 12 height 12
radio input "true"
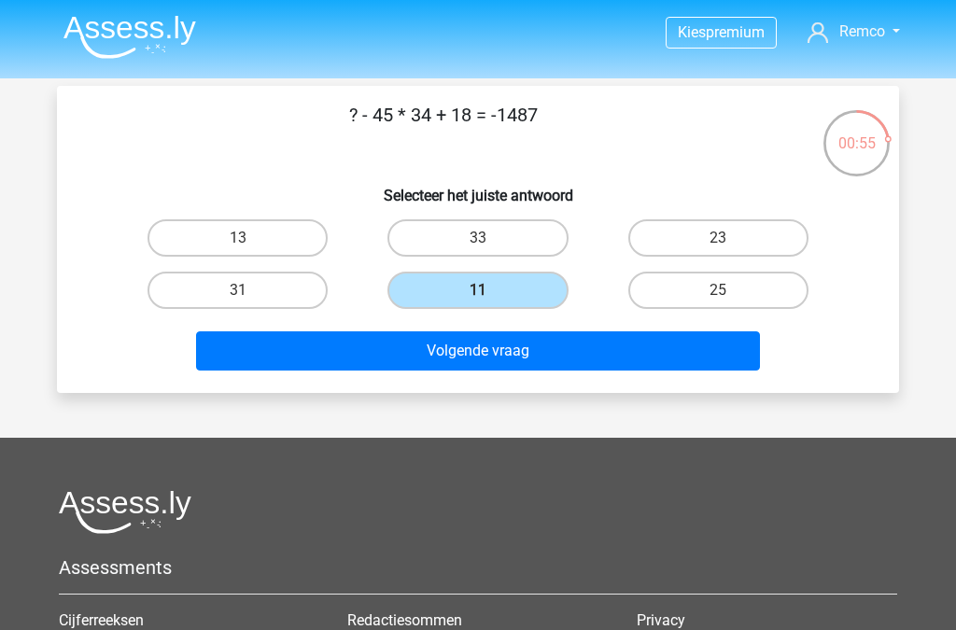
click at [514, 334] on button "Volgende vraag" at bounding box center [478, 350] width 565 height 39
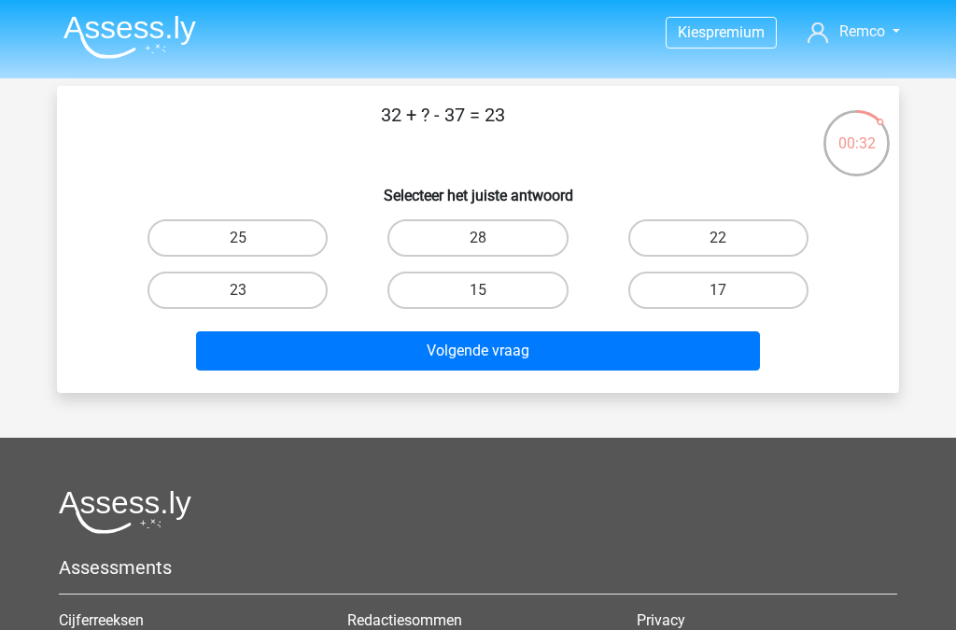
click at [518, 248] on label "28" at bounding box center [477, 237] width 180 height 37
click at [490, 248] on input "28" at bounding box center [484, 244] width 12 height 12
radio input "true"
click at [533, 351] on button "Volgende vraag" at bounding box center [478, 350] width 565 height 39
click at [268, 225] on label "9" at bounding box center [237, 237] width 180 height 37
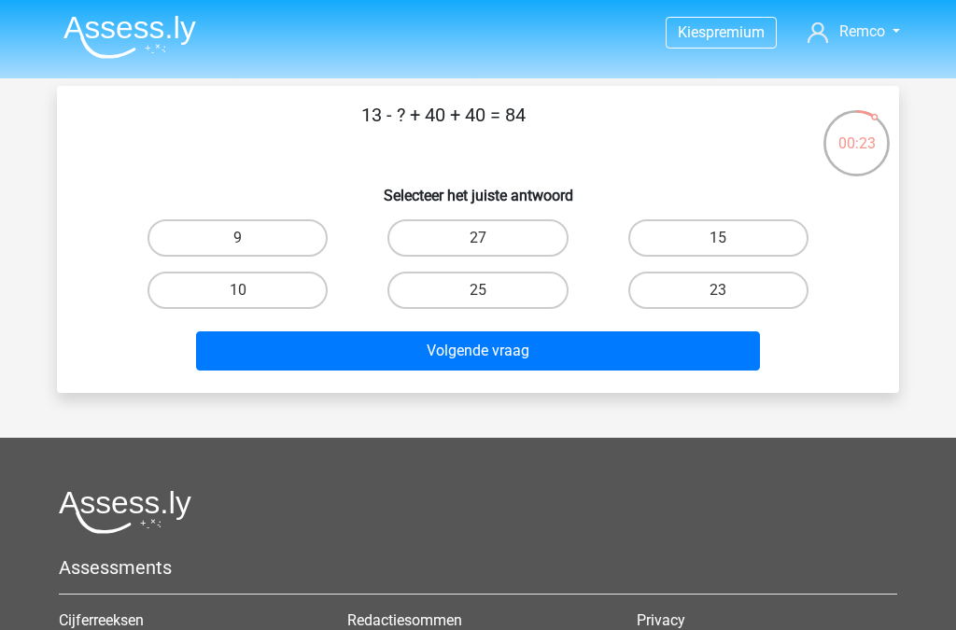
click at [250, 238] on input "9" at bounding box center [244, 244] width 12 height 12
radio input "true"
click at [459, 355] on button "Volgende vraag" at bounding box center [478, 350] width 565 height 39
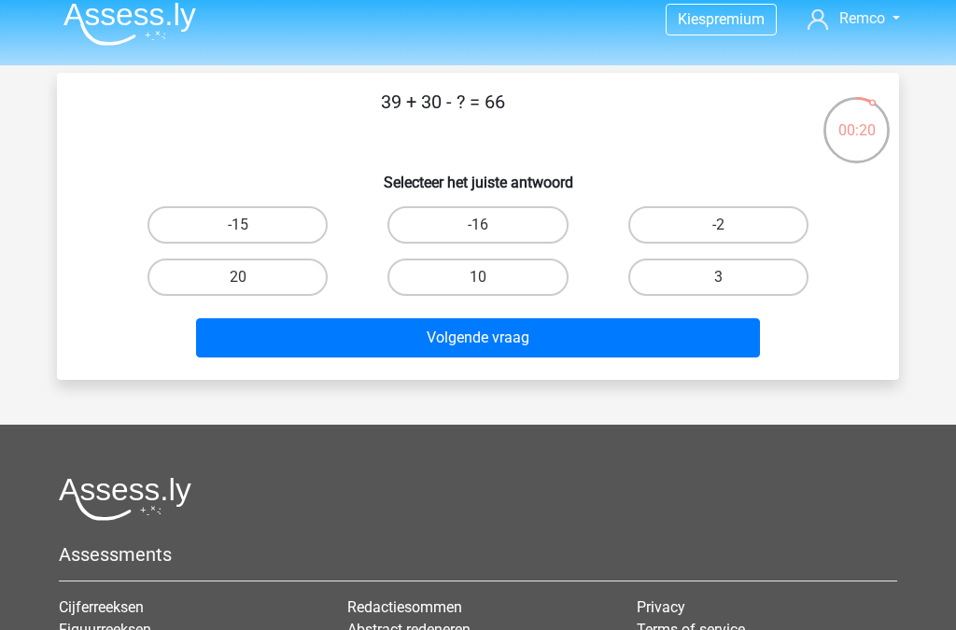
scroll to position [4, 0]
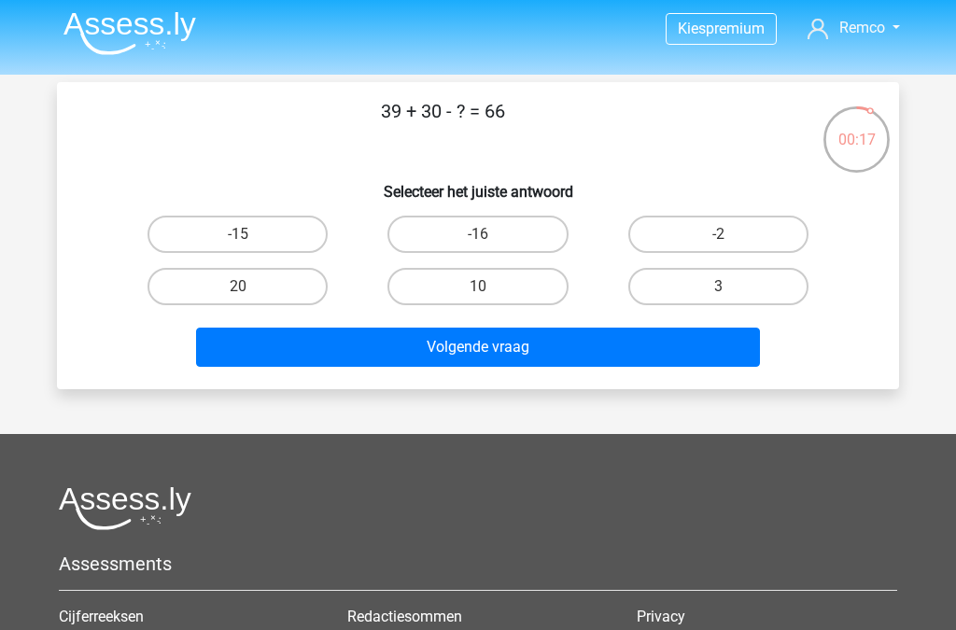
click at [709, 302] on label "3" at bounding box center [718, 286] width 180 height 37
click at [718, 299] on input "3" at bounding box center [724, 292] width 12 height 12
radio input "true"
click at [605, 358] on button "Volgende vraag" at bounding box center [478, 347] width 565 height 39
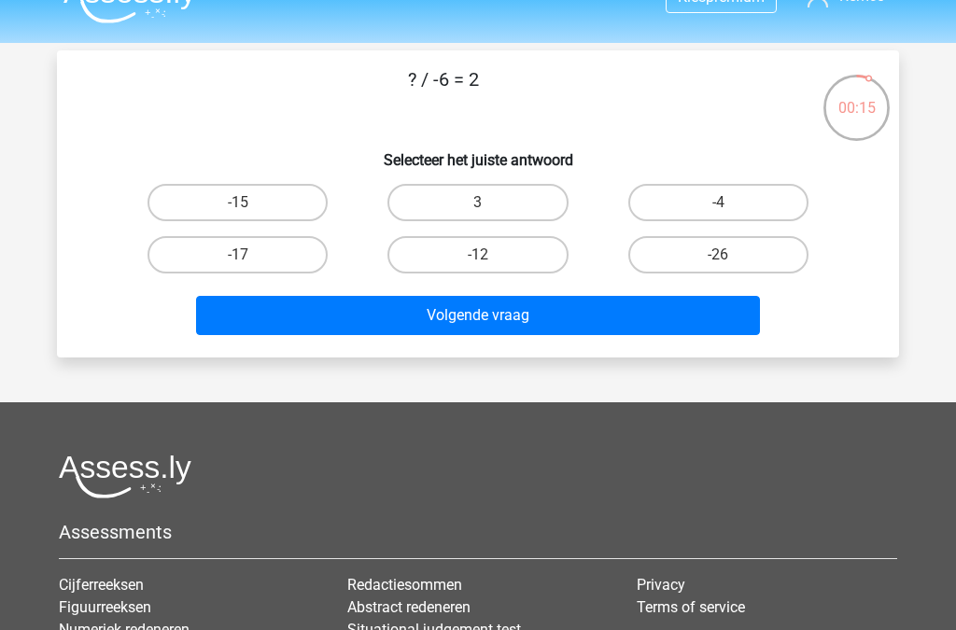
scroll to position [7, 0]
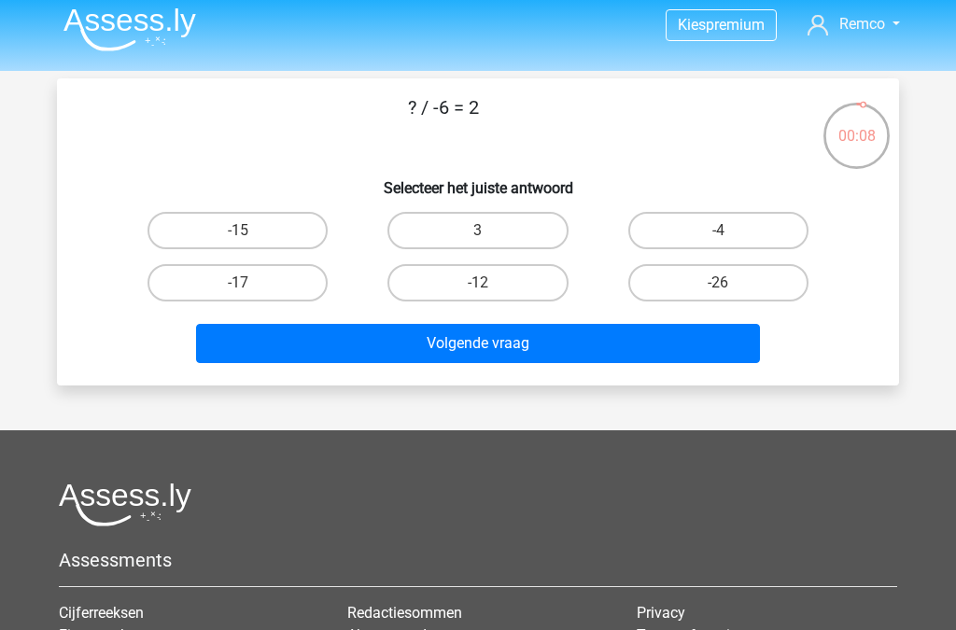
click at [522, 292] on label "-12" at bounding box center [477, 282] width 180 height 37
click at [490, 292] on input "-12" at bounding box center [484, 289] width 12 height 12
radio input "true"
click at [519, 342] on button "Volgende vraag" at bounding box center [478, 343] width 565 height 39
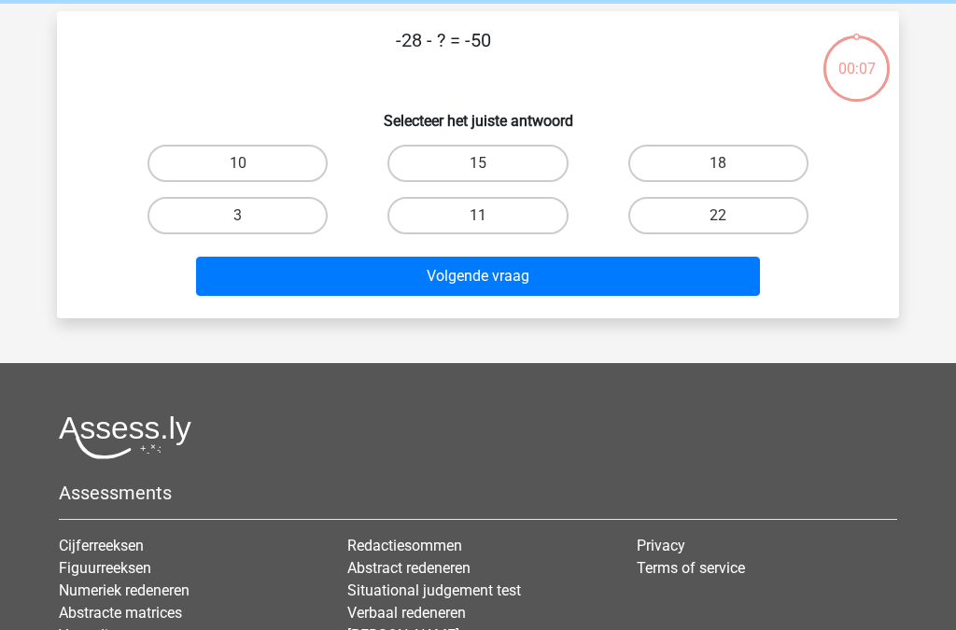
scroll to position [86, 0]
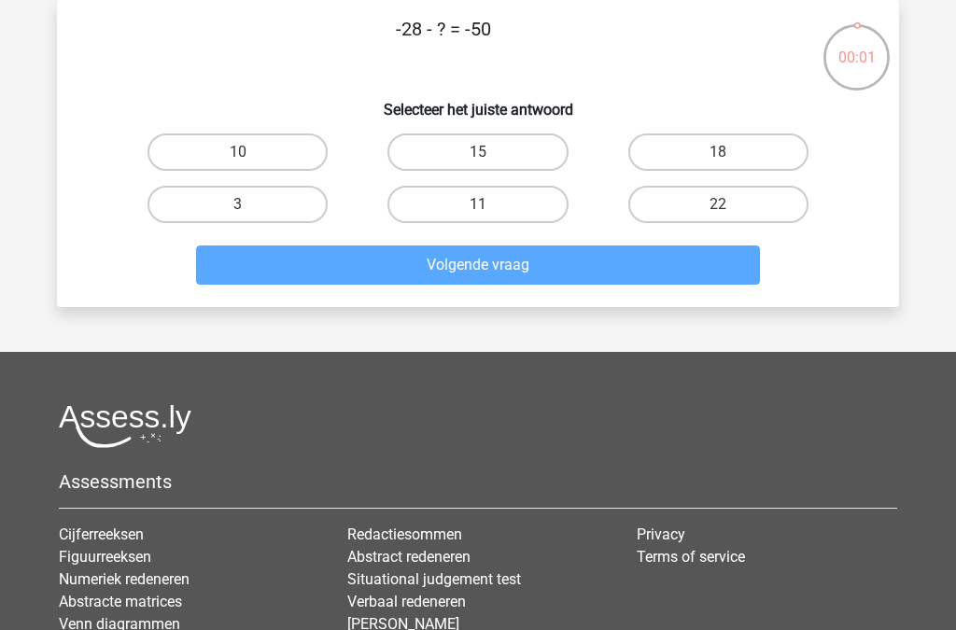
click at [713, 210] on label "22" at bounding box center [718, 204] width 180 height 37
click at [718, 210] on input "22" at bounding box center [724, 210] width 12 height 12
radio input "true"
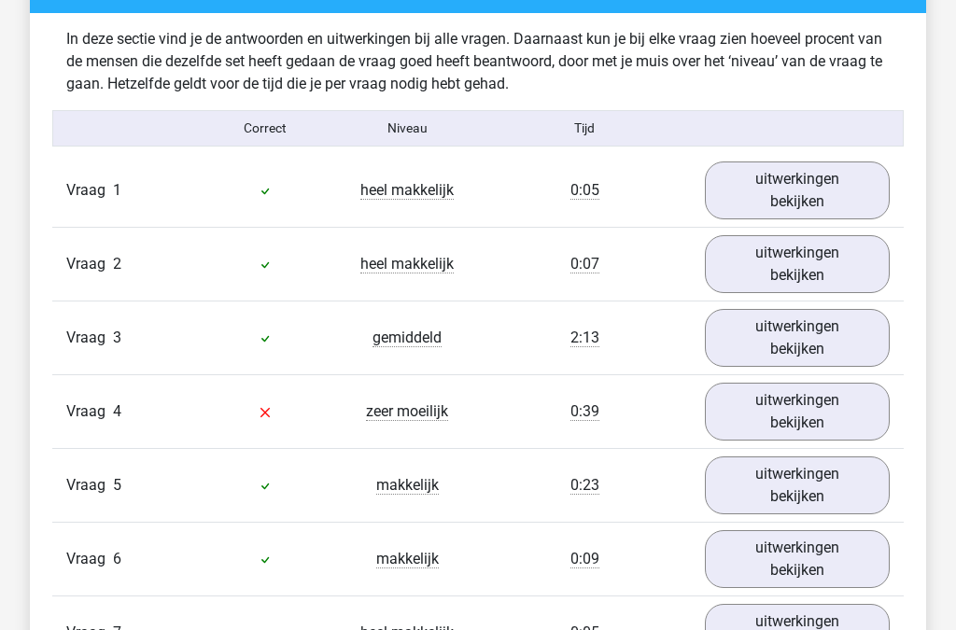
scroll to position [1447, 0]
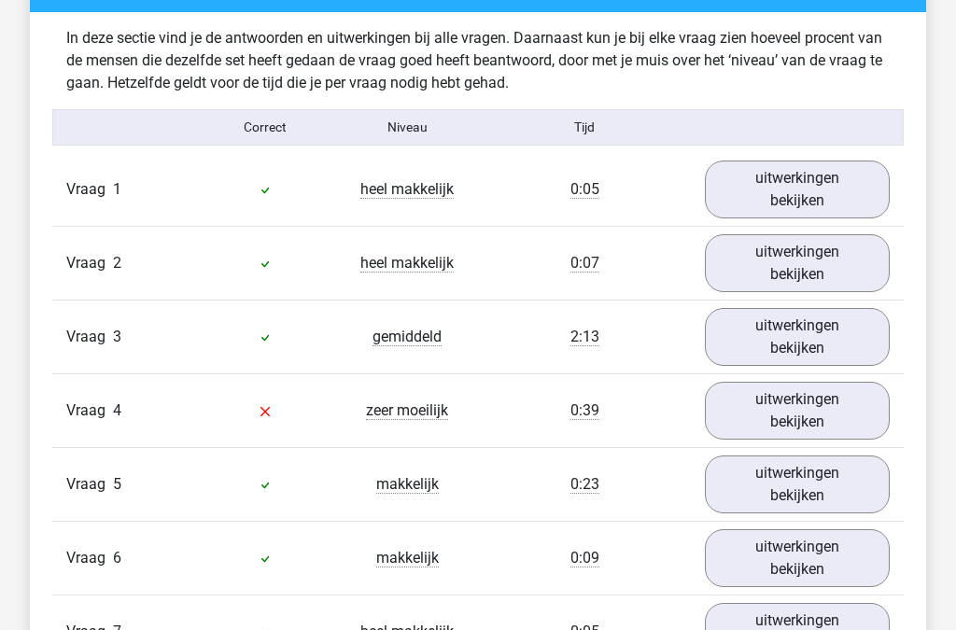
click at [797, 266] on link "uitwerkingen bekijken" at bounding box center [797, 263] width 185 height 58
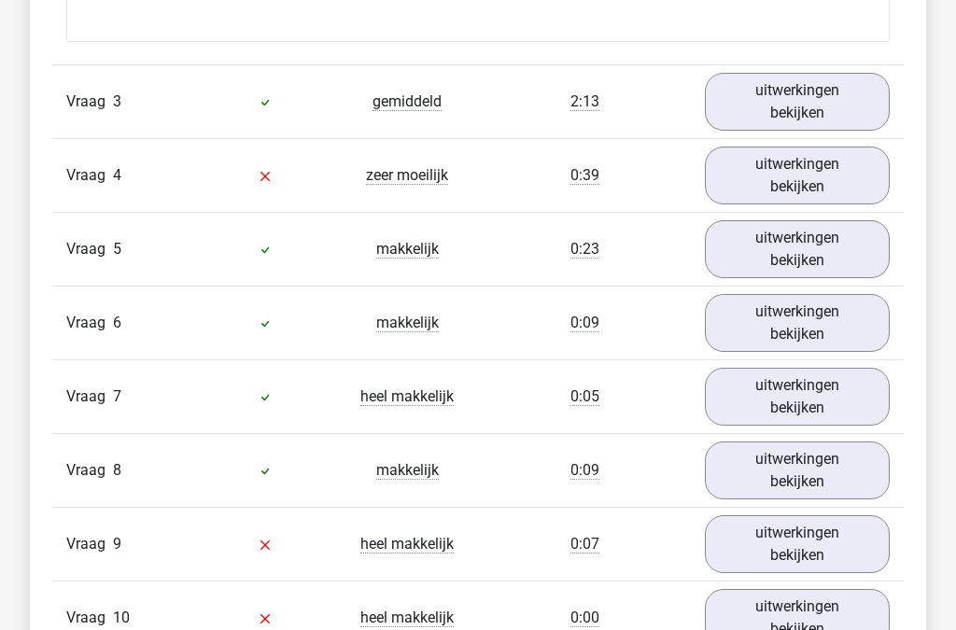
scroll to position [2358, 0]
click at [812, 183] on link "uitwerkingen bekijken" at bounding box center [797, 176] width 185 height 58
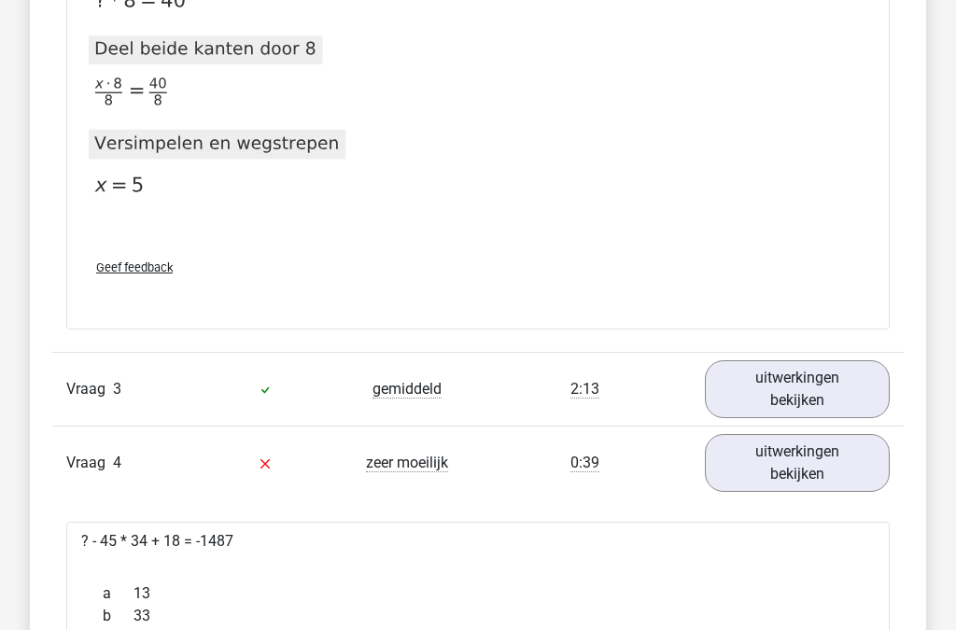
scroll to position [2108, 0]
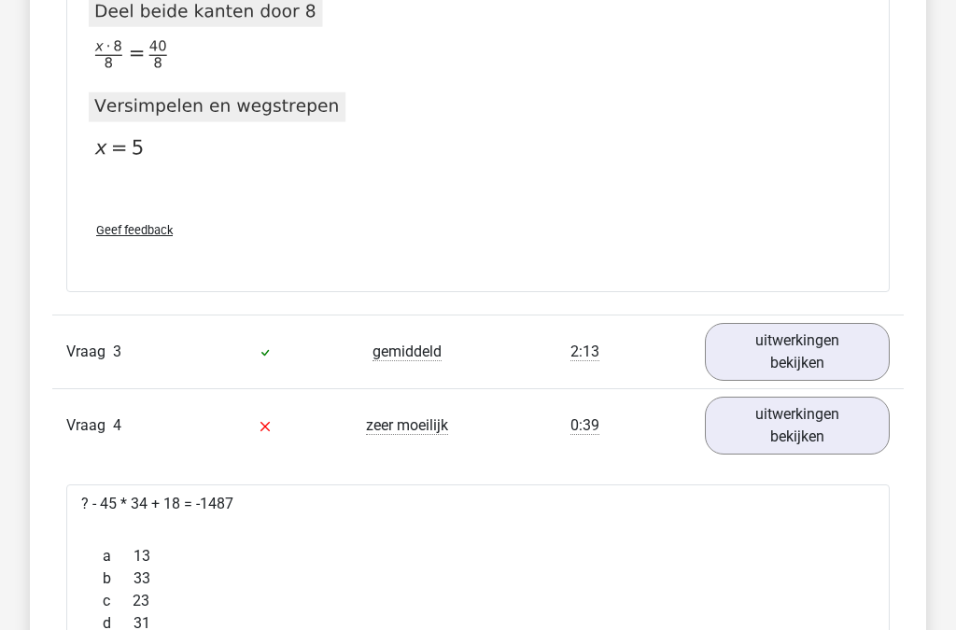
click at [772, 344] on link "uitwerkingen bekijken" at bounding box center [797, 352] width 185 height 58
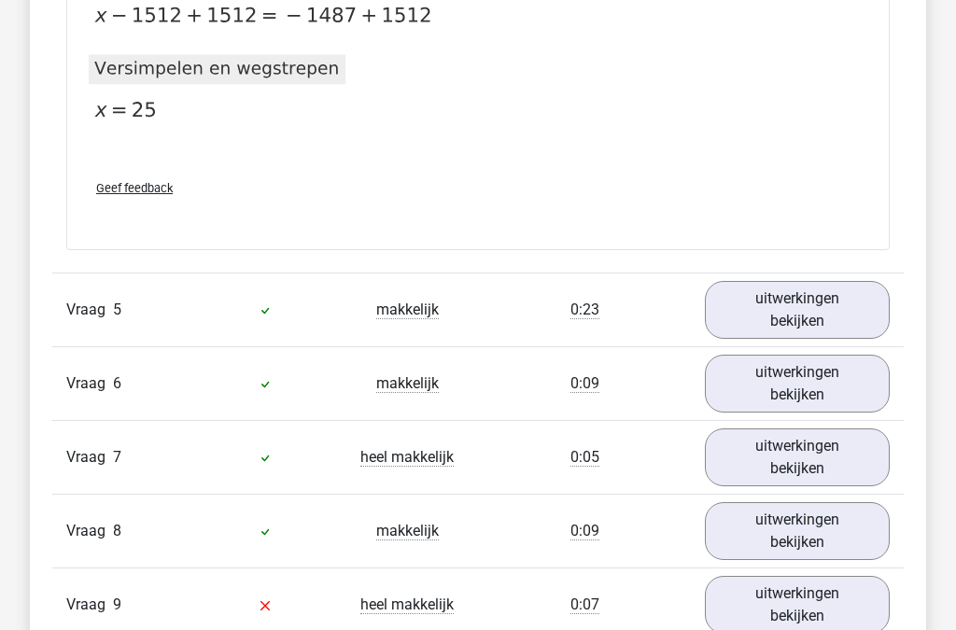
scroll to position [4107, 0]
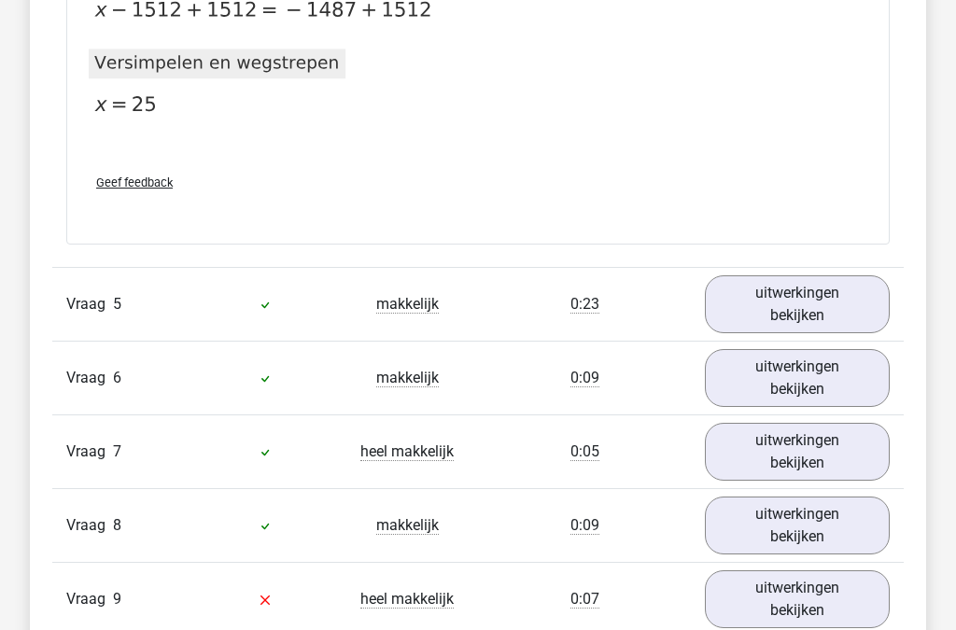
click at [782, 448] on link "uitwerkingen bekijken" at bounding box center [797, 453] width 185 height 58
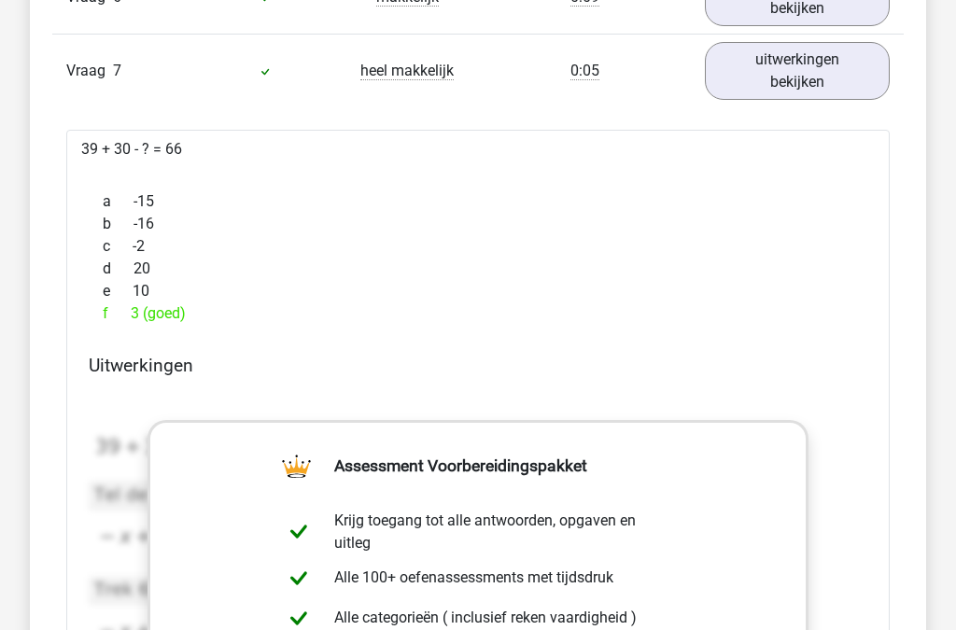
scroll to position [4490, 0]
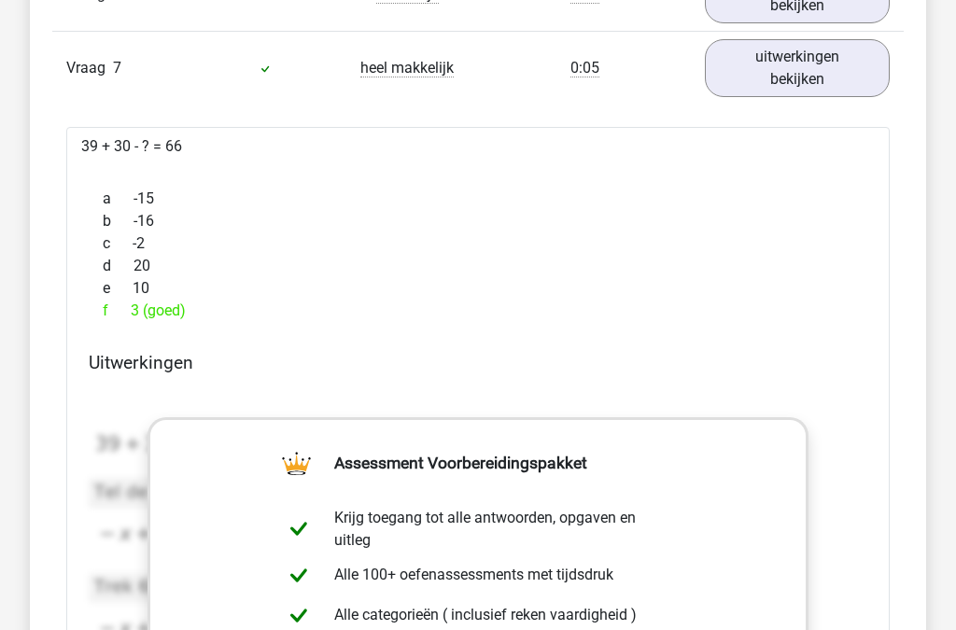
click at [843, 73] on link "uitwerkingen bekijken" at bounding box center [797, 69] width 185 height 58
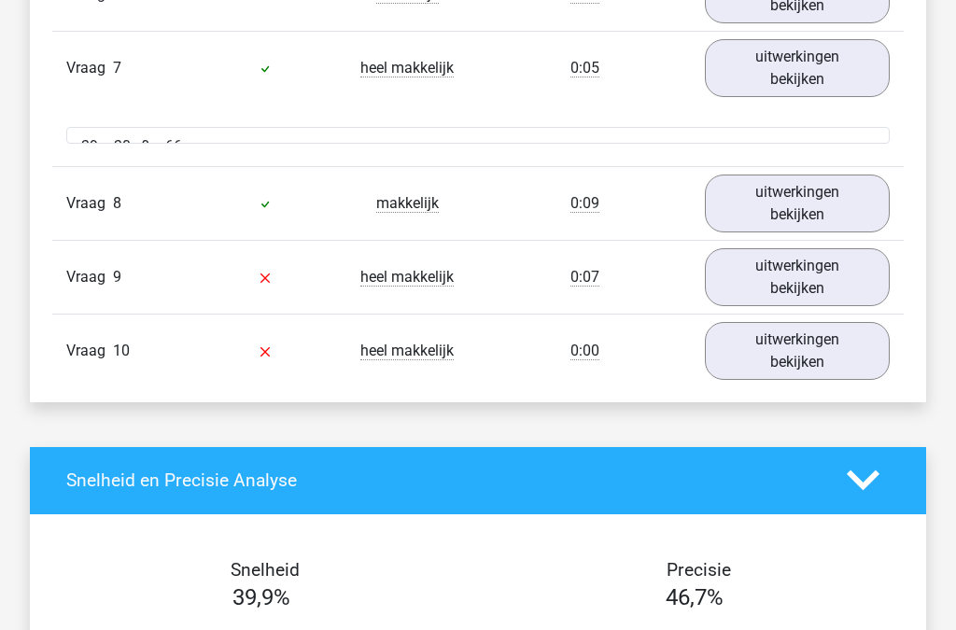
scroll to position [4491, 0]
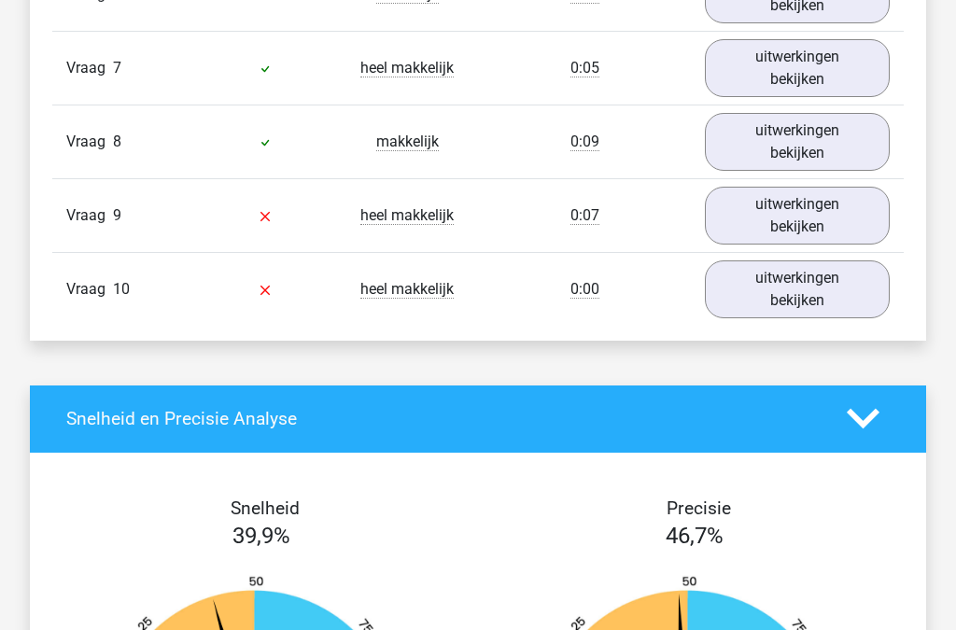
click at [795, 229] on link "uitwerkingen bekijken" at bounding box center [797, 216] width 185 height 58
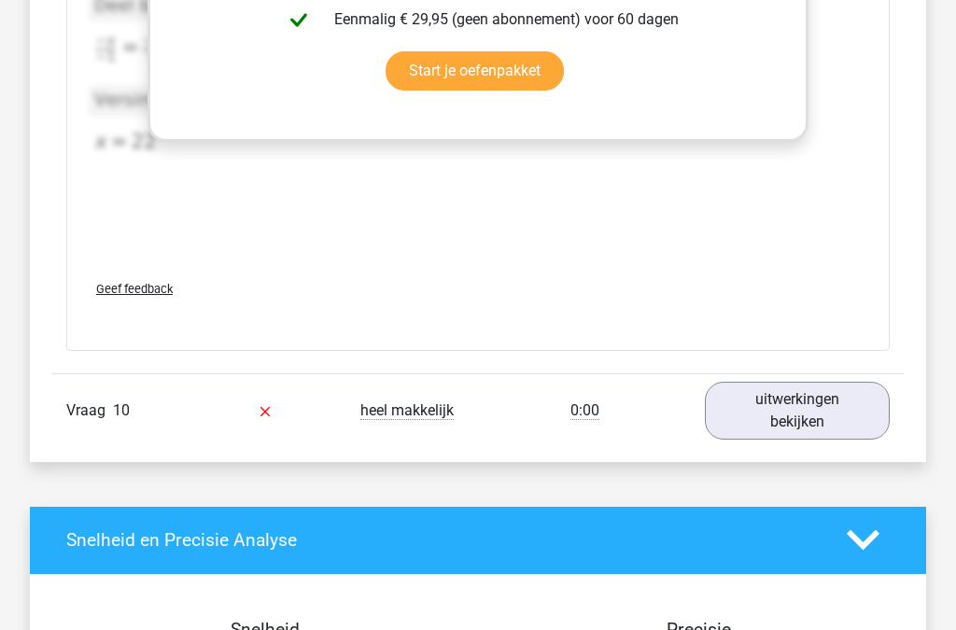
scroll to position [5369, 0]
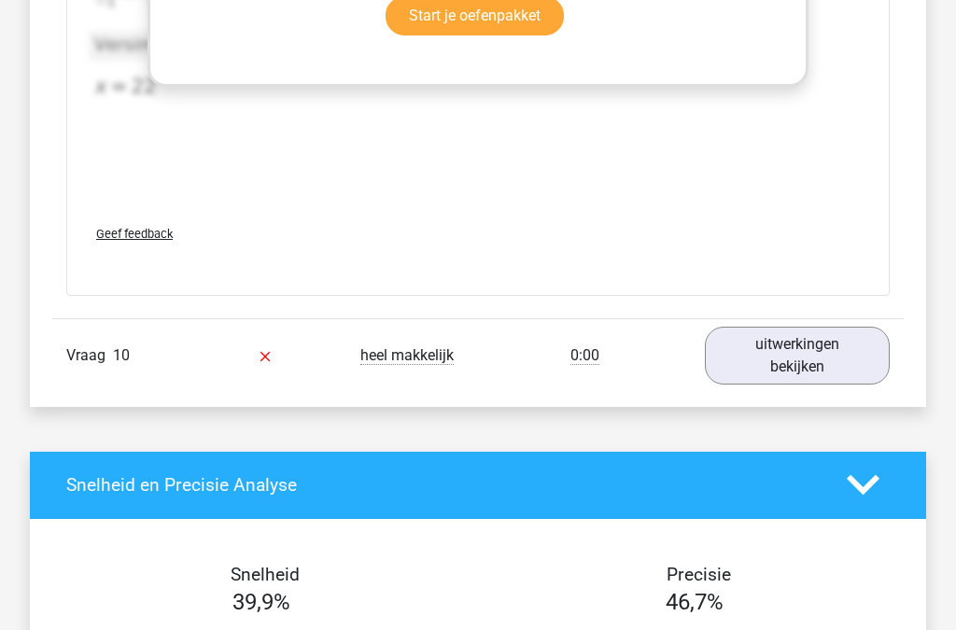
click at [793, 366] on link "uitwerkingen bekijken" at bounding box center [797, 356] width 185 height 58
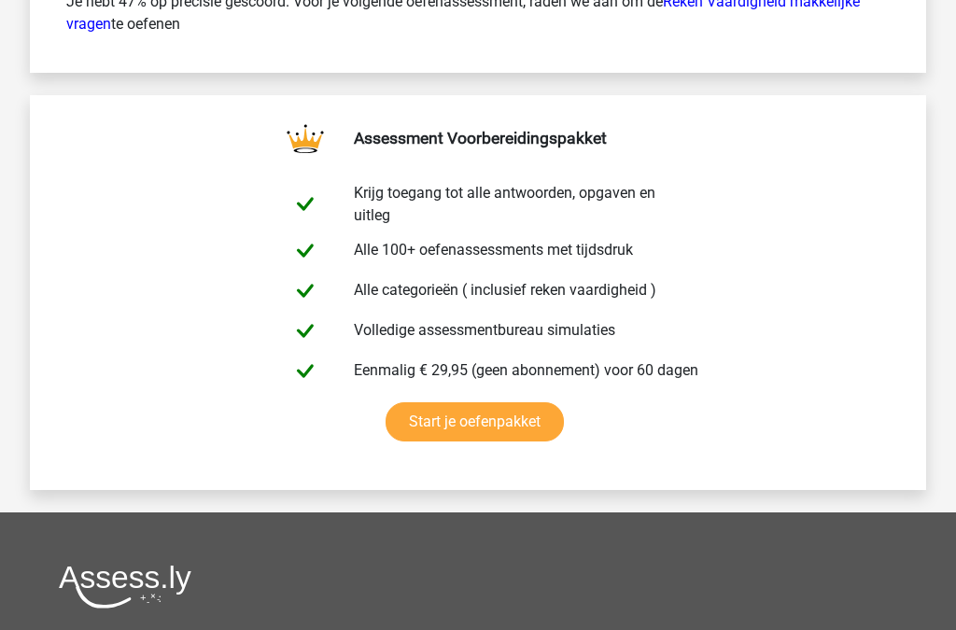
scroll to position [7485, 0]
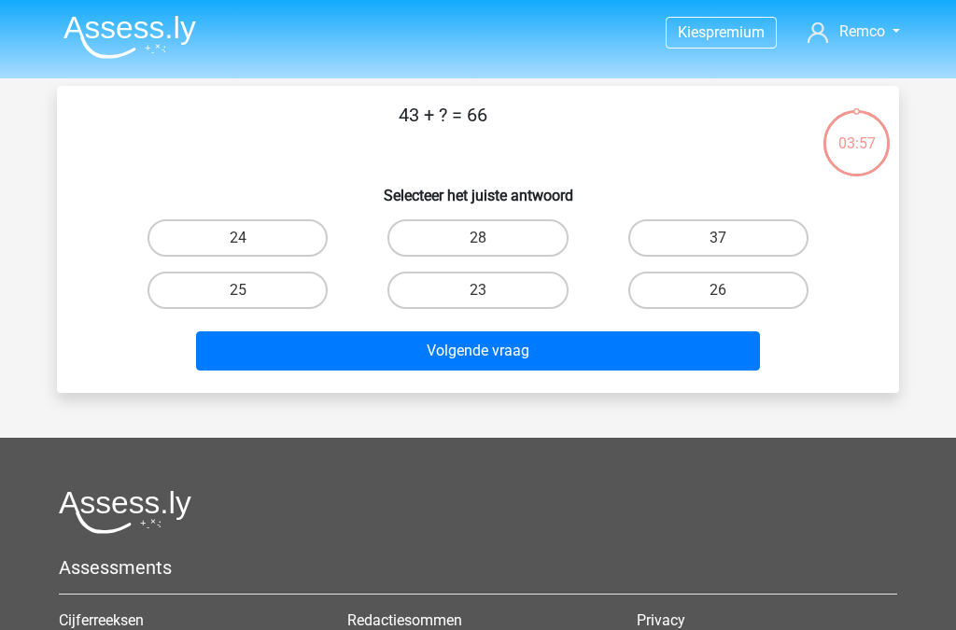
click at [495, 295] on label "23" at bounding box center [477, 290] width 180 height 37
click at [490, 295] on input "23" at bounding box center [484, 296] width 12 height 12
radio input "true"
click at [544, 362] on button "Volgende vraag" at bounding box center [478, 350] width 565 height 39
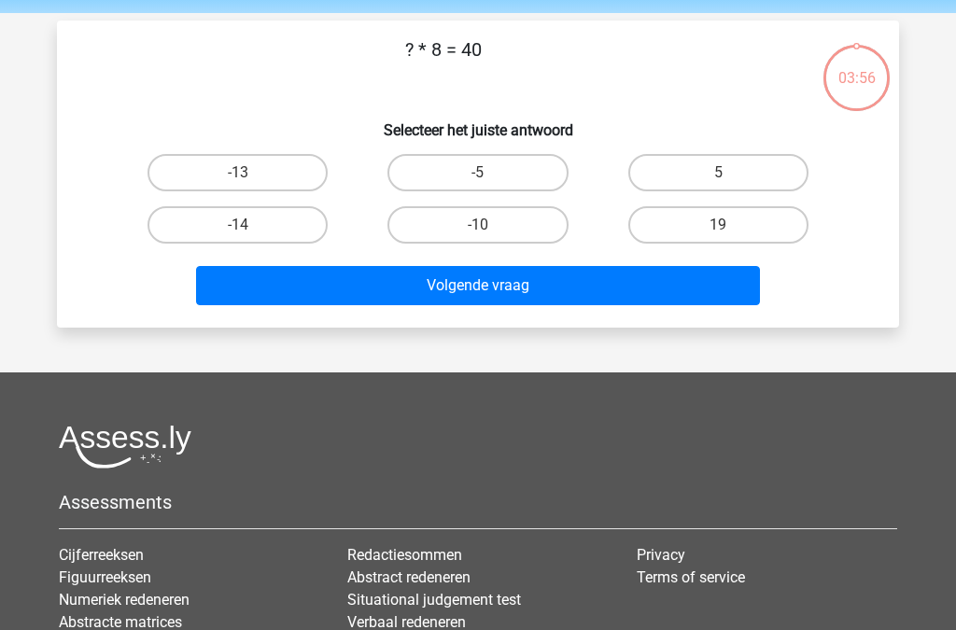
scroll to position [86, 0]
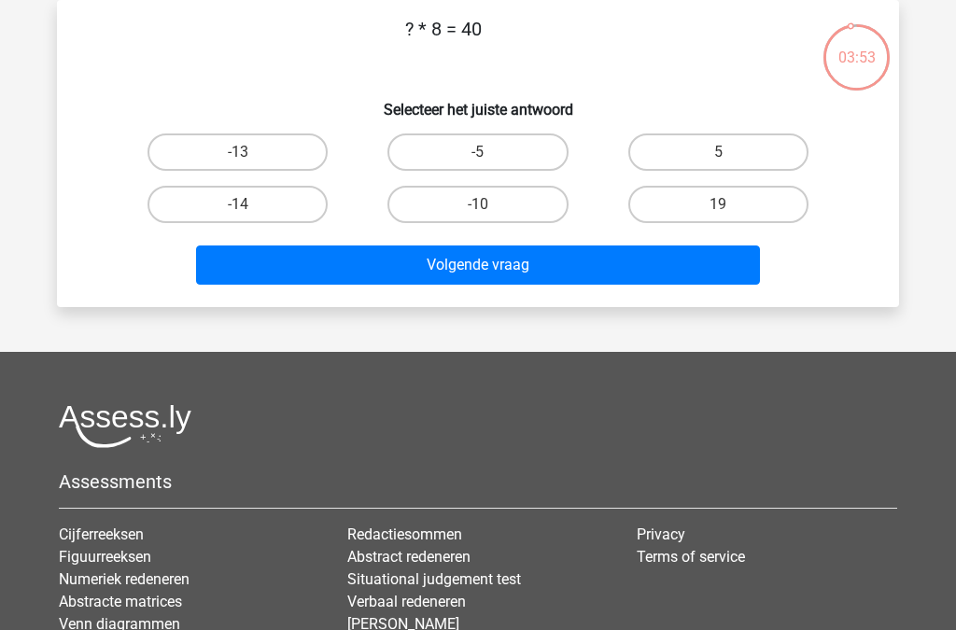
click at [746, 167] on label "5" at bounding box center [718, 151] width 180 height 37
click at [730, 164] on input "5" at bounding box center [724, 158] width 12 height 12
radio input "true"
click at [669, 270] on button "Volgende vraag" at bounding box center [478, 264] width 565 height 39
click at [518, 149] on label "14" at bounding box center [477, 151] width 180 height 37
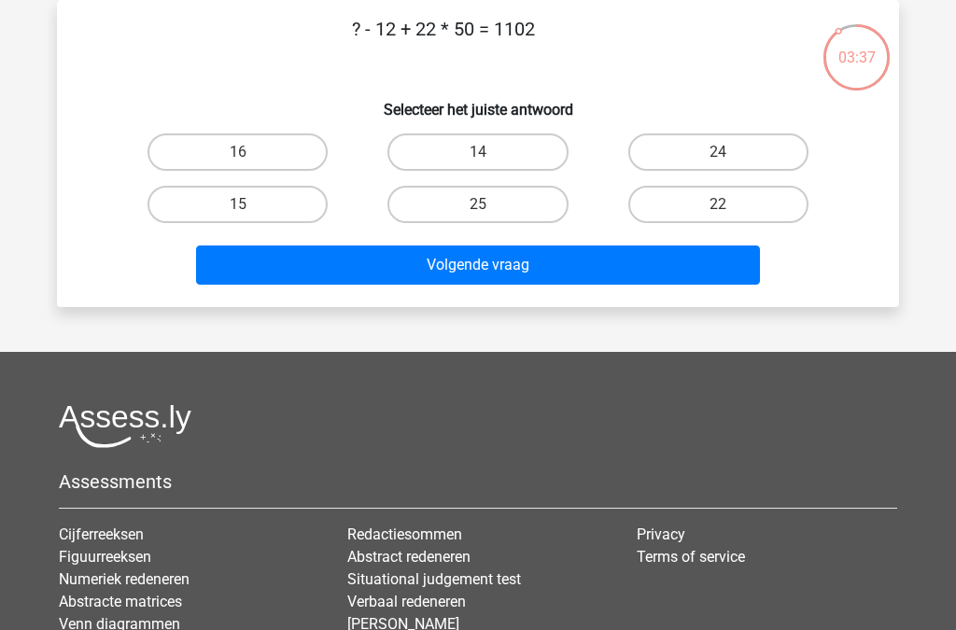
click at [490, 152] on input "14" at bounding box center [484, 158] width 12 height 12
radio input "true"
click at [532, 274] on button "Volgende vraag" at bounding box center [478, 264] width 565 height 39
click at [744, 222] on label "25" at bounding box center [718, 204] width 180 height 37
click at [730, 216] on input "25" at bounding box center [724, 210] width 12 height 12
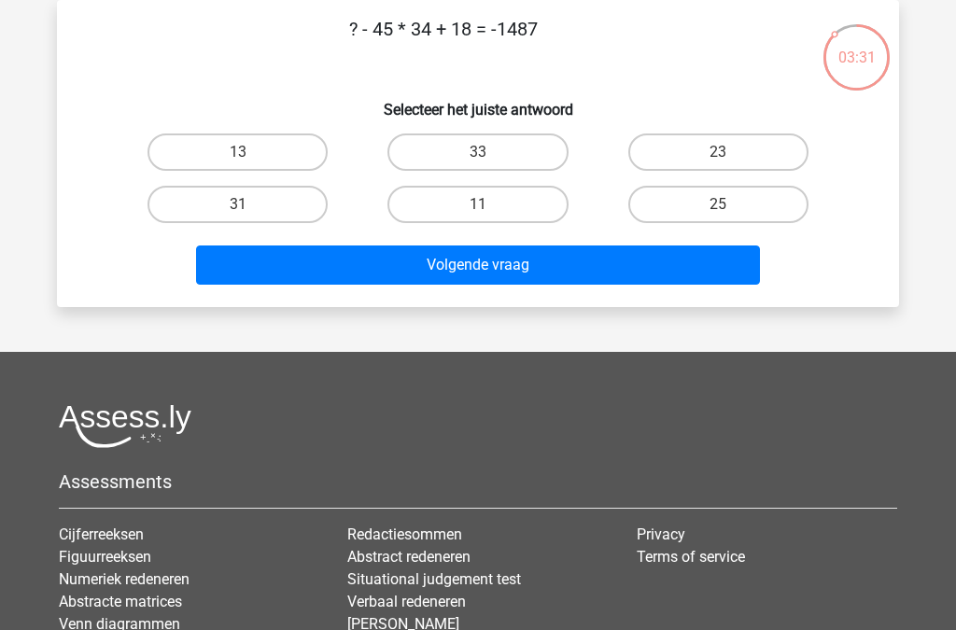
radio input "true"
click at [667, 265] on button "Volgende vraag" at bounding box center [478, 264] width 565 height 39
click at [523, 156] on label "28" at bounding box center [477, 151] width 180 height 37
click at [490, 156] on input "28" at bounding box center [484, 158] width 12 height 12
radio input "true"
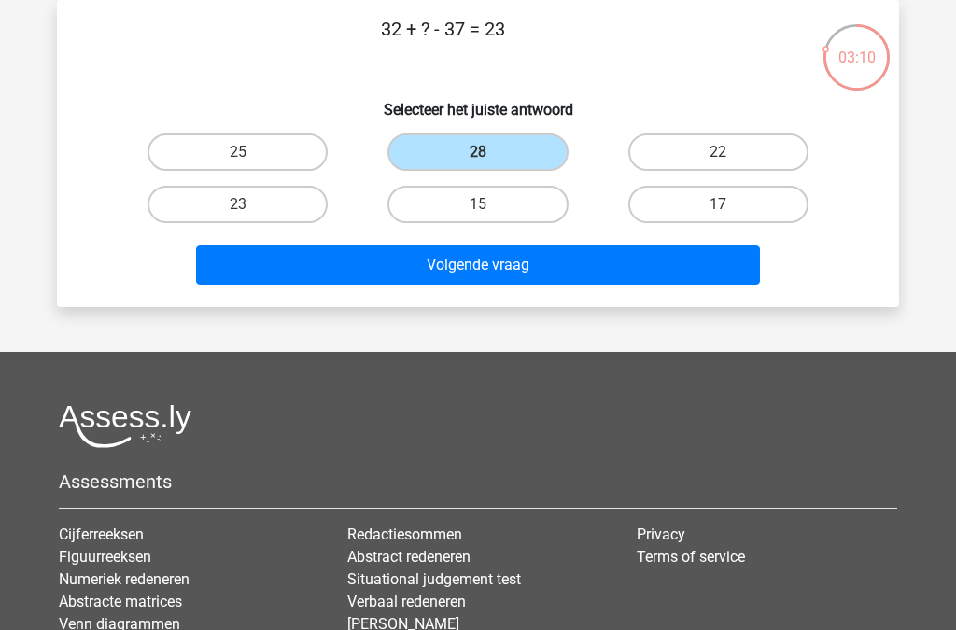
click at [539, 270] on button "Volgende vraag" at bounding box center [478, 264] width 565 height 39
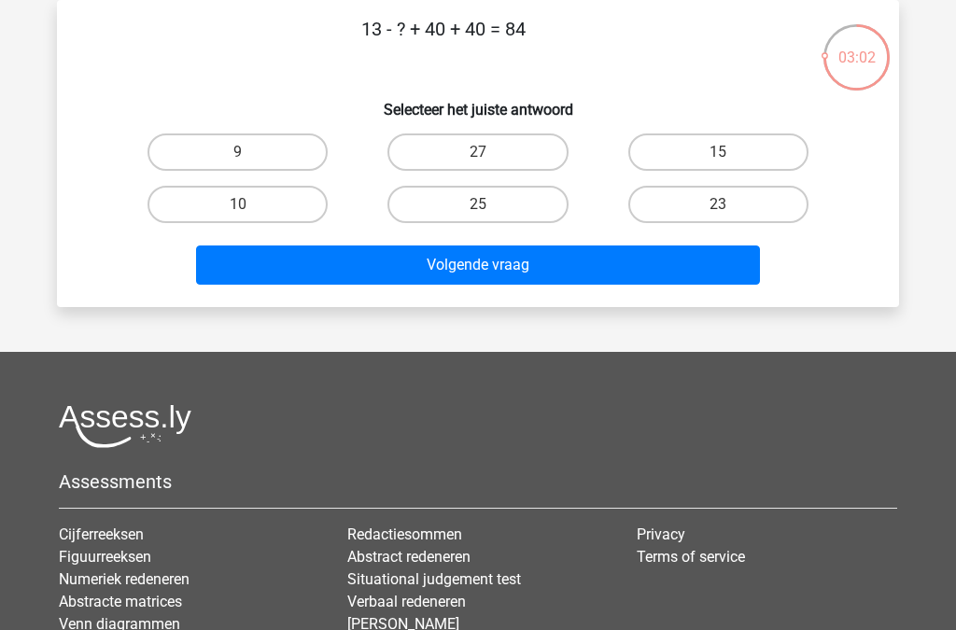
click at [286, 142] on label "9" at bounding box center [237, 151] width 180 height 37
click at [250, 152] on input "9" at bounding box center [244, 158] width 12 height 12
radio input "true"
click at [477, 258] on button "Volgende vraag" at bounding box center [478, 264] width 565 height 39
click at [706, 223] on label "3" at bounding box center [718, 204] width 180 height 37
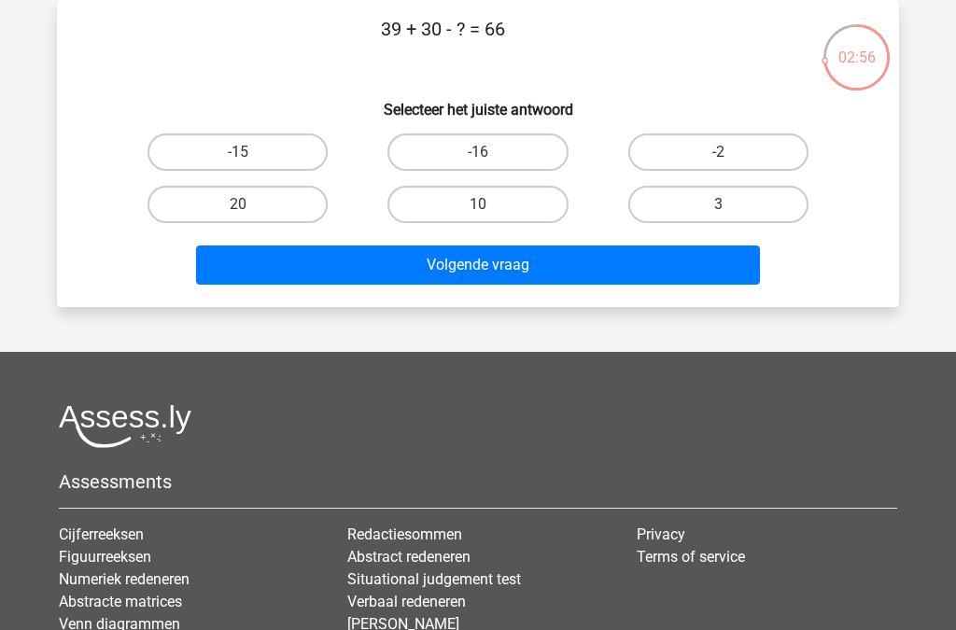
click at [718, 216] on input "3" at bounding box center [724, 210] width 12 height 12
radio input "true"
click at [640, 274] on button "Volgende vraag" at bounding box center [478, 264] width 565 height 39
click at [519, 202] on label "-12" at bounding box center [477, 204] width 180 height 37
click at [490, 204] on input "-12" at bounding box center [484, 210] width 12 height 12
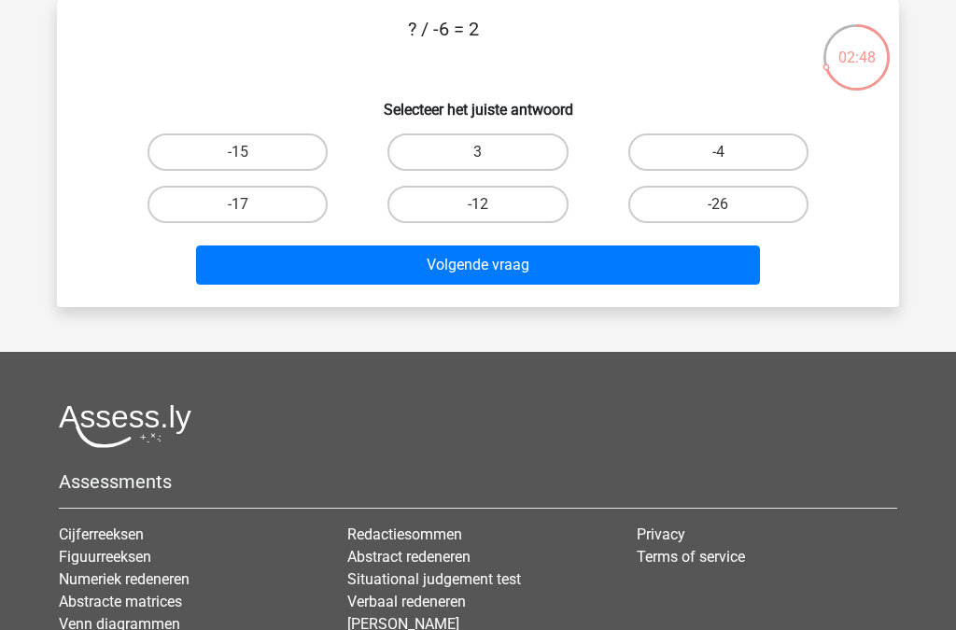
radio input "true"
click at [537, 265] on button "Volgende vraag" at bounding box center [478, 264] width 565 height 39
click at [718, 215] on input "22" at bounding box center [724, 210] width 12 height 12
radio input "true"
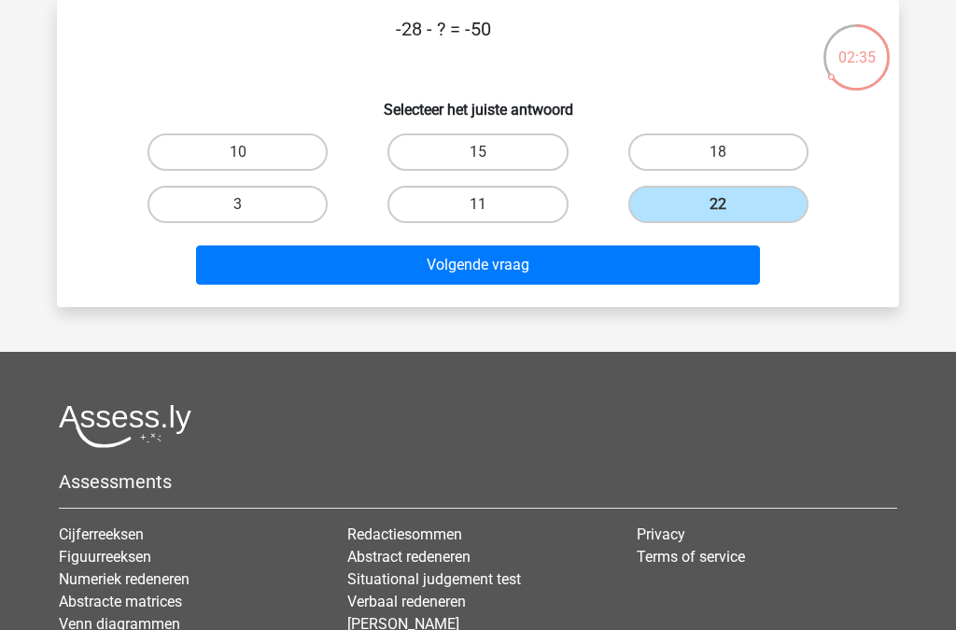
click at [610, 274] on button "Volgende vraag" at bounding box center [478, 264] width 565 height 39
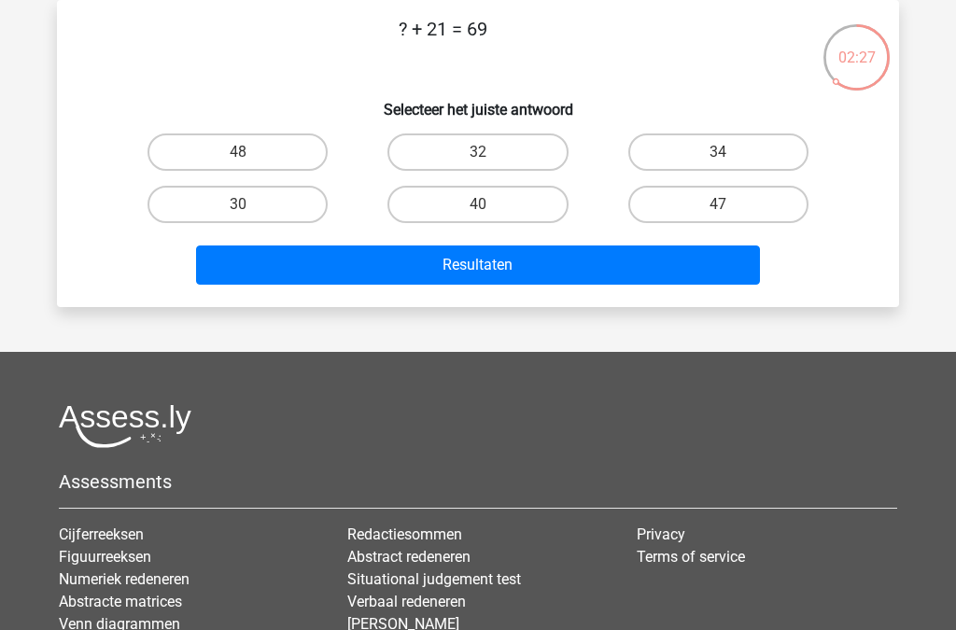
click at [282, 150] on label "48" at bounding box center [237, 151] width 180 height 37
click at [250, 152] on input "48" at bounding box center [244, 158] width 12 height 12
radio input "true"
click at [536, 268] on button "Resultaten" at bounding box center [478, 264] width 565 height 39
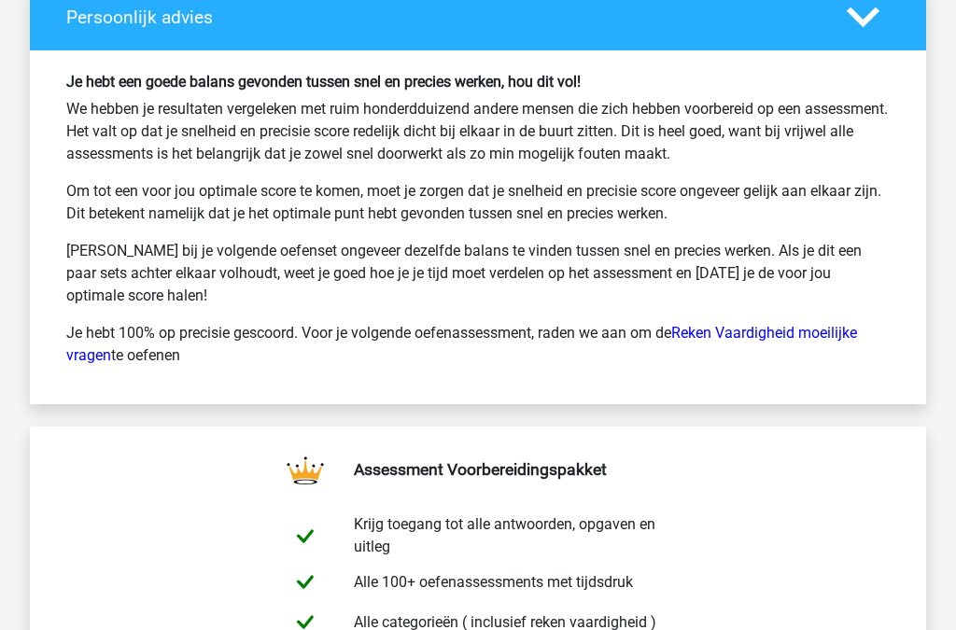
scroll to position [3023, 0]
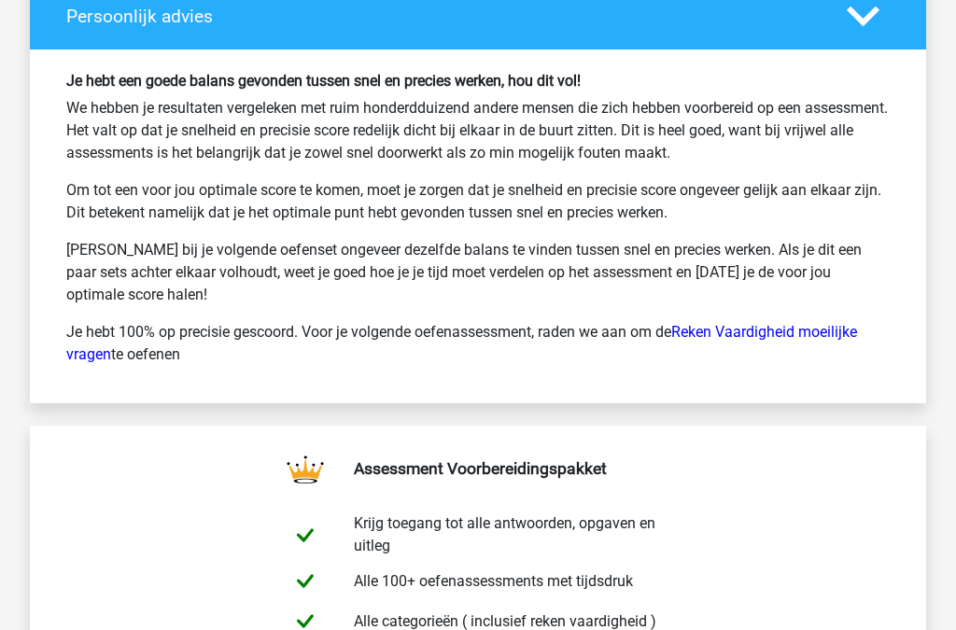
click at [825, 338] on link "Reken Vaardigheid moeilijke vragen" at bounding box center [461, 344] width 790 height 40
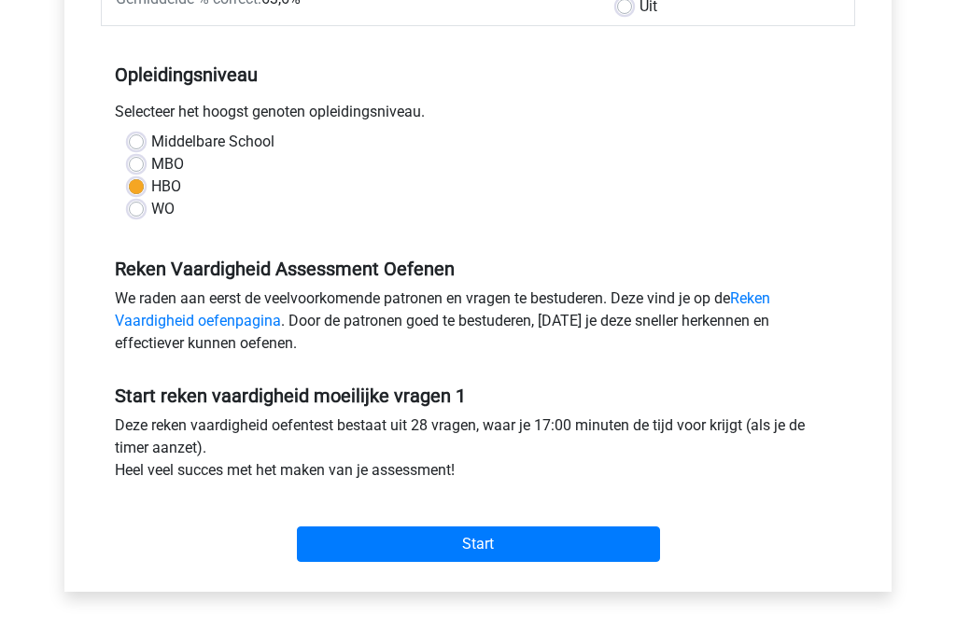
scroll to position [356, 0]
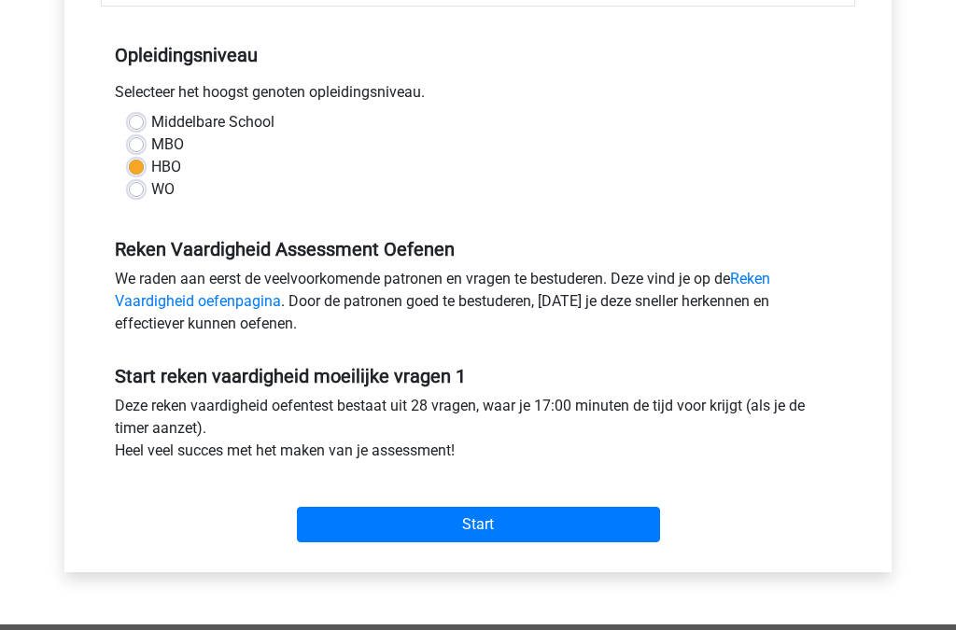
click at [530, 523] on input "Start" at bounding box center [478, 525] width 363 height 35
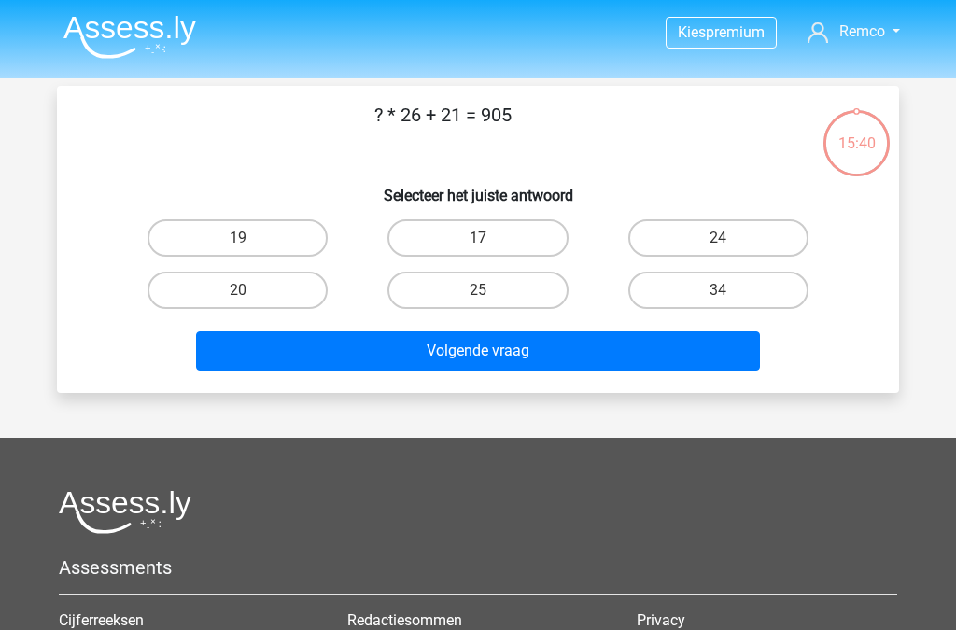
click at [728, 279] on label "34" at bounding box center [718, 290] width 180 height 37
click at [728, 290] on input "34" at bounding box center [724, 296] width 12 height 12
radio input "true"
click at [637, 343] on button "Volgende vraag" at bounding box center [478, 350] width 565 height 39
